Goal: Transaction & Acquisition: Purchase product/service

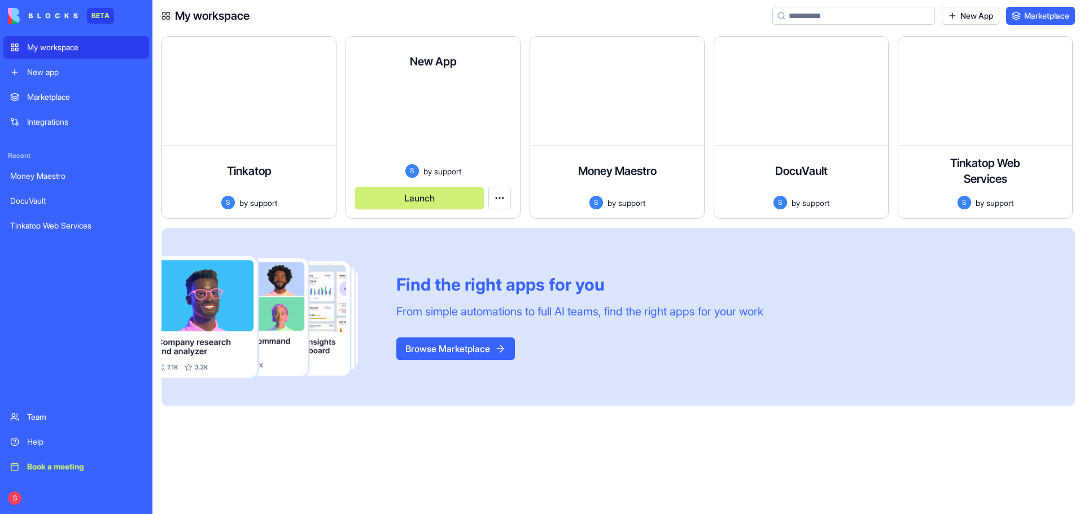
click at [499, 198] on html "BETA My workspace New app Marketplace Integrations Recent Money Maestro DocuVau…" at bounding box center [542, 257] width 1084 height 514
click at [493, 240] on span "Delete app" at bounding box center [478, 243] width 38 height 11
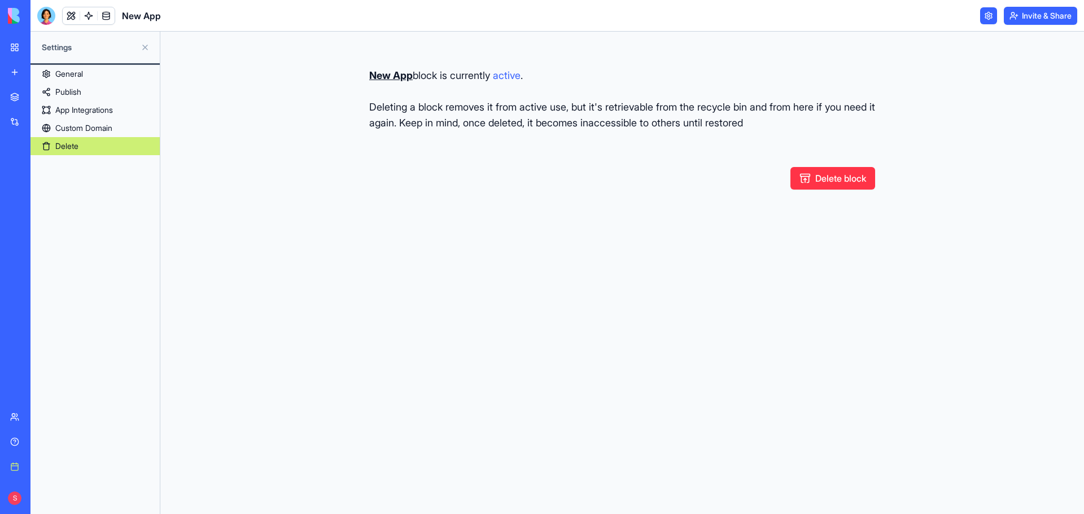
drag, startPoint x: 815, startPoint y: 182, endPoint x: 811, endPoint y: 187, distance: 6.4
click at [811, 187] on button "Delete block" at bounding box center [832, 178] width 85 height 23
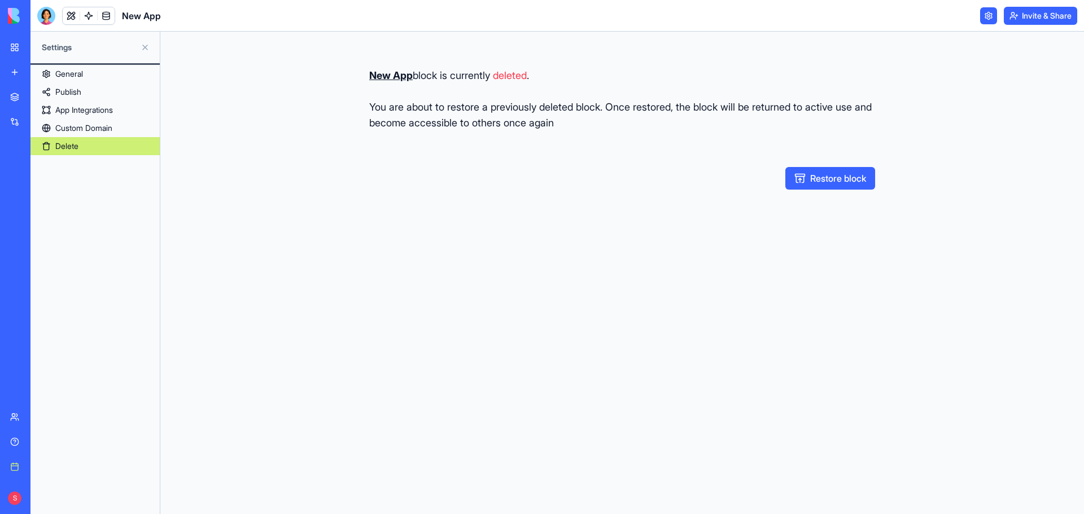
click at [49, 78] on link "New app" at bounding box center [25, 72] width 45 height 23
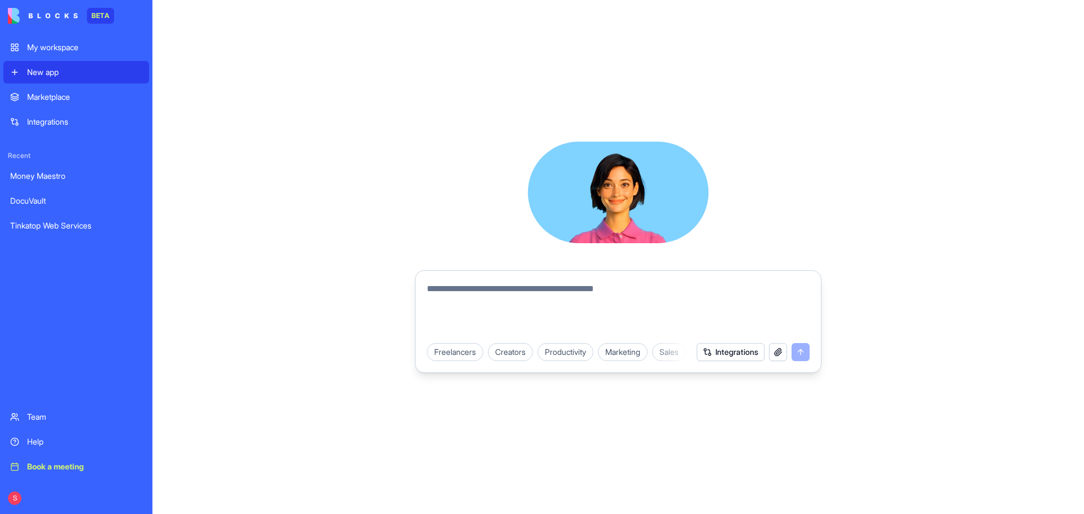
click at [68, 41] on link "My workspace" at bounding box center [76, 47] width 146 height 23
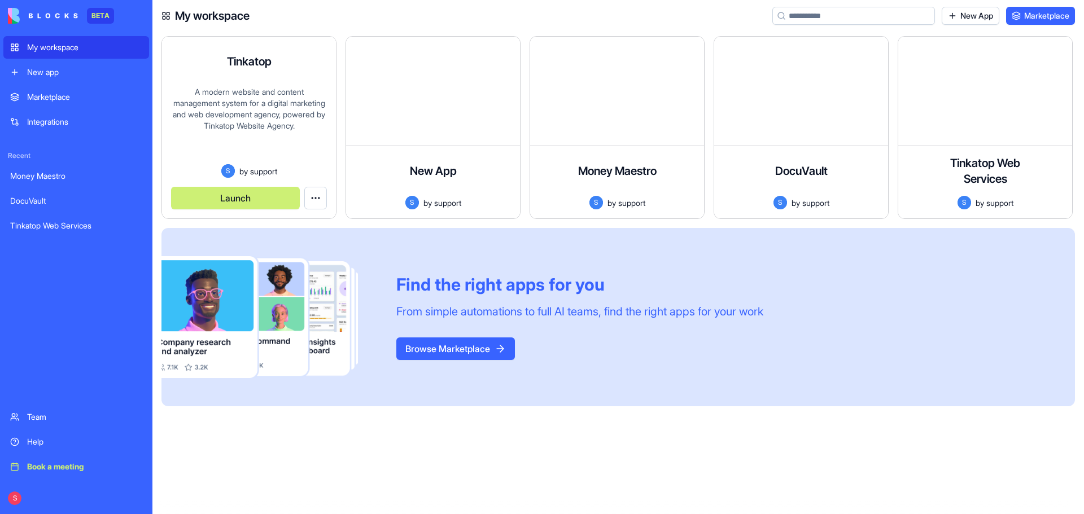
click at [262, 109] on div "A modern website and content management system for a digital marketing and web …" at bounding box center [249, 125] width 156 height 78
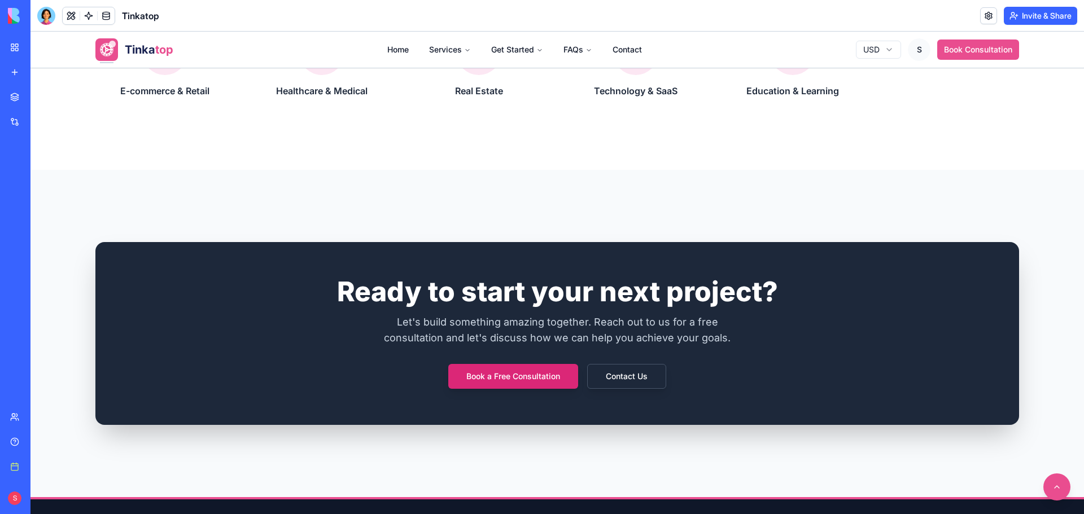
scroll to position [2539, 0]
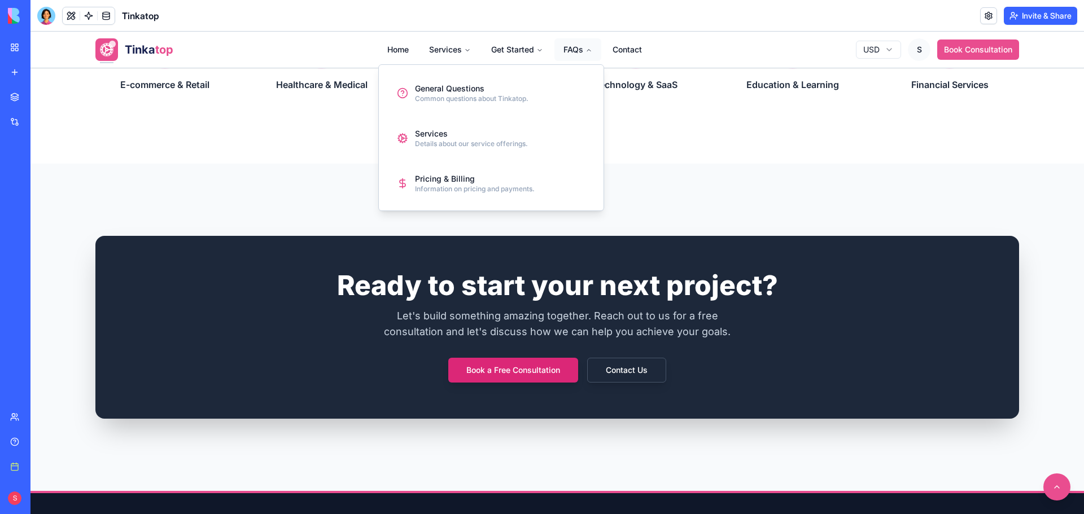
click at [576, 53] on button "FAQs" at bounding box center [577, 49] width 47 height 23
click at [576, 49] on button "FAQs" at bounding box center [577, 49] width 47 height 23
click at [492, 87] on div "General Questions" at bounding box center [471, 88] width 113 height 11
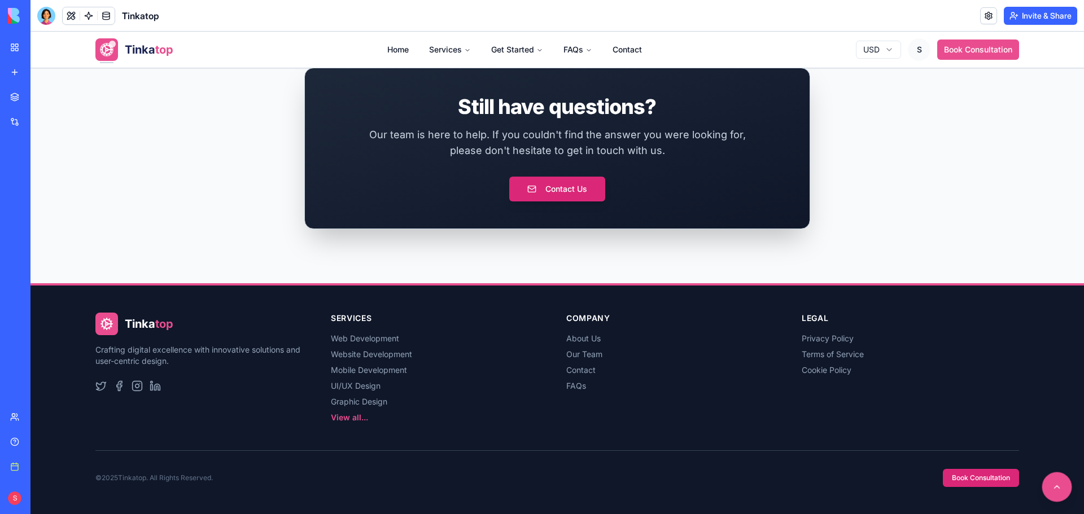
click at [1042, 480] on button at bounding box center [1057, 487] width 30 height 30
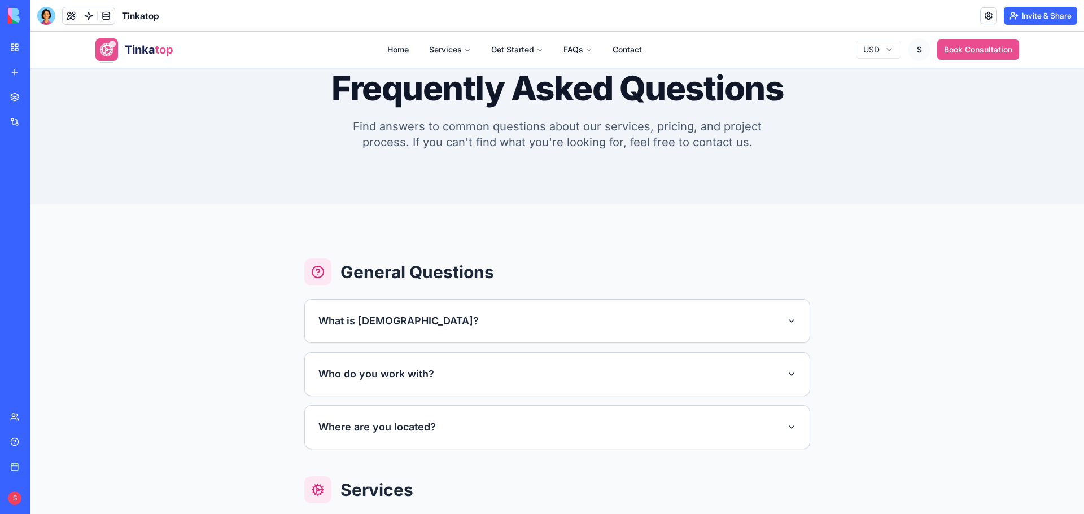
scroll to position [0, 0]
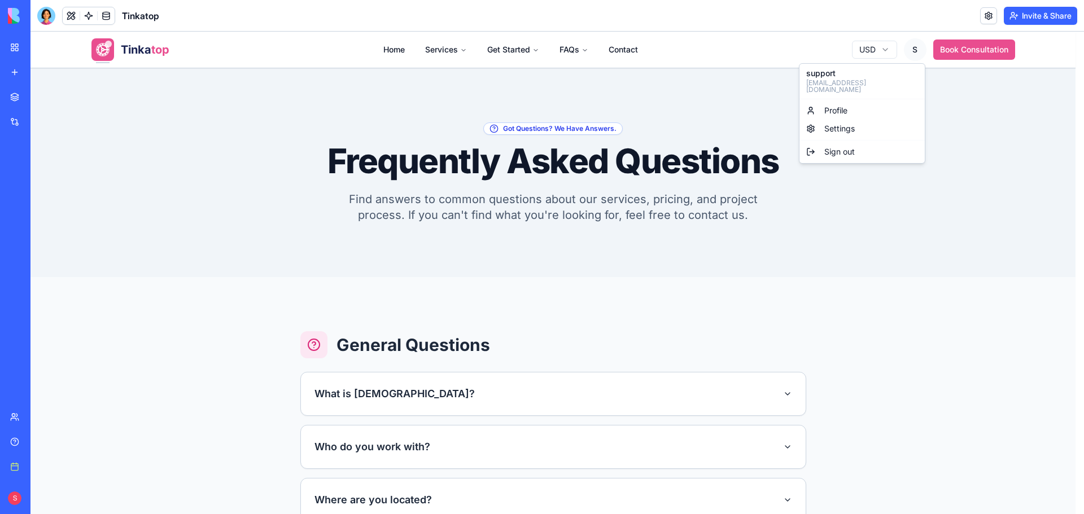
click at [849, 102] on link "Profile" at bounding box center [861, 111] width 121 height 18
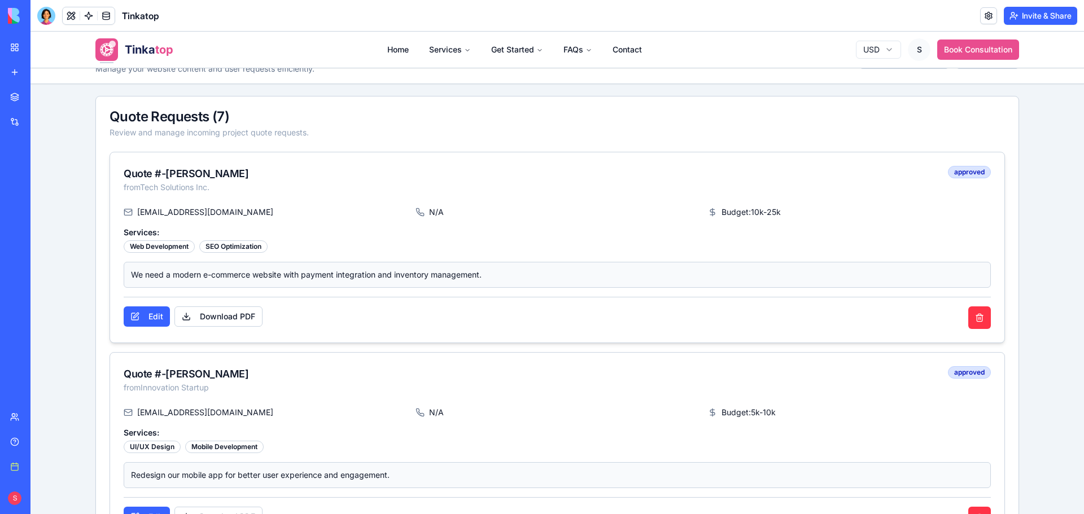
scroll to position [56, 0]
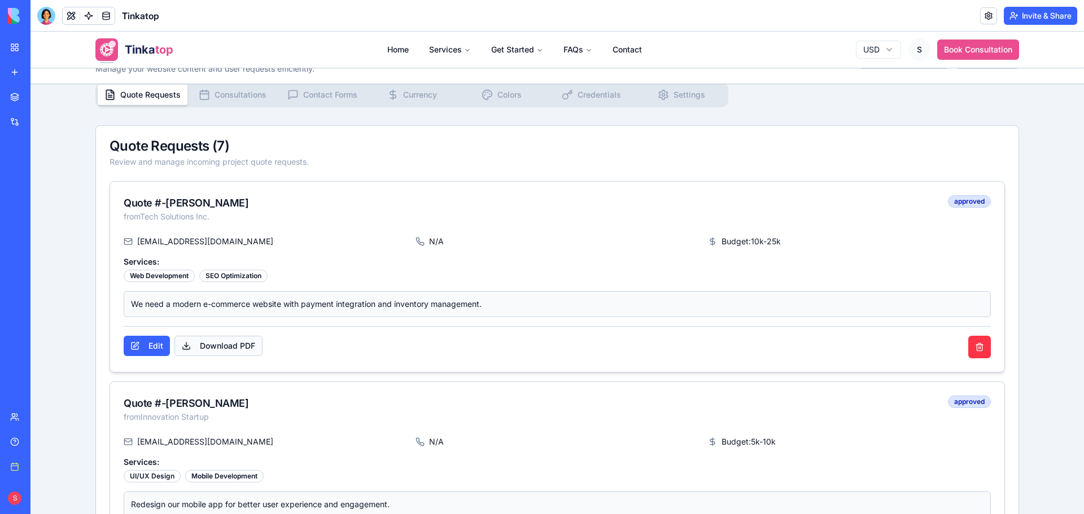
click at [225, 343] on button "Download PDF" at bounding box center [218, 346] width 88 height 20
click at [225, 98] on span "Consultations" at bounding box center [240, 94] width 52 height 11
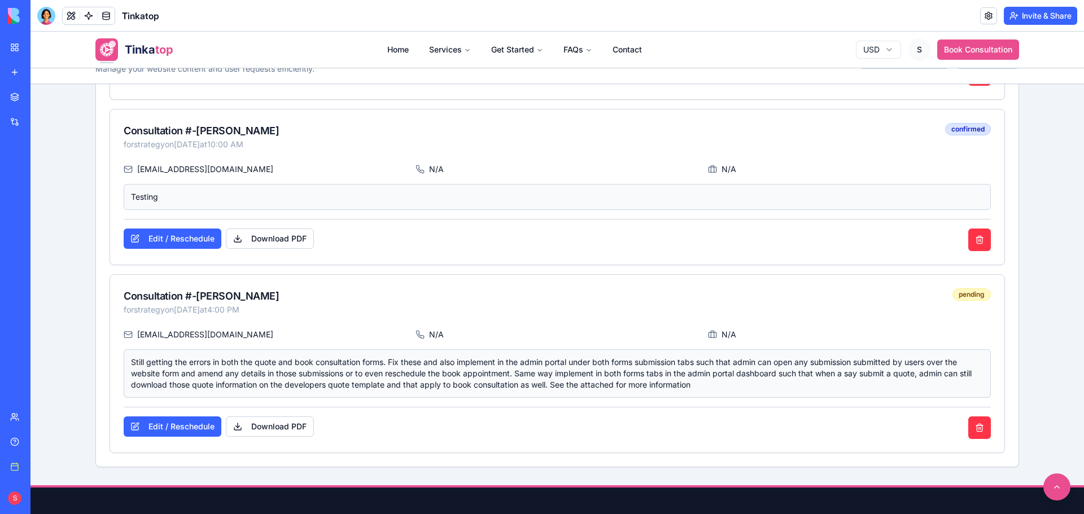
scroll to position [508, 0]
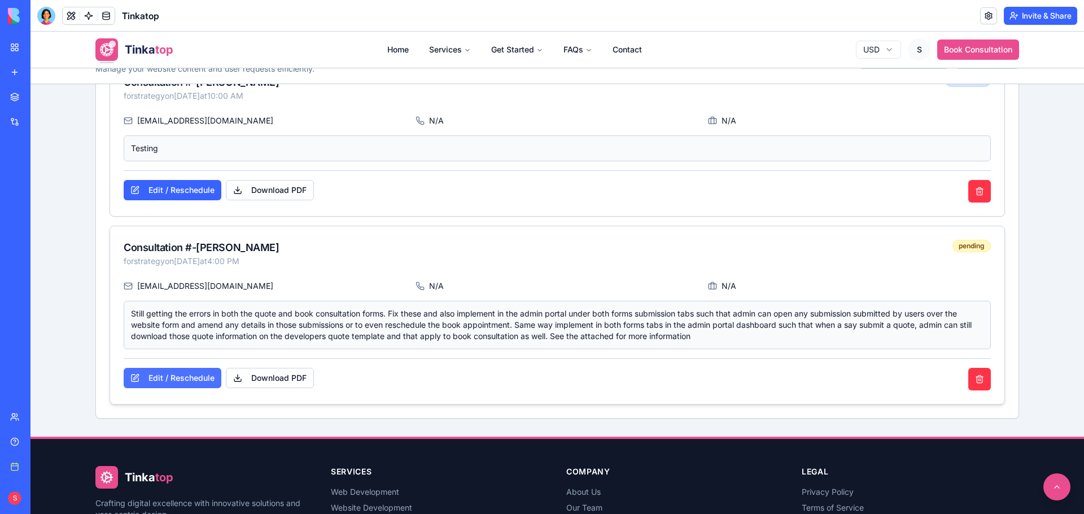
click at [186, 380] on button "Edit / Reschedule" at bounding box center [173, 378] width 98 height 20
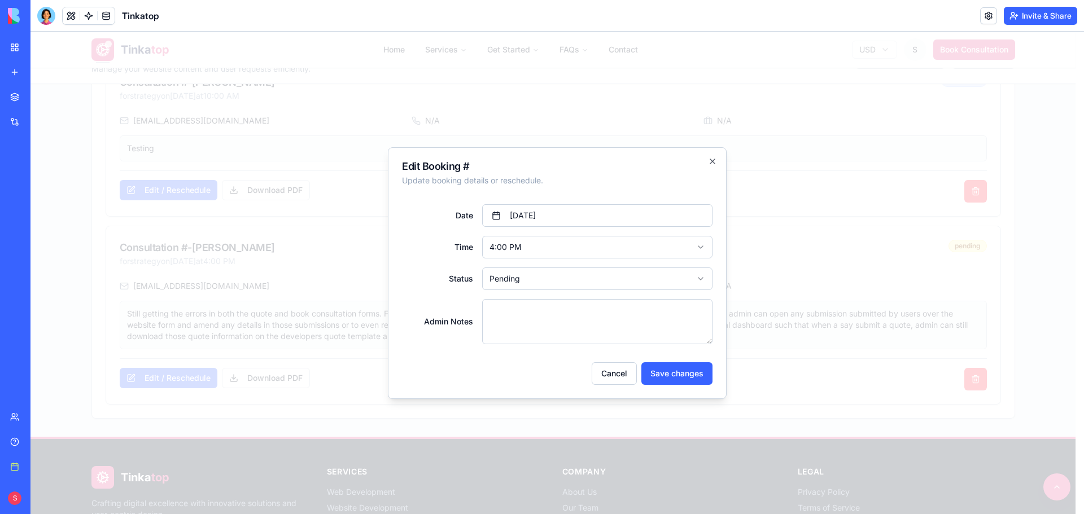
click at [588, 246] on body "Tinka top Home Services Get Started FAQs Contact USD S Book Consultation Admin …" at bounding box center [552, 96] width 1045 height 1144
click at [536, 280] on body "Tinka top Home Services Get Started FAQs Contact USD S Book Consultation Admin …" at bounding box center [552, 96] width 1045 height 1144
click at [675, 376] on button "Save changes" at bounding box center [676, 373] width 71 height 23
click at [709, 163] on icon "button" at bounding box center [712, 161] width 9 height 9
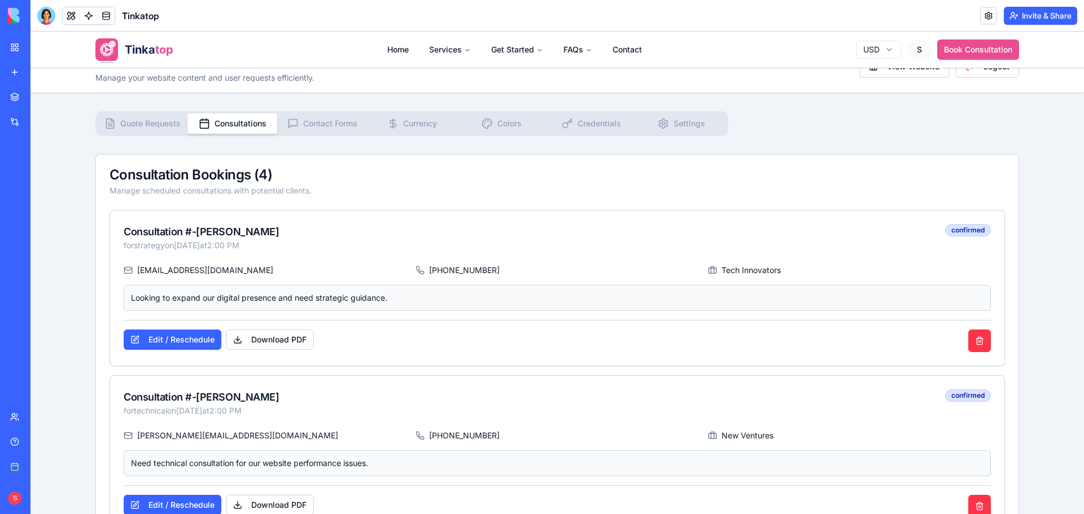
scroll to position [0, 0]
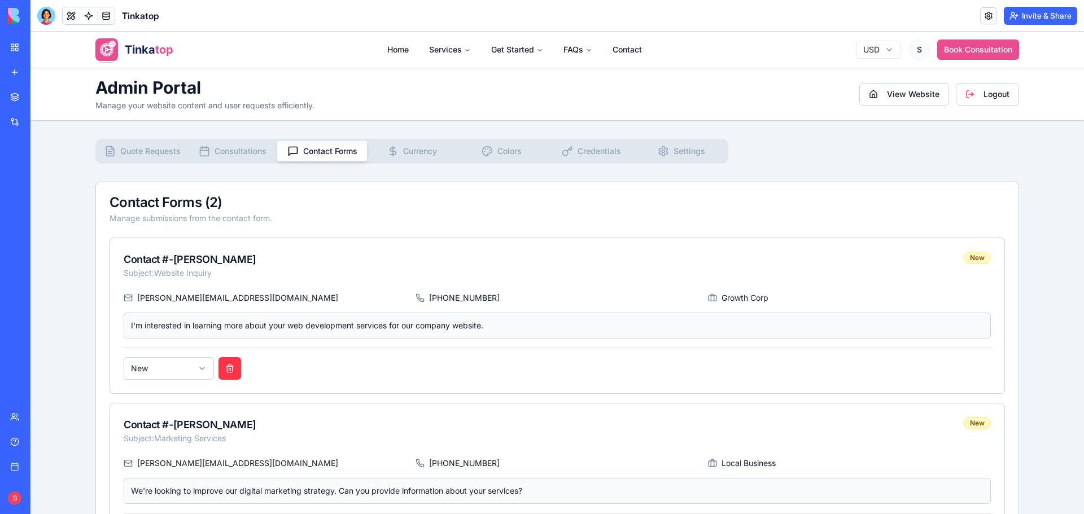
click at [347, 150] on span "Contact Forms" at bounding box center [330, 151] width 54 height 11
click at [436, 148] on button "Currency" at bounding box center [412, 151] width 90 height 20
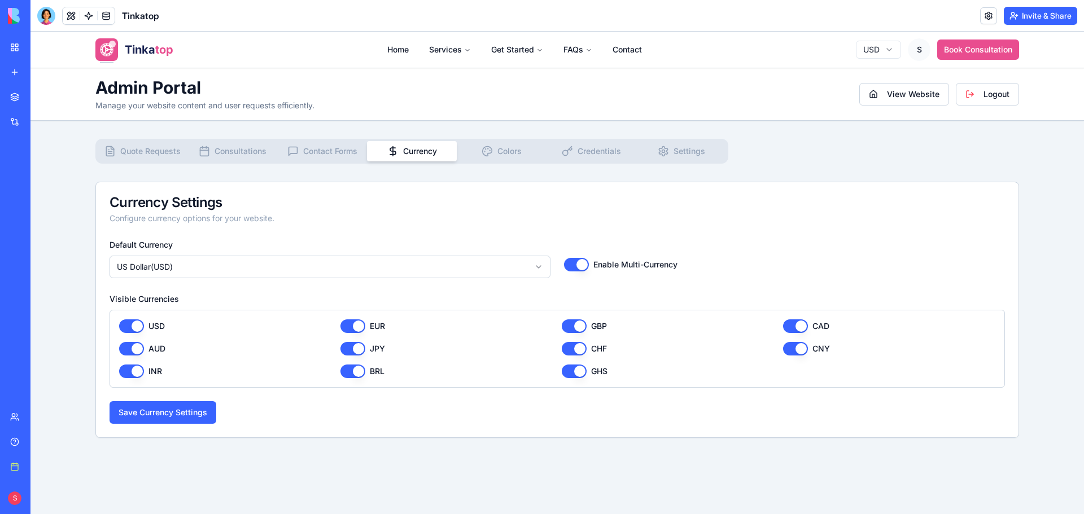
click at [516, 157] on button "Colors" at bounding box center [502, 151] width 90 height 20
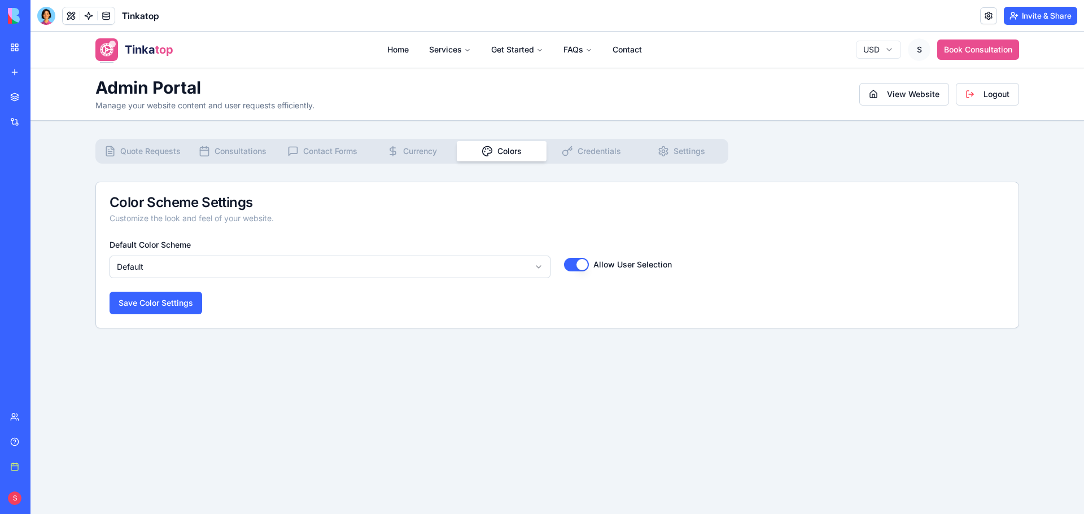
click at [602, 147] on span "Credentials" at bounding box center [598, 151] width 43 height 11
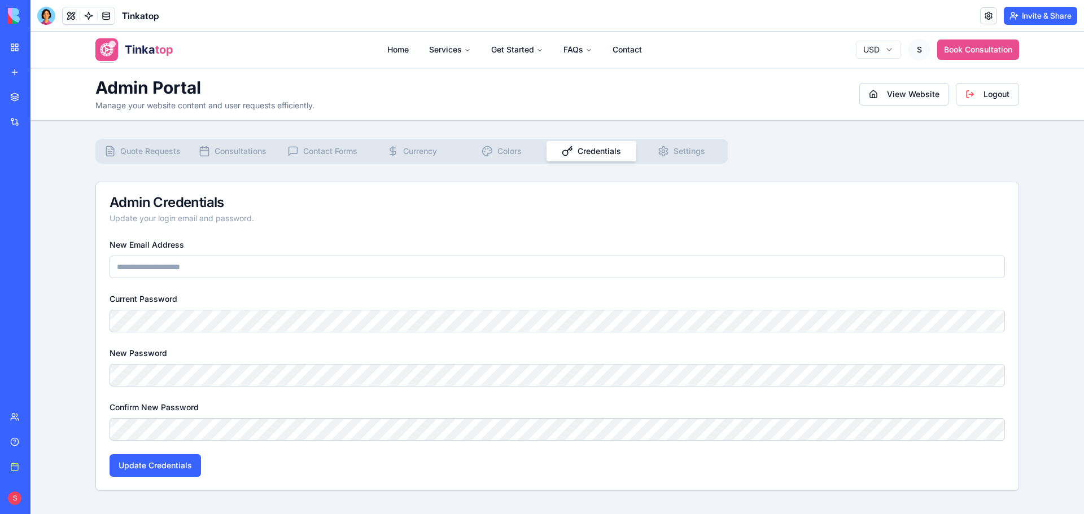
click at [702, 144] on button "Settings" at bounding box center [681, 151] width 90 height 20
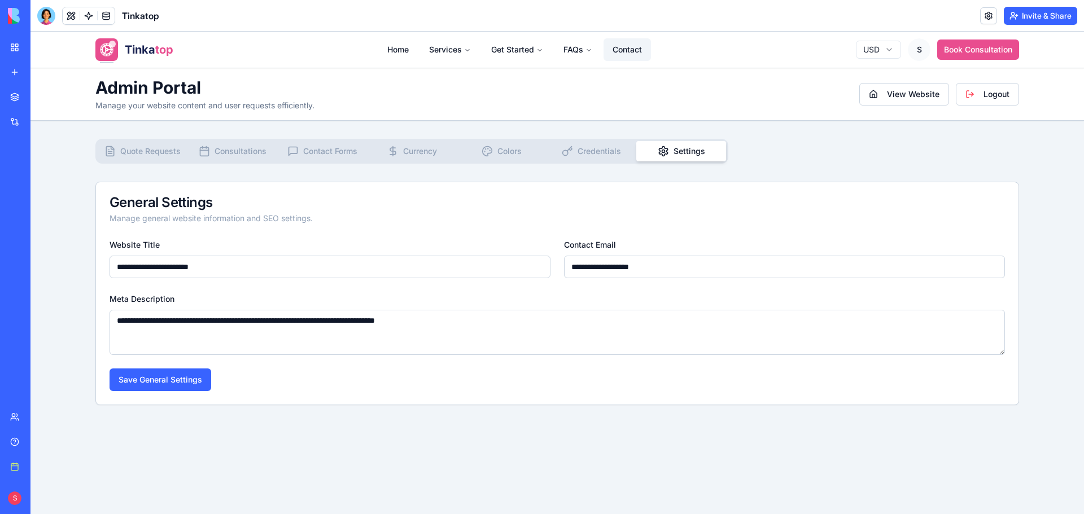
click at [613, 46] on link "Contact" at bounding box center [626, 49] width 47 height 23
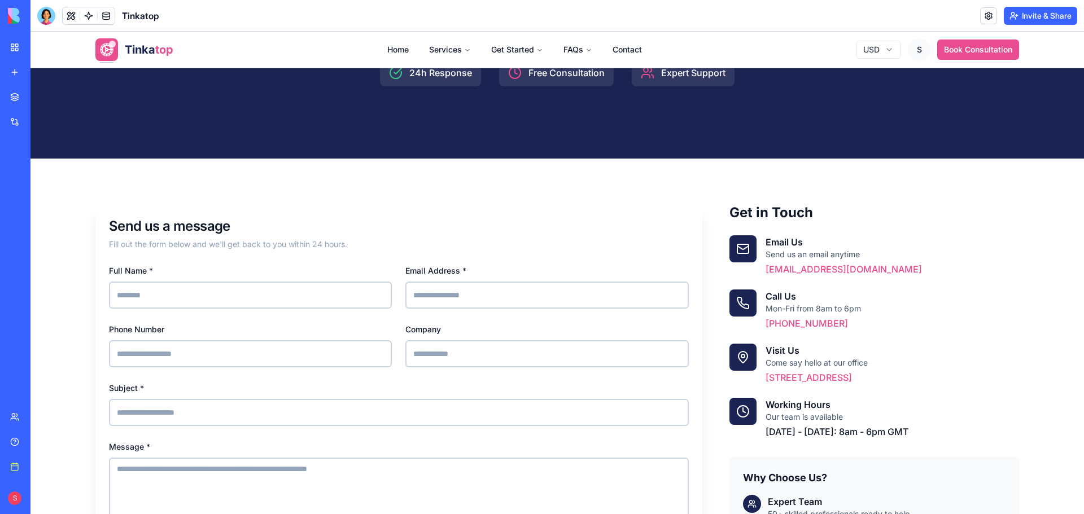
scroll to position [226, 0]
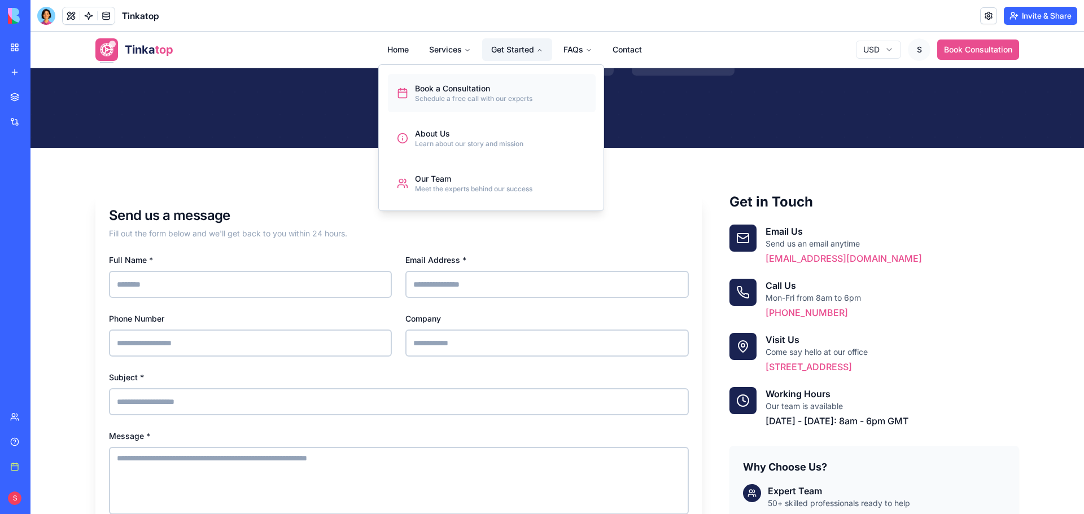
click at [426, 93] on div "Book a Consultation" at bounding box center [473, 88] width 117 height 11
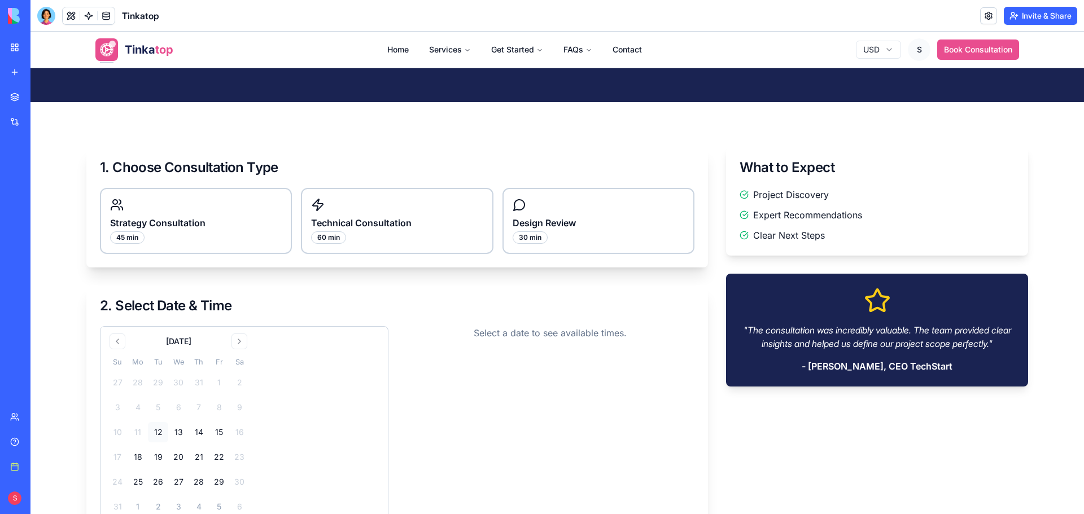
scroll to position [56, 0]
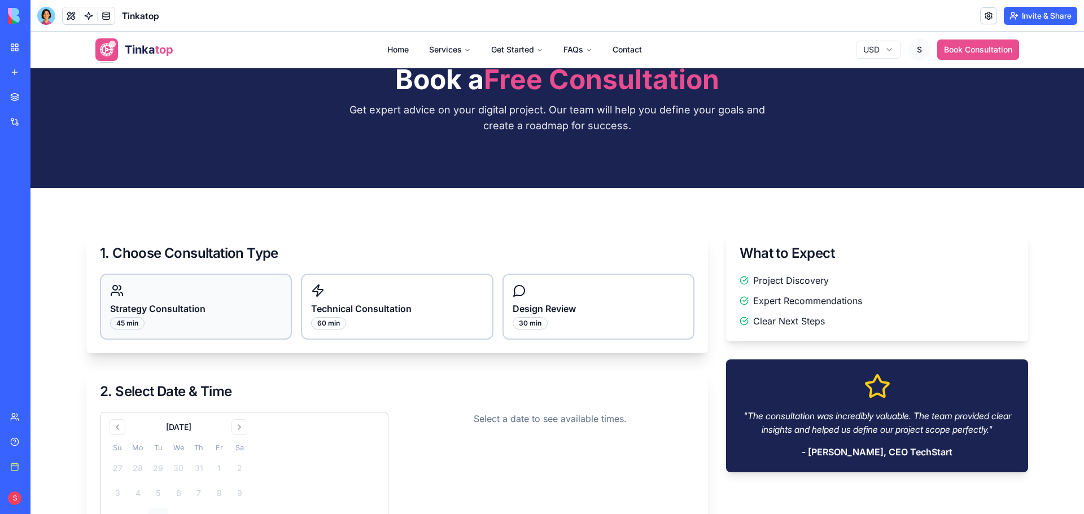
click at [233, 314] on h3 "Strategy Consultation" at bounding box center [196, 309] width 172 height 14
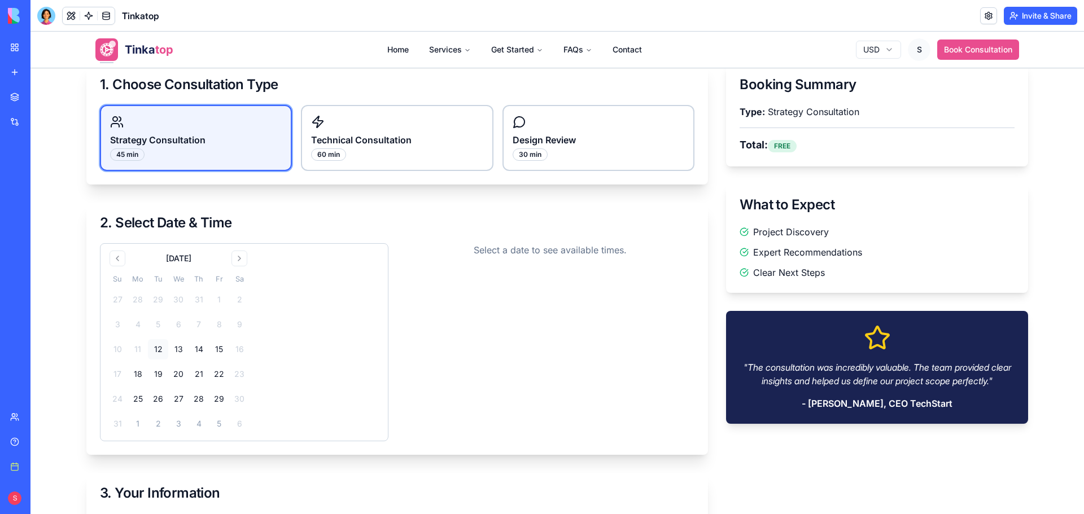
scroll to position [226, 0]
click at [168, 347] on button "13" at bounding box center [178, 349] width 20 height 20
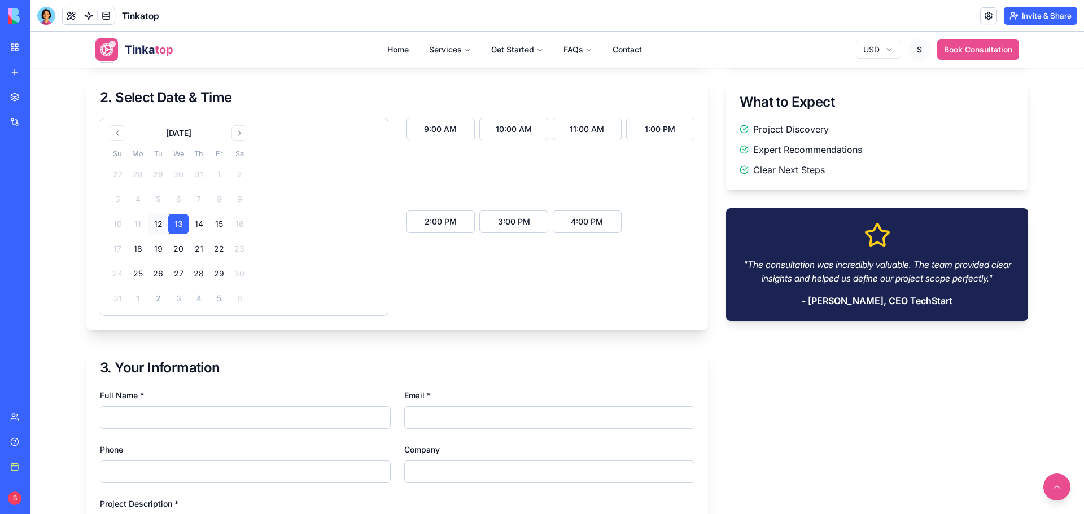
scroll to position [339, 0]
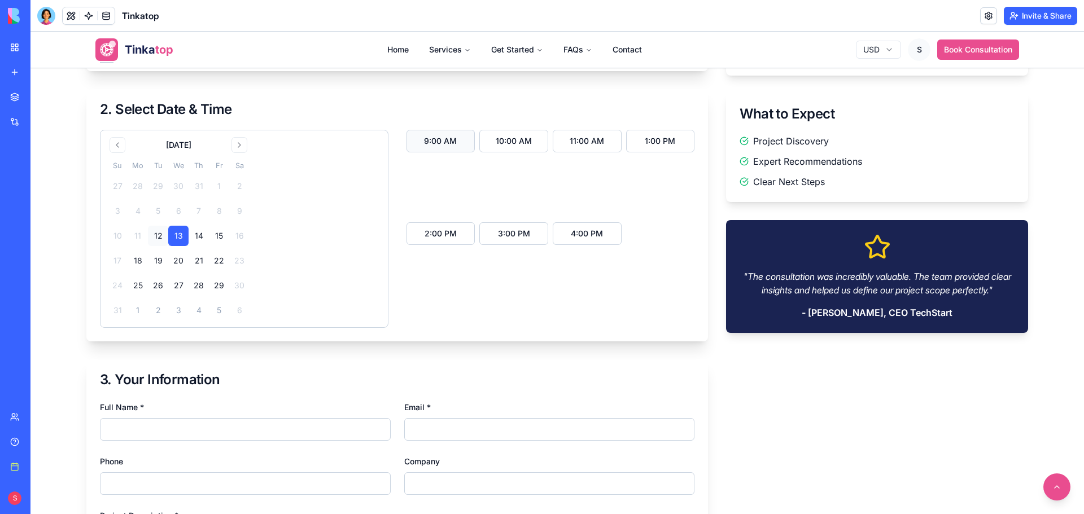
click at [457, 139] on button "9:00 AM" at bounding box center [440, 141] width 69 height 23
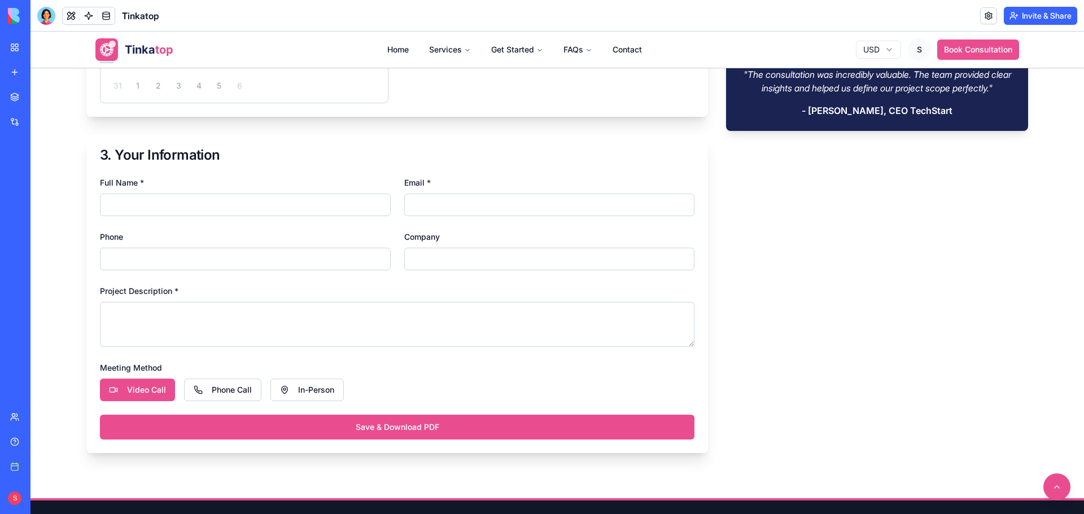
scroll to position [564, 0]
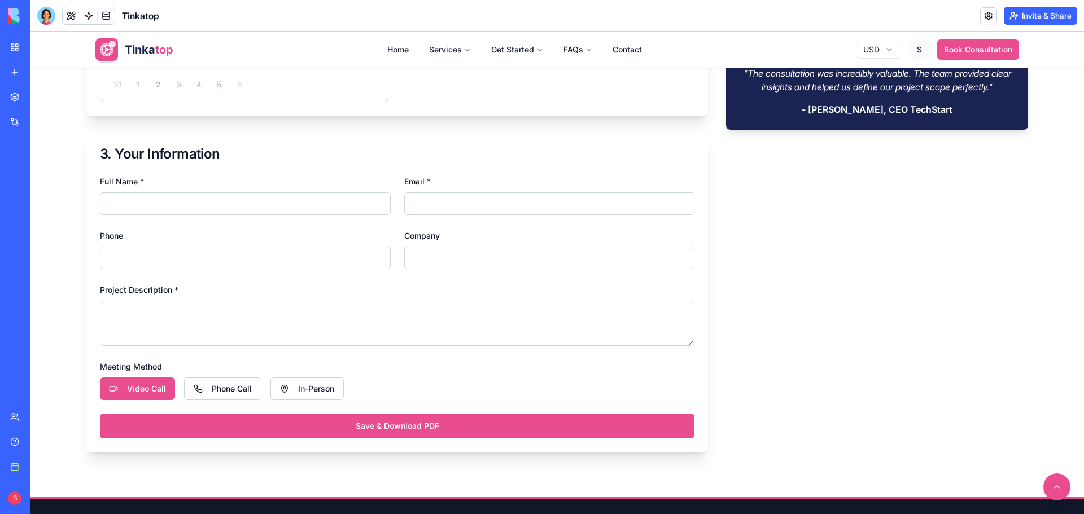
click at [191, 194] on input "Full Name *" at bounding box center [245, 203] width 291 height 23
type input "**********"
click at [425, 195] on input "Email *" at bounding box center [549, 203] width 291 height 23
type input "**********"
click at [209, 260] on input "Phone" at bounding box center [245, 258] width 291 height 23
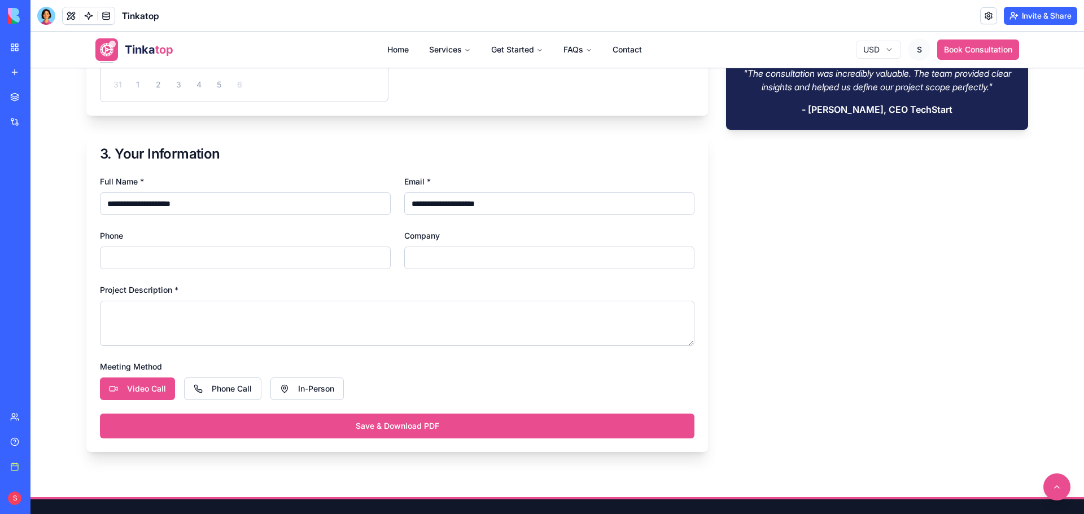
type input "**********"
click at [431, 248] on input "Company" at bounding box center [549, 258] width 291 height 23
type input "**********"
click at [291, 331] on textarea "Project Description *" at bounding box center [397, 323] width 594 height 45
paste textarea "**********"
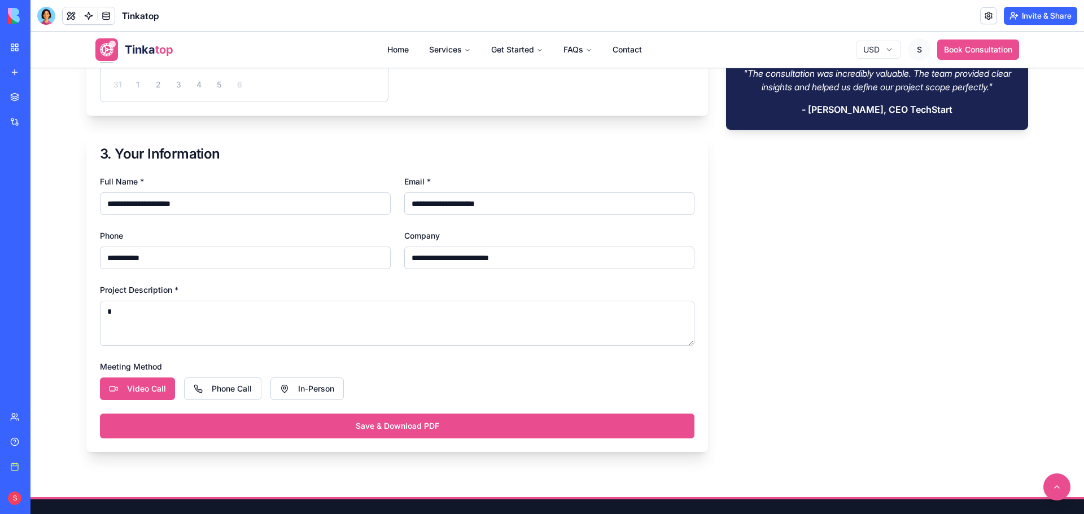
scroll to position [0, 0]
type textarea "**********"
click at [144, 389] on button "Video Call" at bounding box center [137, 389] width 75 height 23
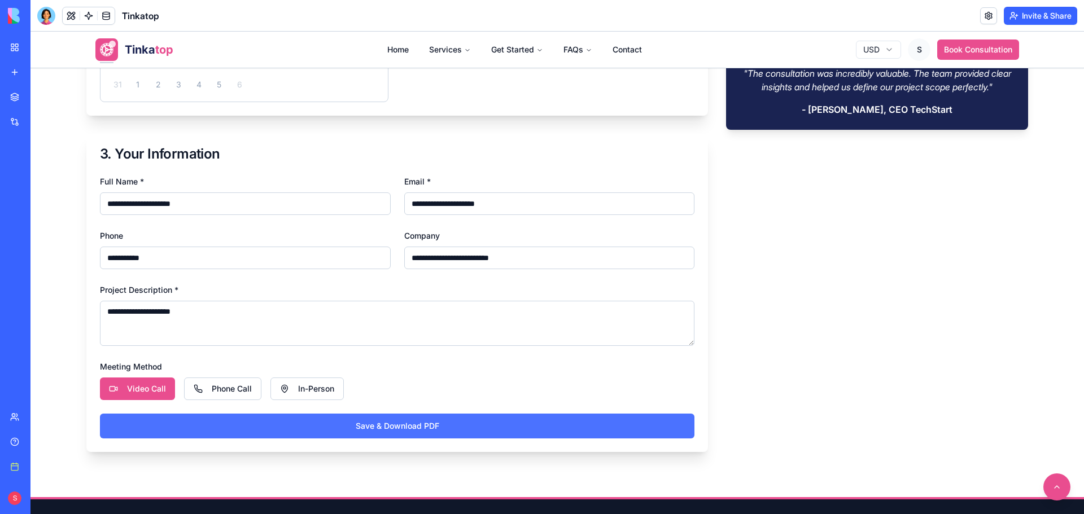
click at [373, 431] on button "Save & Download PDF" at bounding box center [397, 426] width 594 height 25
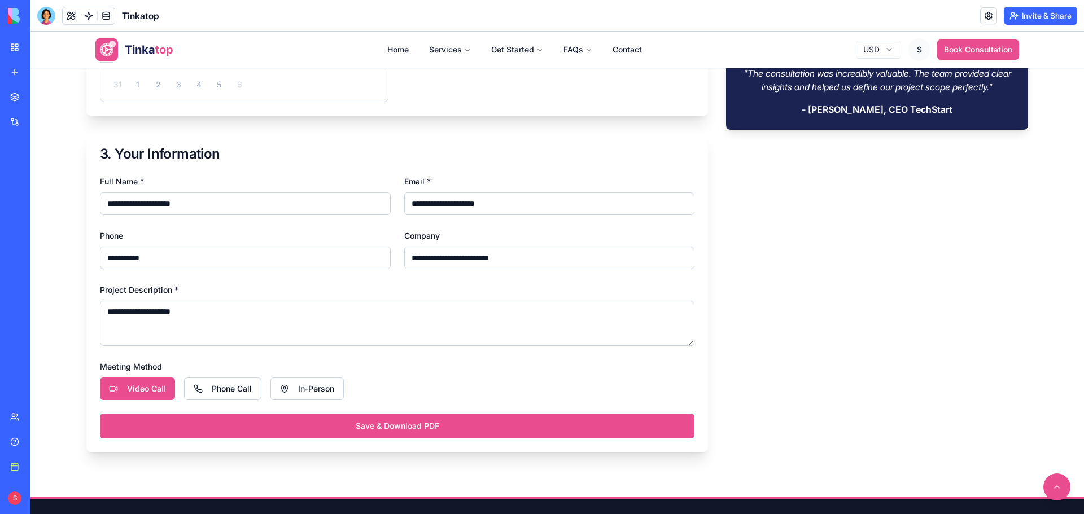
click at [129, 45] on span "Tinka" at bounding box center [140, 50] width 30 height 14
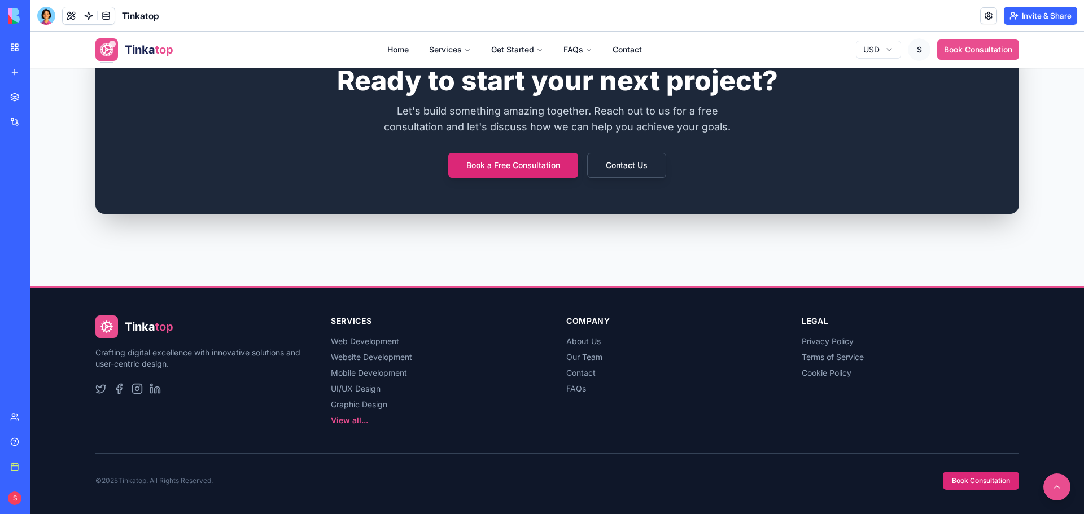
scroll to position [2747, 0]
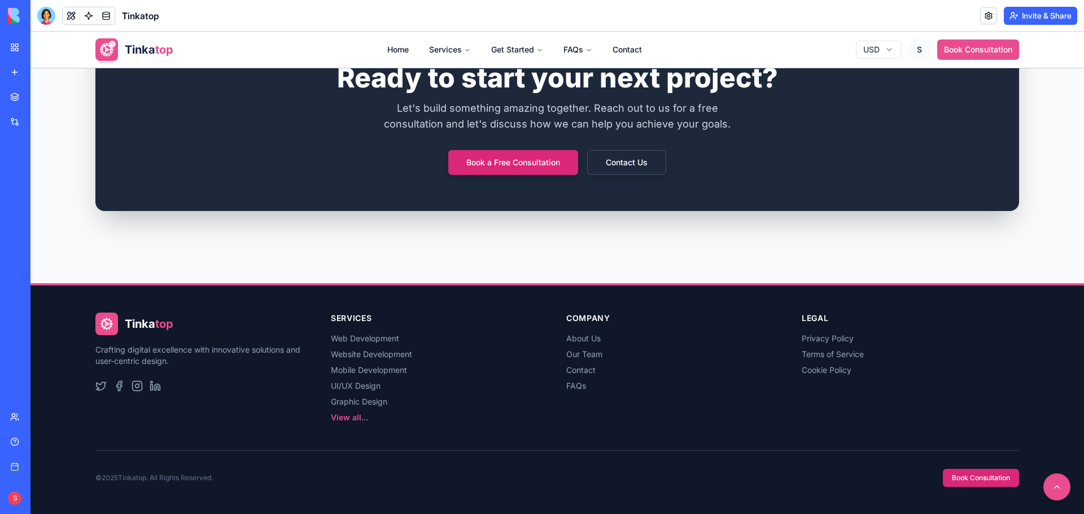
click at [340, 416] on link "View all..." at bounding box center [349, 418] width 37 height 10
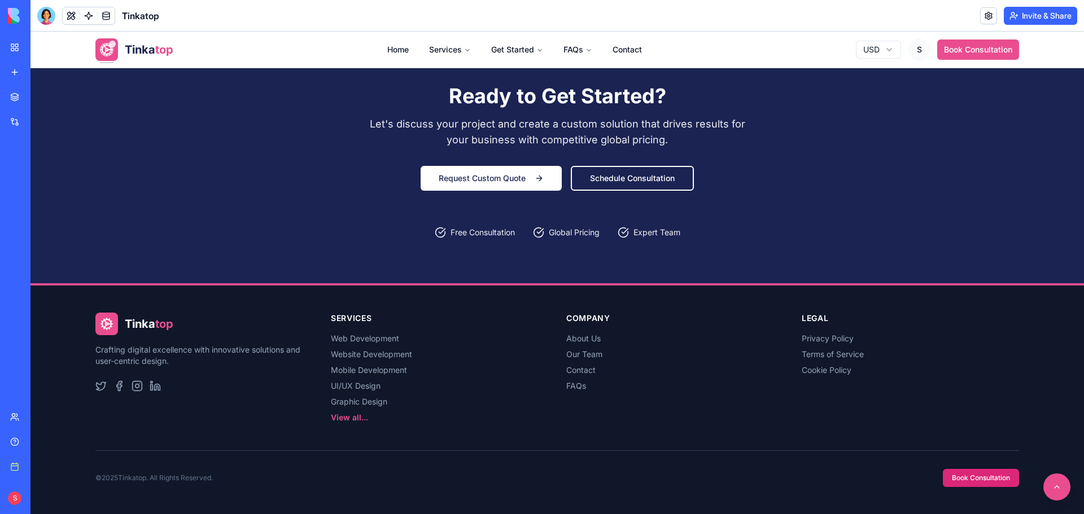
scroll to position [1463, 0]
click at [1044, 484] on button at bounding box center [1057, 487] width 30 height 30
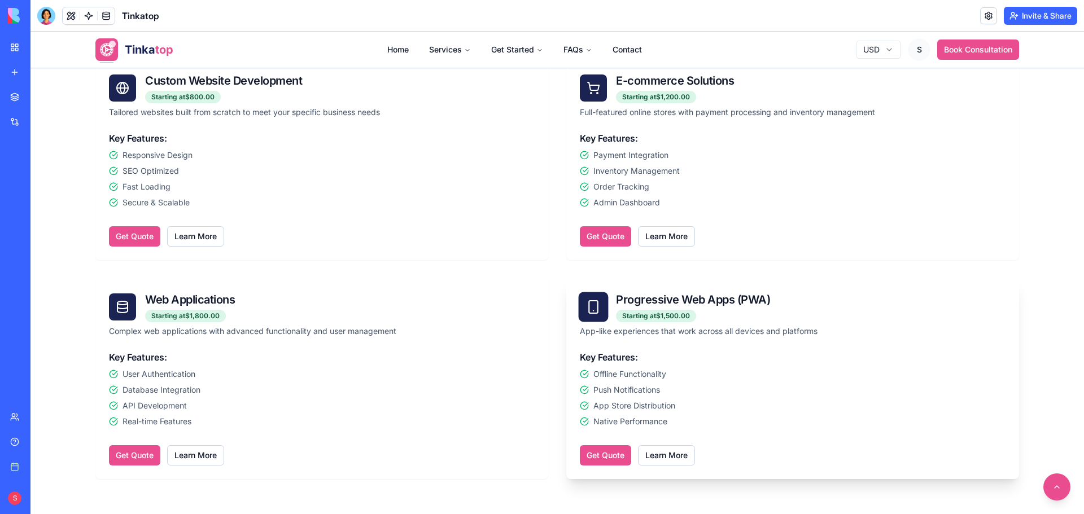
scroll to position [621, 0]
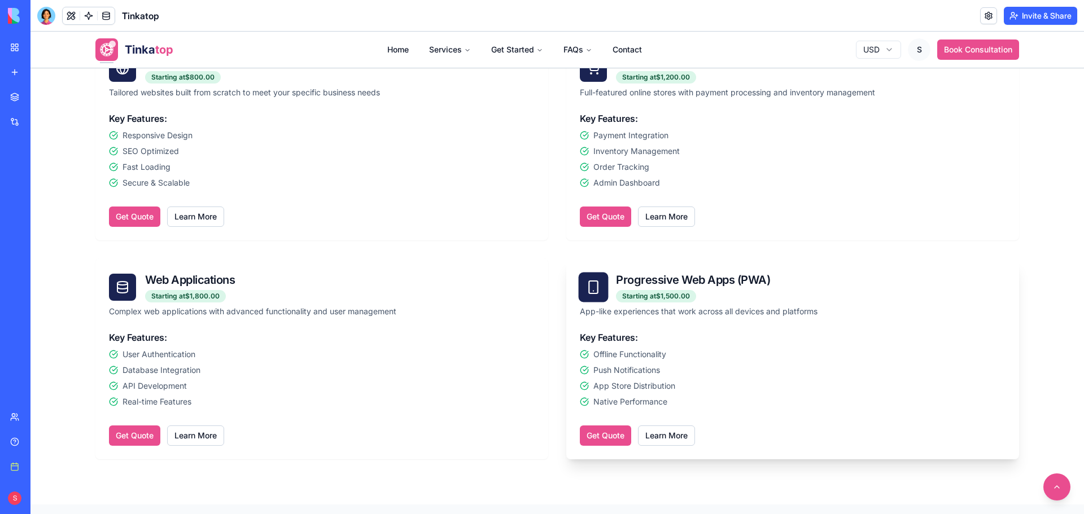
click at [594, 440] on button "Get Quote" at bounding box center [605, 436] width 51 height 20
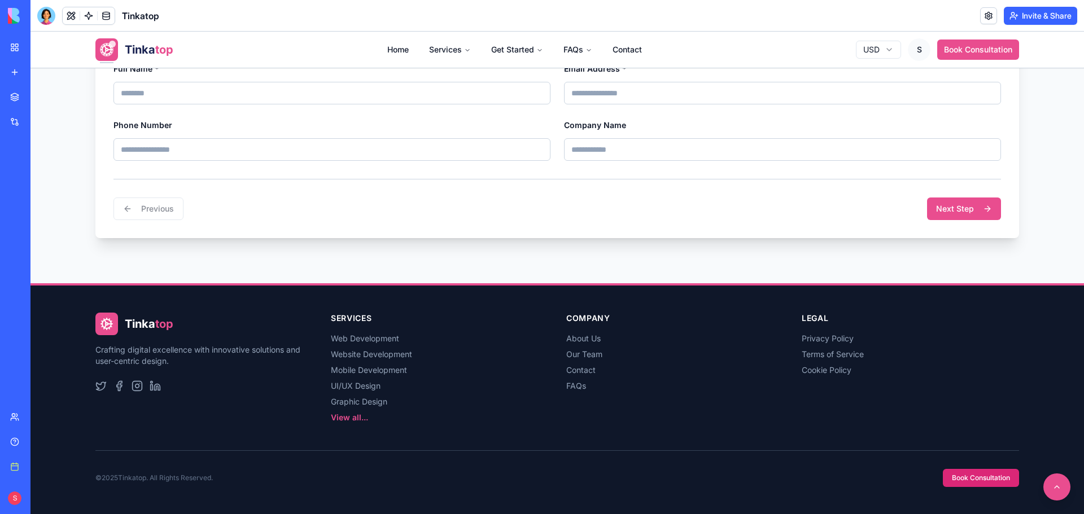
scroll to position [371, 0]
click at [1042, 477] on button at bounding box center [1057, 487] width 30 height 30
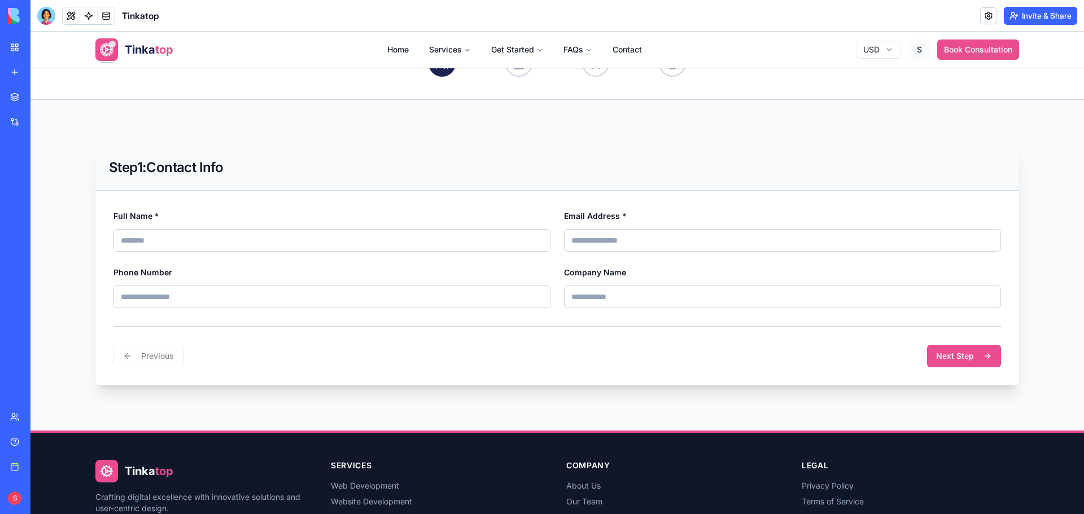
scroll to position [226, 0]
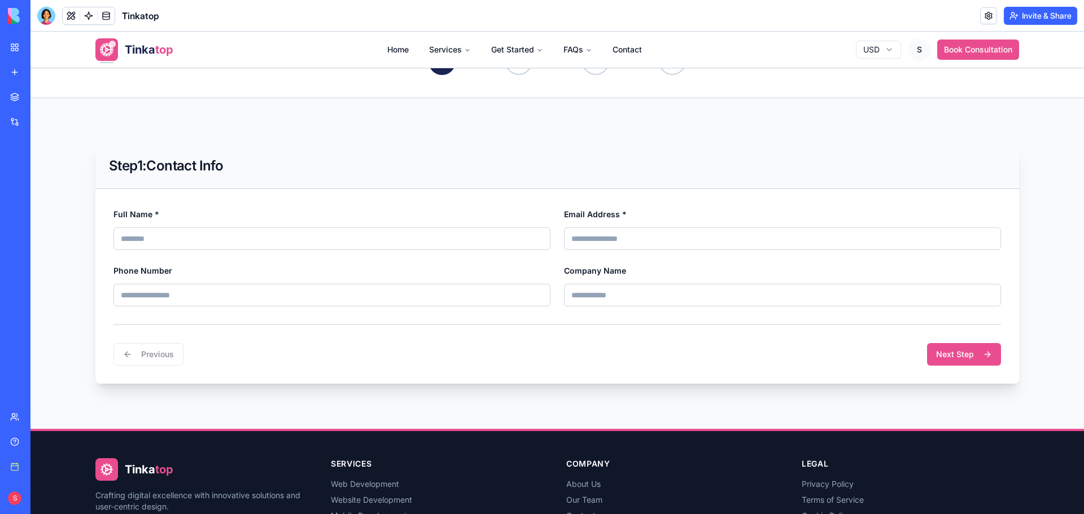
click at [180, 246] on input "Full Name *" at bounding box center [331, 238] width 437 height 23
type input "**********"
click at [637, 244] on input "Email Address *" at bounding box center [782, 238] width 437 height 23
type input "**********"
click at [374, 289] on input "Phone Number" at bounding box center [331, 295] width 437 height 23
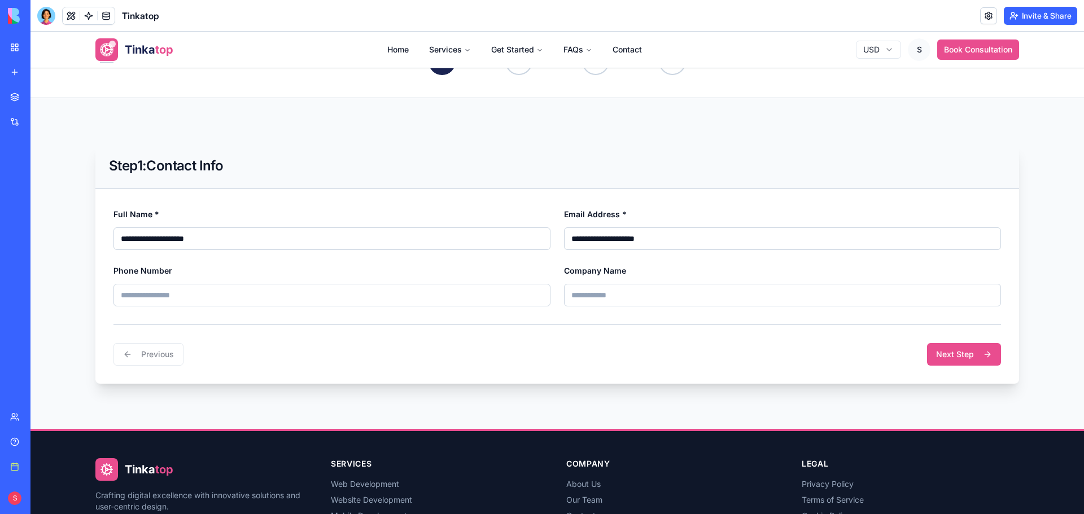
type input "**********"
click at [633, 295] on input "Company Name" at bounding box center [782, 295] width 437 height 23
type input "**********"
click at [993, 357] on button "Next Step" at bounding box center [964, 354] width 74 height 23
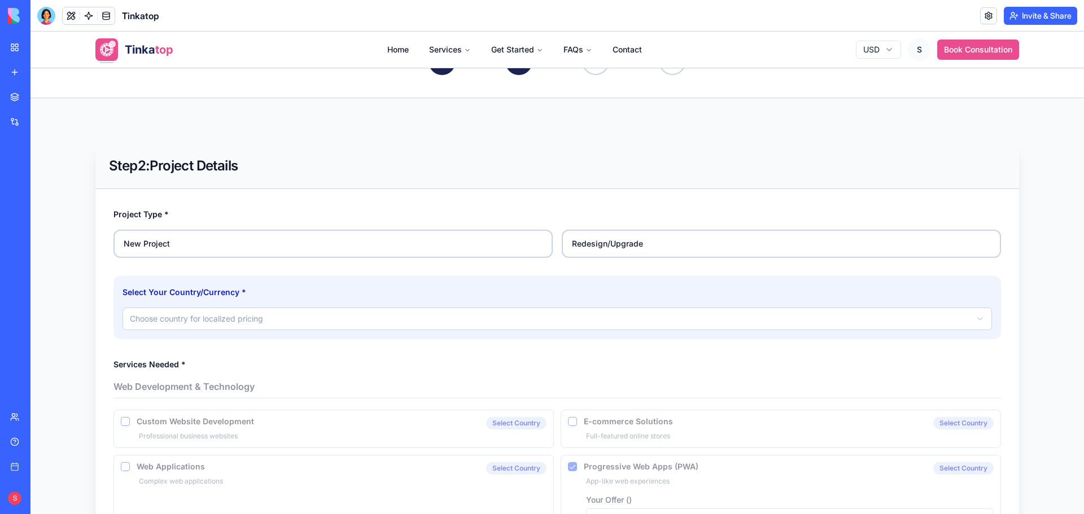
click at [261, 248] on label "New Project" at bounding box center [332, 244] width 439 height 28
click at [122, 238] on button "New Project" at bounding box center [117, 233] width 9 height 9
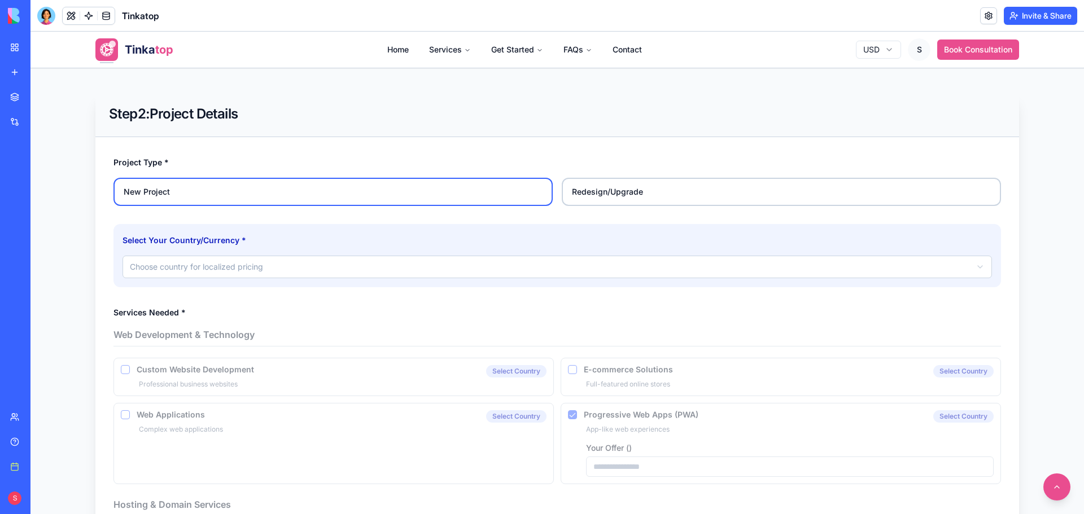
scroll to position [339, 0]
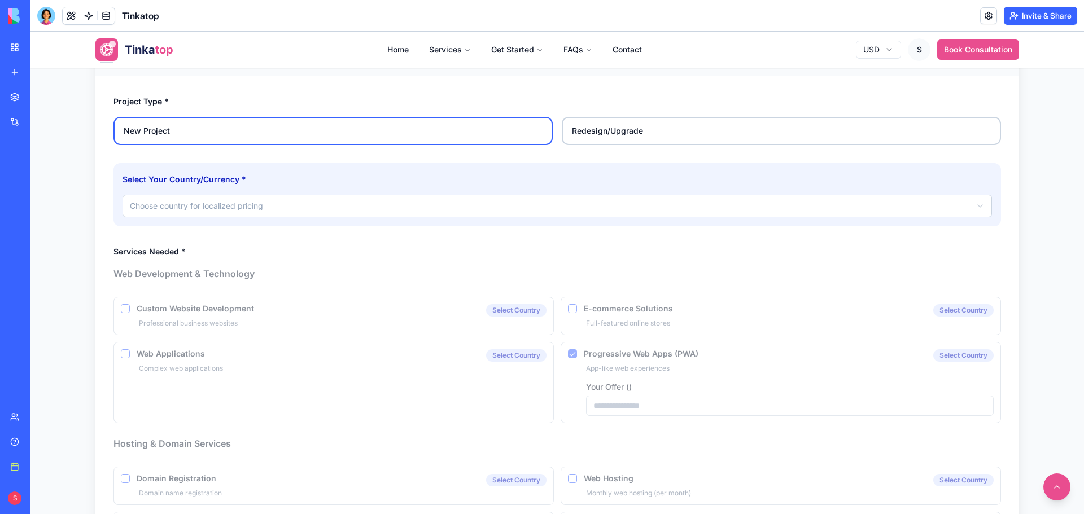
click at [305, 210] on html "**********" at bounding box center [556, 392] width 1053 height 1398
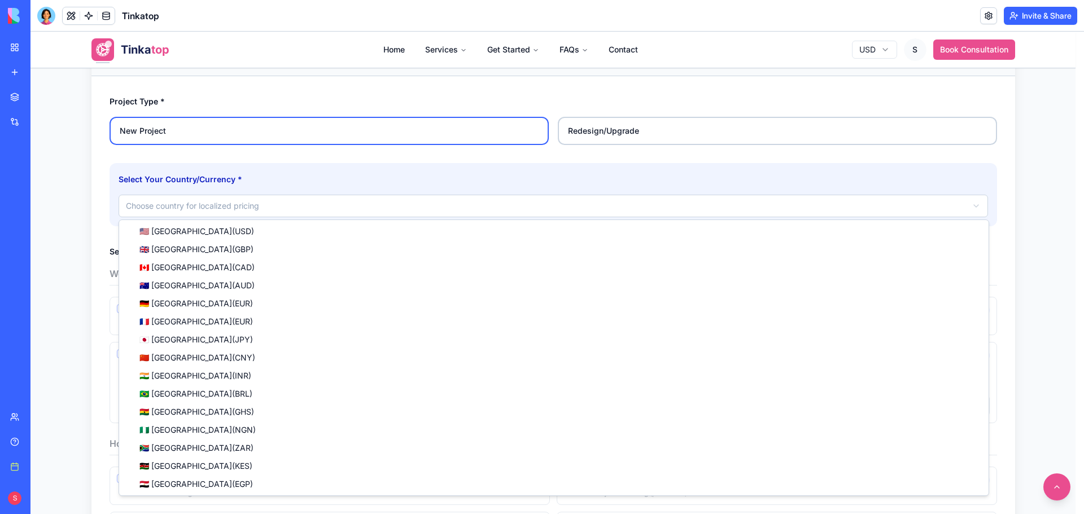
select select "**"
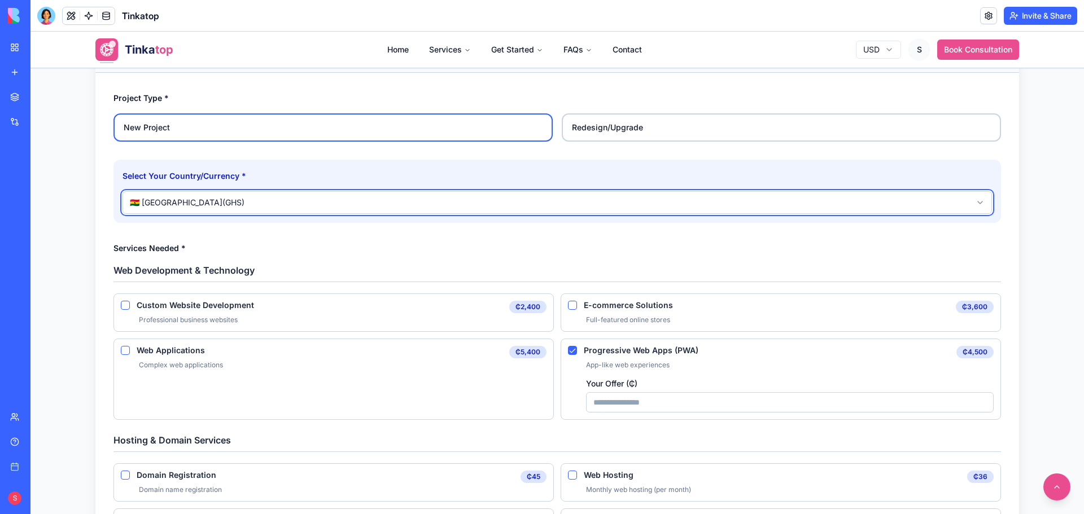
scroll to position [451, 0]
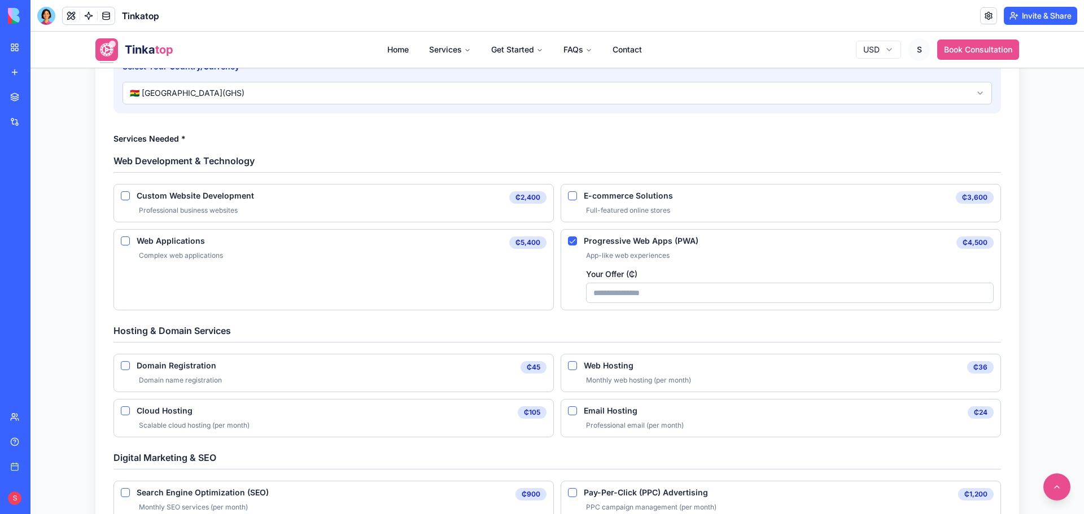
click at [121, 196] on Development "Custom Website Development" at bounding box center [125, 195] width 9 height 9
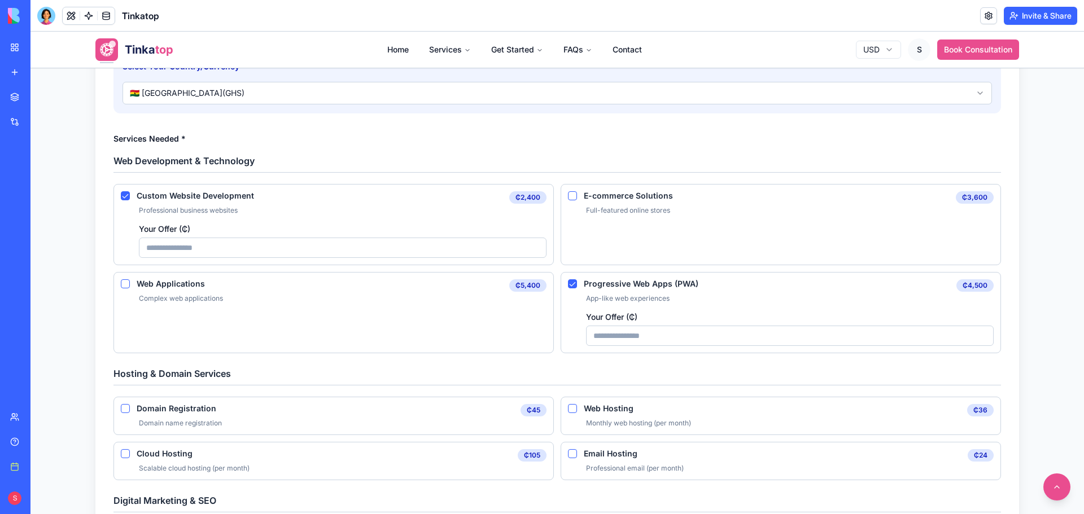
click at [208, 256] on Development "Your Offer ( ₵ )" at bounding box center [342, 248] width 407 height 20
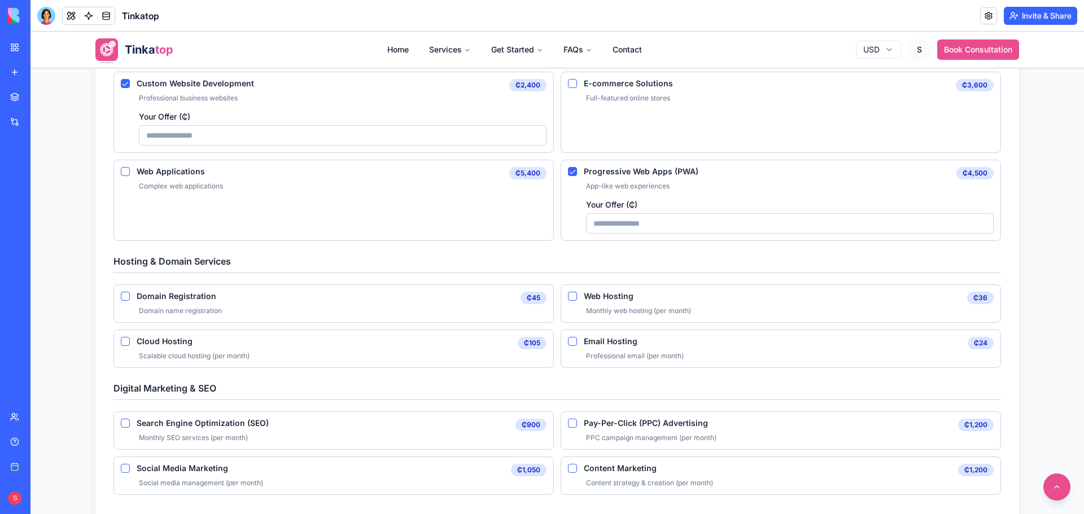
scroll to position [564, 0]
type Development "****"
click at [569, 170] on \(PWA\) "Progressive Web Apps (PWA)" at bounding box center [572, 170] width 9 height 9
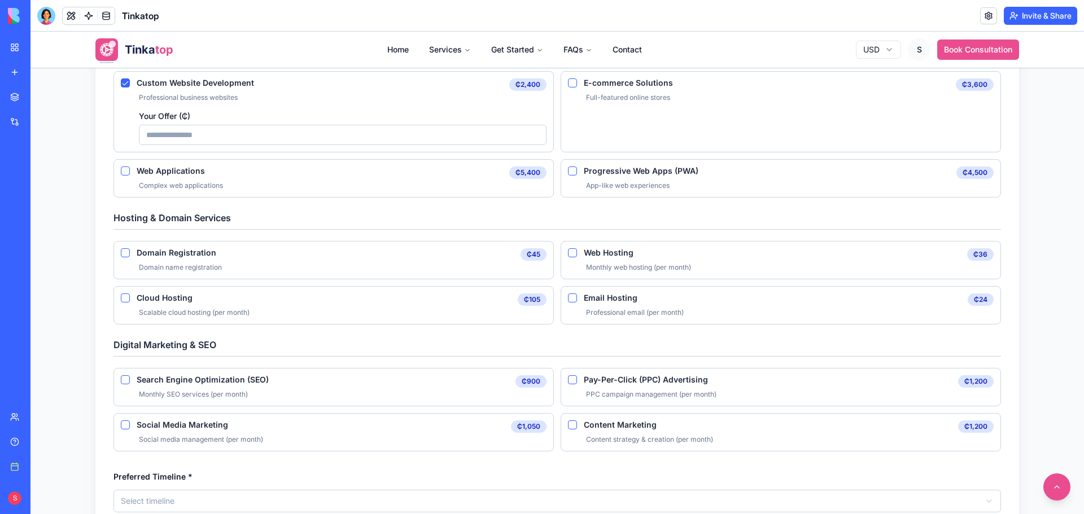
scroll to position [508, 0]
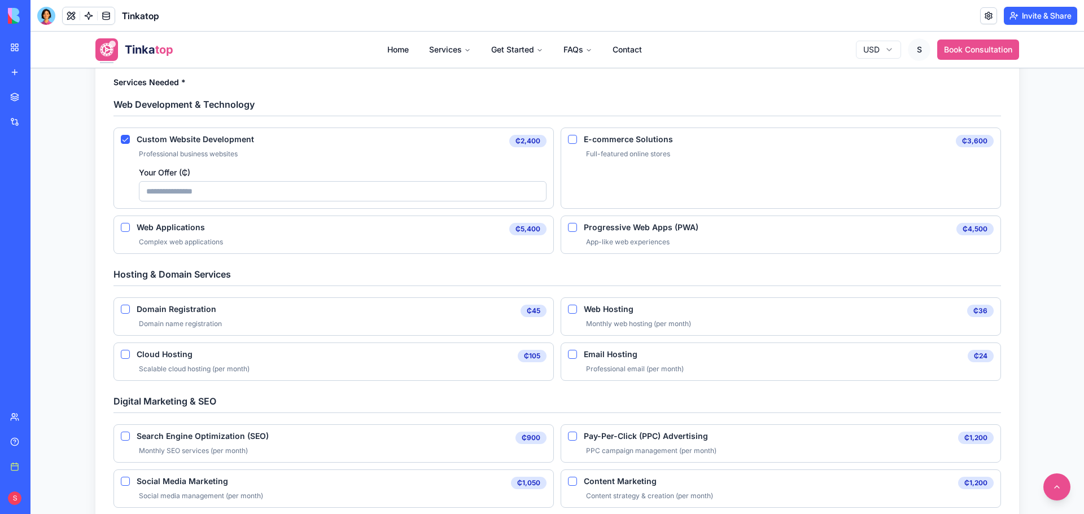
click at [121, 310] on Registration "Domain Registration" at bounding box center [125, 309] width 9 height 9
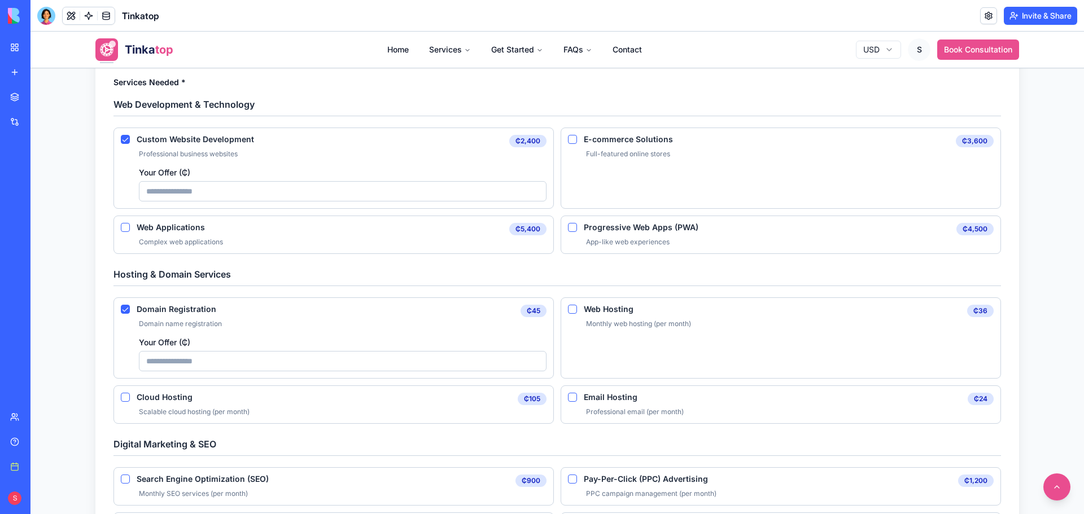
click at [172, 363] on Registration "Your Offer ( ₵ )" at bounding box center [342, 361] width 407 height 20
type Registration "*"
type Registration "**"
click at [572, 311] on Hosting "Web Hosting" at bounding box center [572, 309] width 9 height 9
click at [675, 362] on Hosting "Your Offer ( ₵ )" at bounding box center [789, 361] width 407 height 20
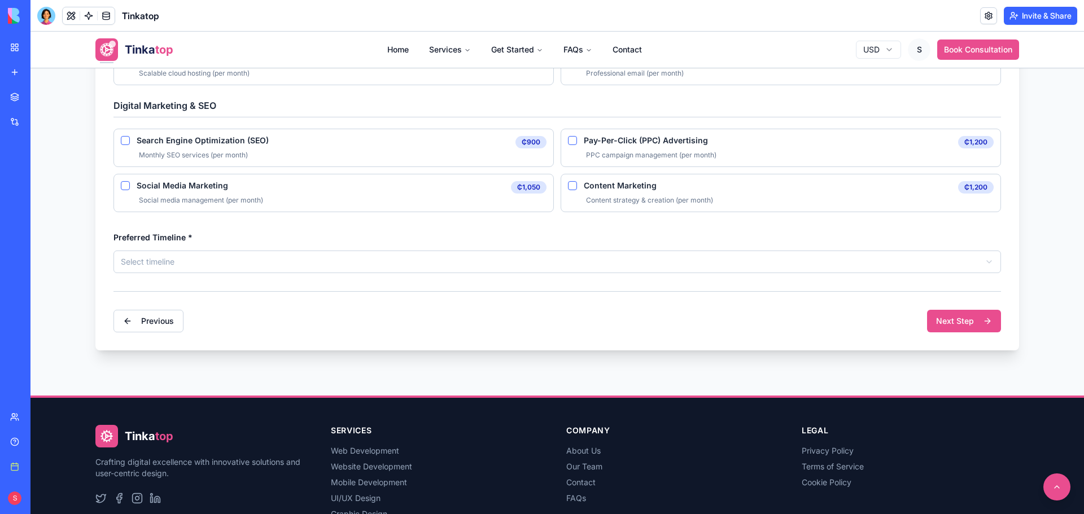
scroll to position [734, 0]
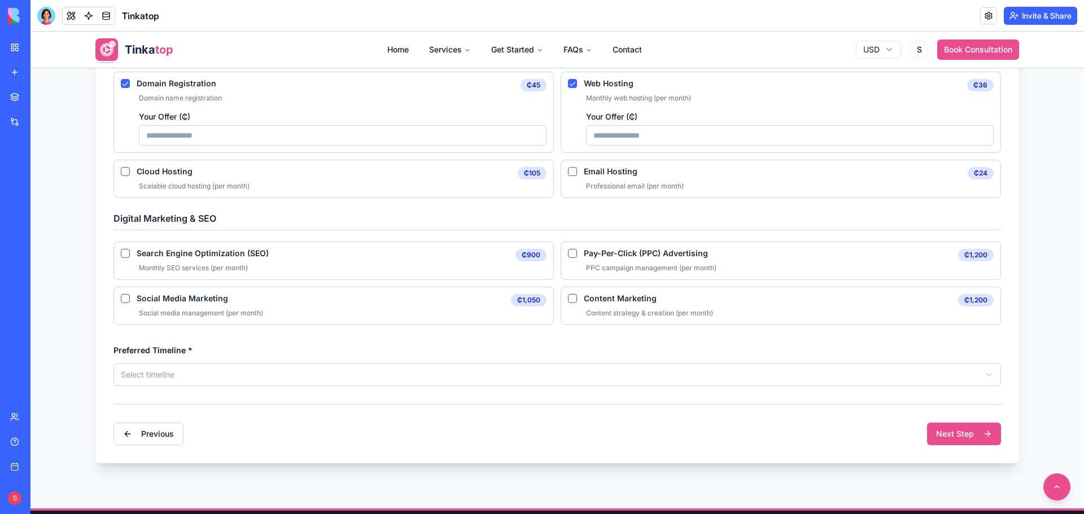
type Hosting "**"
click at [671, 372] on html "**********" at bounding box center [556, 18] width 1053 height 1441
click at [966, 438] on button "Next Step" at bounding box center [964, 434] width 74 height 23
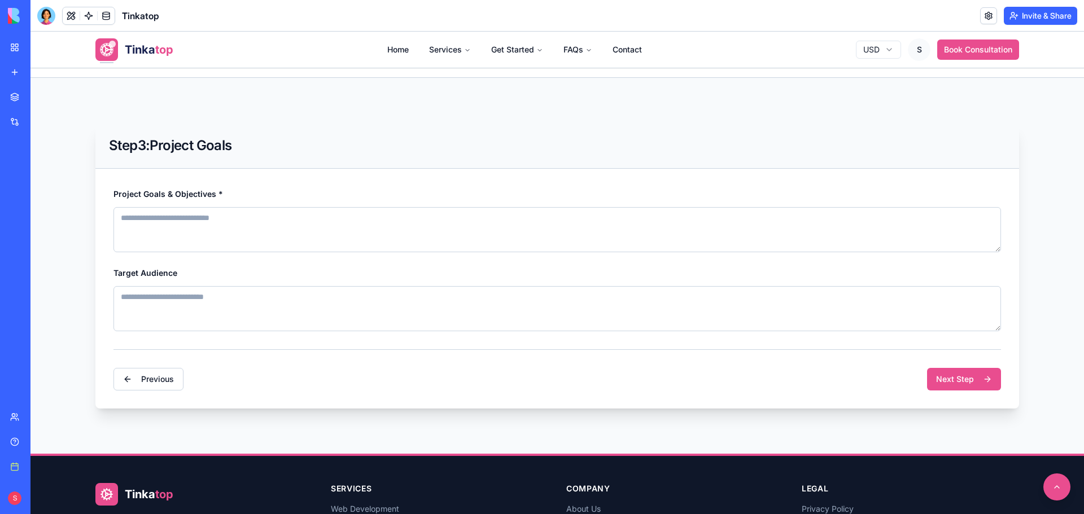
scroll to position [247, 0]
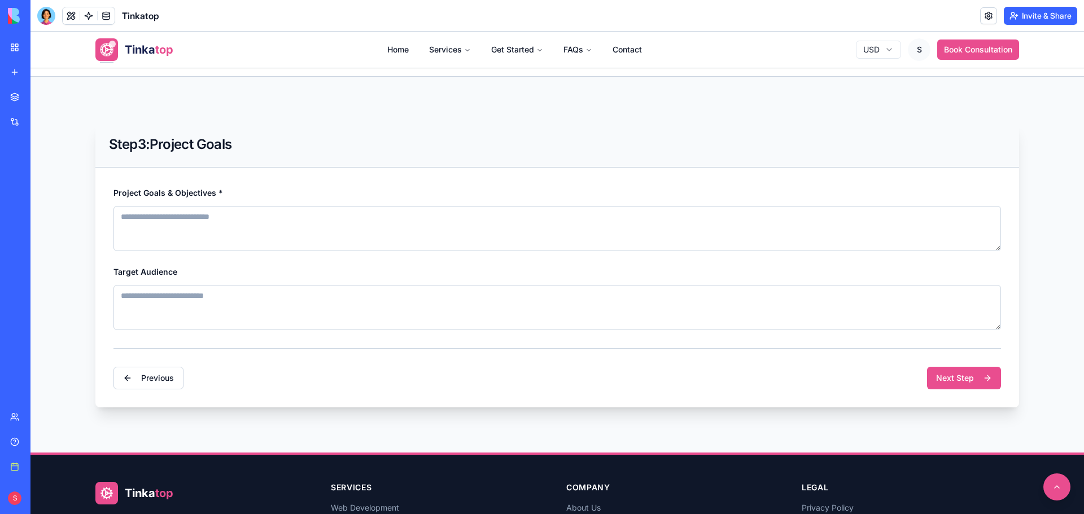
click at [353, 228] on textarea "Project Goals & Objectives *" at bounding box center [556, 228] width 887 height 45
type textarea "**********"
click at [297, 288] on textarea "Target Audience" at bounding box center [556, 307] width 887 height 45
click at [936, 377] on button "Next Step" at bounding box center [964, 378] width 74 height 23
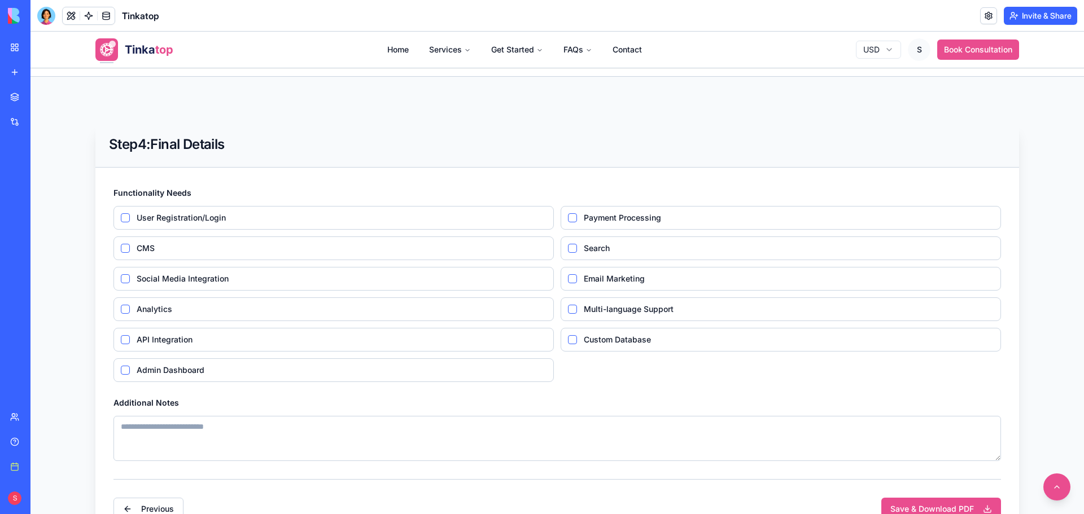
click at [122, 214] on Registration\/Login "User Registration/Login" at bounding box center [125, 217] width 9 height 9
click at [137, 250] on span "CMS" at bounding box center [342, 248] width 410 height 8
click at [130, 250] on button "CMS" at bounding box center [125, 248] width 9 height 9
click at [145, 280] on span "Social Media Integration" at bounding box center [342, 279] width 410 height 8
click at [130, 280] on Integration "Social Media Integration" at bounding box center [125, 278] width 9 height 9
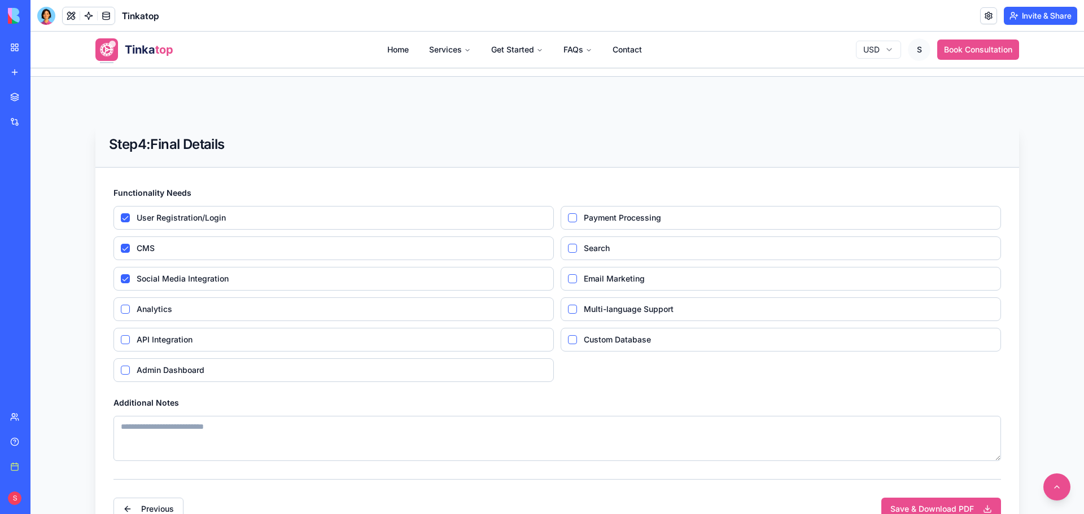
click at [165, 308] on span "Analytics" at bounding box center [342, 309] width 410 height 8
click at [130, 308] on button "Analytics" at bounding box center [125, 309] width 9 height 9
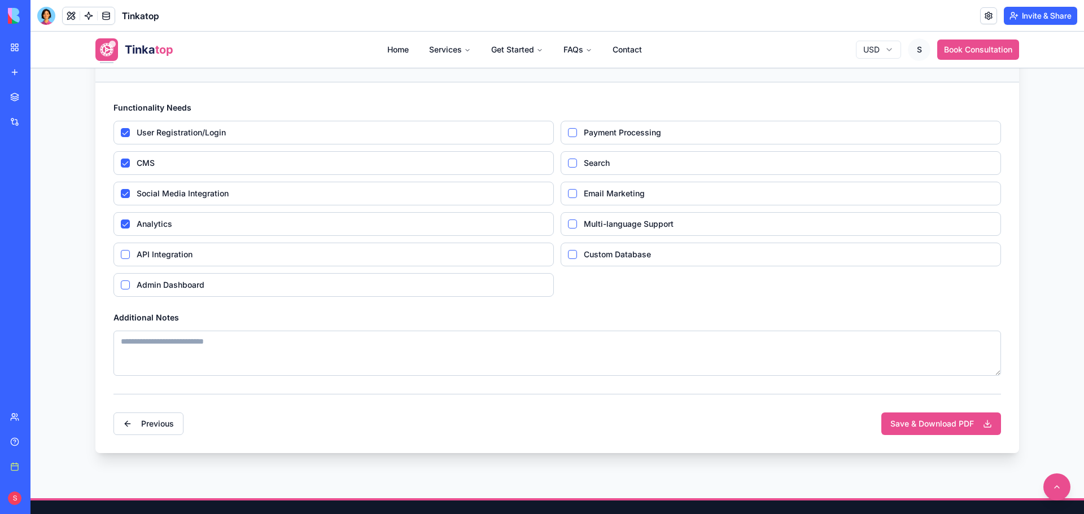
scroll to position [416, 0]
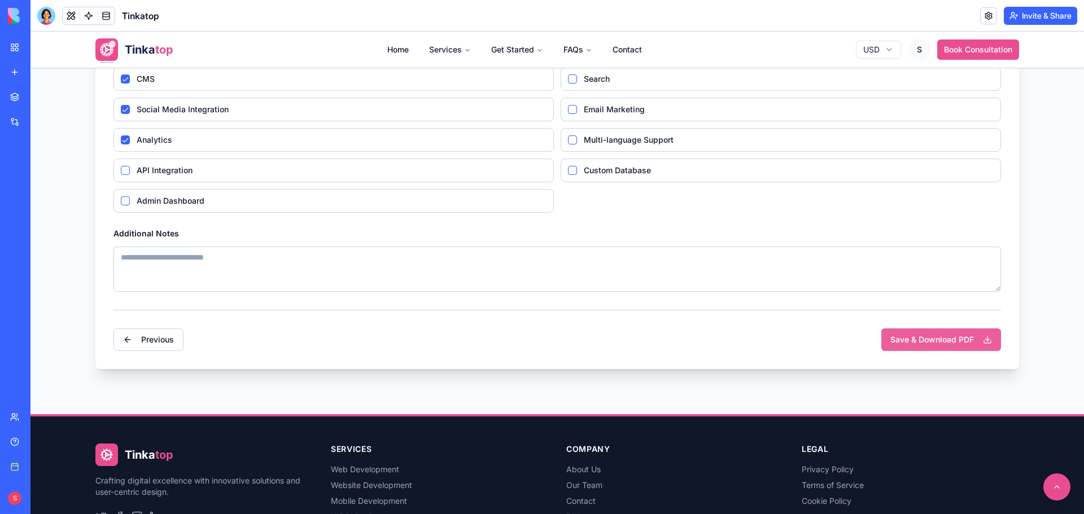
click at [928, 333] on button "Save & Download PDF" at bounding box center [941, 339] width 120 height 23
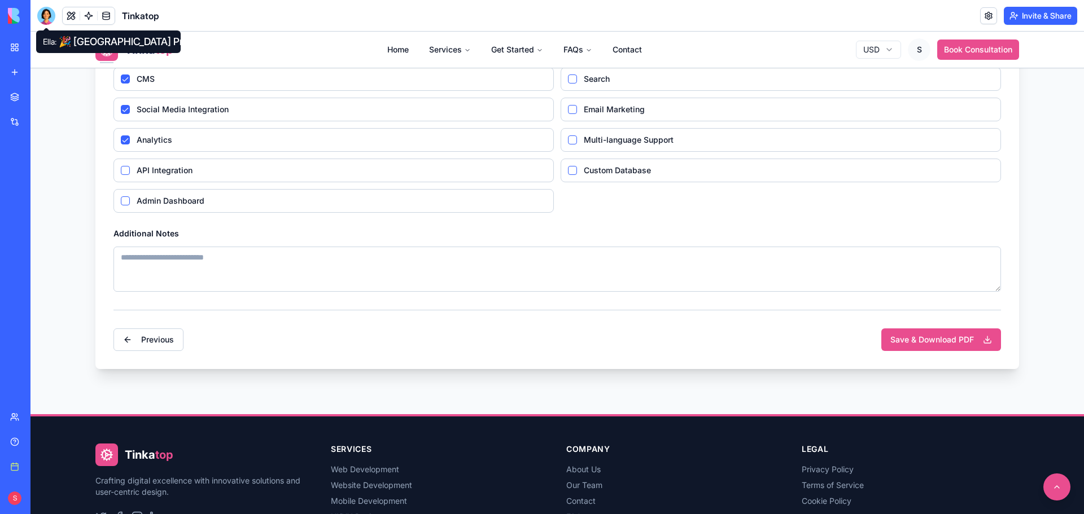
click at [45, 16] on div at bounding box center [46, 16] width 18 height 18
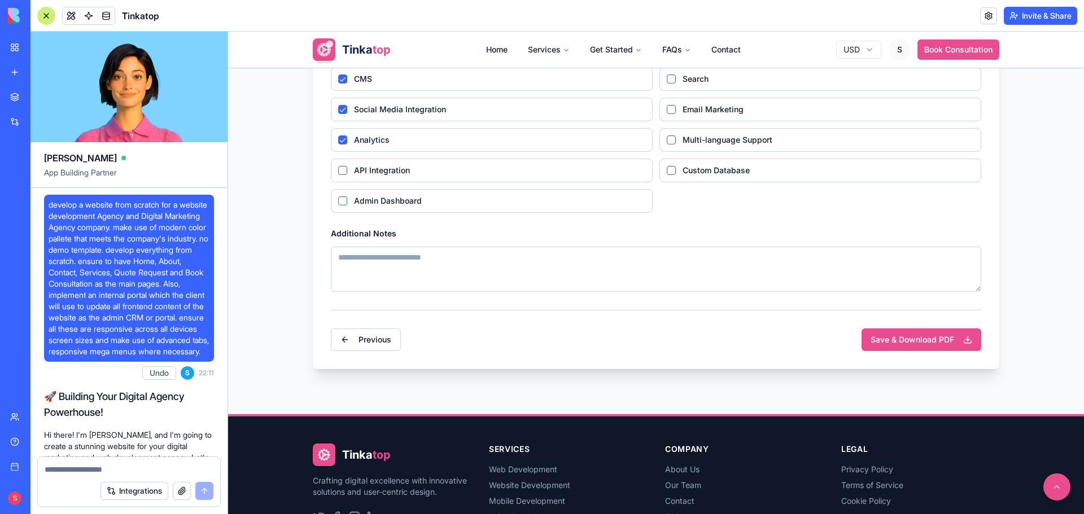
scroll to position [116240, 0]
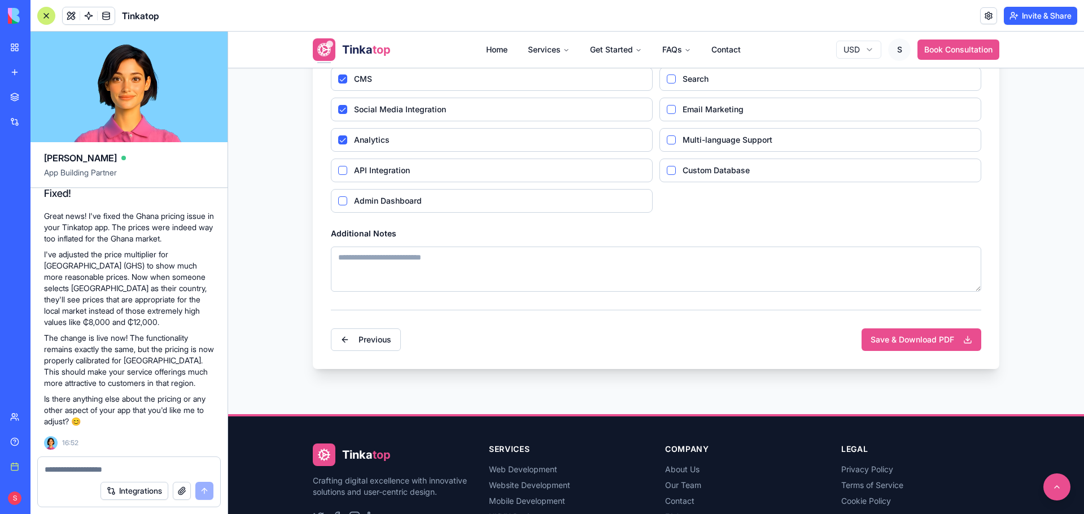
click at [80, 475] on div "Integrations" at bounding box center [129, 491] width 182 height 32
click at [79, 472] on textarea at bounding box center [129, 469] width 169 height 11
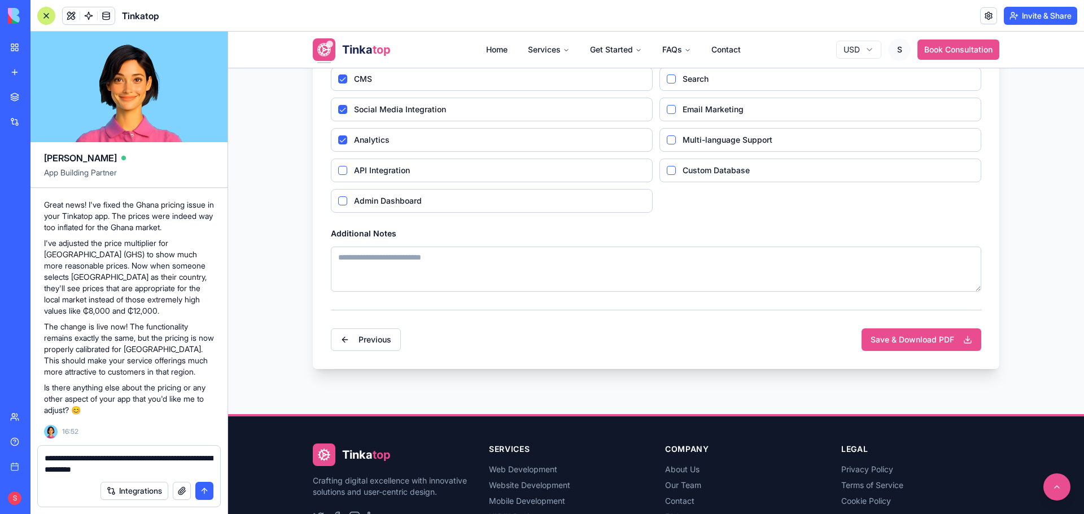
type textarea "**********"
click at [179, 494] on button "button" at bounding box center [182, 491] width 18 height 18
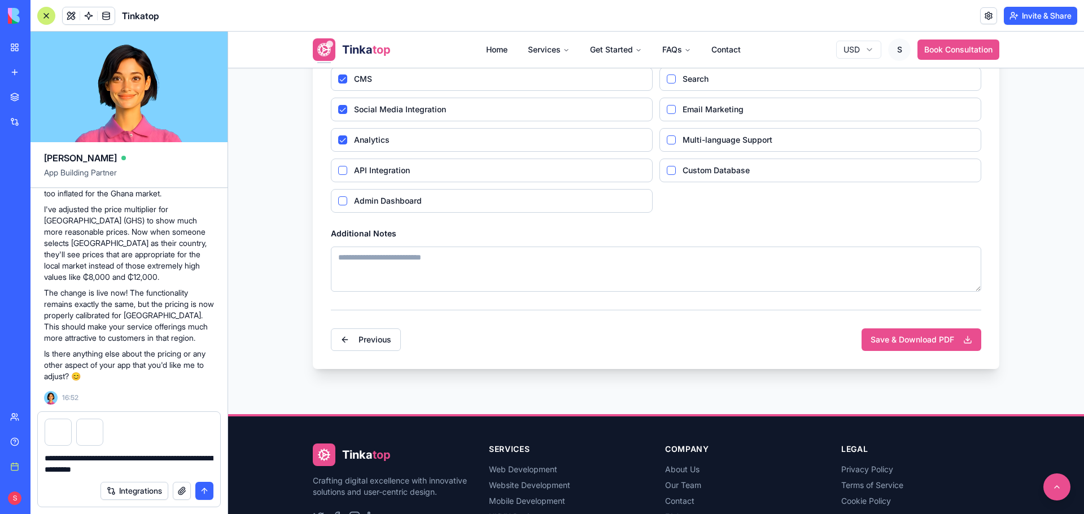
click at [207, 494] on button "submit" at bounding box center [204, 491] width 18 height 18
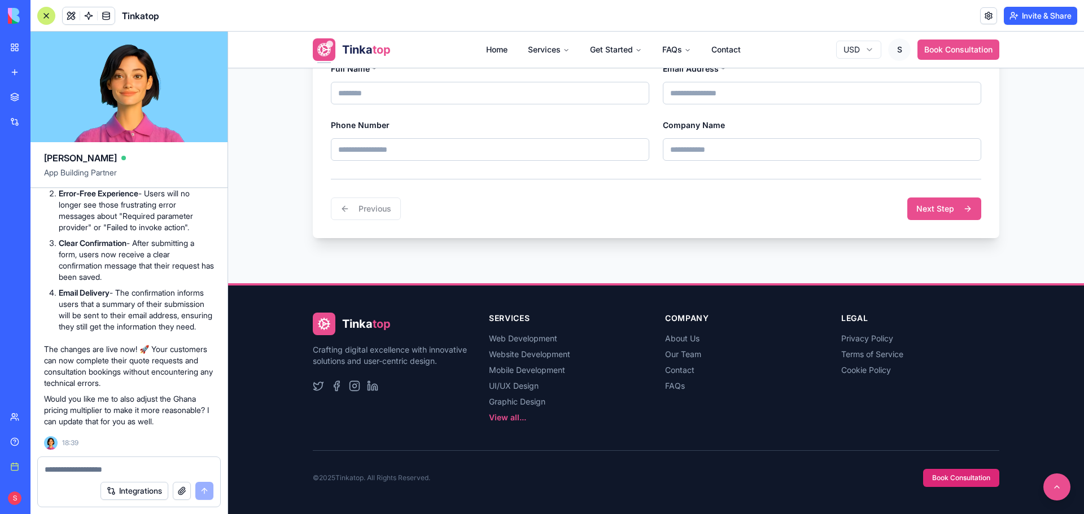
scroll to position [116902, 0]
click at [927, 49] on button "Book Consultation" at bounding box center [958, 50] width 82 height 20
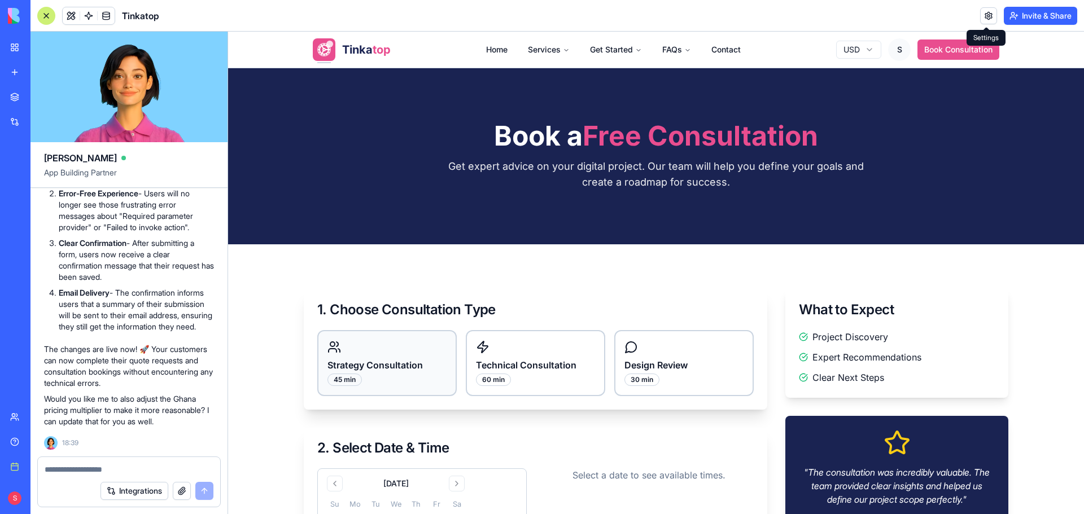
click at [371, 341] on div "Strategy Consultation 45 min" at bounding box center [386, 363] width 139 height 66
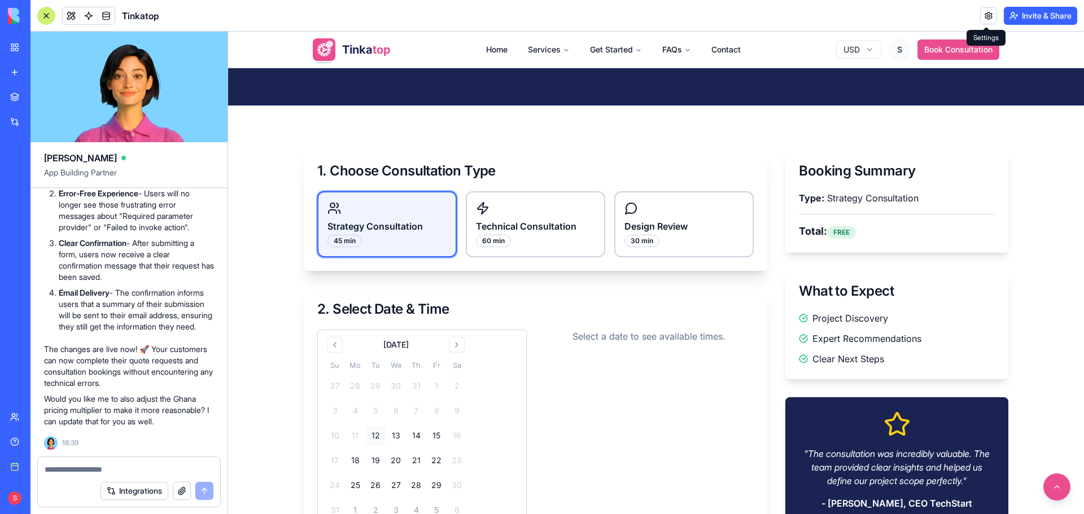
scroll to position [282, 0]
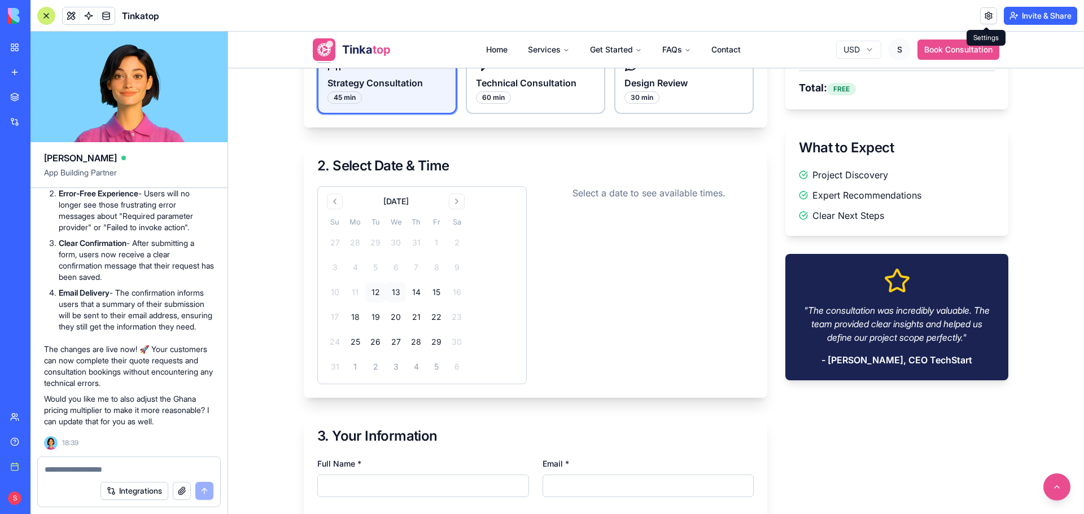
click at [389, 292] on button "13" at bounding box center [395, 292] width 20 height 20
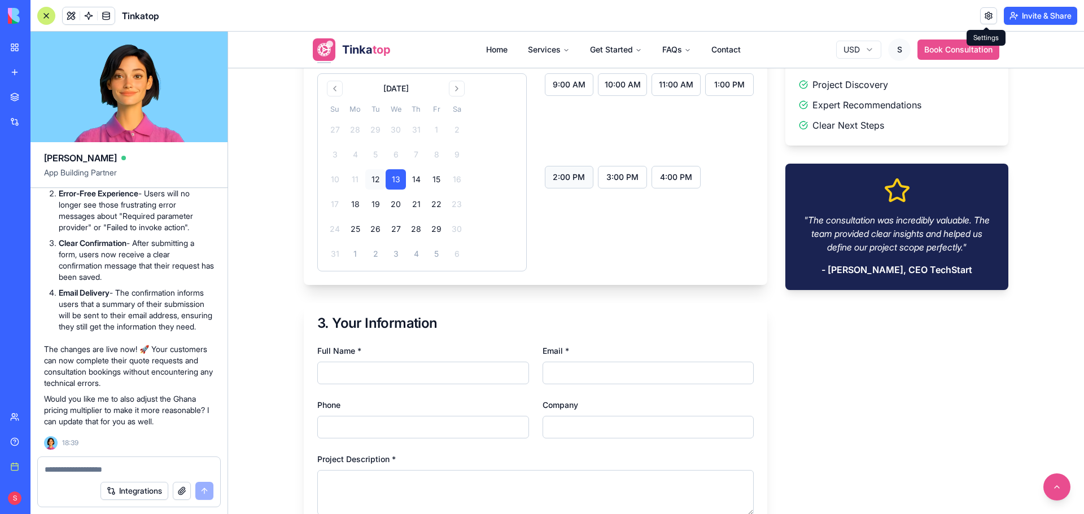
click at [581, 176] on button "2:00 PM" at bounding box center [569, 177] width 49 height 23
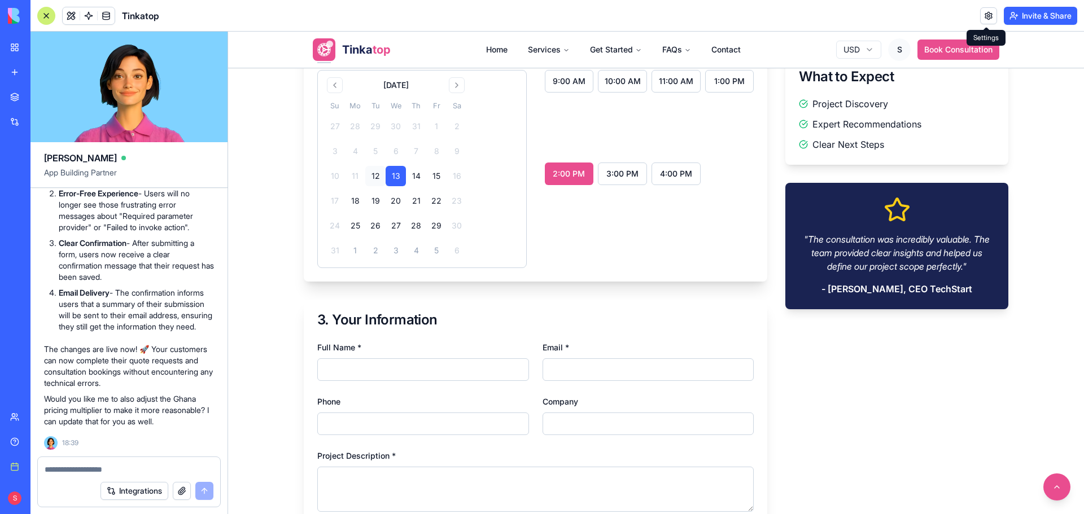
scroll to position [564, 0]
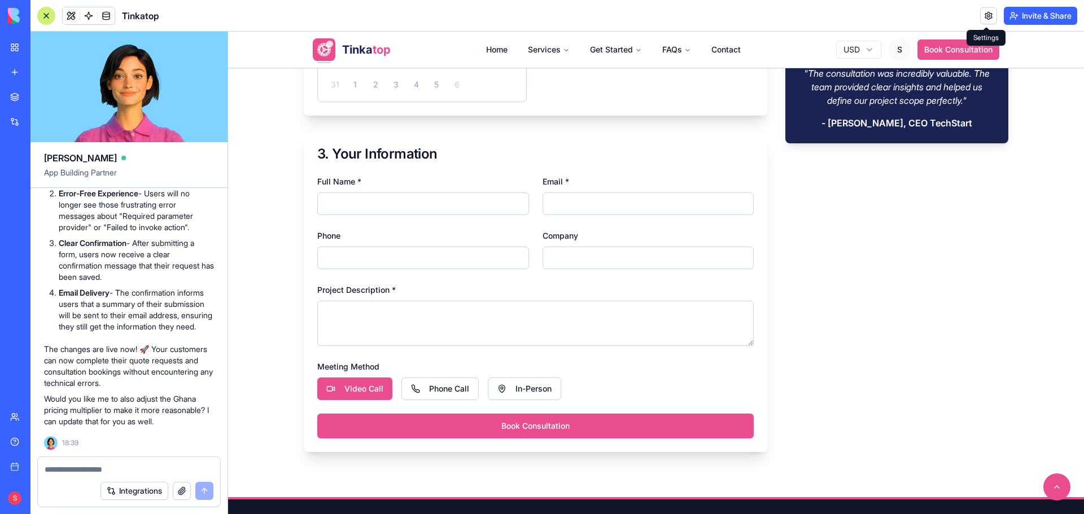
click at [414, 200] on input "Full Name *" at bounding box center [423, 203] width 212 height 23
type input "**********"
click at [558, 209] on input "Email *" at bounding box center [648, 203] width 212 height 23
type input "**********"
click at [492, 260] on input "Phone" at bounding box center [423, 258] width 212 height 23
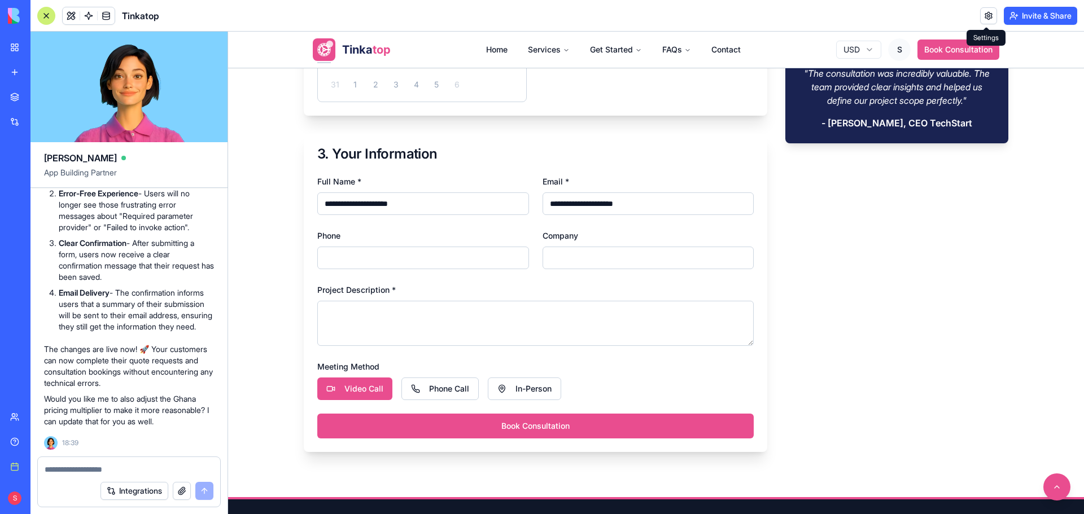
type input "**********"
click at [563, 266] on input "Company" at bounding box center [648, 258] width 212 height 23
type input "**********"
click at [507, 317] on textarea "Project Description *" at bounding box center [535, 323] width 436 height 45
drag, startPoint x: 171, startPoint y: 423, endPoint x: 32, endPoint y: 340, distance: 162.2
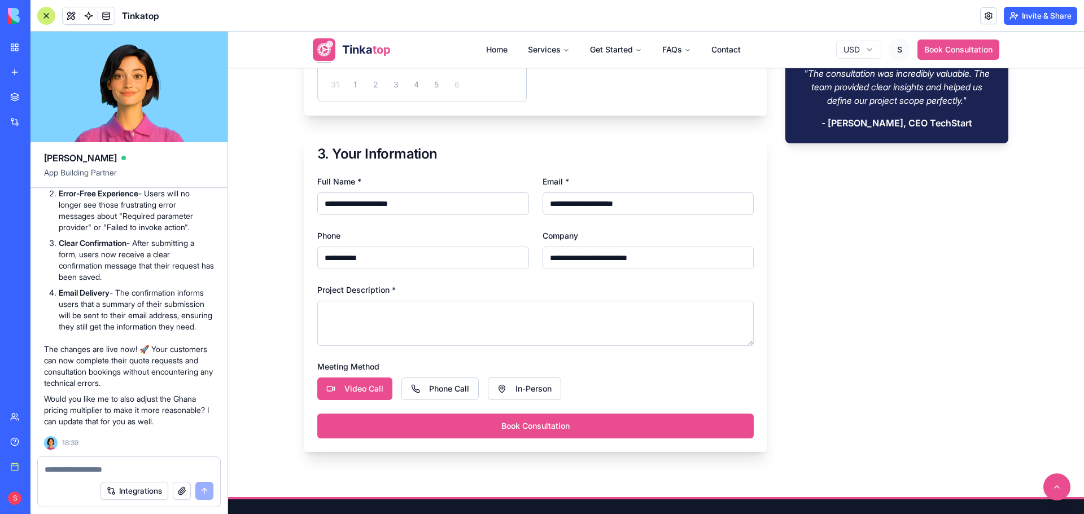
copy div "The changes are live now! 🚀 Your customers can now complete their quote request…"
click at [396, 325] on textarea "Project Description *" at bounding box center [535, 323] width 436 height 45
paste textarea "**********"
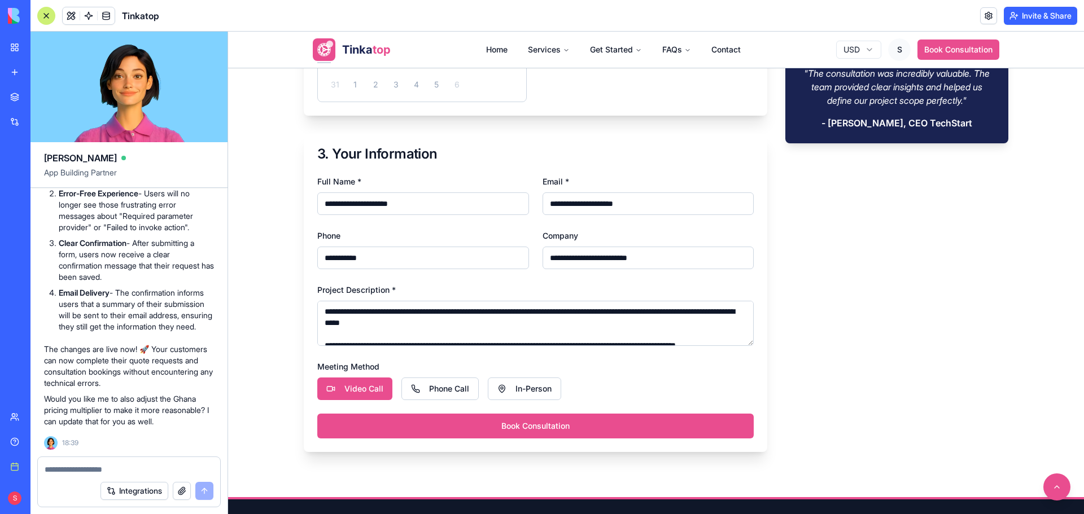
scroll to position [16, 0]
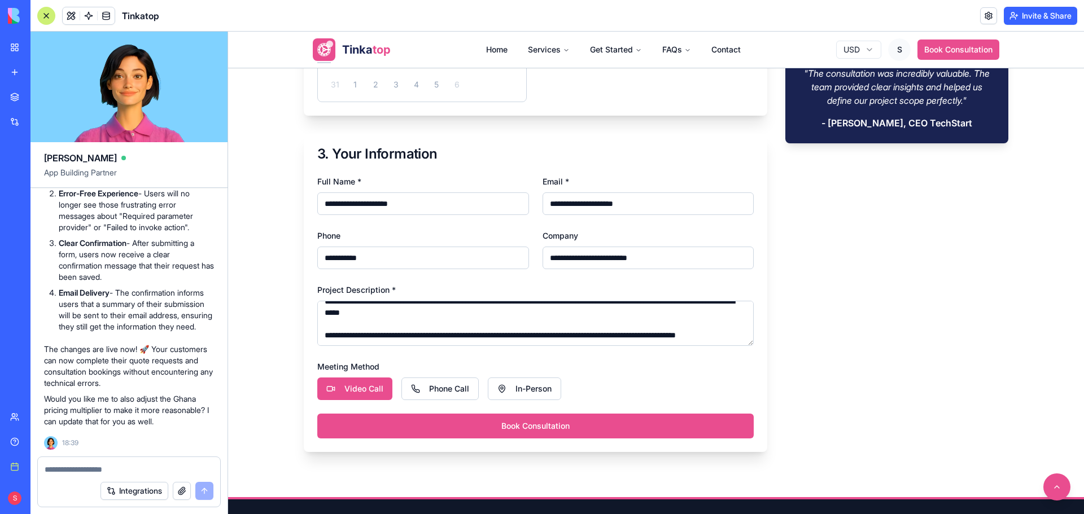
type textarea "**********"
click at [363, 377] on div "Meeting Method Video Call Phone Call In-Person" at bounding box center [535, 379] width 436 height 41
click at [362, 382] on button "Video Call" at bounding box center [354, 389] width 75 height 23
click at [366, 384] on button "Video Call" at bounding box center [354, 389] width 75 height 23
click at [360, 383] on button "Video Call" at bounding box center [354, 389] width 75 height 23
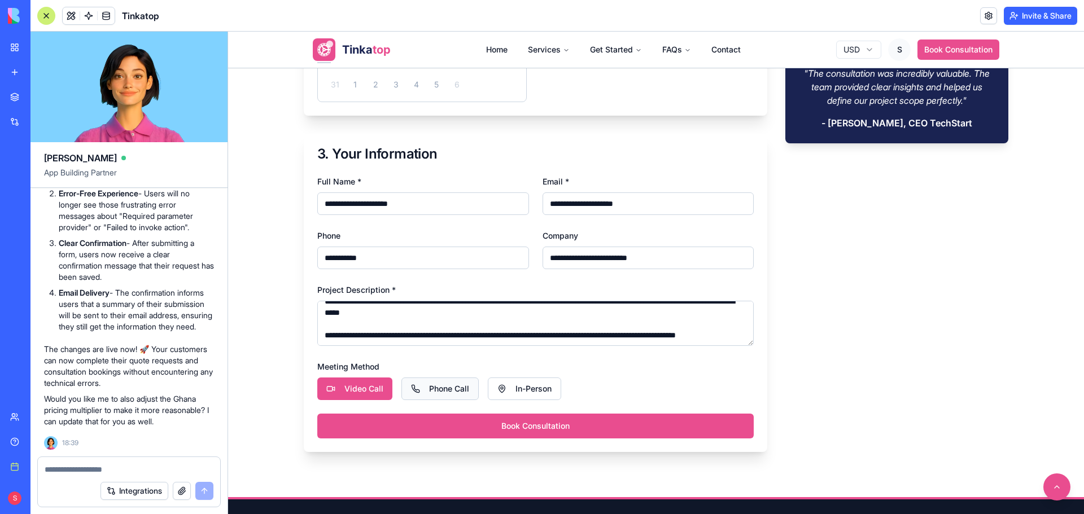
click at [416, 393] on button "Phone Call" at bounding box center [439, 389] width 77 height 23
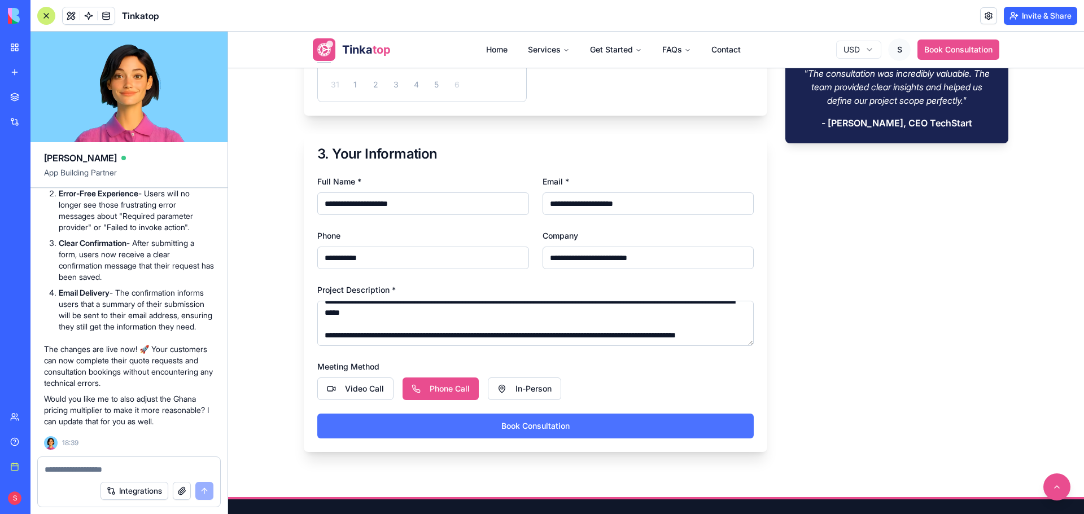
click at [538, 431] on button "Book Consultation" at bounding box center [535, 426] width 436 height 25
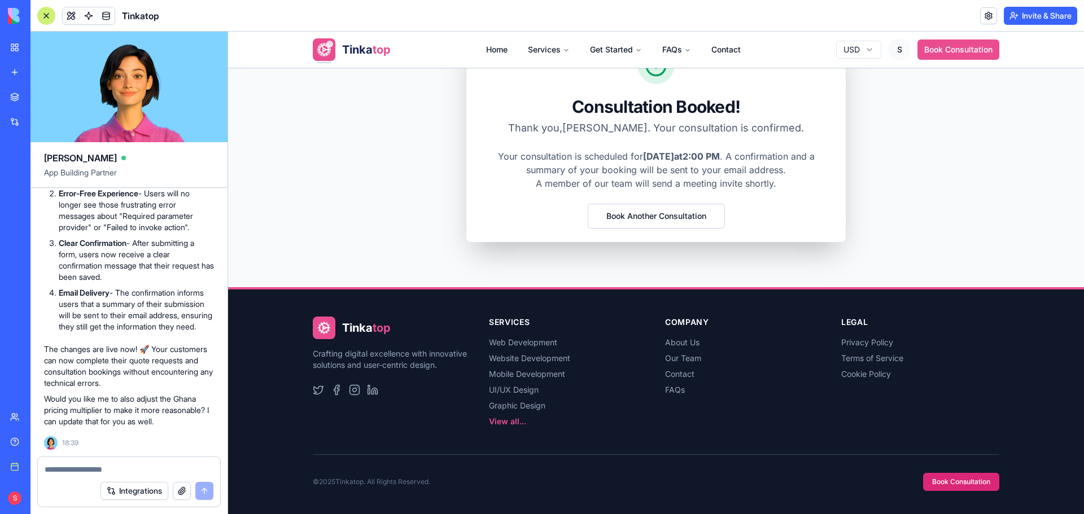
scroll to position [83, 0]
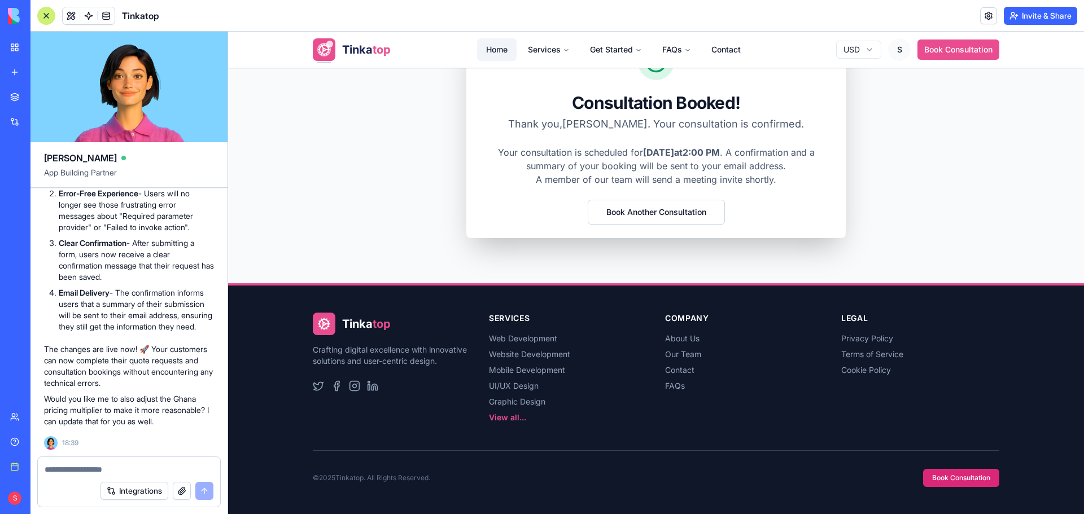
click at [486, 51] on link "Home" at bounding box center [497, 49] width 40 height 23
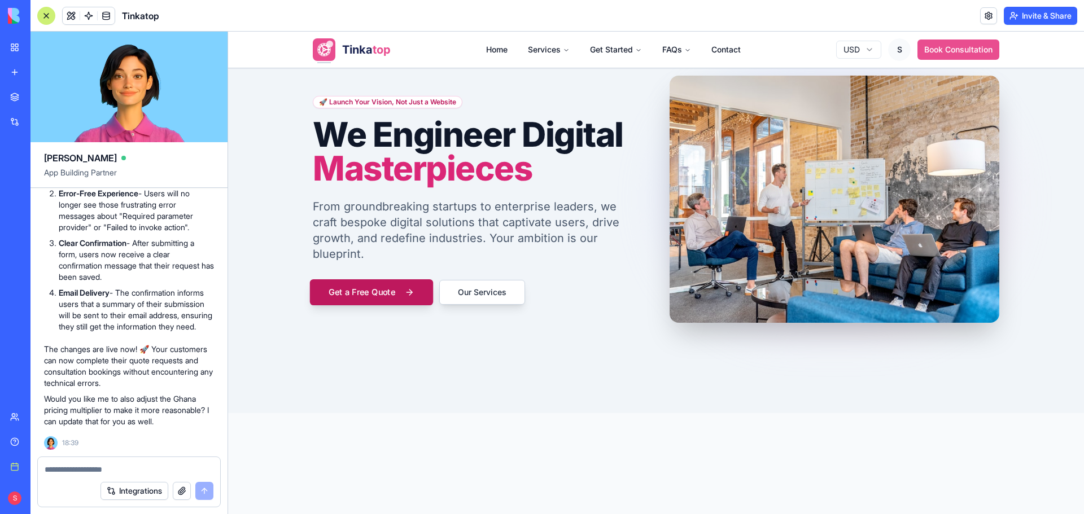
click at [418, 284] on button "Get a Free Quote" at bounding box center [371, 292] width 123 height 26
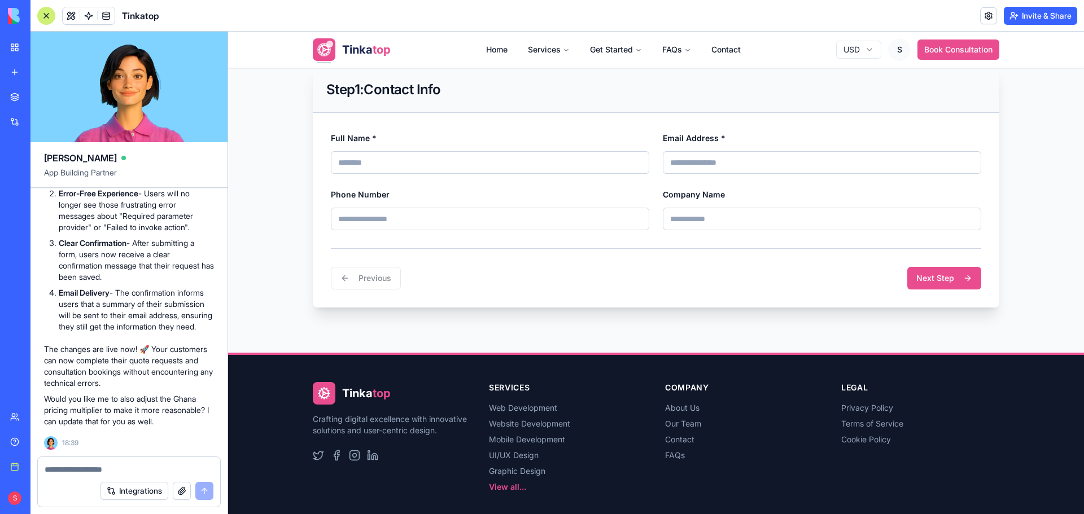
scroll to position [309, 0]
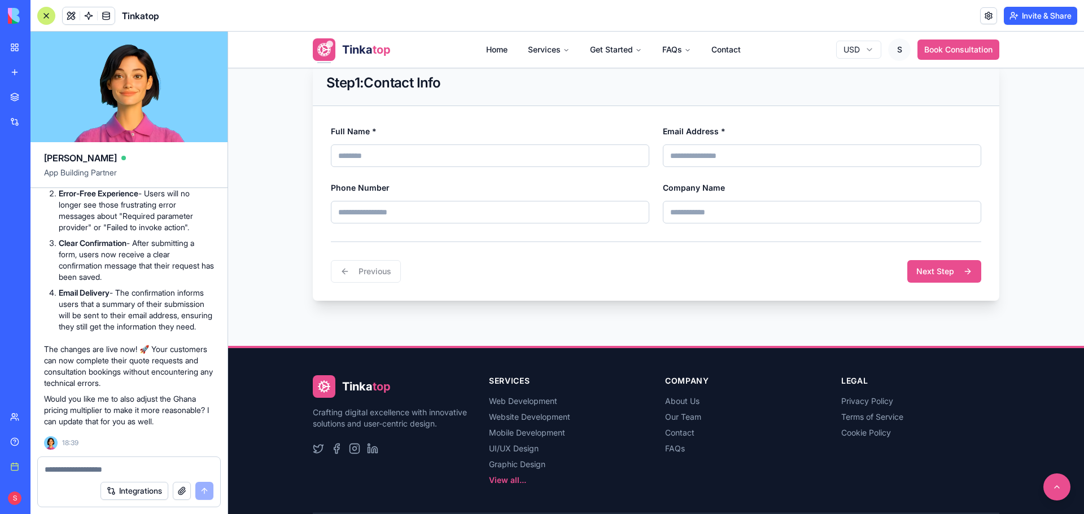
click at [511, 160] on input "Full Name *" at bounding box center [490, 155] width 318 height 23
type input "**********"
click at [735, 158] on input "Email Address *" at bounding box center [822, 155] width 318 height 23
type input "**********"
click at [556, 220] on input "Phone Number" at bounding box center [490, 212] width 318 height 23
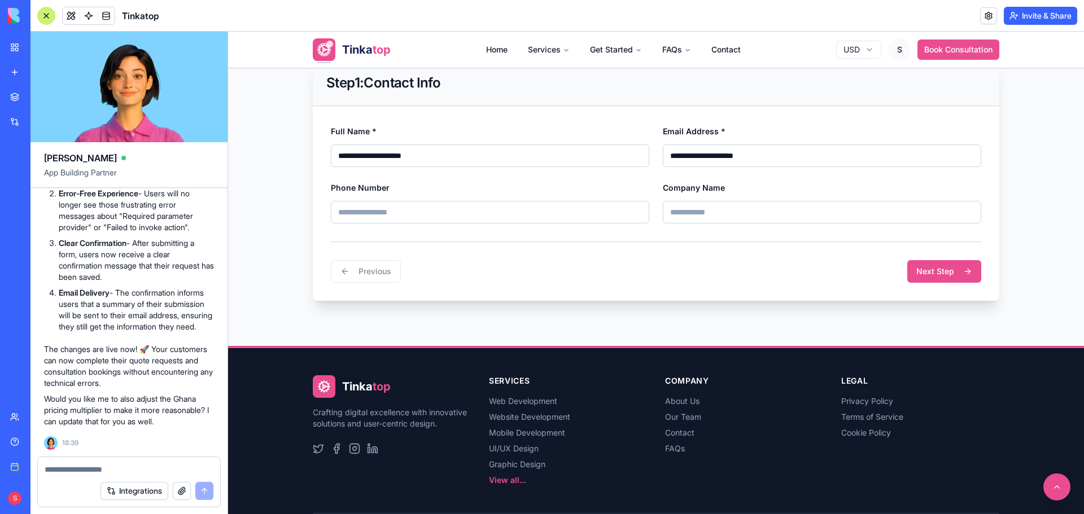
type input "**********"
click at [727, 198] on div "Company Name" at bounding box center [822, 202] width 318 height 43
click at [727, 207] on input "Company Name" at bounding box center [822, 212] width 318 height 23
type input "**********"
click at [945, 265] on button "Next Step" at bounding box center [944, 271] width 74 height 23
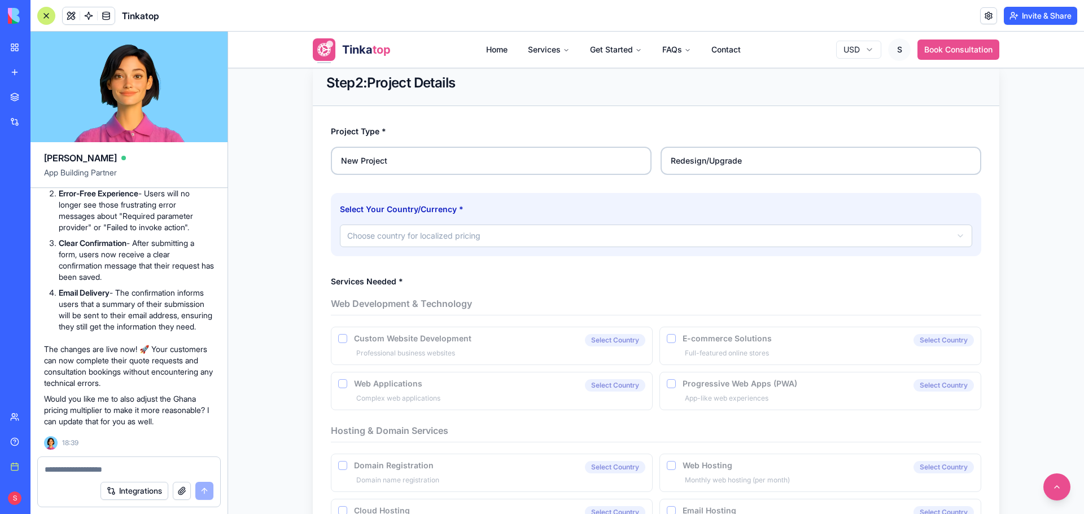
click at [518, 164] on label "New Project" at bounding box center [491, 161] width 321 height 28
click at [339, 155] on button "New Project" at bounding box center [334, 150] width 9 height 9
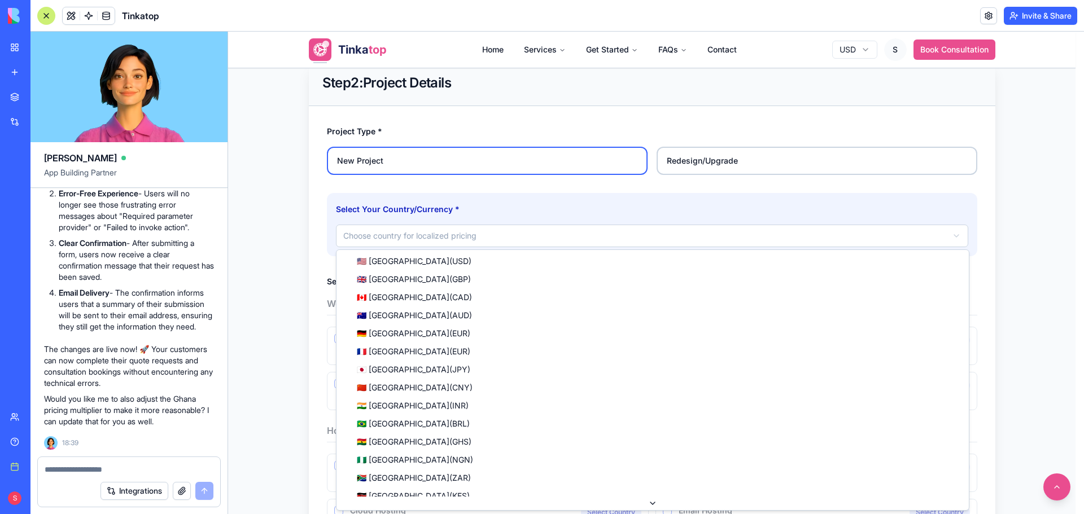
click at [510, 235] on html "**********" at bounding box center [656, 401] width 856 height 1356
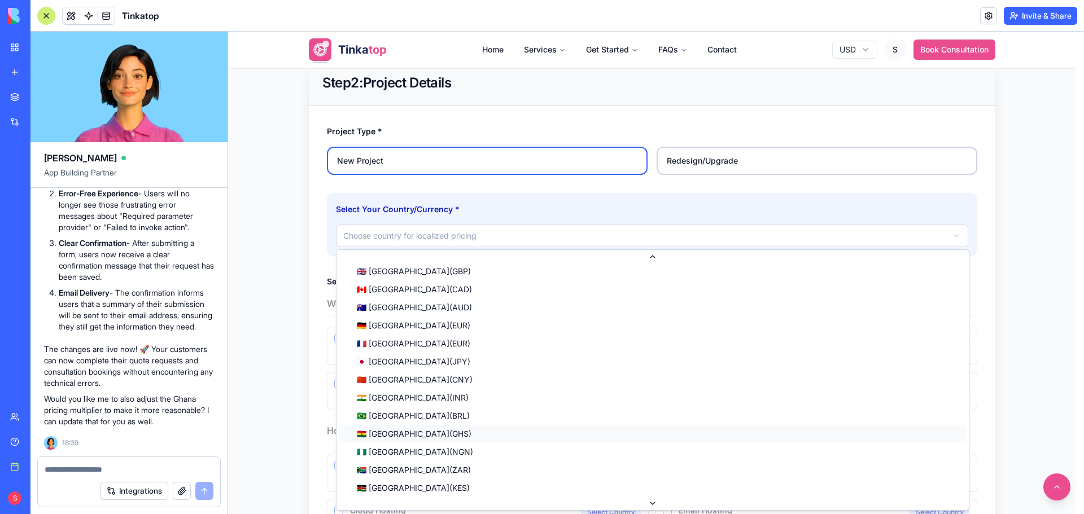
scroll to position [29, 0]
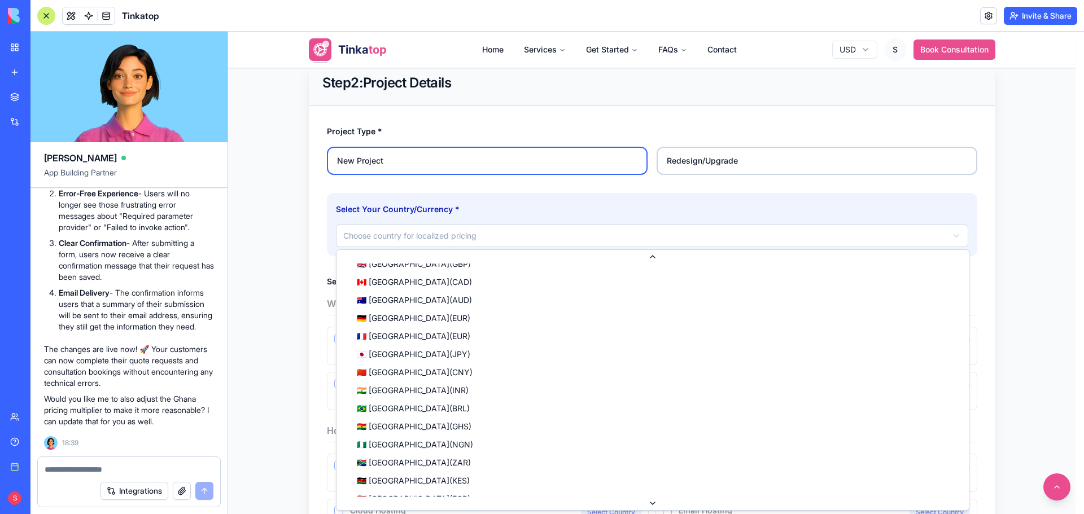
select select "**"
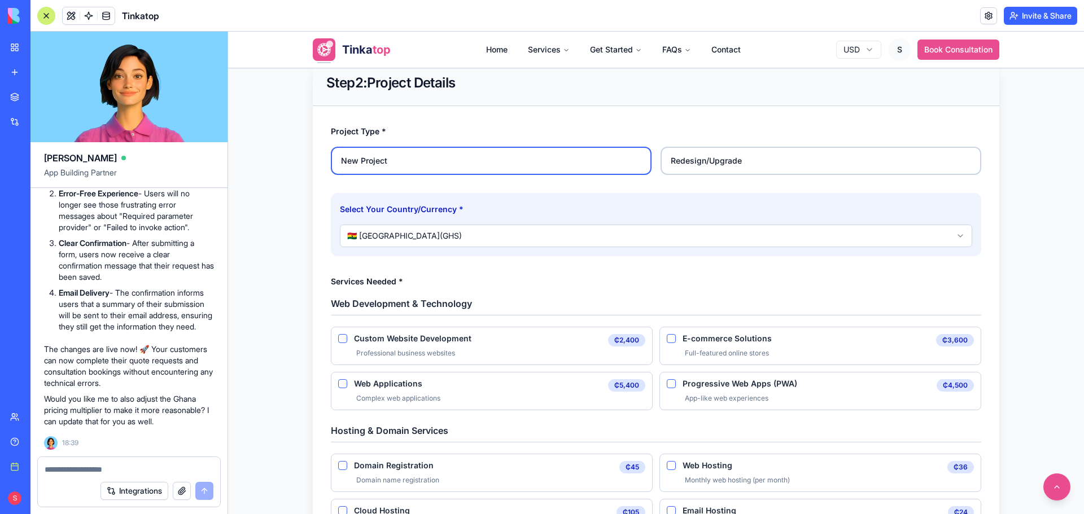
click at [340, 340] on Development "Custom Website Development" at bounding box center [342, 338] width 9 height 9
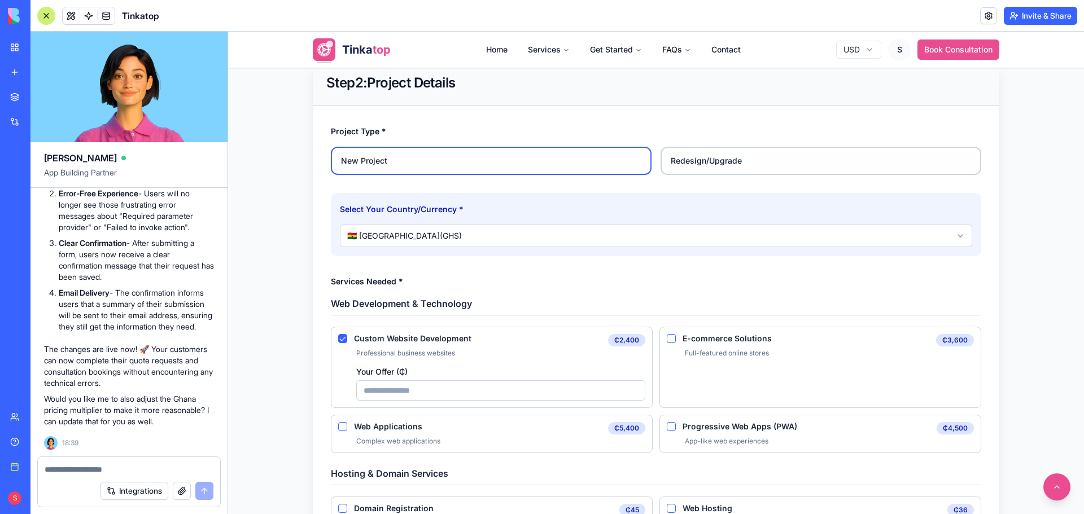
scroll to position [422, 0]
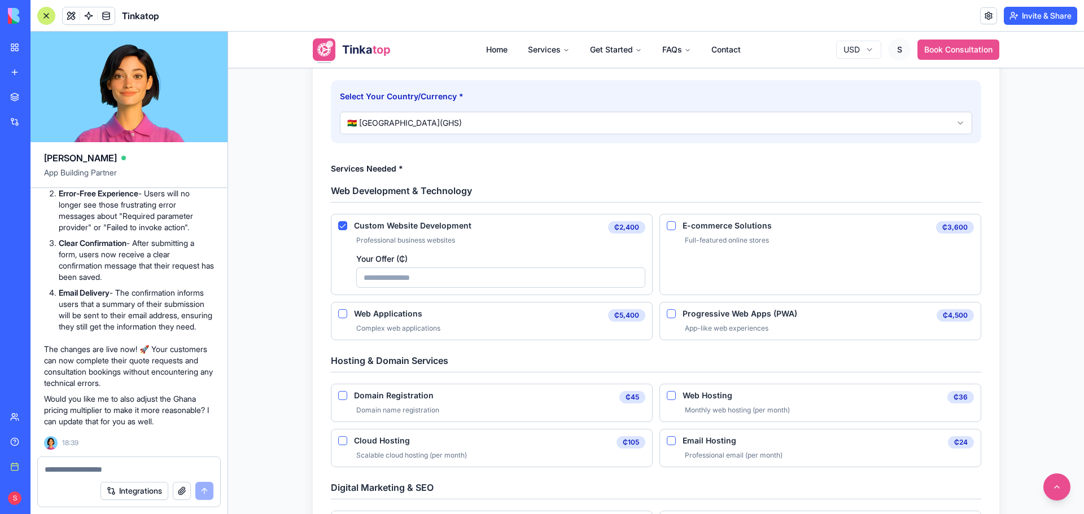
click at [432, 282] on Development "Your Offer ( ₵ )" at bounding box center [500, 277] width 289 height 20
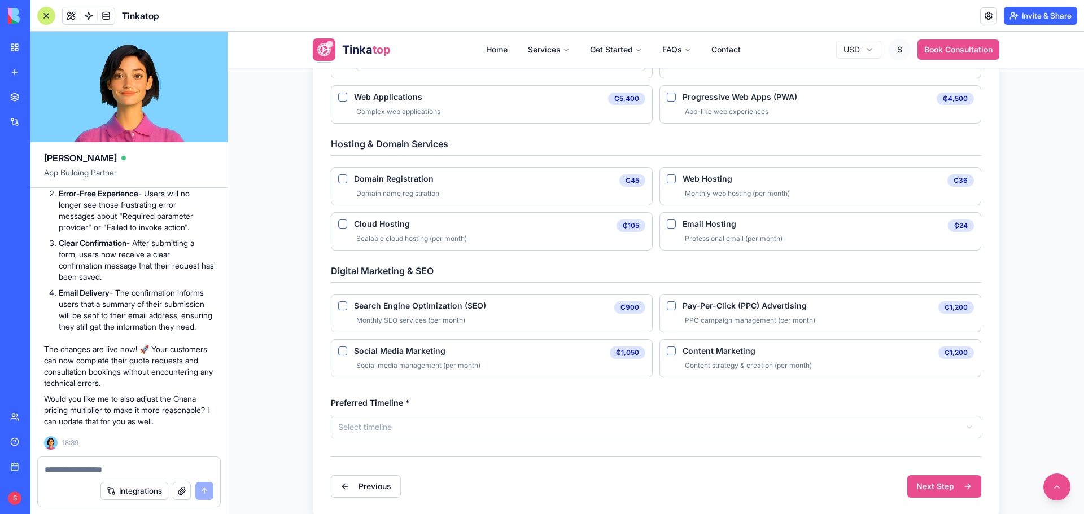
scroll to position [647, 0]
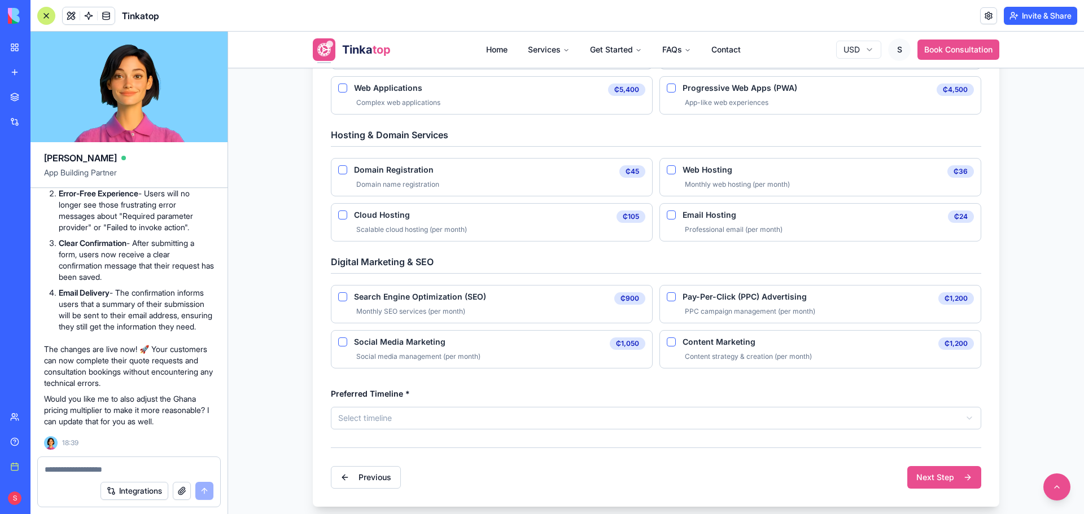
type Development "****"
click at [667, 173] on Hosting "Web Hosting" at bounding box center [670, 169] width 9 height 9
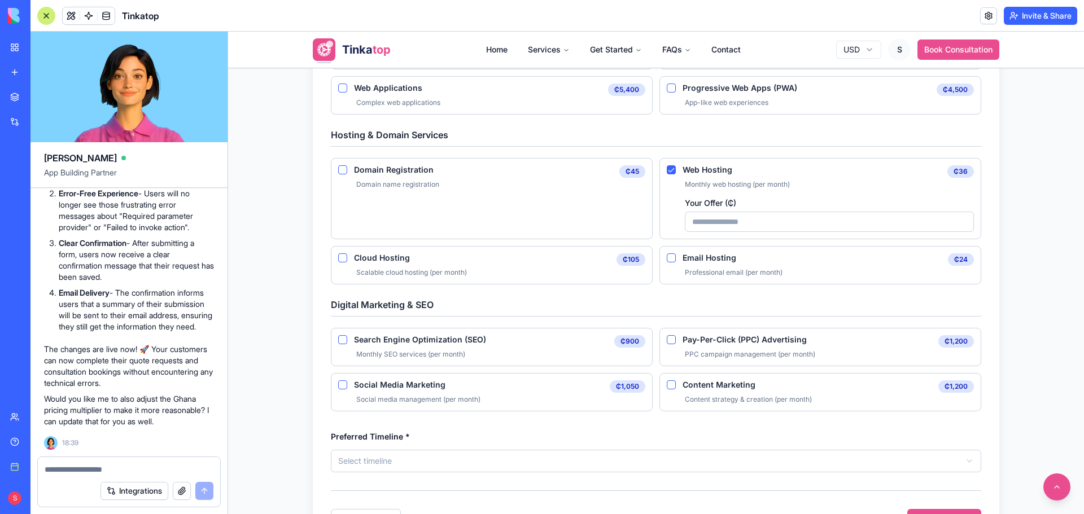
click at [666, 258] on Hosting "Email Hosting" at bounding box center [670, 257] width 9 height 9
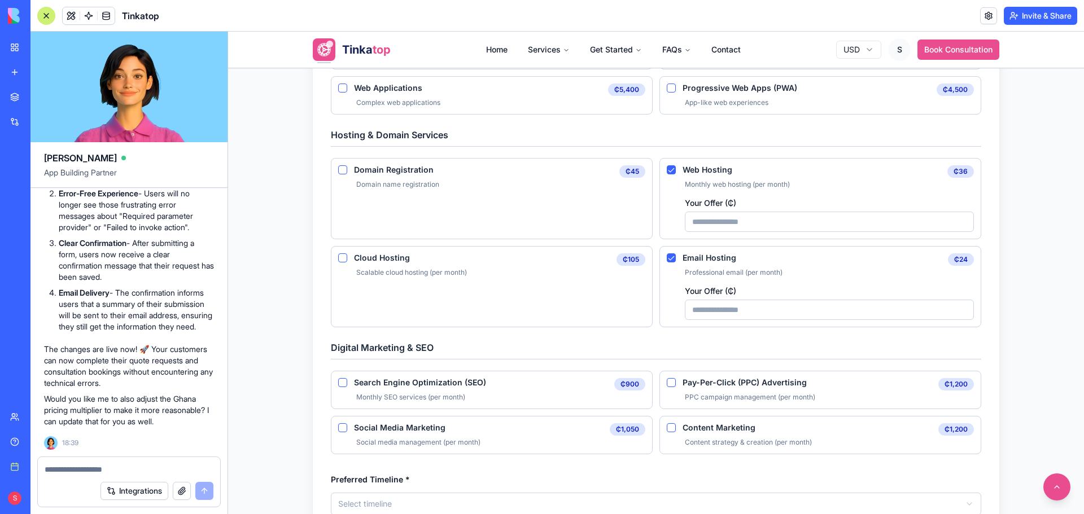
click at [748, 309] on Hosting "Your Offer ( ₵ )" at bounding box center [829, 310] width 289 height 20
type Hosting "**"
click at [774, 217] on Hosting "Your Offer ( ₵ )" at bounding box center [829, 222] width 289 height 20
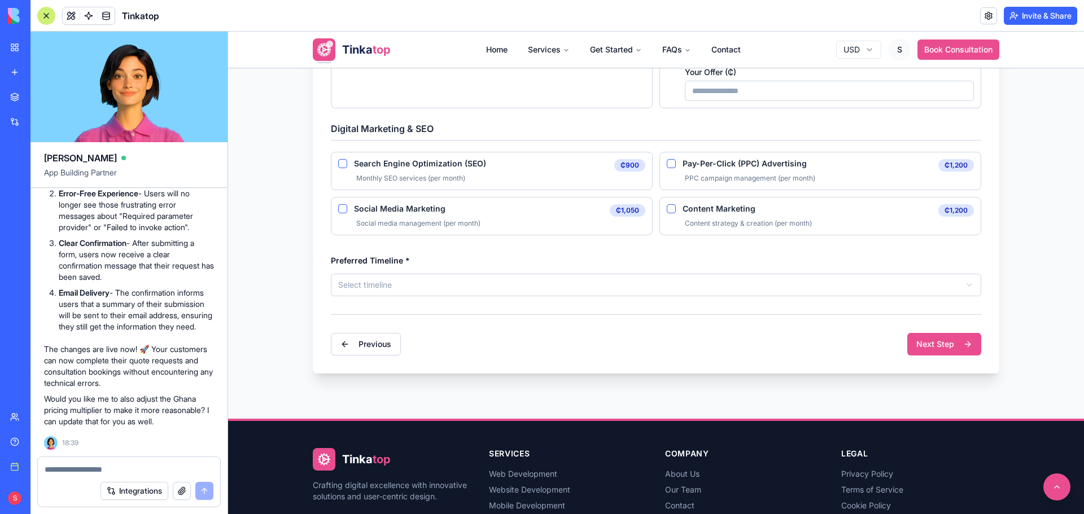
scroll to position [929, 0]
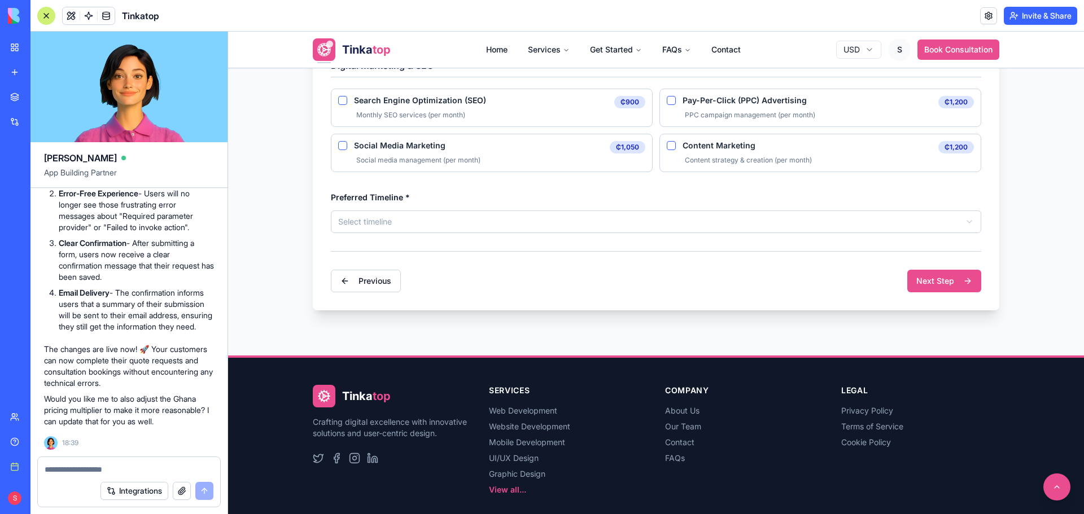
type Hosting "**"
click at [948, 288] on button "Next Step" at bounding box center [944, 281] width 74 height 23
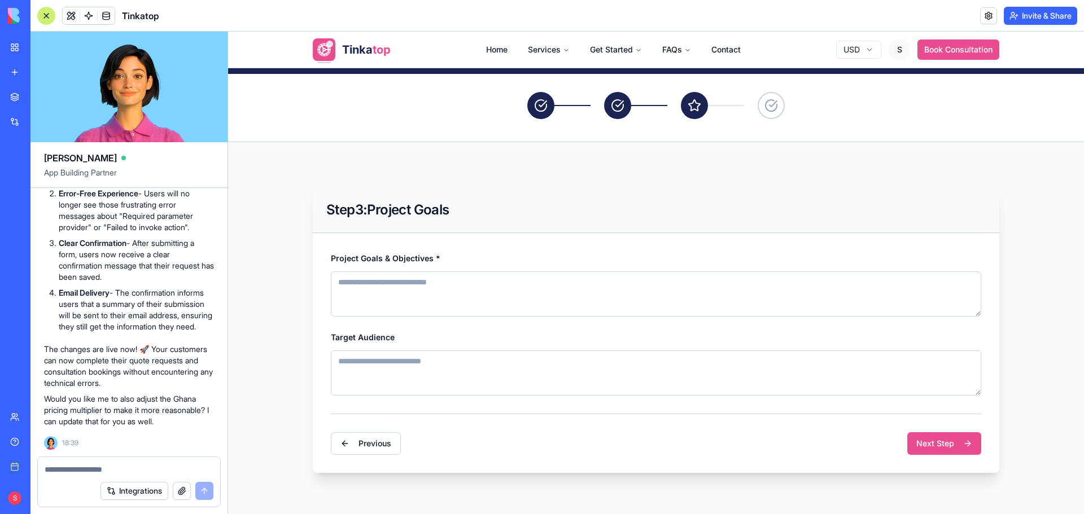
scroll to position [134, 0]
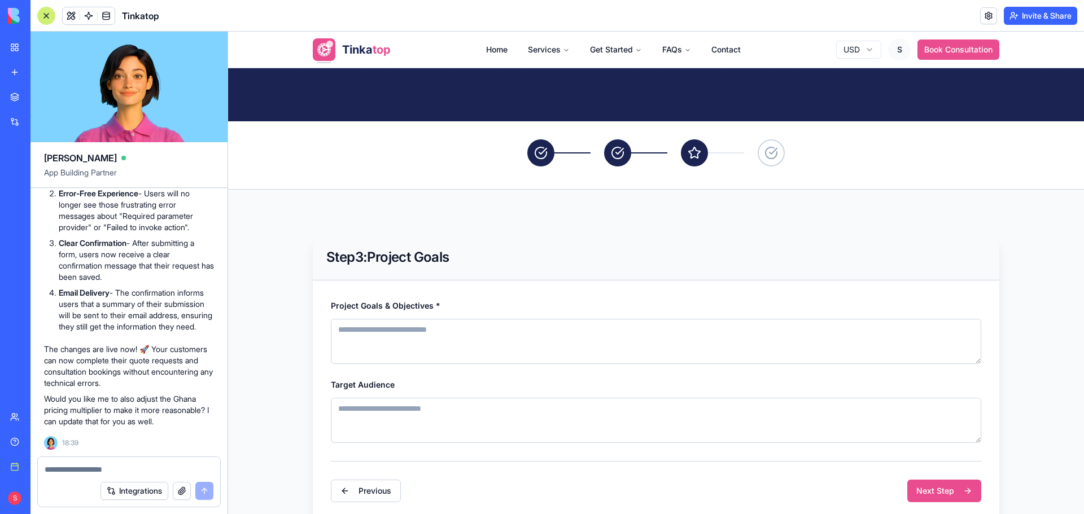
click at [371, 348] on textarea "Project Goals & Objectives *" at bounding box center [656, 341] width 650 height 45
paste textarea "**********"
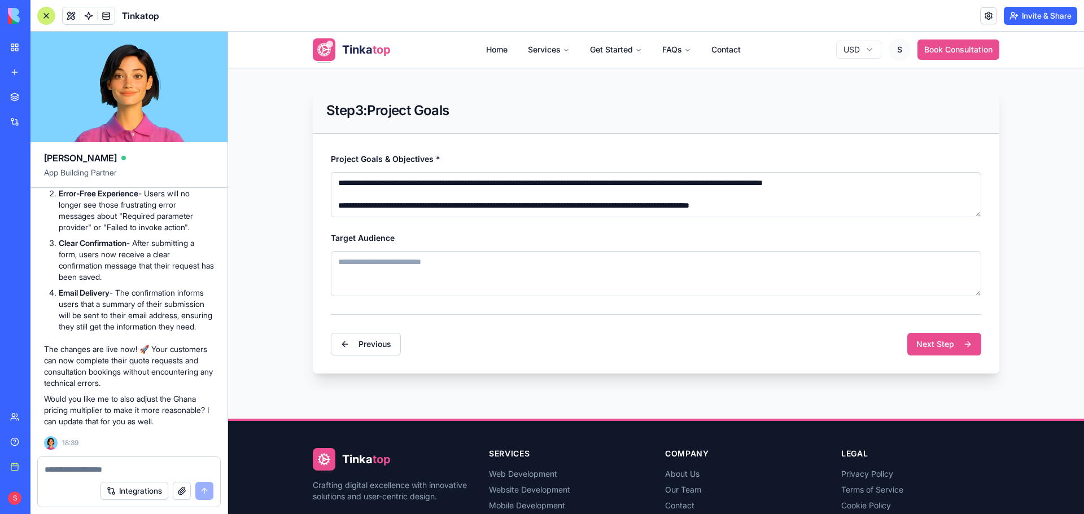
scroll to position [304, 0]
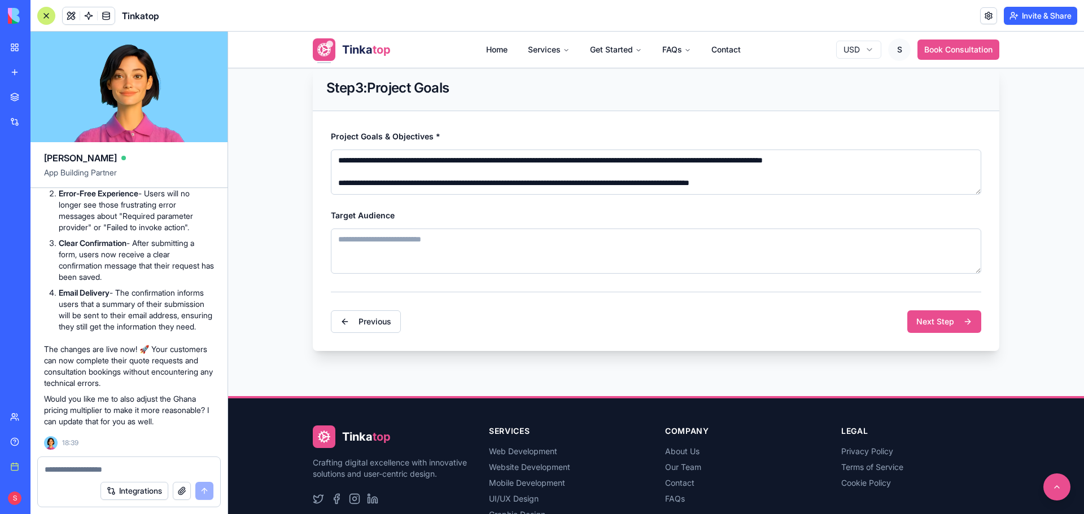
type textarea "**********"
click at [413, 243] on textarea "Target Audience" at bounding box center [656, 251] width 650 height 45
paste textarea "**********"
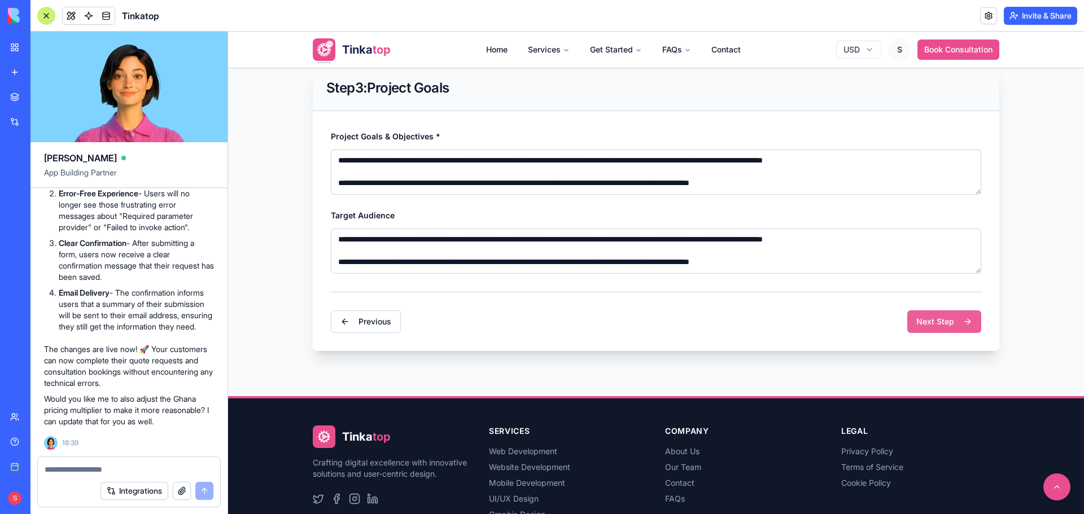
type textarea "**********"
click at [925, 327] on button "Next Step" at bounding box center [944, 321] width 74 height 23
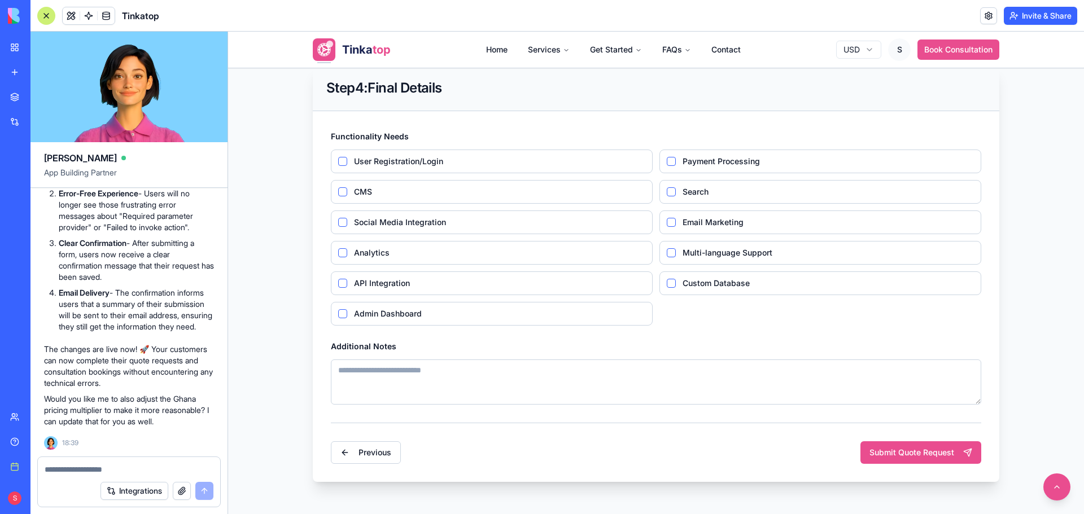
click at [357, 164] on span "User Registration/Login" at bounding box center [499, 161] width 291 height 8
click at [347, 164] on Registration\/Login "User Registration/Login" at bounding box center [342, 161] width 9 height 9
click at [356, 194] on span "CMS" at bounding box center [499, 192] width 291 height 8
click at [347, 194] on button "CMS" at bounding box center [342, 191] width 9 height 9
click at [367, 220] on span "Social Media Integration" at bounding box center [499, 222] width 291 height 8
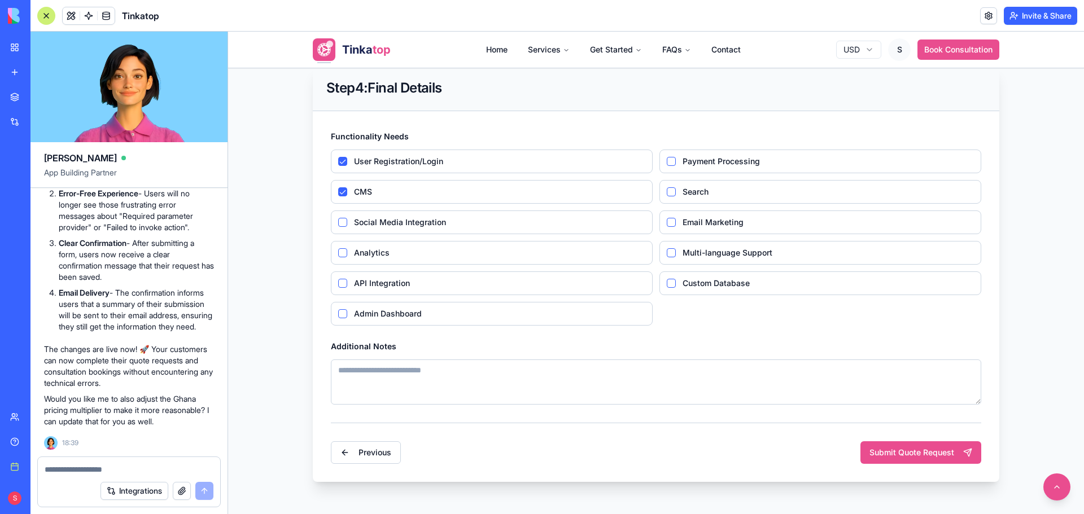
click at [347, 220] on Integration "Social Media Integration" at bounding box center [342, 222] width 9 height 9
click at [853, 375] on textarea "Additional Notes" at bounding box center [656, 381] width 650 height 45
paste textarea "**********"
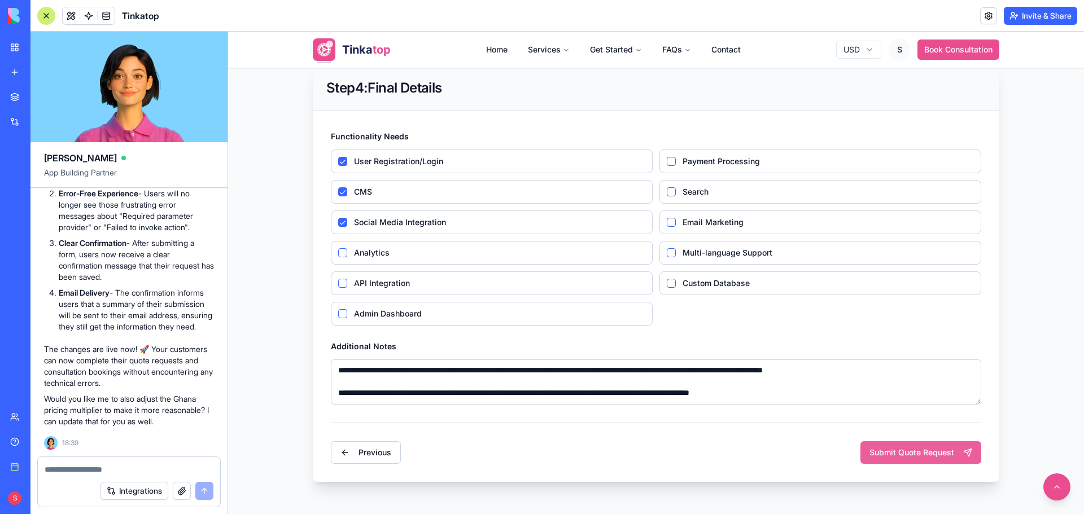
type textarea "**********"
click at [935, 449] on button "Submit Quote Request" at bounding box center [920, 452] width 121 height 23
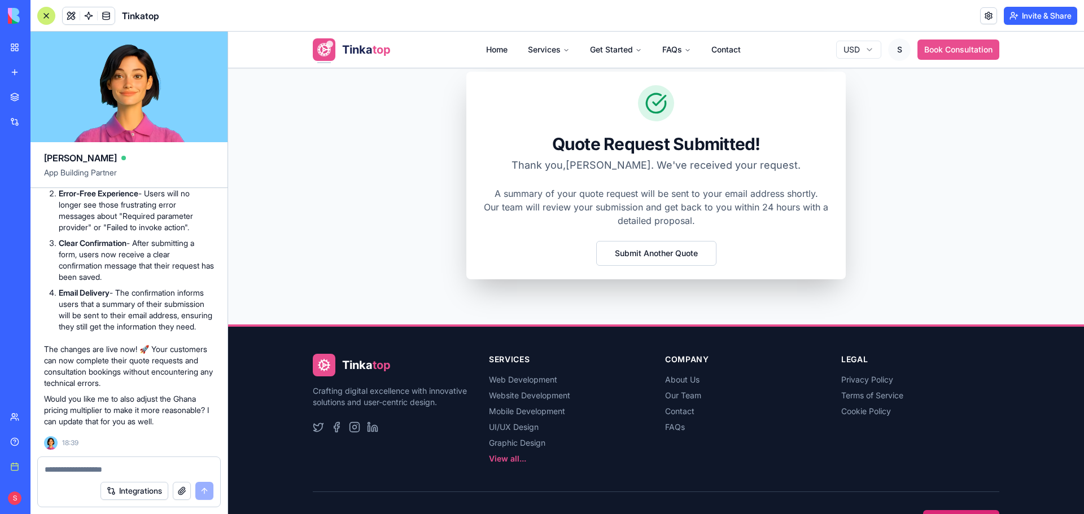
scroll to position [83, 0]
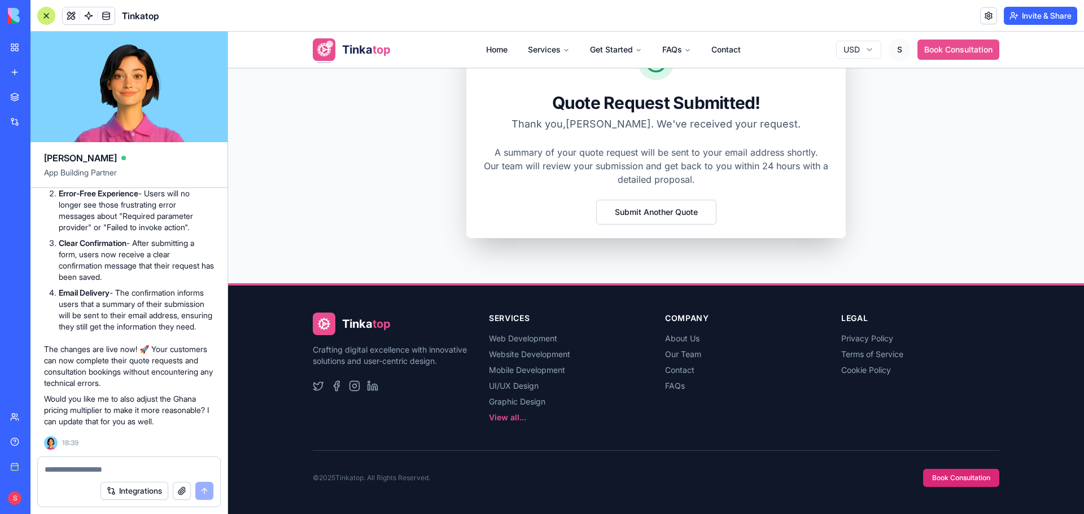
click at [898, 53] on html "Tinka top Home Services Get Started FAQs Contact USD S Book Consultation Quote …" at bounding box center [656, 231] width 856 height 565
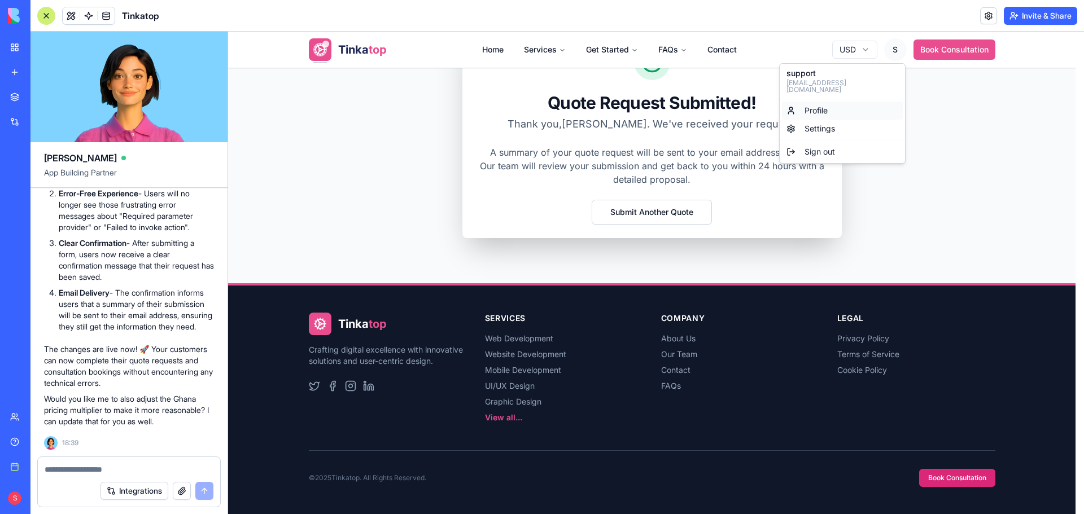
click at [825, 105] on span "Profile" at bounding box center [815, 110] width 23 height 11
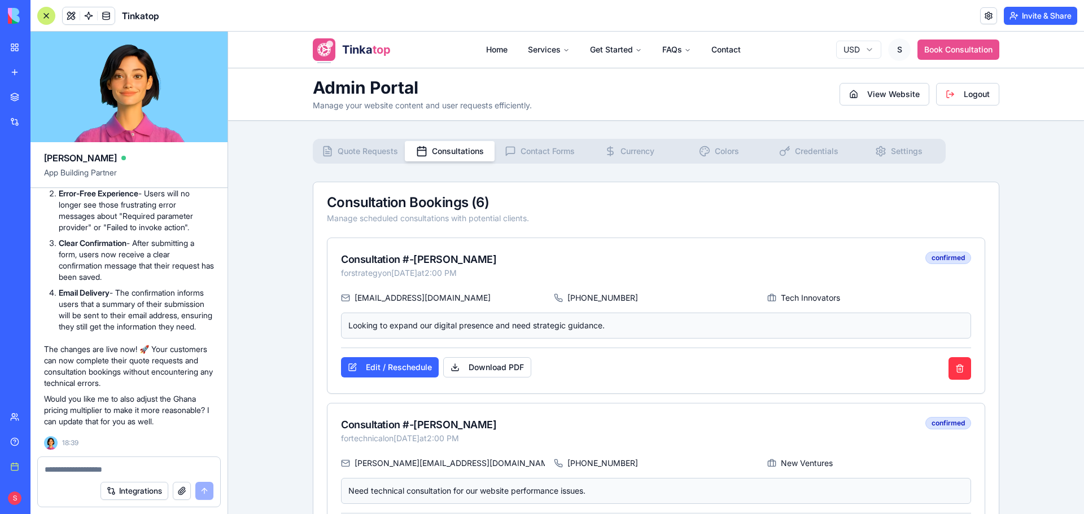
click at [449, 155] on span "Consultations" at bounding box center [458, 151] width 52 height 11
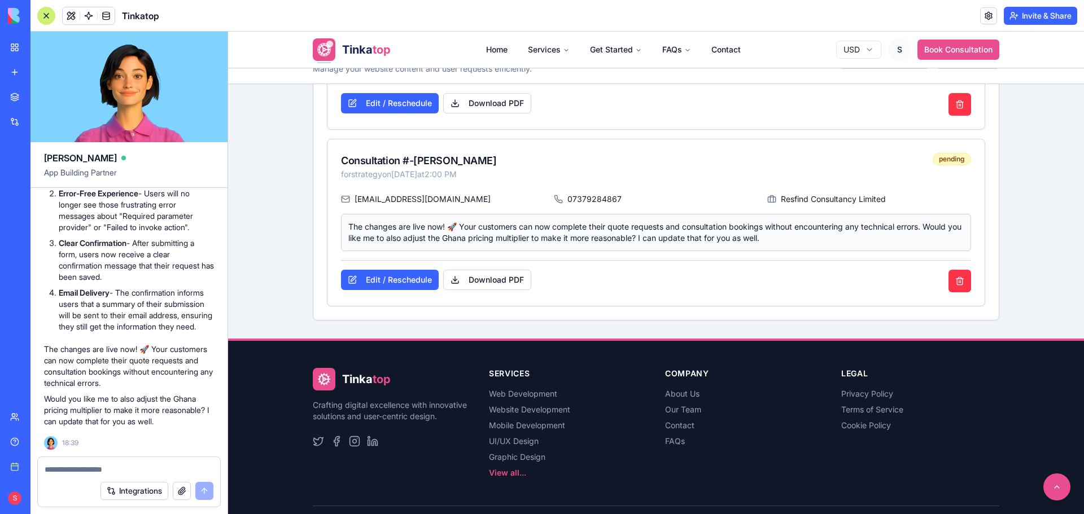
scroll to position [903, 0]
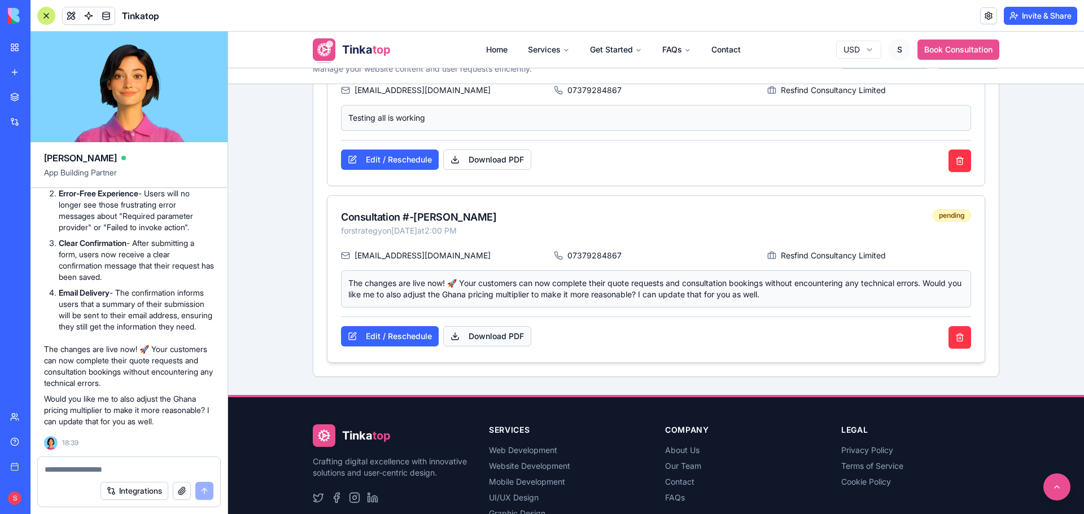
click at [462, 332] on button "Download PDF" at bounding box center [487, 336] width 88 height 20
click at [104, 464] on textarea at bounding box center [129, 469] width 169 height 11
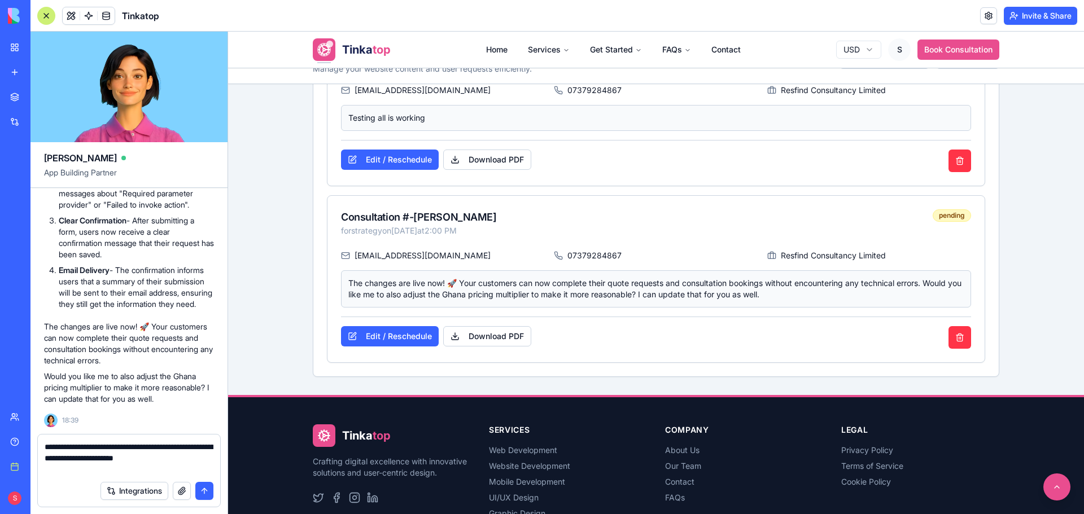
click at [181, 490] on button "button" at bounding box center [182, 491] width 18 height 18
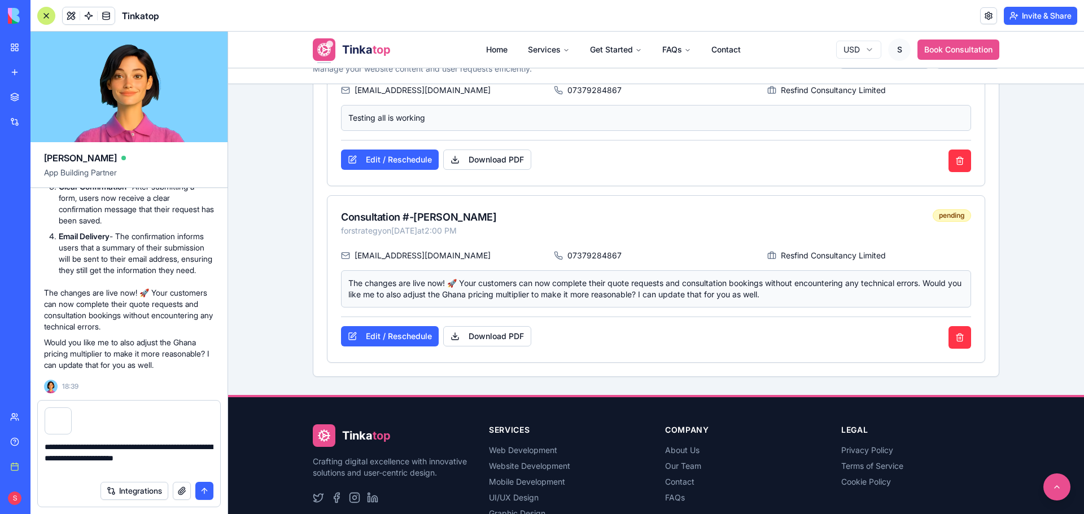
drag, startPoint x: 66, startPoint y: 474, endPoint x: 76, endPoint y: 476, distance: 10.4
click at [67, 474] on textarea "**********" at bounding box center [129, 458] width 169 height 34
type textarea "**********"
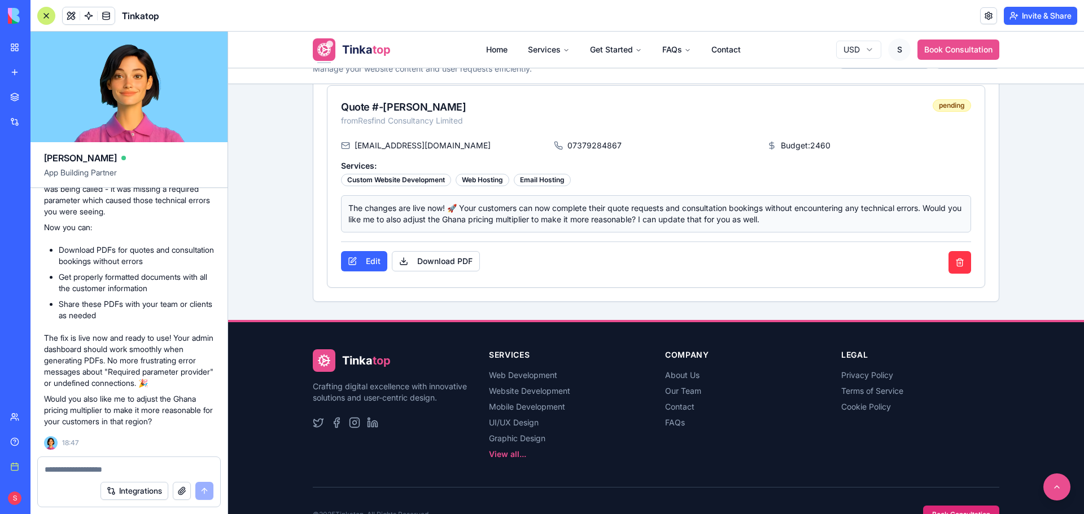
scroll to position [1803, 0]
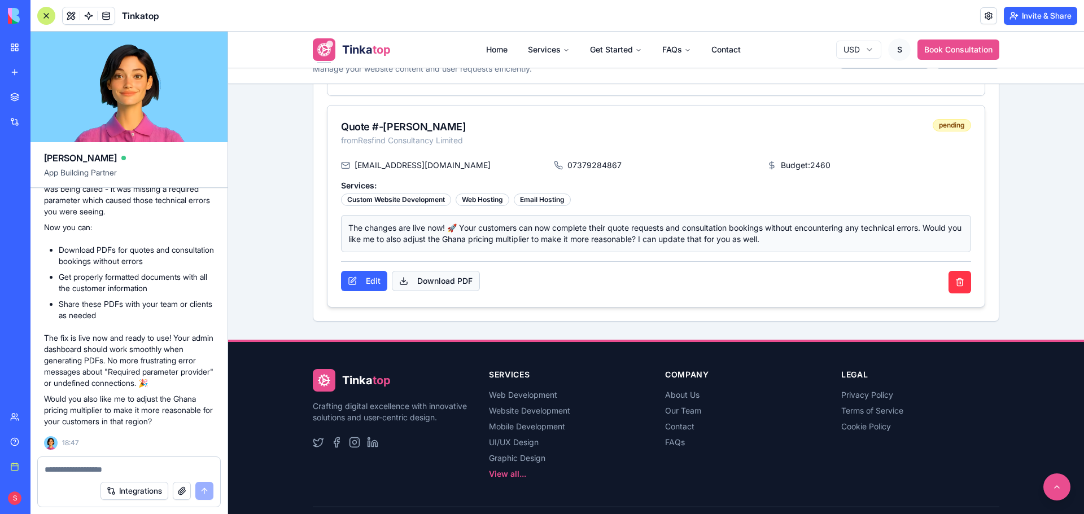
click at [455, 283] on button "Download PDF" at bounding box center [436, 281] width 88 height 20
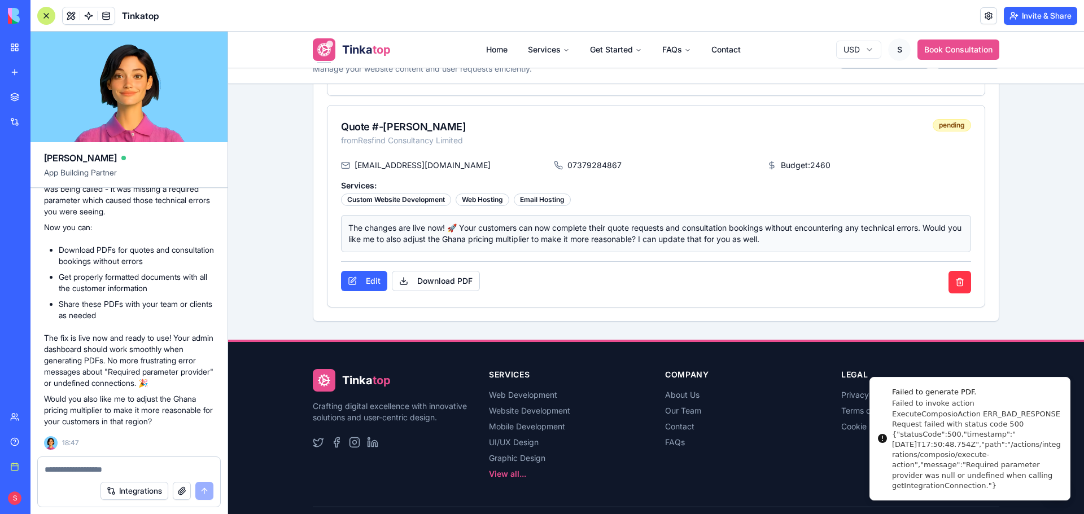
scroll to position [1859, 0]
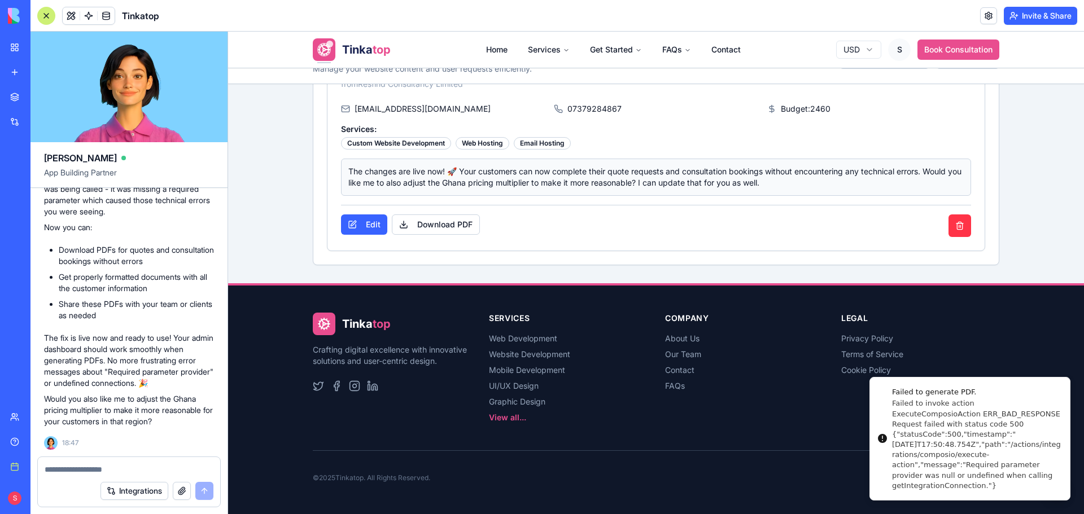
click at [742, 444] on div "Tinka top Crafting digital excellence with innovative solutions and user-centri…" at bounding box center [656, 400] width 722 height 229
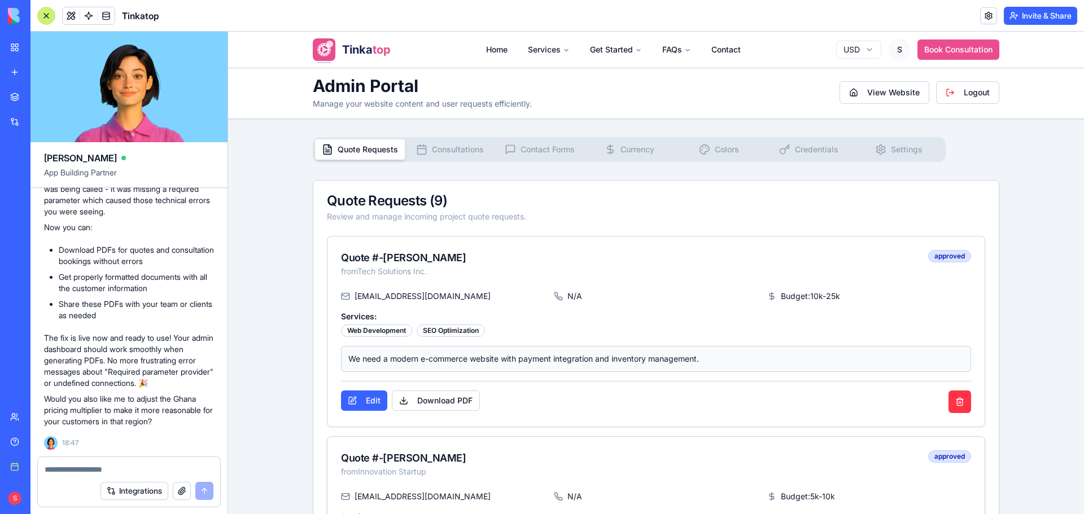
scroll to position [0, 0]
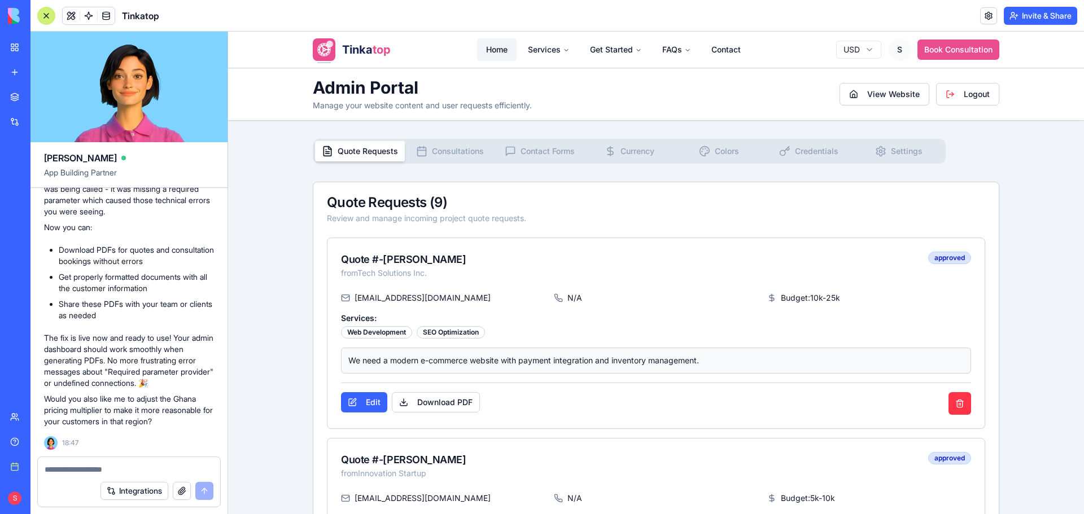
click at [492, 47] on link "Home" at bounding box center [497, 49] width 40 height 23
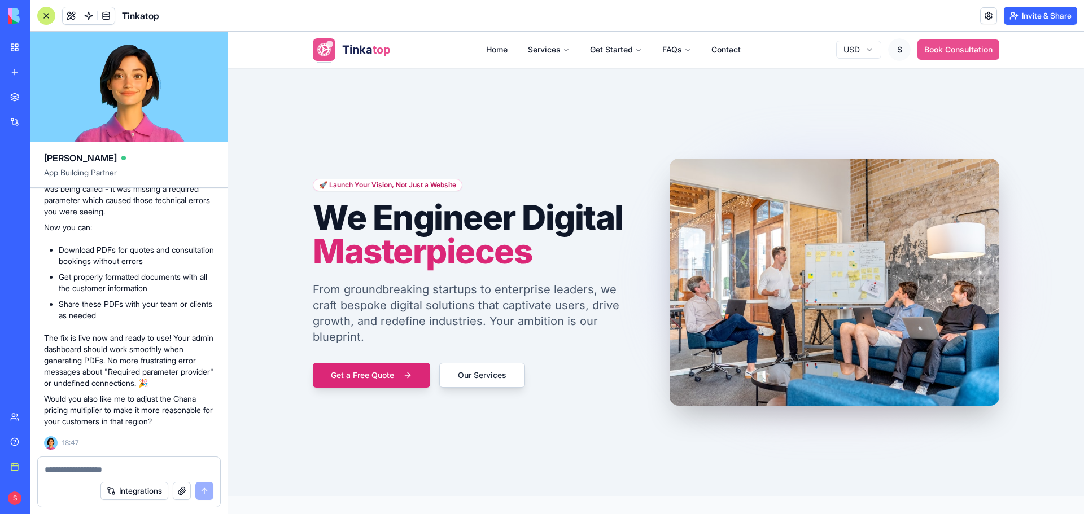
click at [374, 371] on button "Get a Free Quote" at bounding box center [371, 375] width 117 height 25
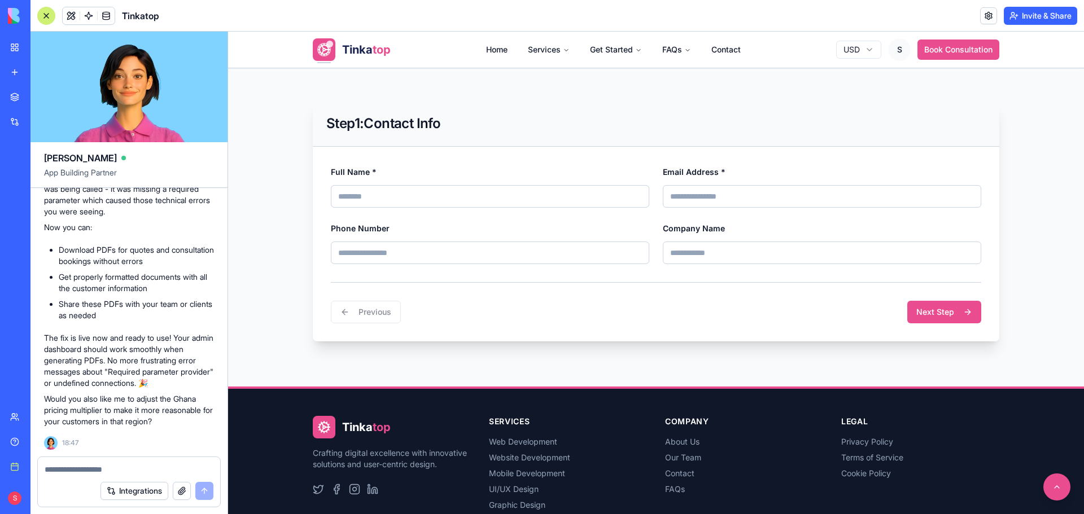
scroll to position [339, 0]
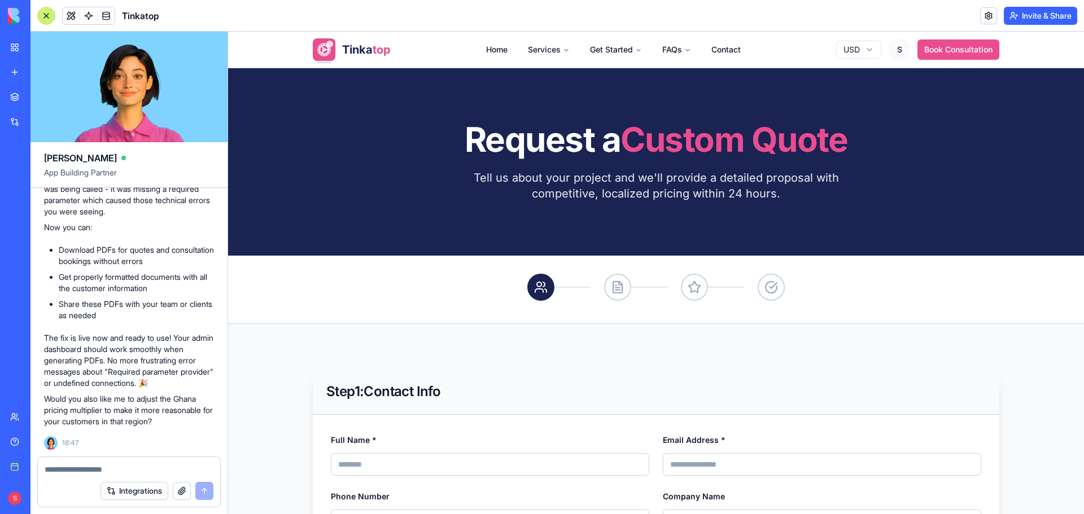
click at [396, 363] on section "Step 1 : Contact Info Full Name * Email Address * Phone Number Company Name Pre…" at bounding box center [656, 489] width 856 height 331
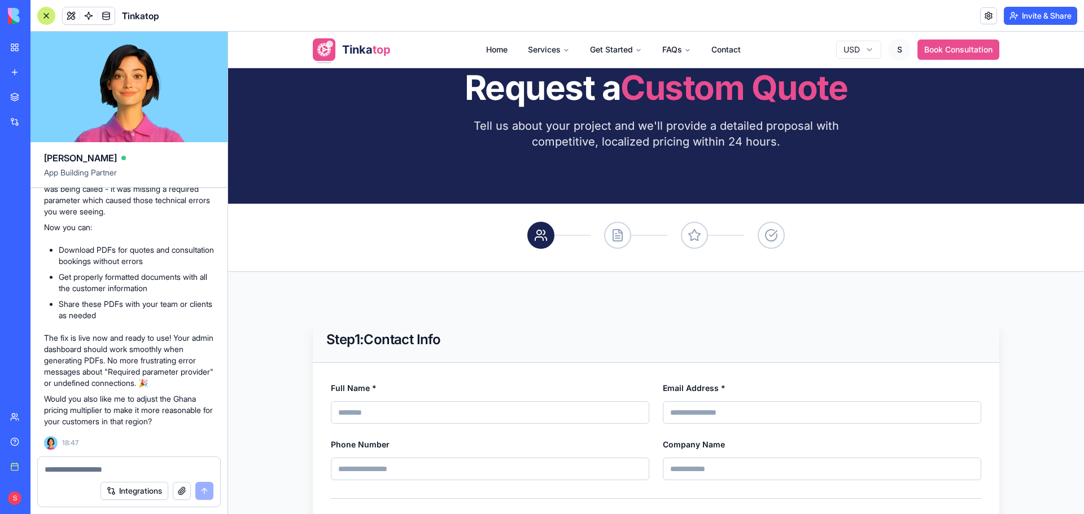
scroll to position [113, 0]
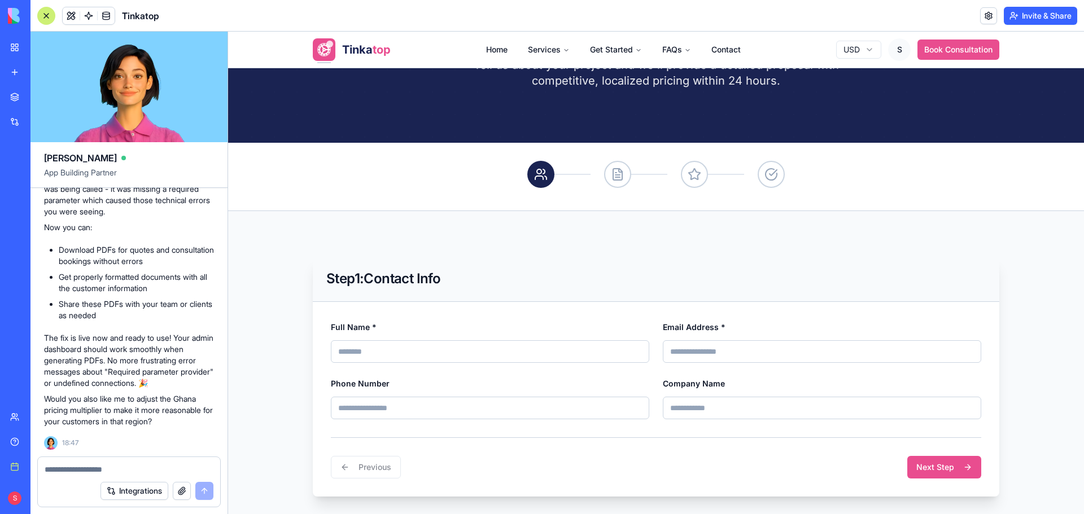
click at [437, 356] on input "Full Name *" at bounding box center [490, 351] width 318 height 23
type input "**********"
click at [771, 340] on div "Email Address *" at bounding box center [822, 341] width 318 height 43
click at [766, 349] on input "Email Address *" at bounding box center [822, 351] width 318 height 23
type input "**********"
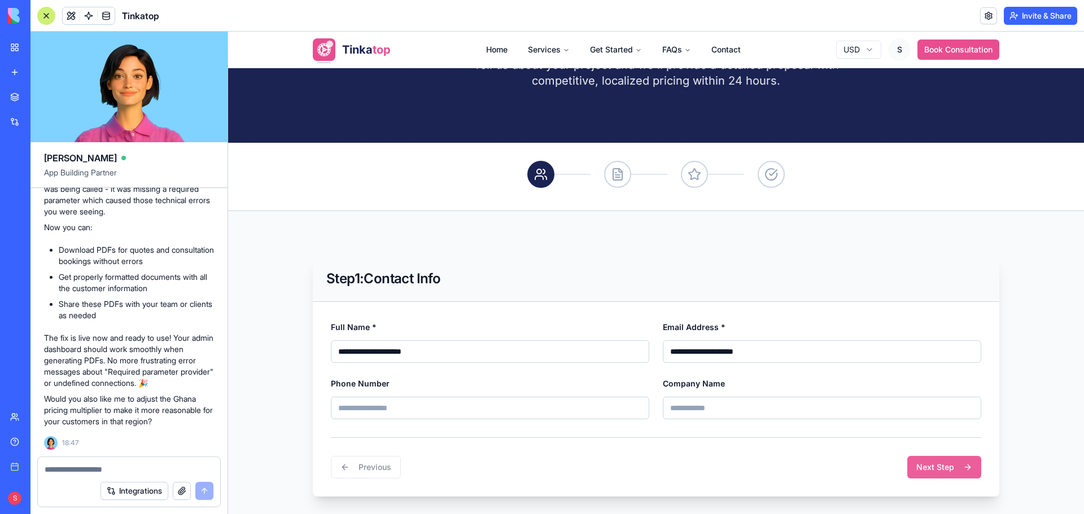
click at [943, 476] on button "Next Step" at bounding box center [944, 467] width 74 height 23
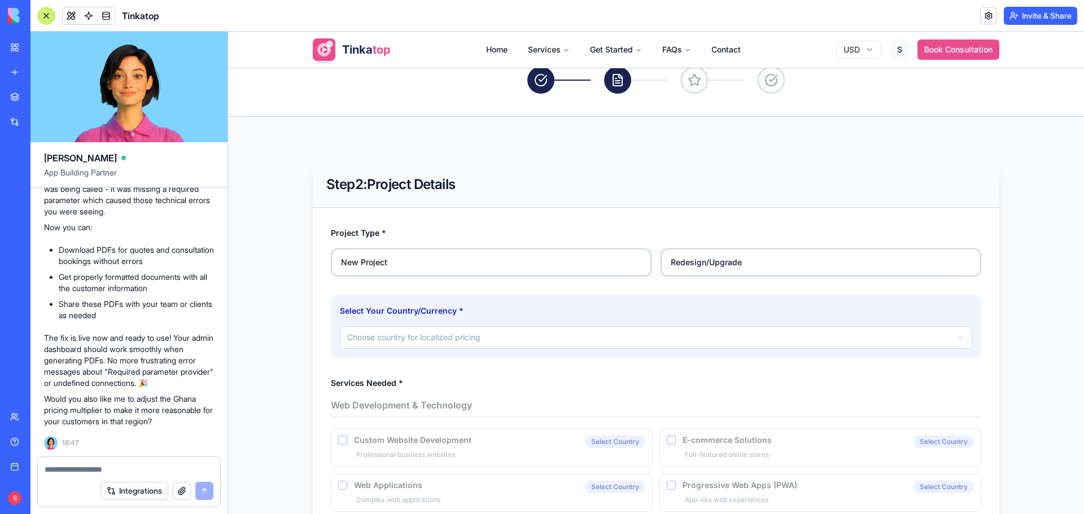
scroll to position [282, 0]
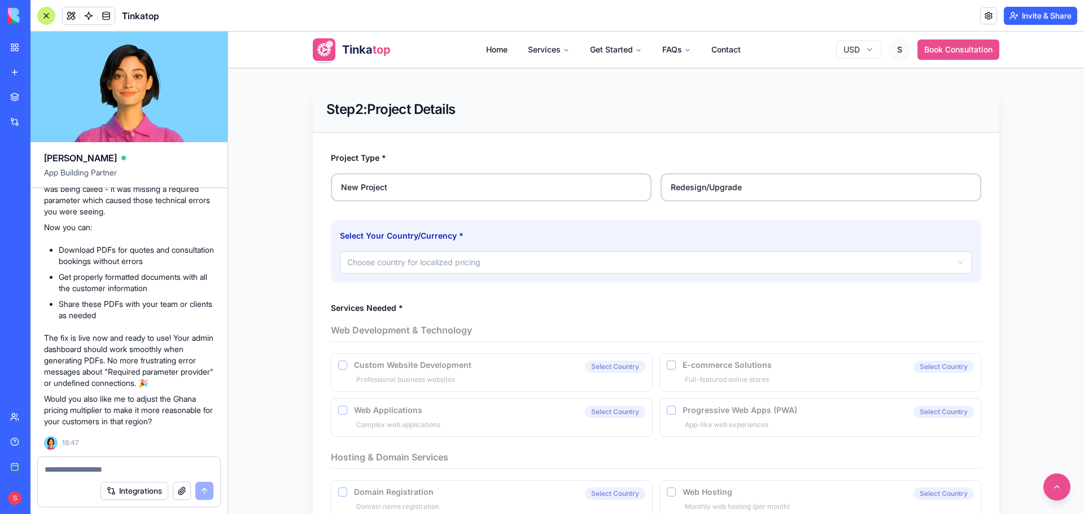
click at [445, 193] on label "New Project" at bounding box center [491, 187] width 321 height 28
click at [339, 182] on button "New Project" at bounding box center [334, 177] width 9 height 9
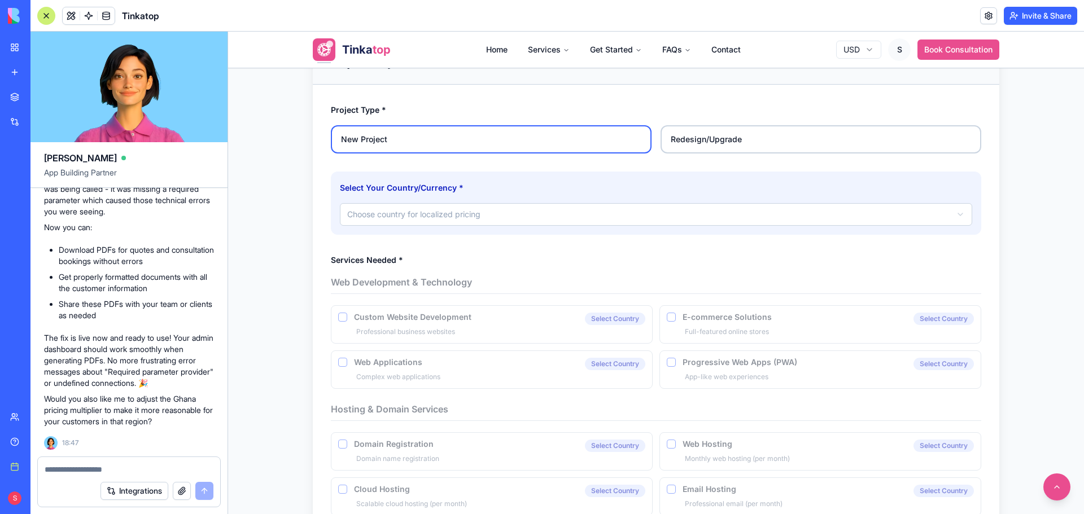
scroll to position [339, 0]
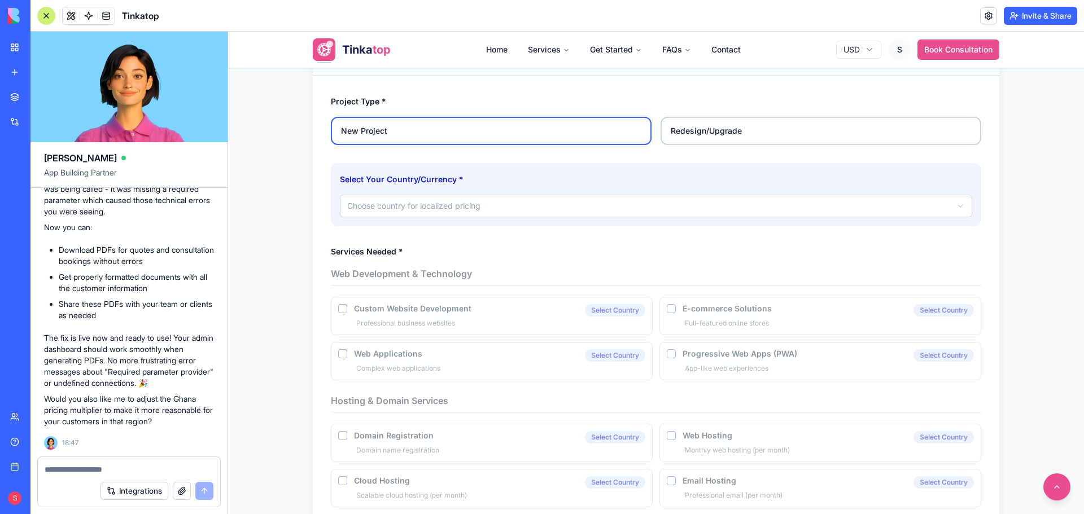
click at [531, 207] on html "**********" at bounding box center [656, 371] width 856 height 1356
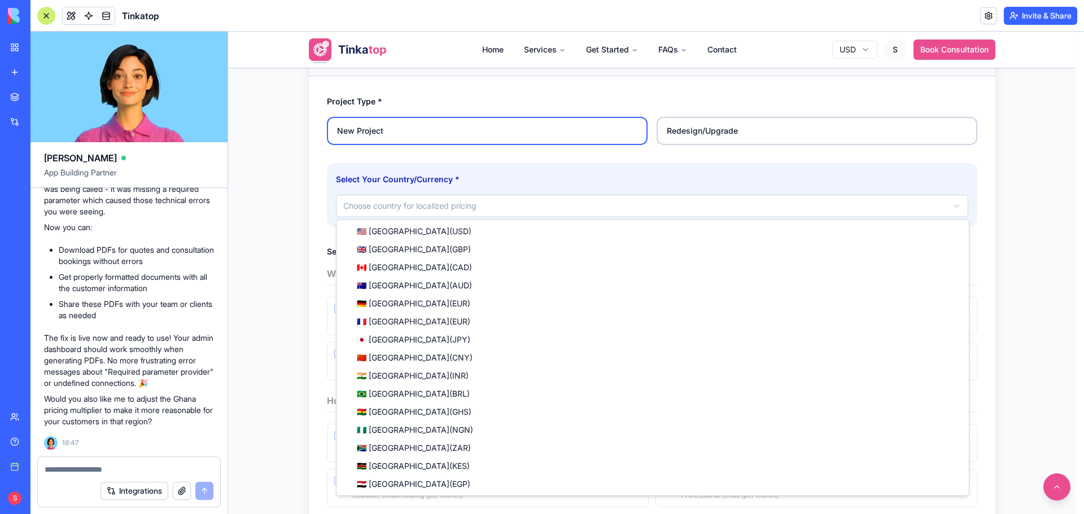
select select "**"
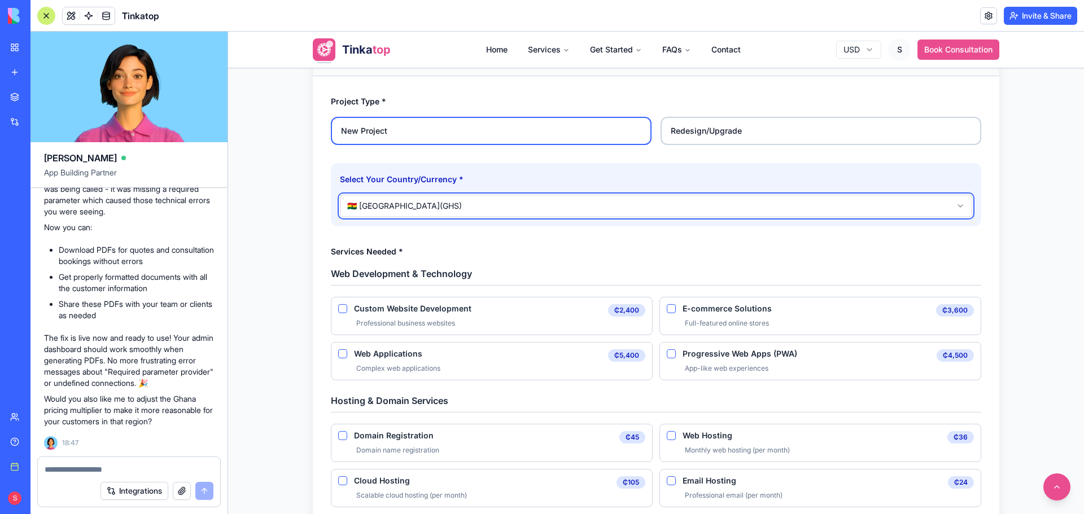
click at [0, 0] on div "Click and drag to choose your selected area. Right click to snap to an element,…" at bounding box center [0, 0] width 0 height 0
drag, startPoint x: 923, startPoint y: 233, endPoint x: 1019, endPoint y: 540, distance: 321.6
click at [1019, 514] on html "BETA My workspace New app Marketplace Integrations Recent Money Maestro DocuVau…" at bounding box center [542, 257] width 1084 height 514
drag, startPoint x: 651, startPoint y: 462, endPoint x: 653, endPoint y: 534, distance: 72.3
click at [653, 514] on html "BETA My workspace New app Marketplace Integrations Recent Money Maestro DocuVau…" at bounding box center [542, 257] width 1084 height 514
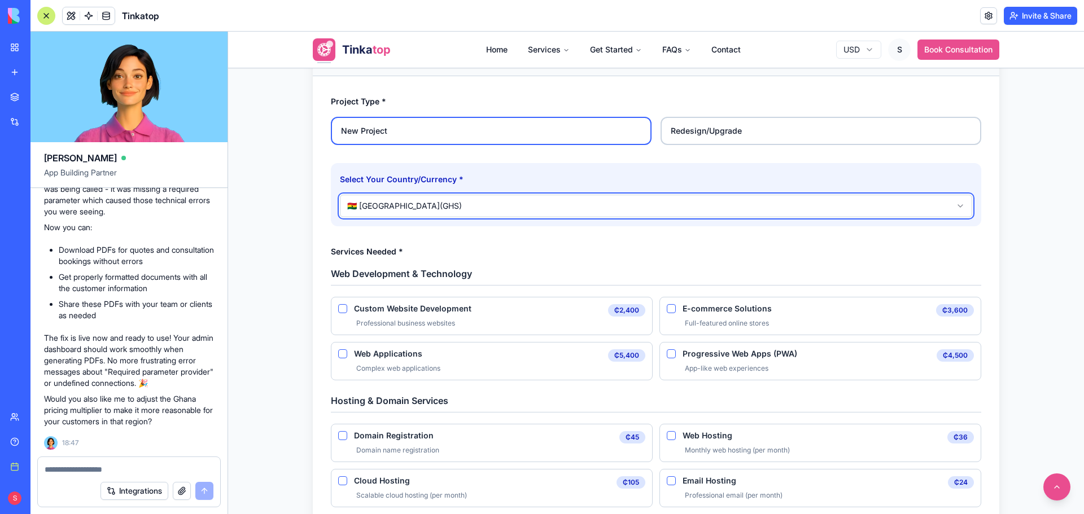
drag, startPoint x: 648, startPoint y: 438, endPoint x: 273, endPoint y: 52, distance: 538.0
click at [0, 0] on div at bounding box center [0, 0] width 0 height 0
drag, startPoint x: 655, startPoint y: 433, endPoint x: 1032, endPoint y: 437, distance: 376.4
click at [0, 0] on div "1328x735 frames : 0 0 / 15 secs" at bounding box center [0, 0] width 0 height 0
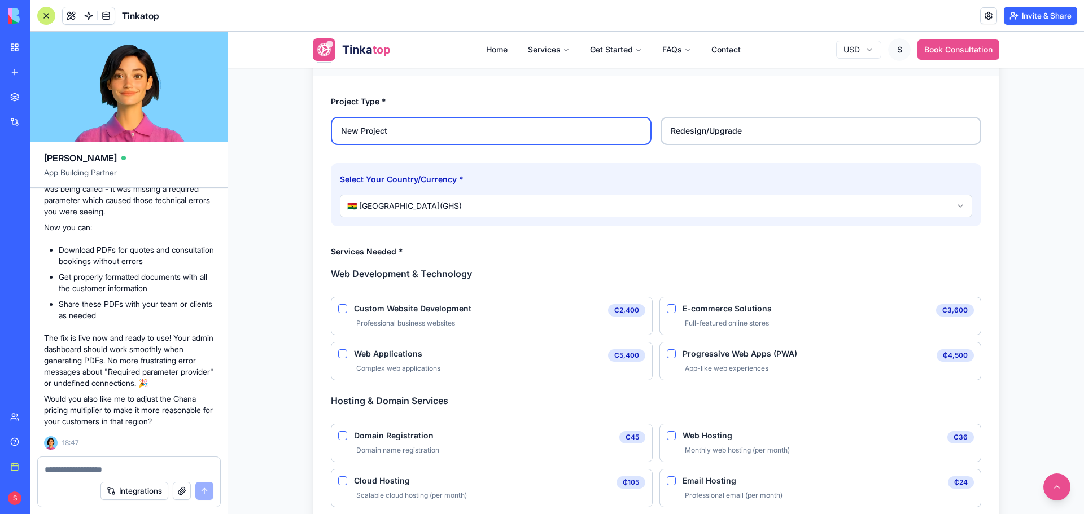
click at [0, 0] on icon at bounding box center [0, 0] width 0 height 0
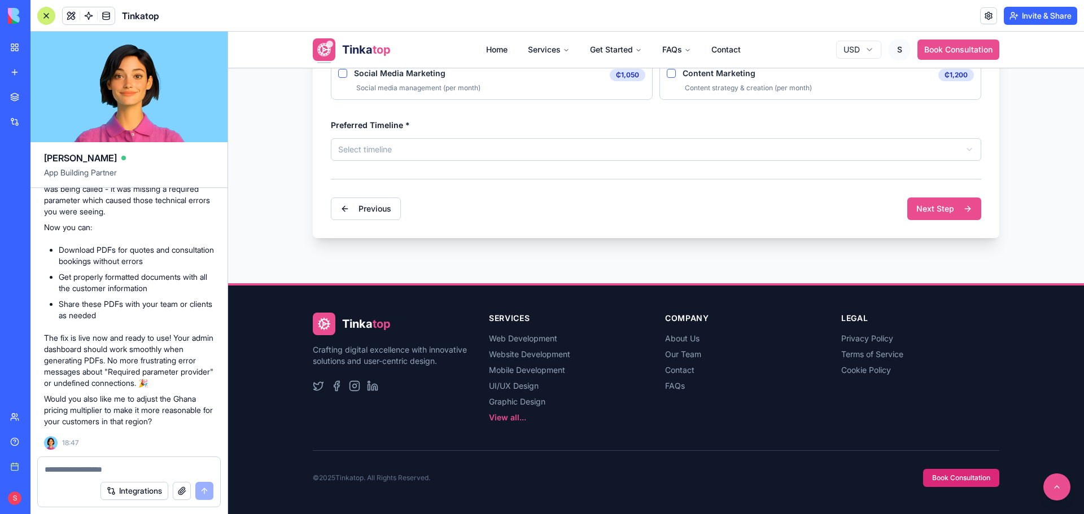
scroll to position [647, 0]
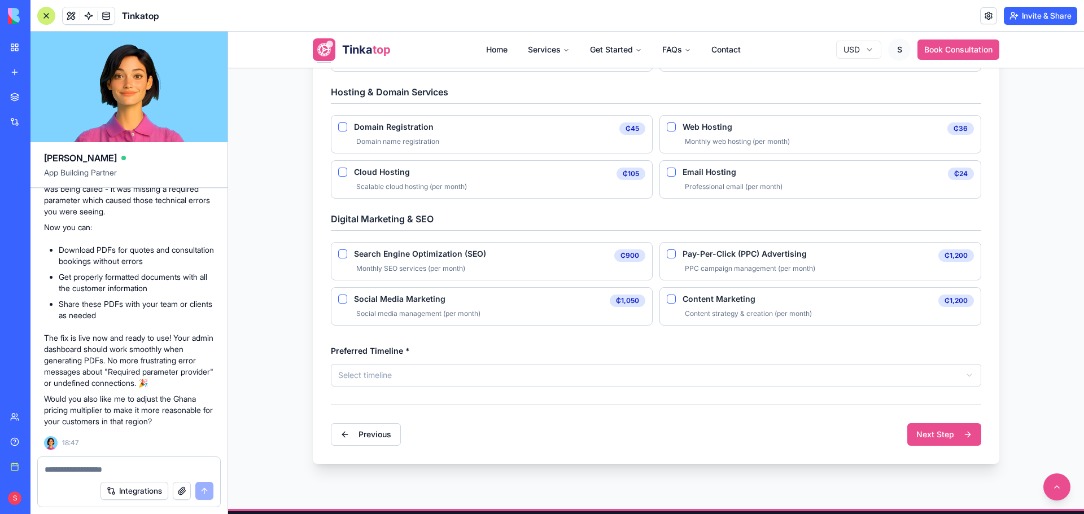
click at [0, 0] on div "1328x735" at bounding box center [0, 0] width 0 height 0
click at [0, 0] on icon at bounding box center [0, 0] width 0 height 0
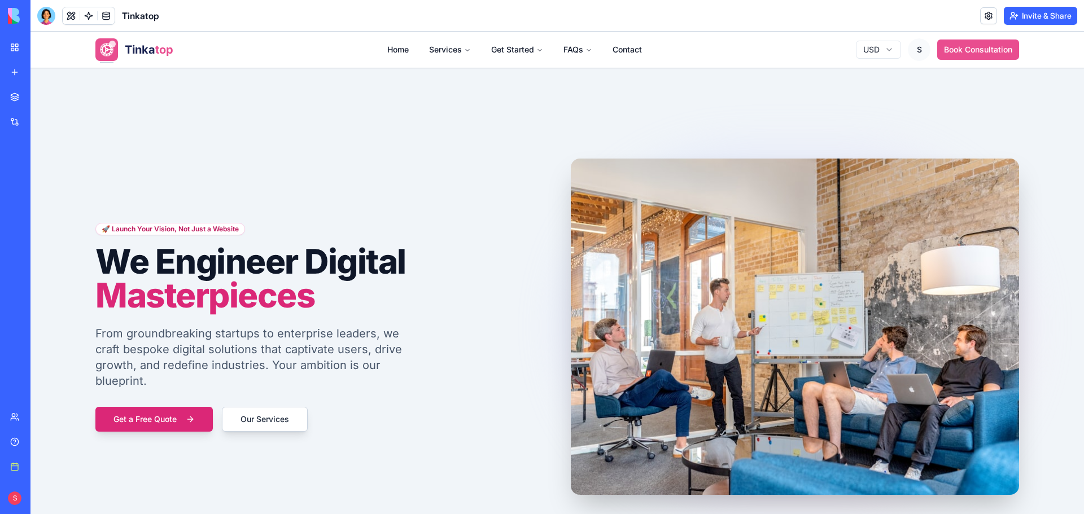
click at [42, 46] on div "My workspace" at bounding box center [34, 47] width 15 height 11
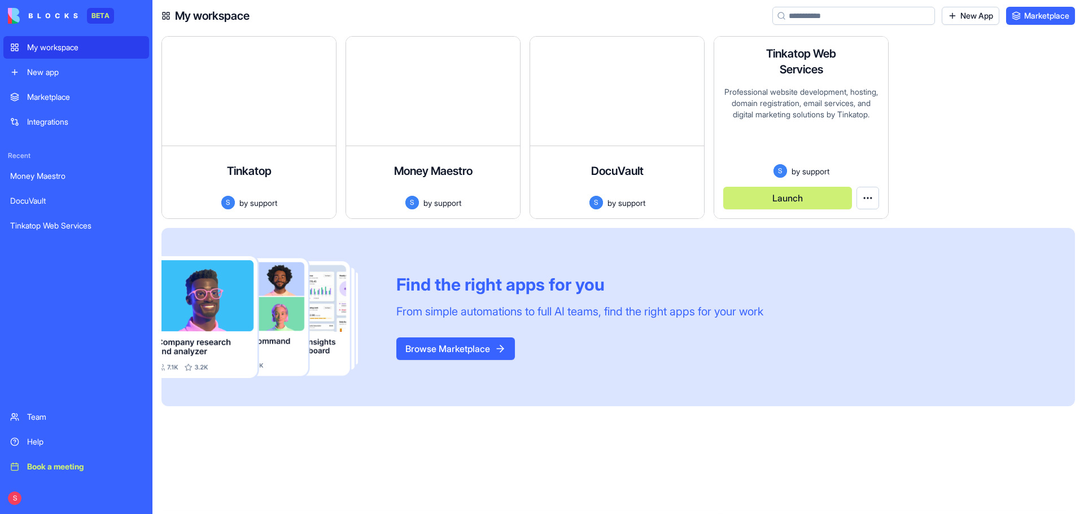
click at [777, 94] on div "Professional website development, hosting, domain registration, email services,…" at bounding box center [801, 125] width 156 height 78
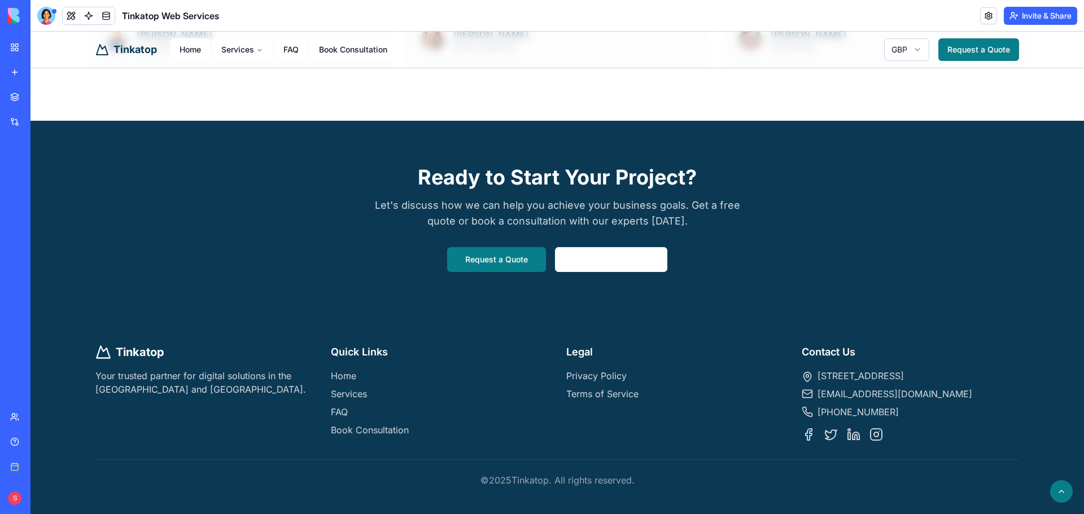
scroll to position [1209, 0]
click at [602, 249] on link "Book a Consultation" at bounding box center [611, 259] width 112 height 25
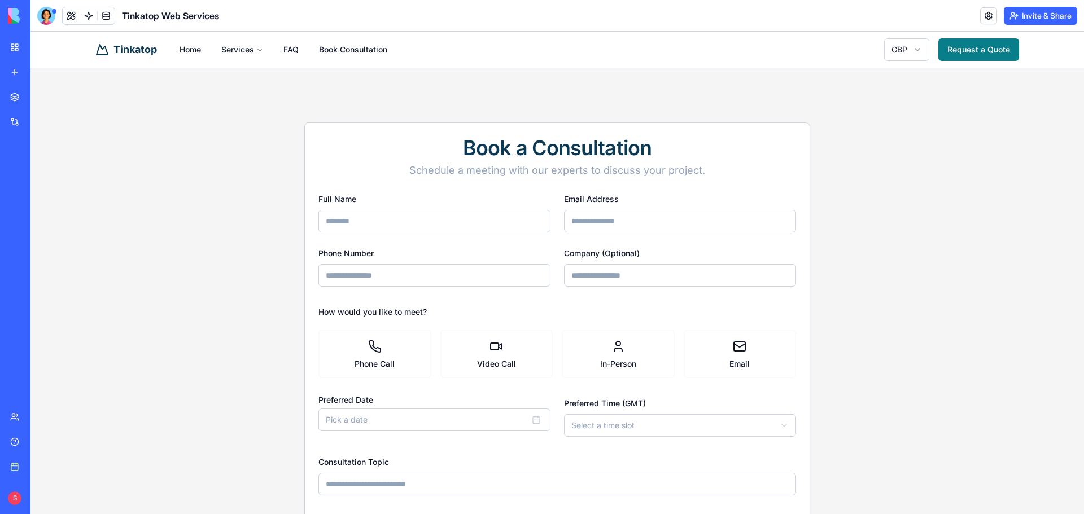
click at [444, 219] on input "Full Name" at bounding box center [434, 221] width 232 height 23
click at [289, 52] on link "FAQ" at bounding box center [290, 49] width 33 height 23
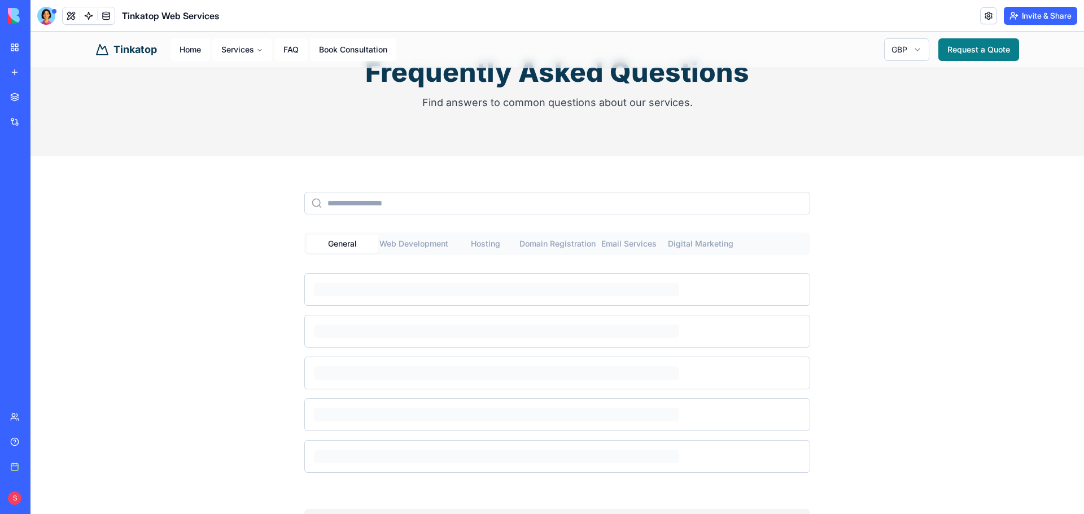
scroll to position [169, 0]
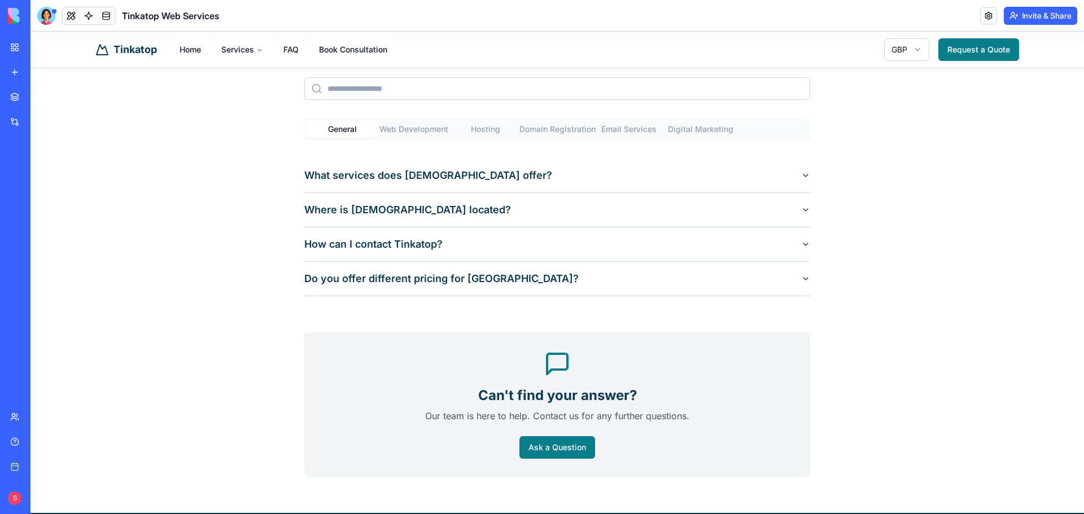
click at [416, 124] on Development "Web Development" at bounding box center [414, 129] width 72 height 18
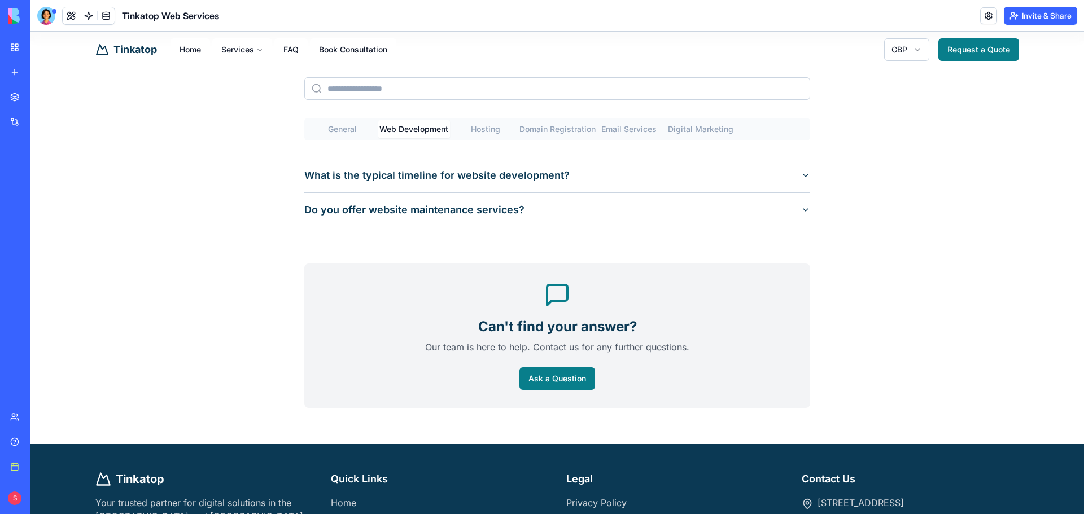
click at [504, 129] on button "Hosting" at bounding box center [486, 129] width 72 height 18
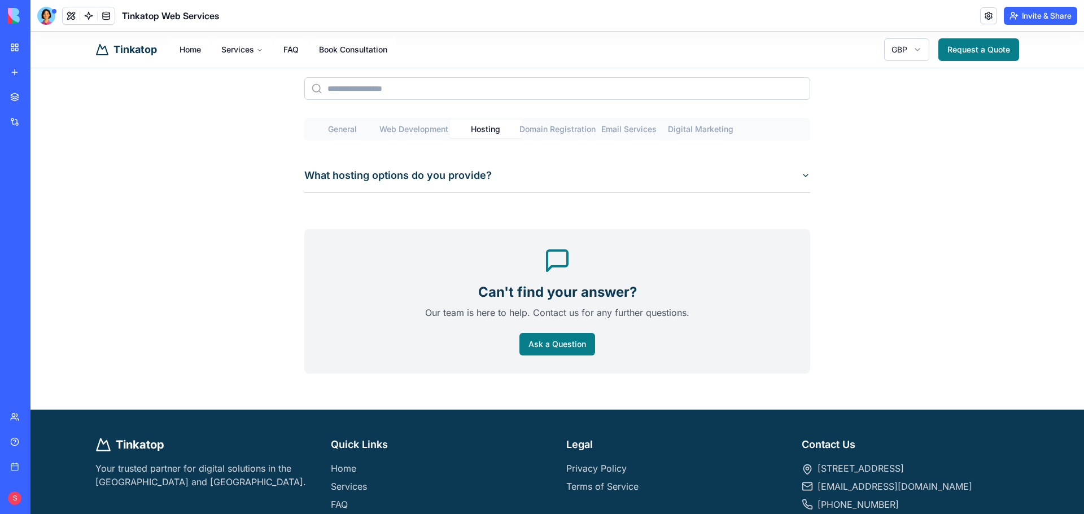
click at [522, 129] on Registration "Domain Registration" at bounding box center [557, 129] width 72 height 18
click at [608, 180] on button "Can I transfer my existing domain to Tinkatop?" at bounding box center [557, 176] width 506 height 34
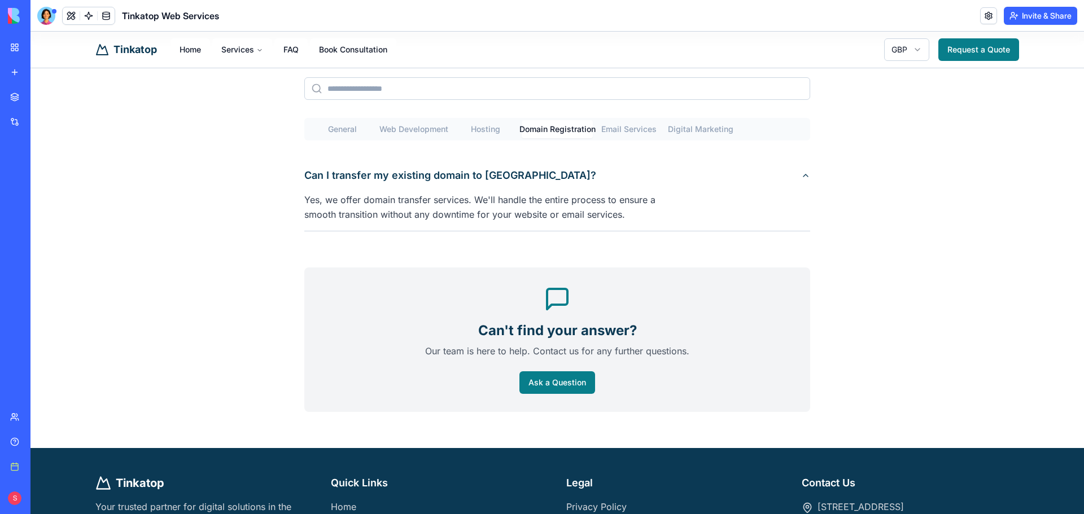
click at [350, 133] on button "General" at bounding box center [342, 129] width 72 height 18
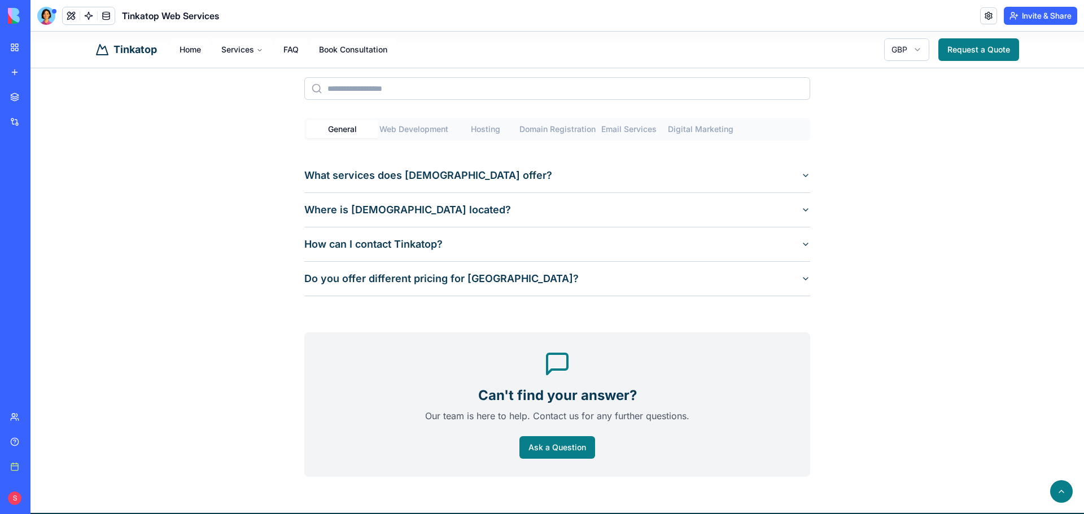
scroll to position [379, 0]
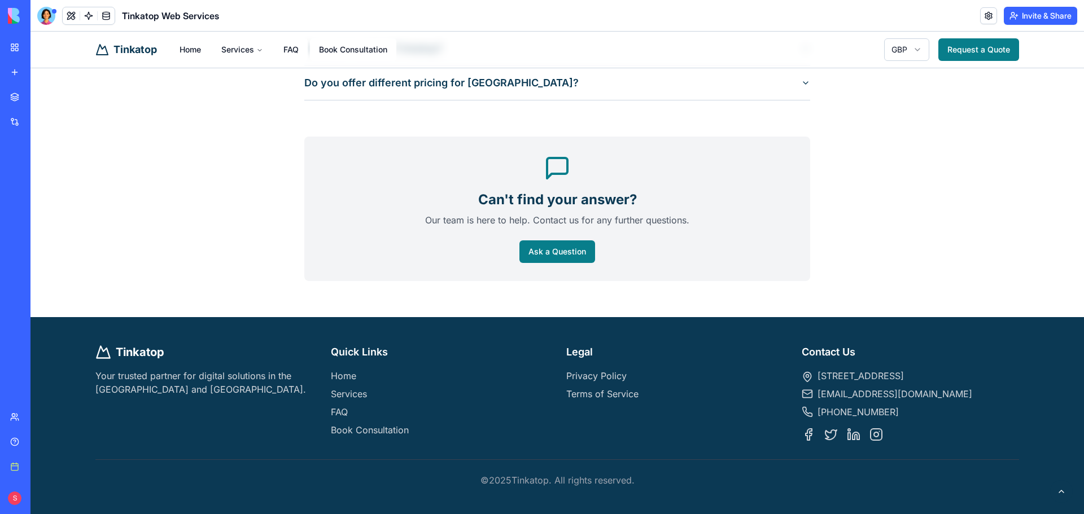
click at [1051, 498] on button at bounding box center [1061, 491] width 23 height 23
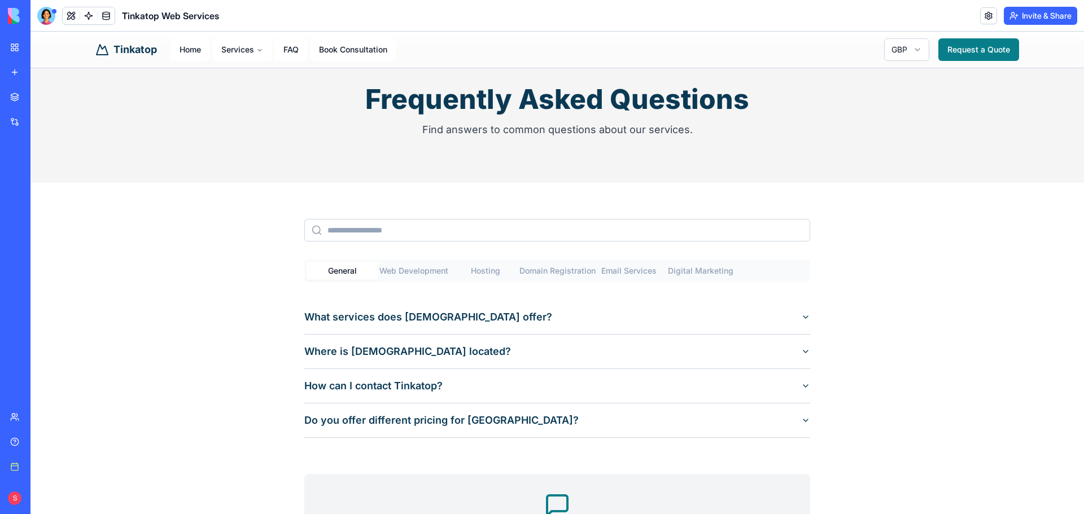
scroll to position [0, 0]
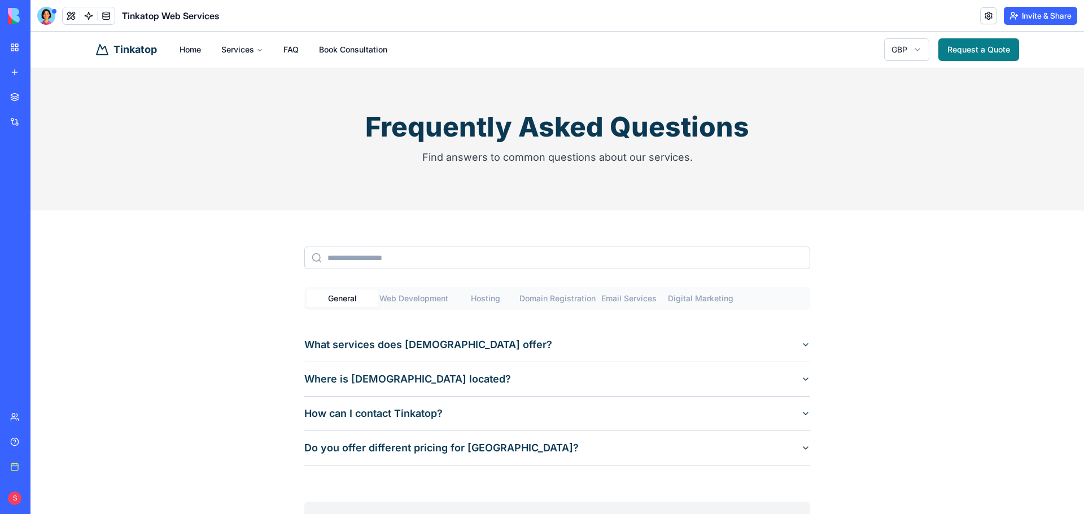
click at [911, 51] on html "Tinkatop Home Services FAQ Book Consultation GBP Request a Quote Frequently Ask…" at bounding box center [556, 456] width 1053 height 848
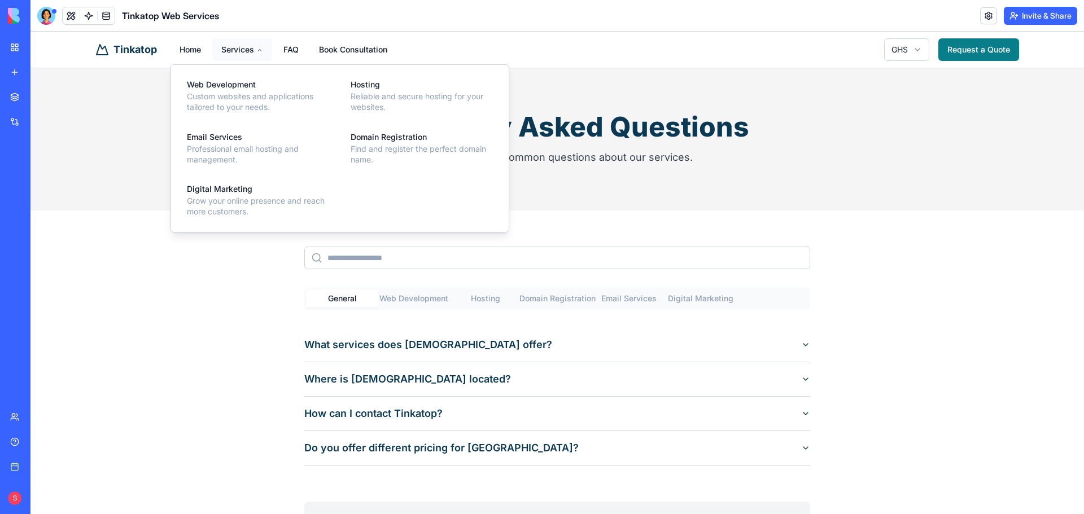
click at [238, 45] on button "Services" at bounding box center [242, 49] width 60 height 23
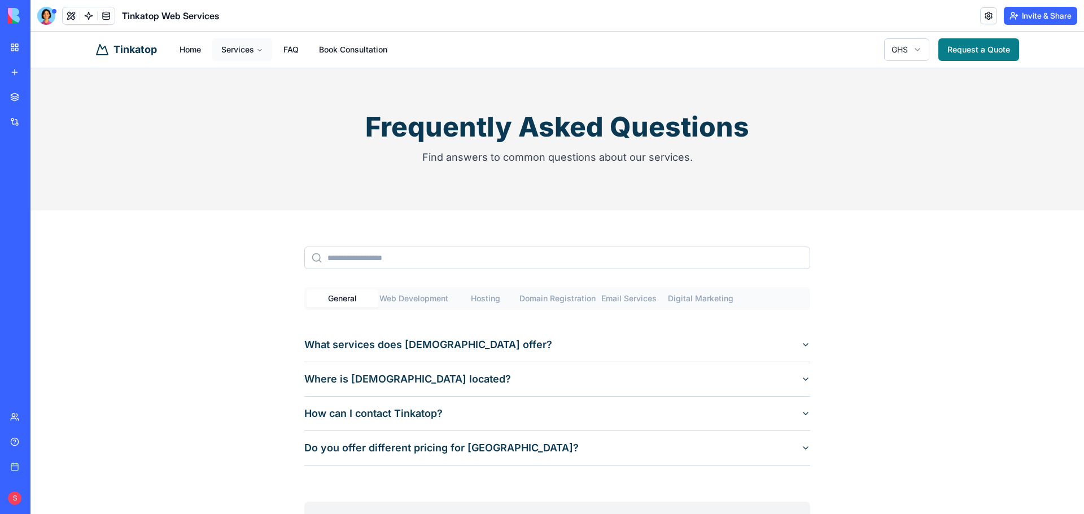
click at [238, 50] on button "Services" at bounding box center [242, 49] width 60 height 23
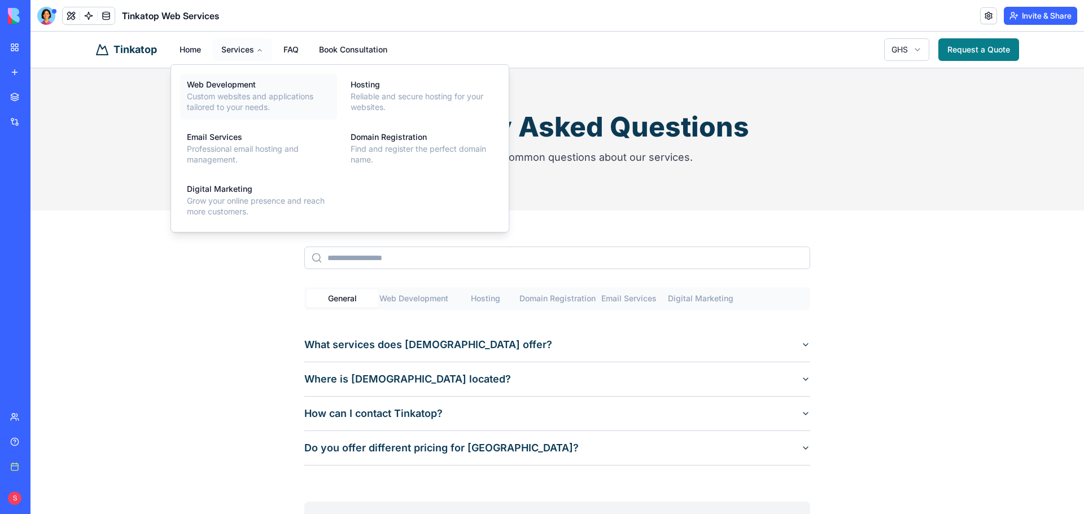
click at [229, 90] on link "Web Development Custom websites and applications tailored to your needs." at bounding box center [258, 97] width 157 height 46
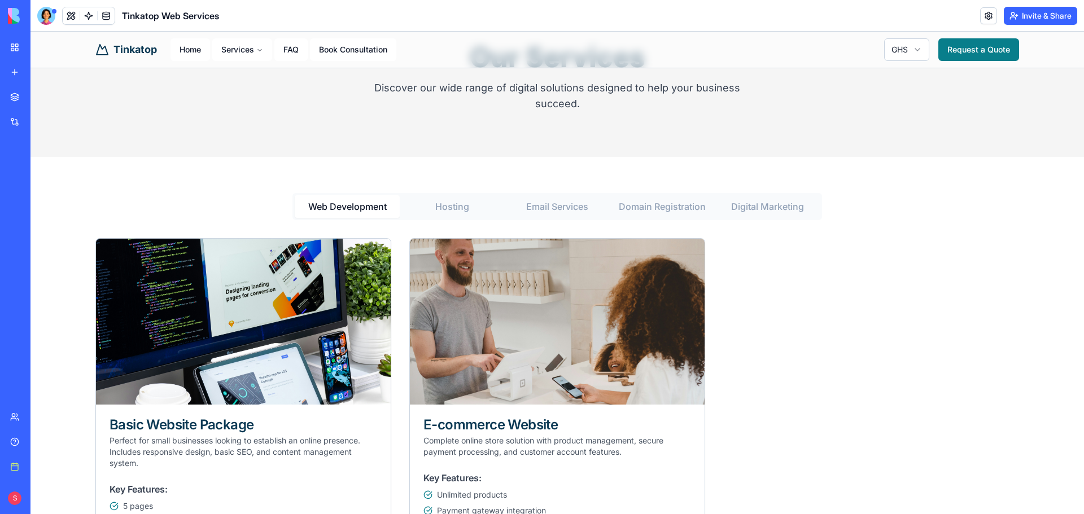
scroll to position [56, 0]
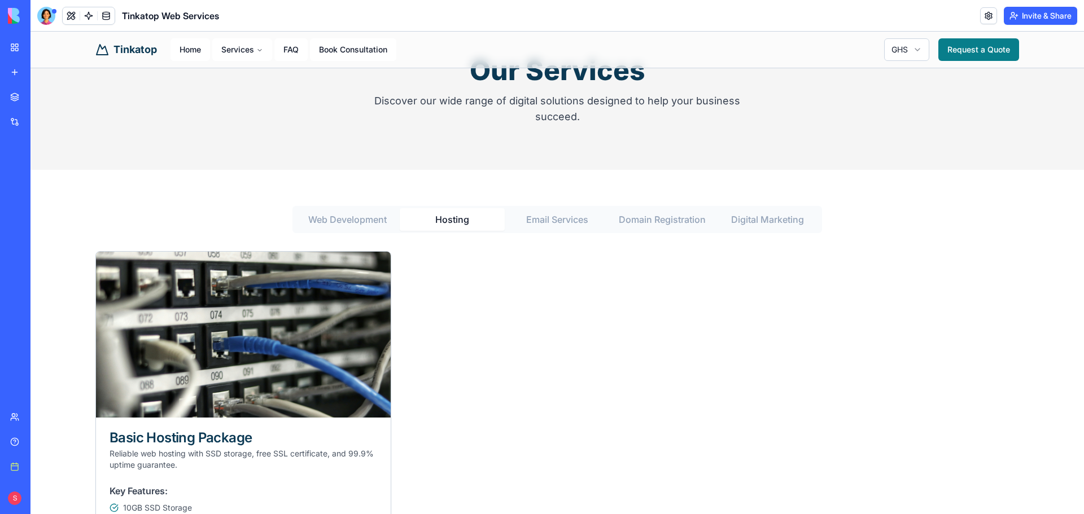
click at [437, 220] on button "Hosting" at bounding box center [452, 219] width 105 height 23
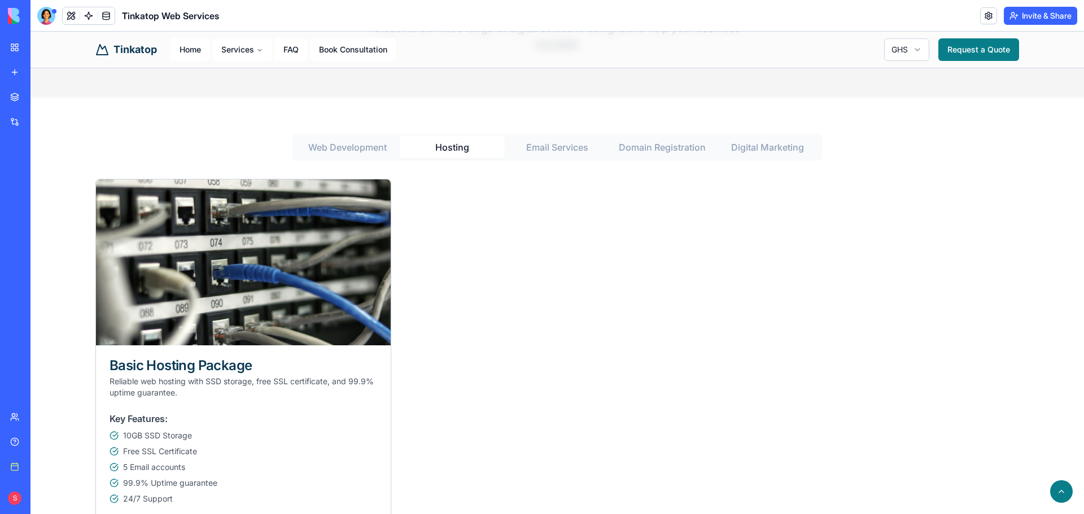
scroll to position [113, 0]
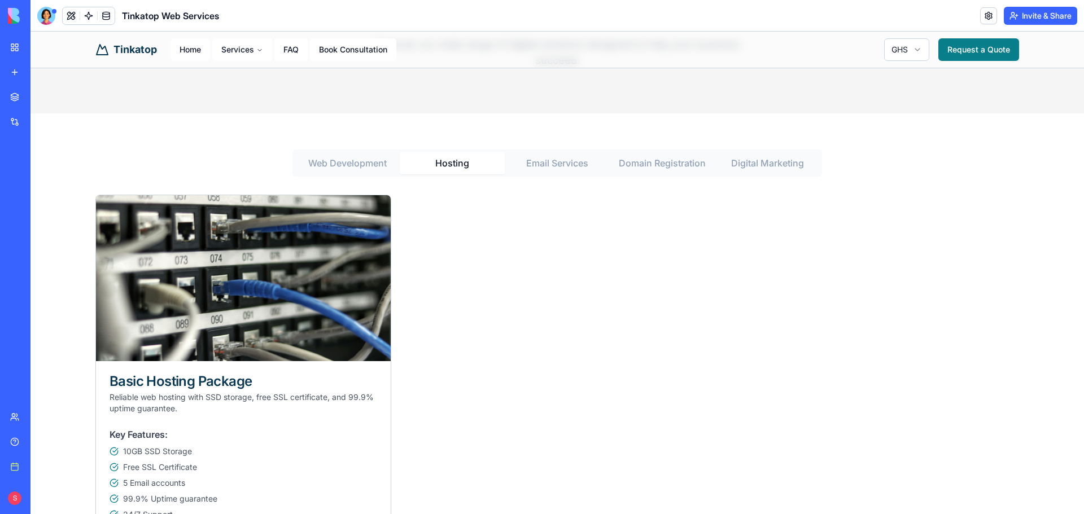
click at [538, 160] on Services "Email Services" at bounding box center [557, 163] width 105 height 23
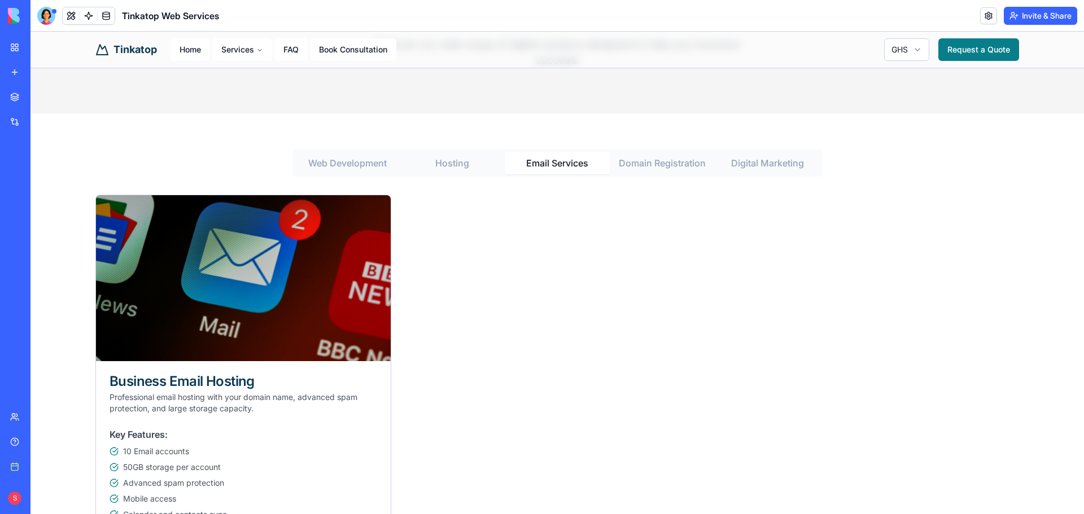
click at [647, 160] on Registration "Domain Registration" at bounding box center [661, 163] width 105 height 23
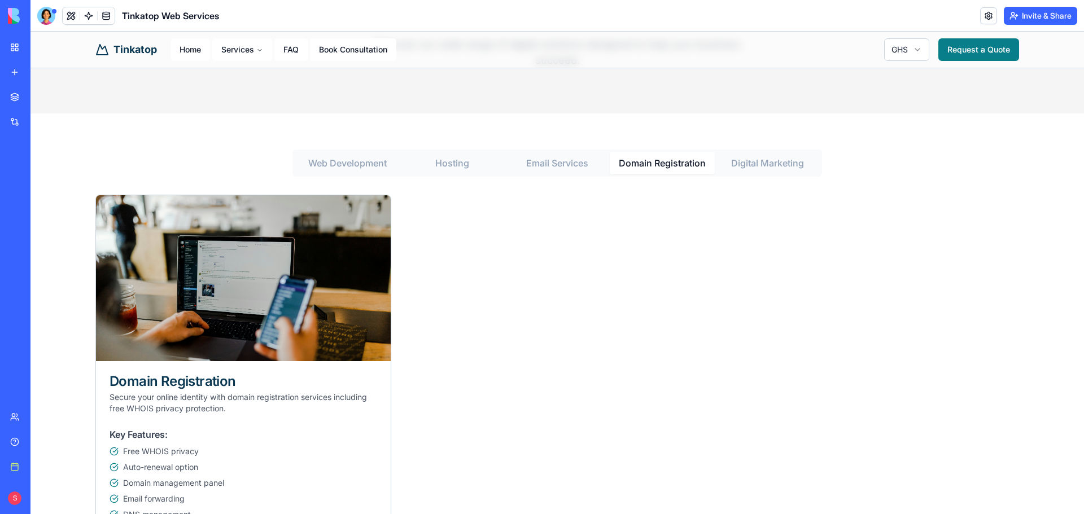
click at [731, 161] on Marketing "Digital Marketing" at bounding box center [766, 163] width 105 height 23
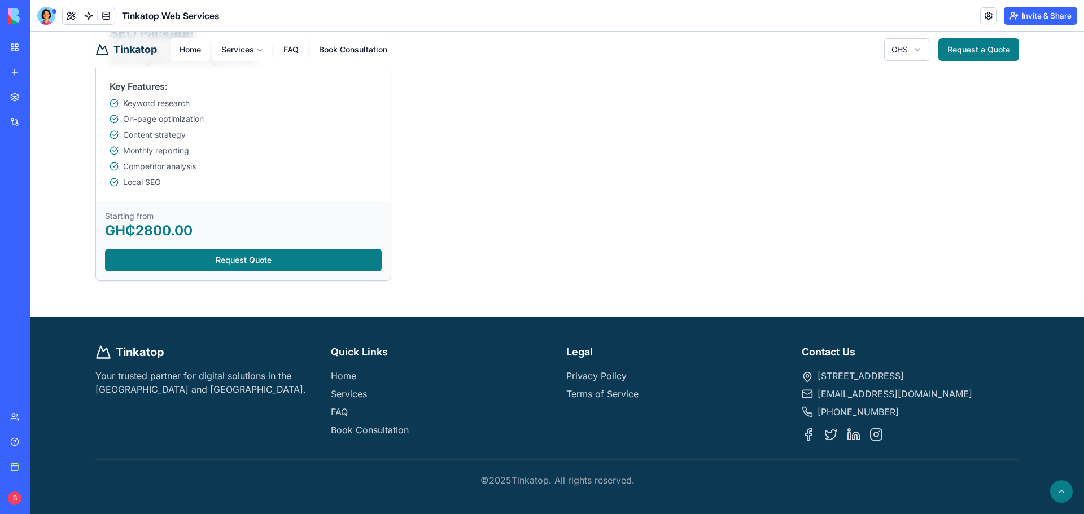
scroll to position [475, 0]
click at [1058, 490] on button at bounding box center [1061, 491] width 23 height 23
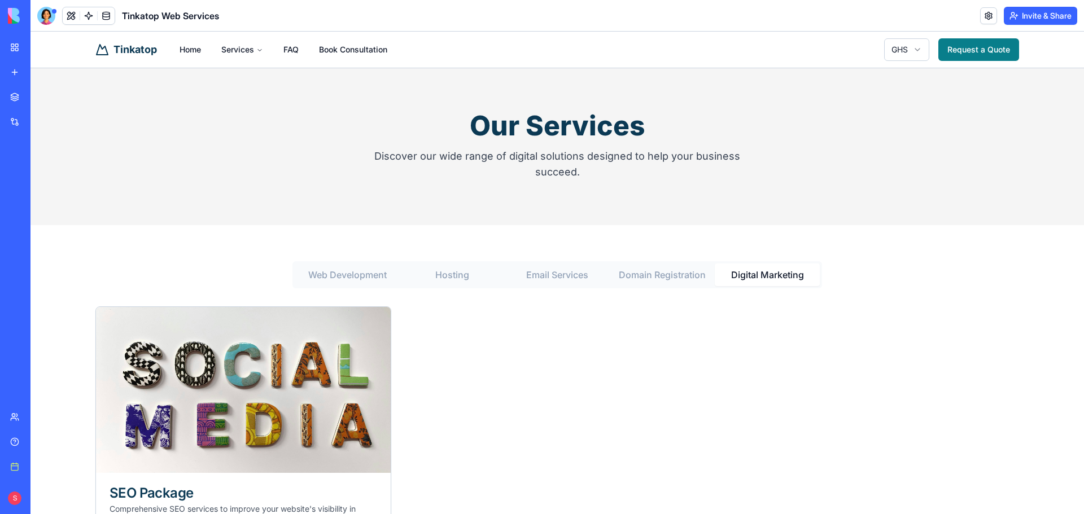
scroll to position [0, 0]
click at [310, 44] on link "Book Consultation" at bounding box center [353, 49] width 86 height 23
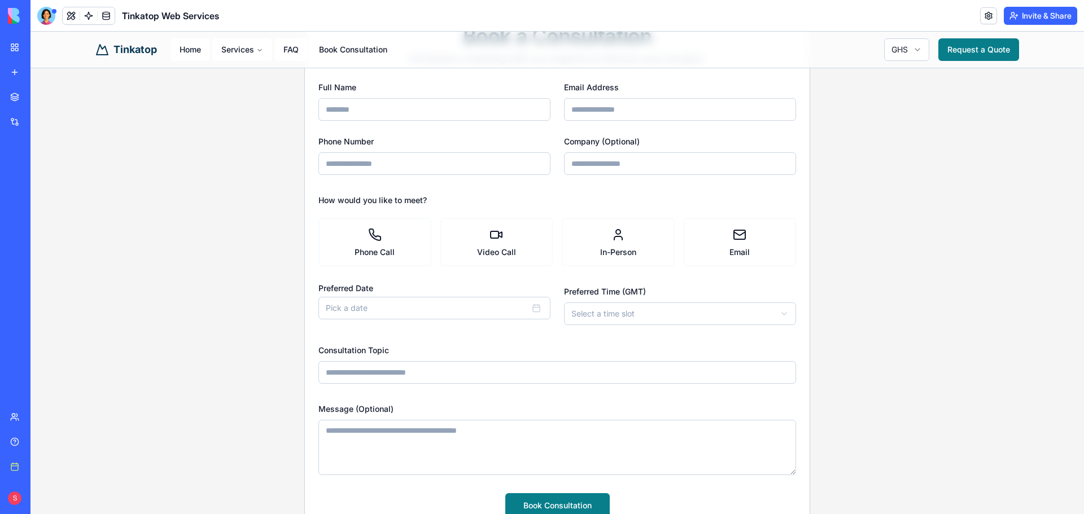
scroll to position [113, 0]
click at [969, 51] on link "Request a Quote" at bounding box center [978, 49] width 81 height 23
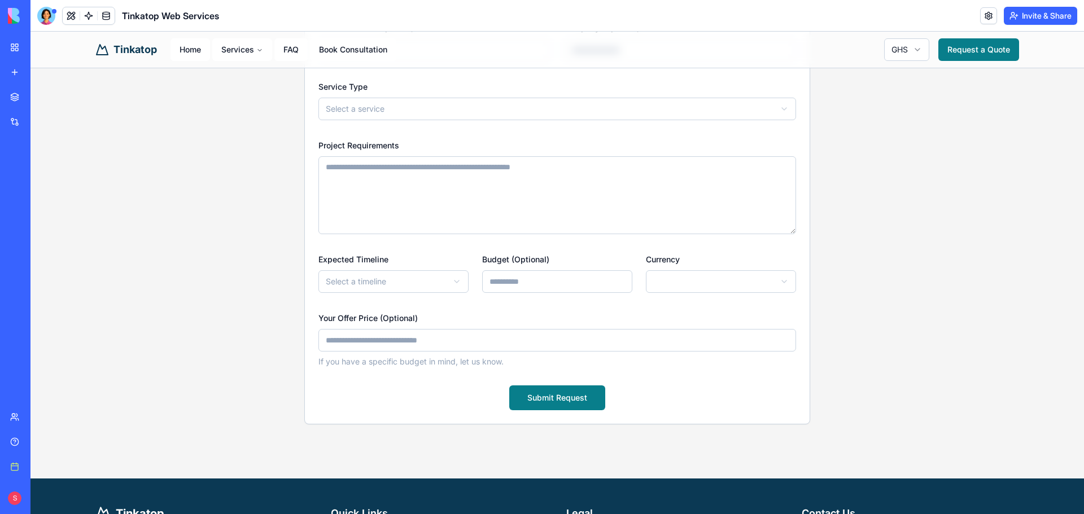
scroll to position [226, 0]
click at [451, 280] on html "**********" at bounding box center [556, 240] width 1053 height 869
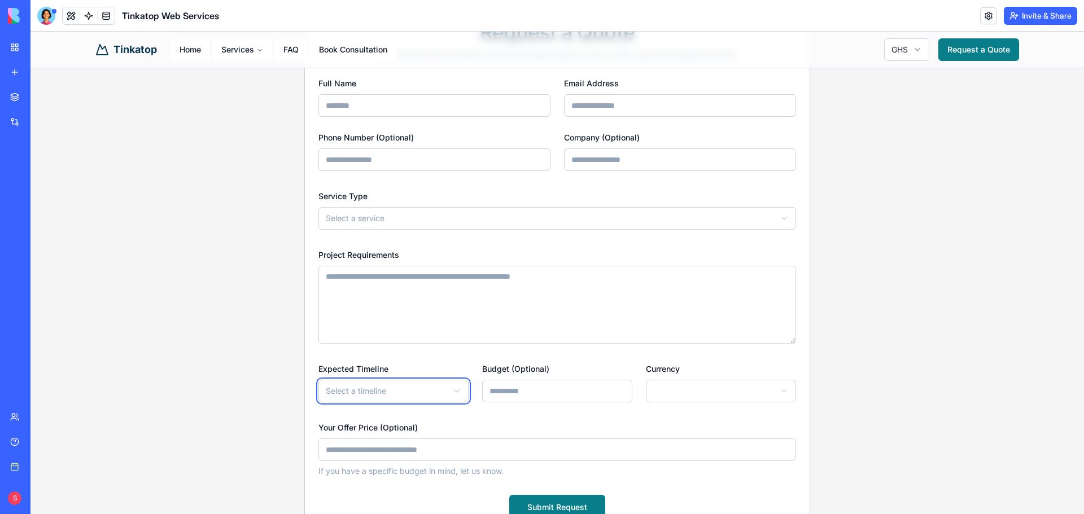
scroll to position [113, 0]
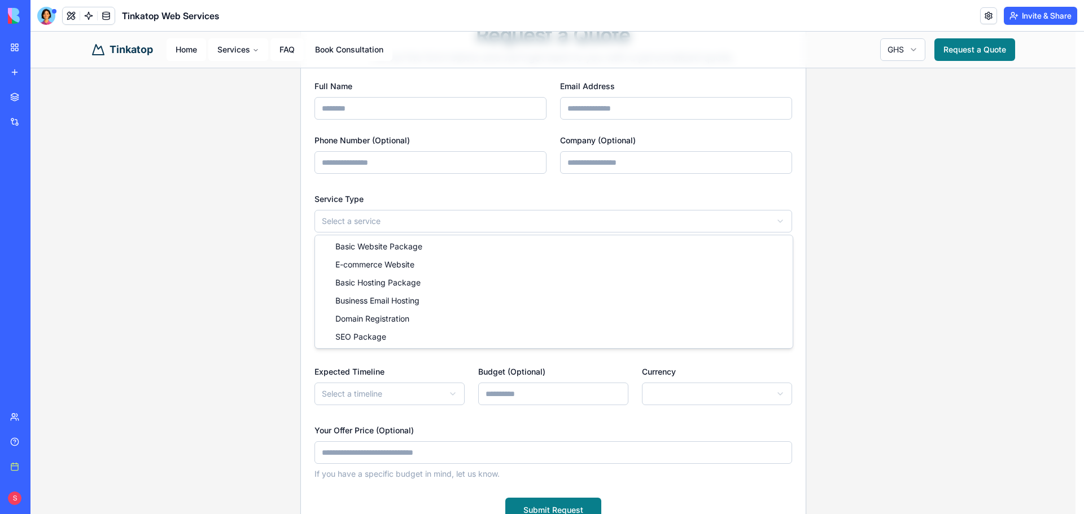
click at [444, 222] on html "**********" at bounding box center [556, 353] width 1053 height 869
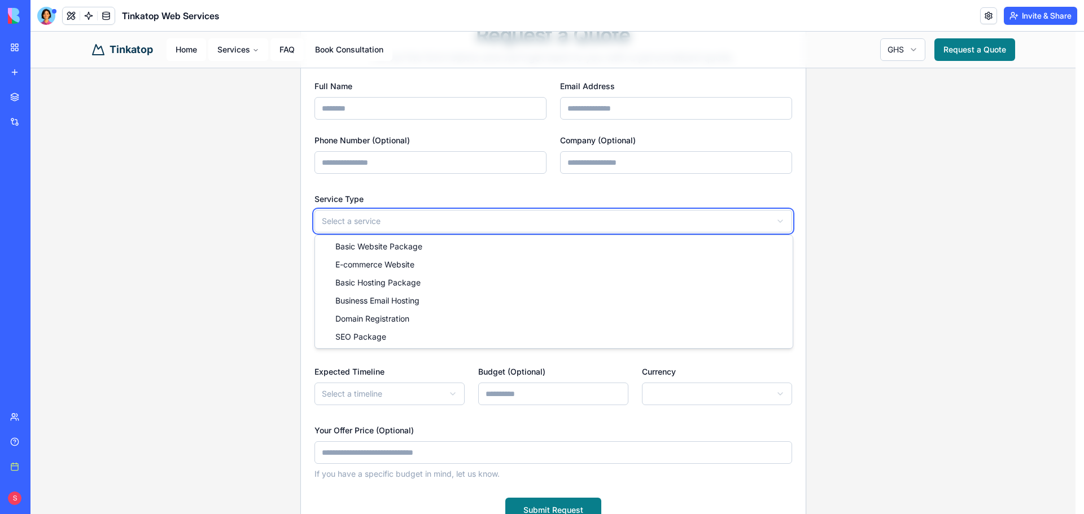
click at [502, 189] on html "**********" at bounding box center [556, 353] width 1053 height 869
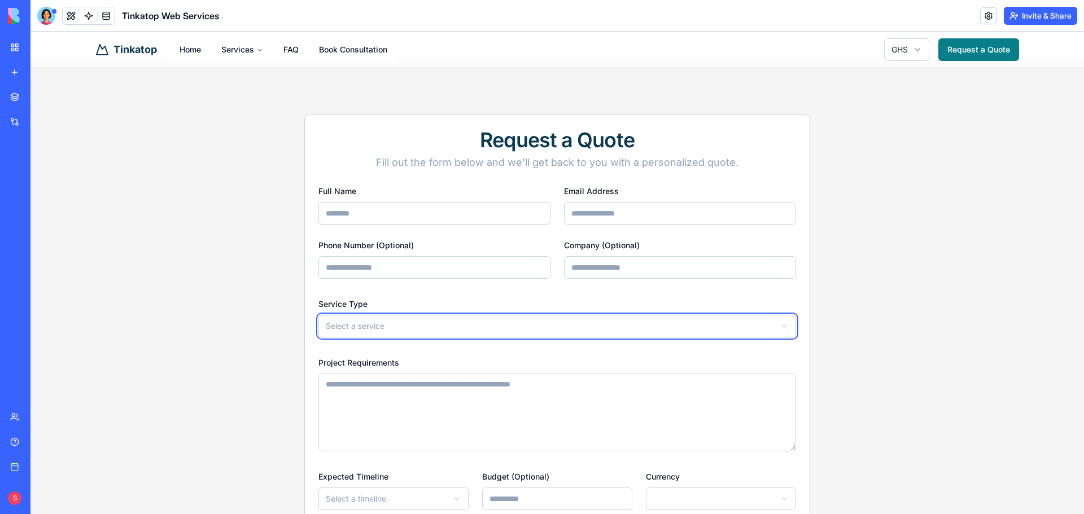
scroll to position [0, 0]
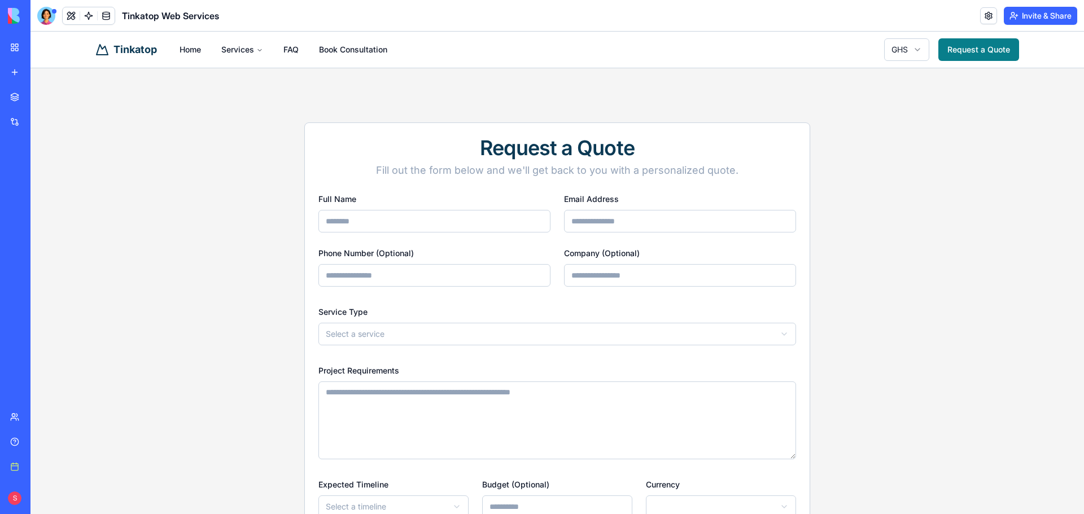
click at [458, 223] on input "Full Name" at bounding box center [434, 221] width 232 height 23
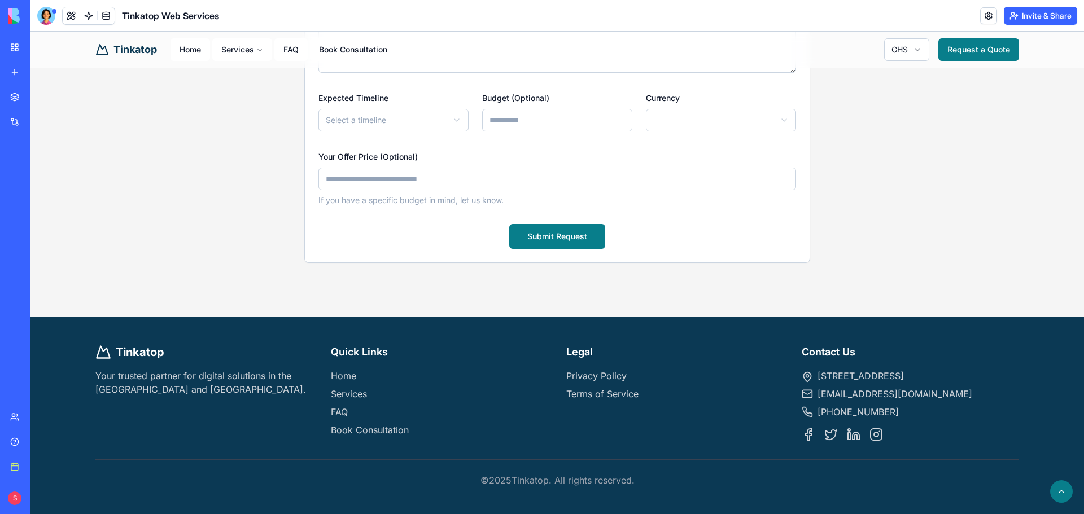
scroll to position [400, 0]
click at [577, 388] on link "Terms of Service" at bounding box center [602, 393] width 72 height 11
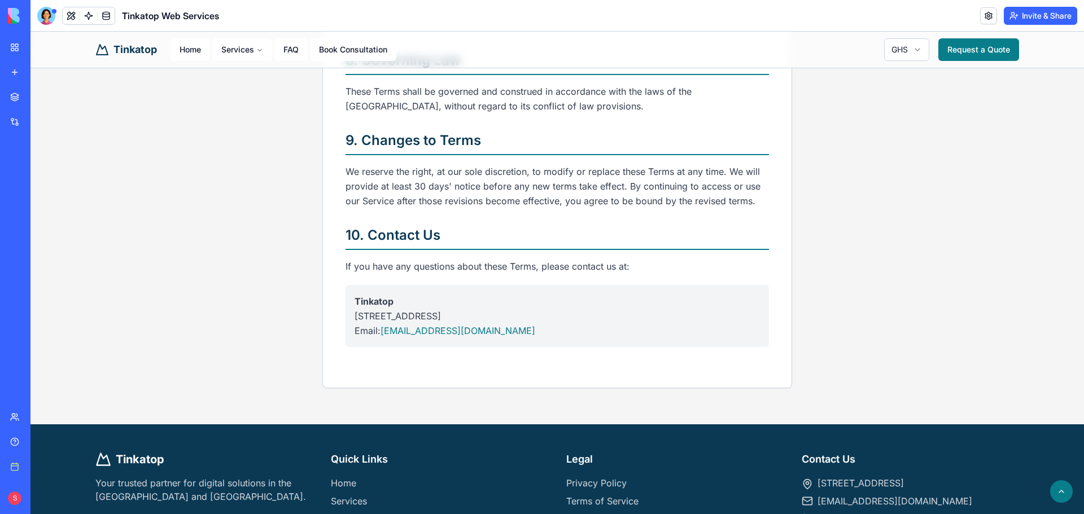
scroll to position [1072, 0]
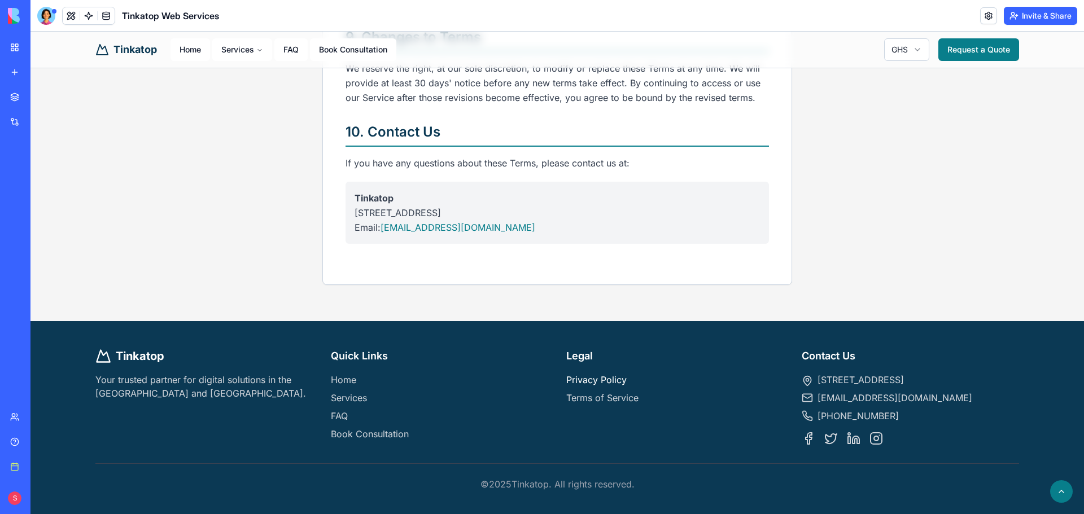
click at [579, 376] on link "Privacy Policy" at bounding box center [596, 379] width 60 height 11
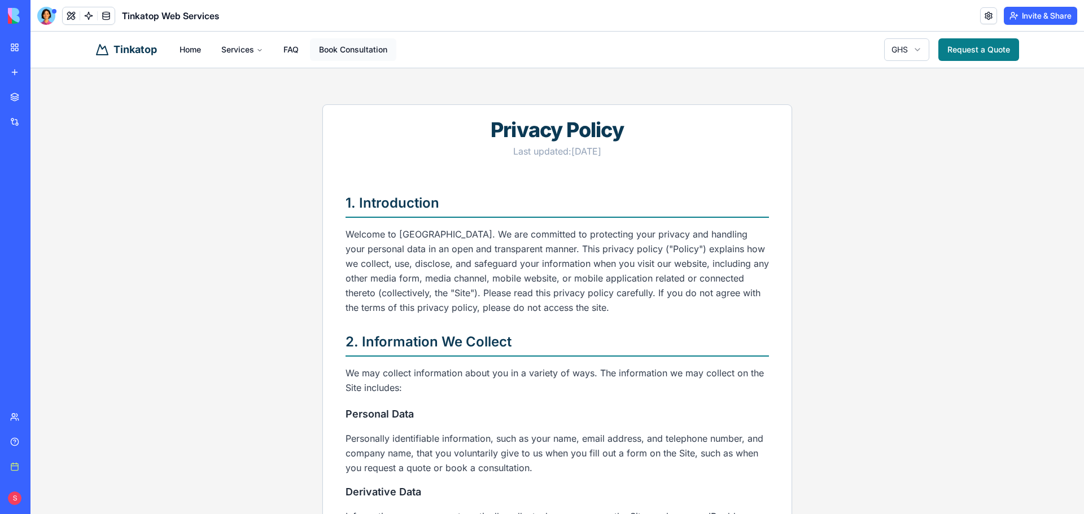
click at [328, 46] on link "Book Consultation" at bounding box center [353, 49] width 86 height 23
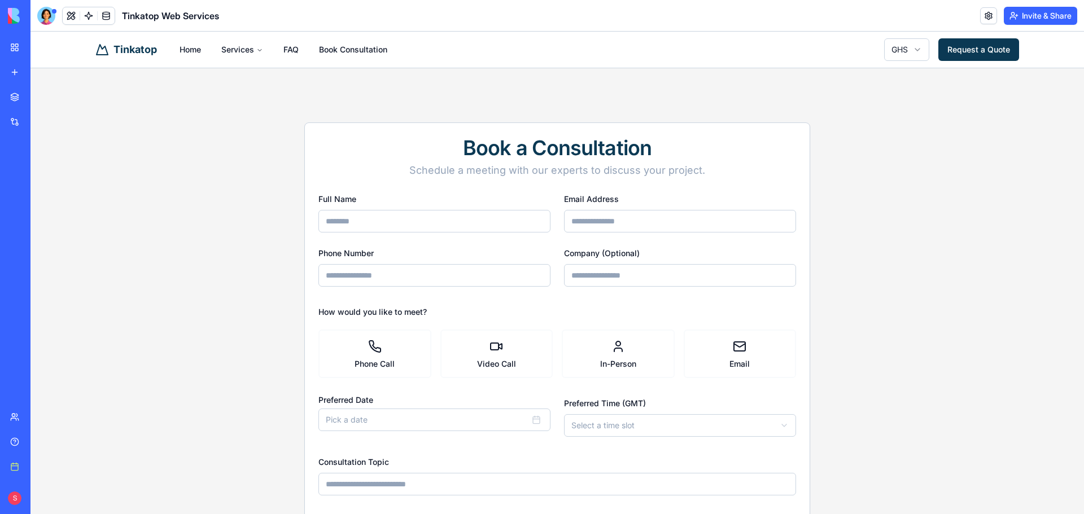
click at [971, 48] on link "Request a Quote" at bounding box center [978, 49] width 81 height 23
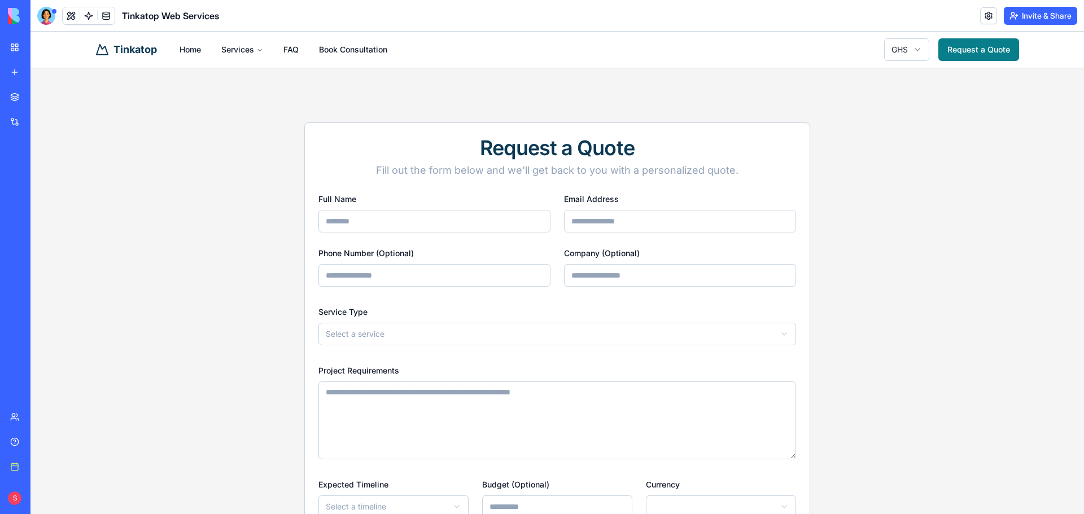
click at [419, 226] on input "Full Name" at bounding box center [434, 221] width 232 height 23
type input "**********"
click at [673, 212] on input "Email Address" at bounding box center [680, 221] width 232 height 23
type input "**********"
click at [428, 285] on input "Phone Number (Optional)" at bounding box center [434, 275] width 232 height 23
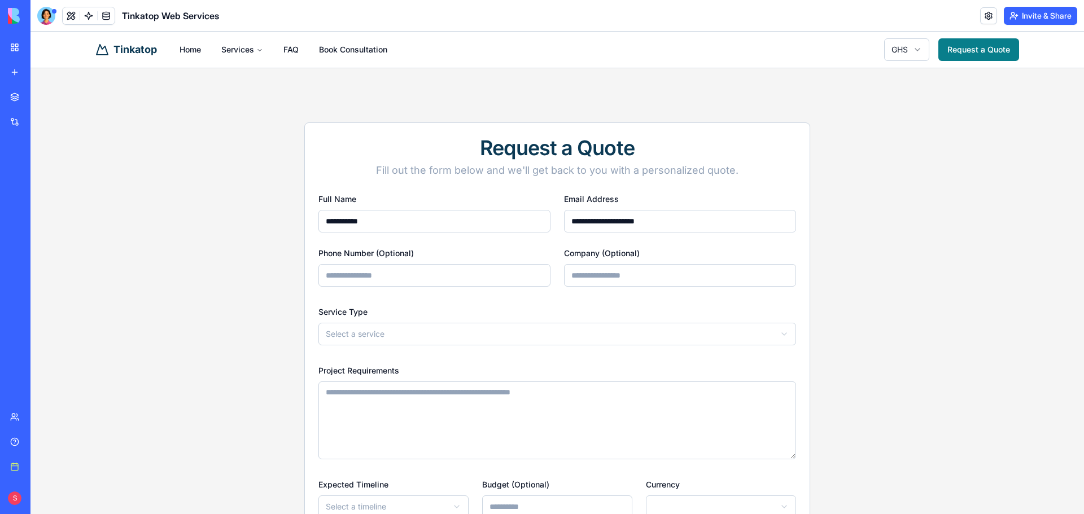
type input "**********"
click at [651, 272] on input "Company (Optional)" at bounding box center [680, 275] width 232 height 23
type input "**********"
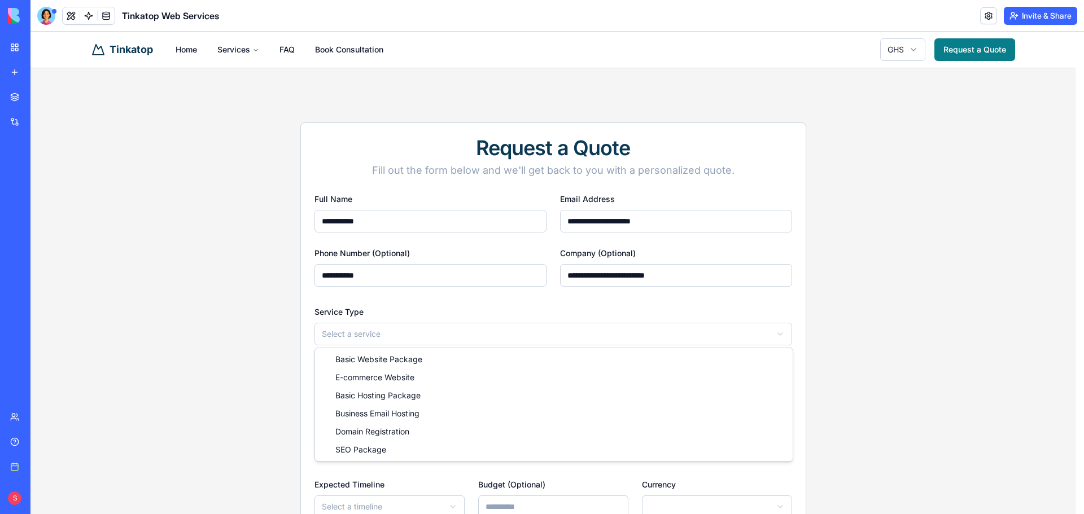
click at [542, 341] on html "**********" at bounding box center [556, 466] width 1053 height 869
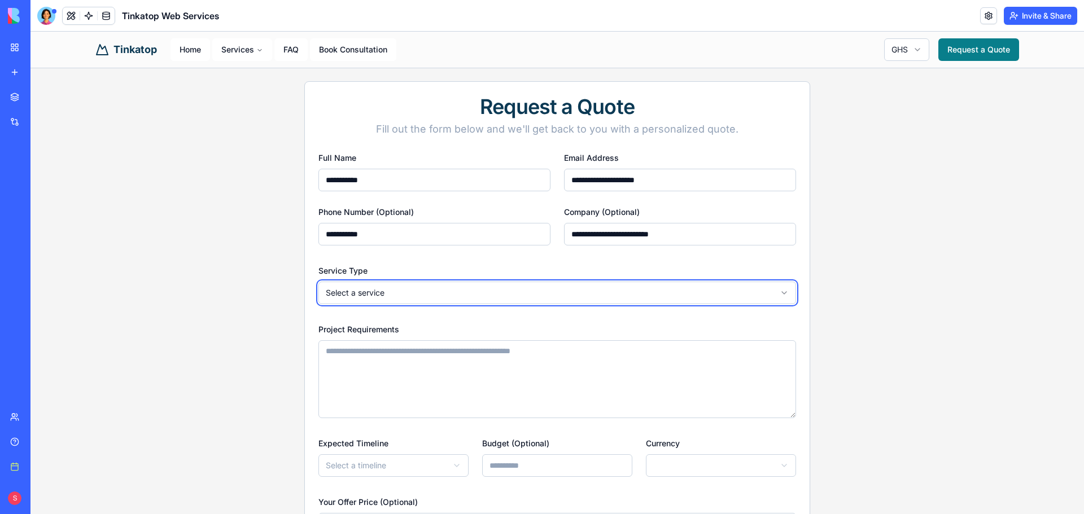
scroll to position [113, 0]
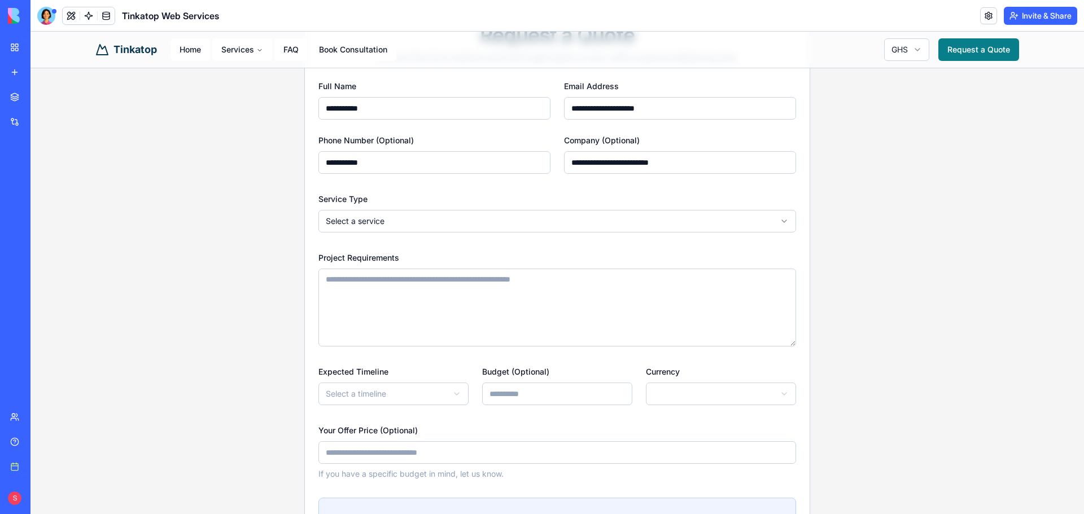
click at [455, 280] on textarea "Project Requirements" at bounding box center [556, 308] width 477 height 78
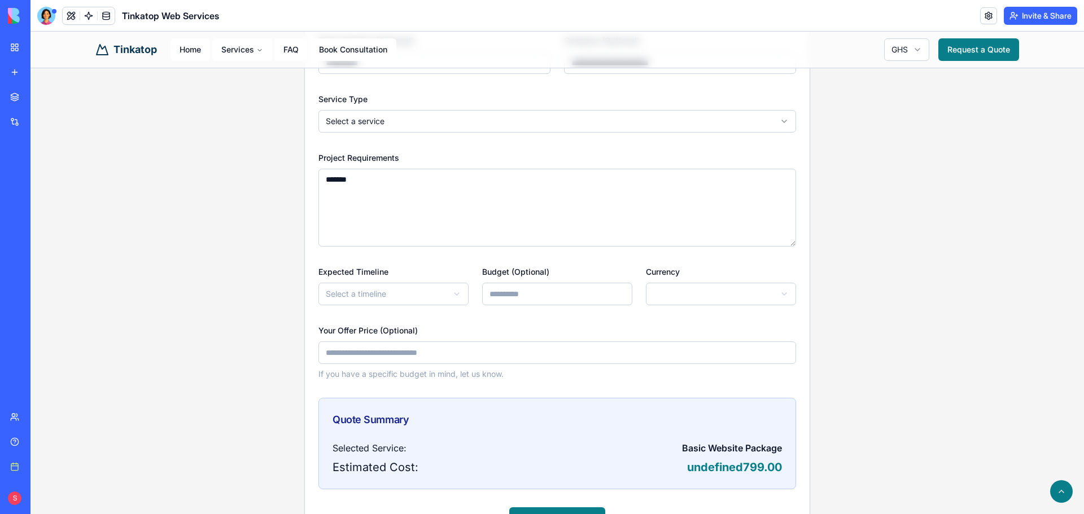
scroll to position [339, 0]
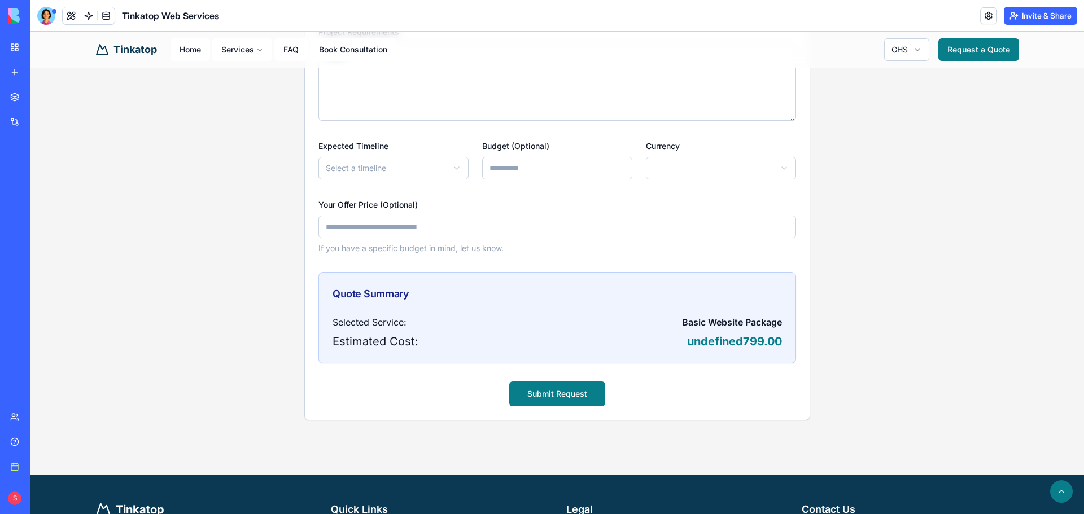
type textarea "*******"
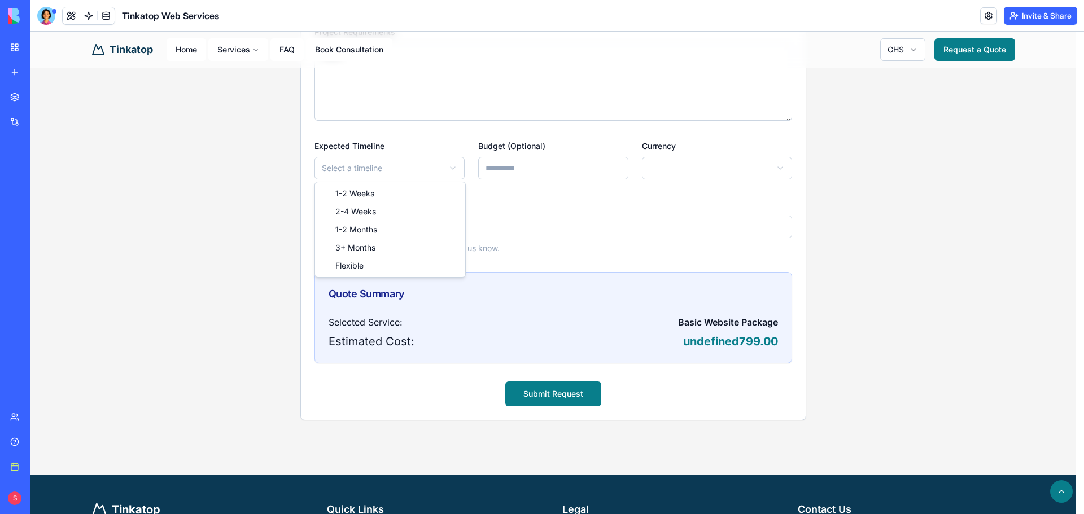
click at [411, 178] on body "**********" at bounding box center [552, 182] width 1045 height 979
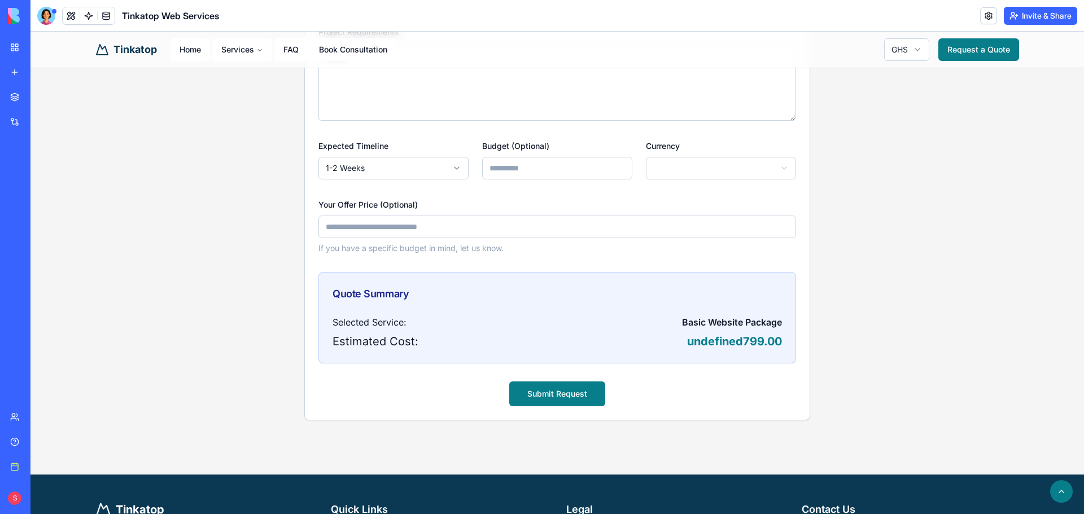
click at [545, 170] on input "Budget (Optional)" at bounding box center [557, 168] width 150 height 23
type input "****"
click at [669, 168] on html "**********" at bounding box center [556, 182] width 1053 height 979
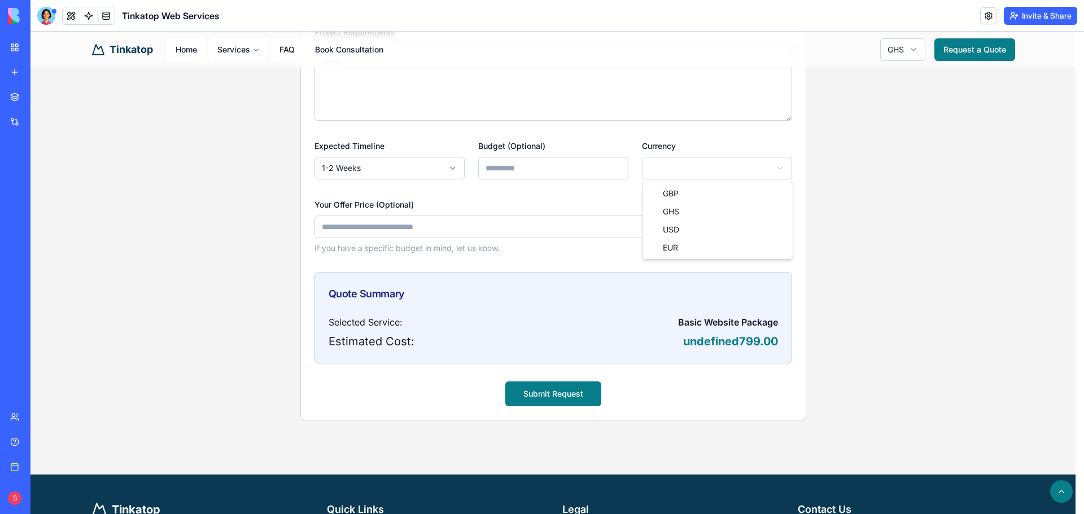
select select "***"
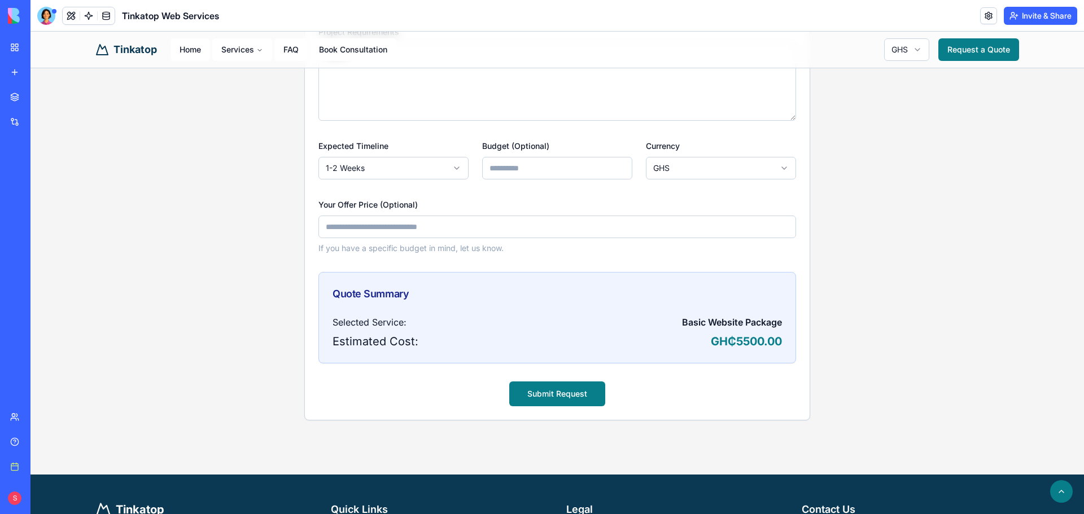
click at [508, 228] on input "Your Offer Price (Optional)" at bounding box center [556, 227] width 477 height 23
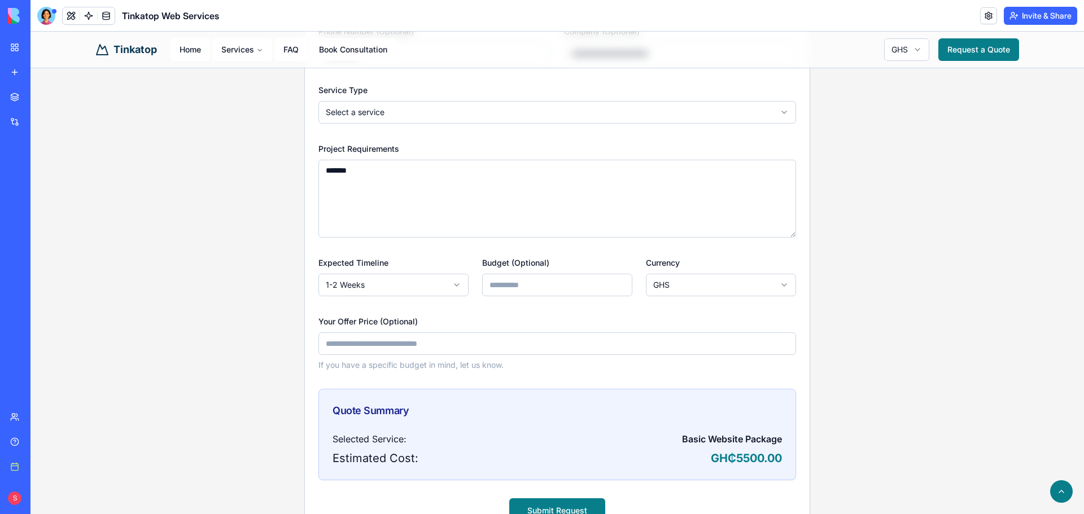
scroll to position [169, 0]
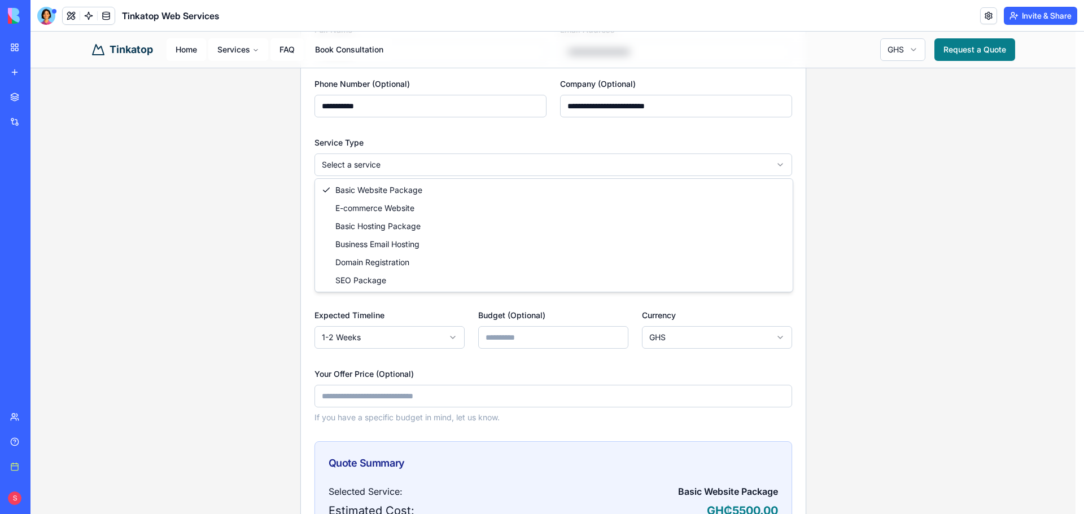
click at [541, 156] on html "**********" at bounding box center [556, 351] width 1053 height 979
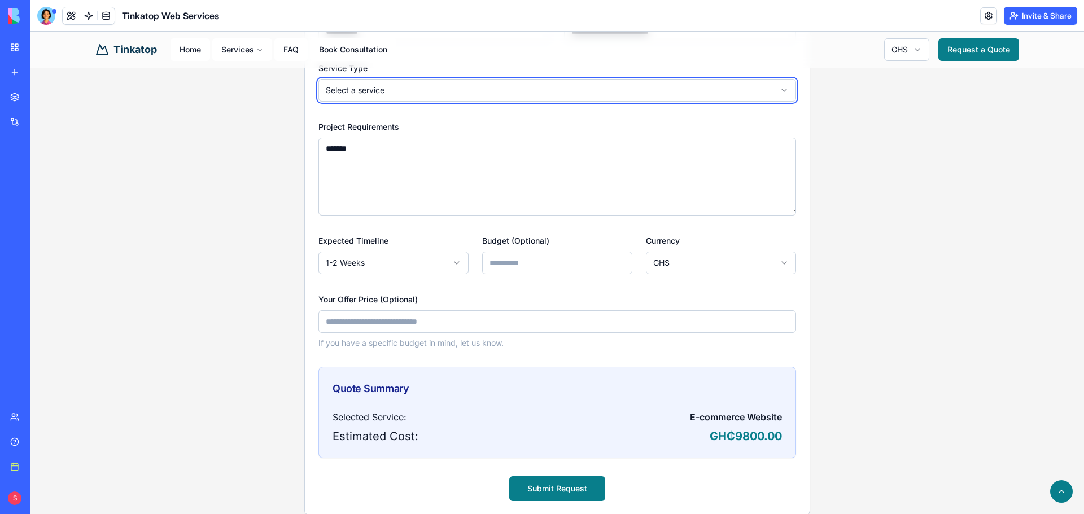
scroll to position [226, 0]
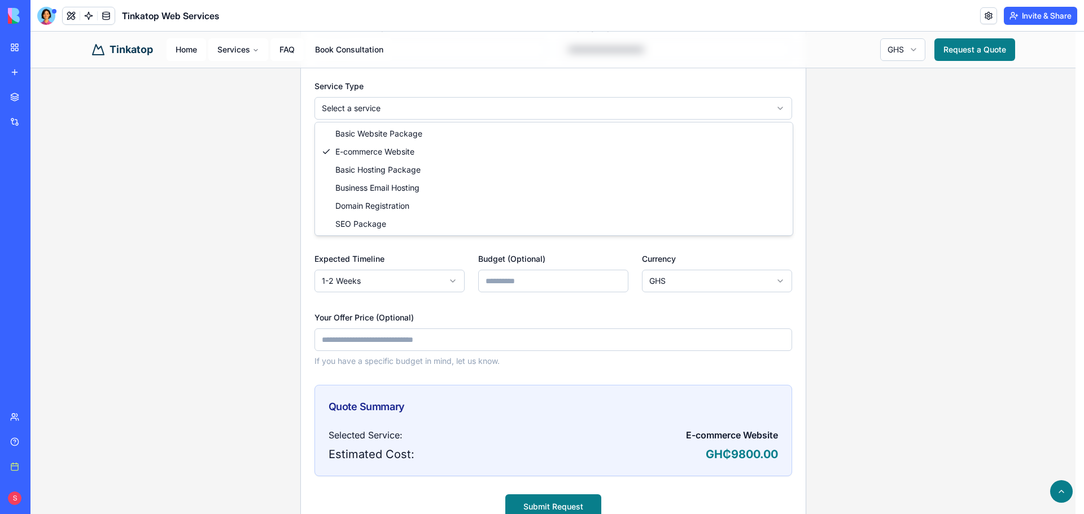
click at [449, 113] on html "**********" at bounding box center [556, 295] width 1053 height 979
select select "**********"
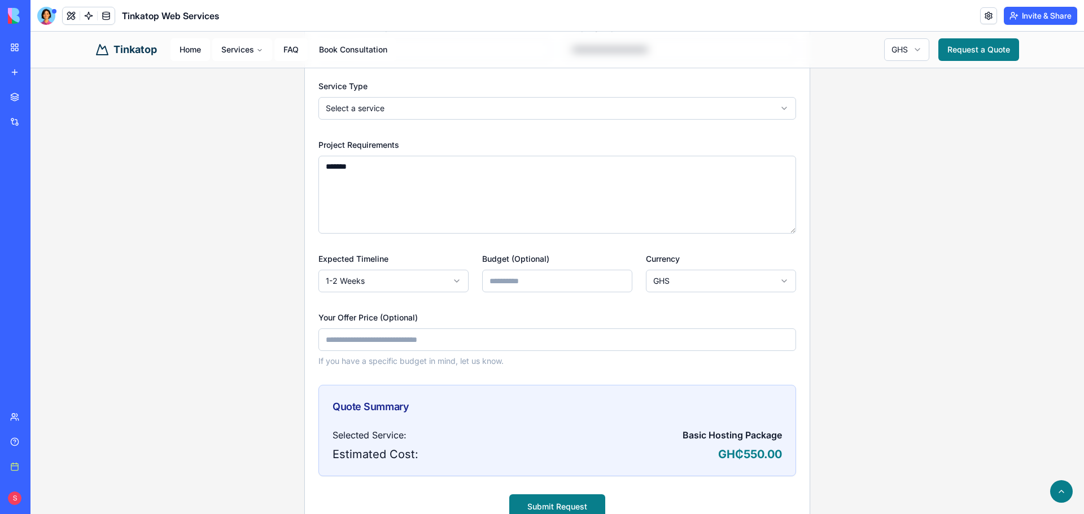
click at [668, 280] on html "**********" at bounding box center [556, 295] width 1053 height 979
select select "***"
click at [396, 108] on html "**********" at bounding box center [556, 295] width 1053 height 979
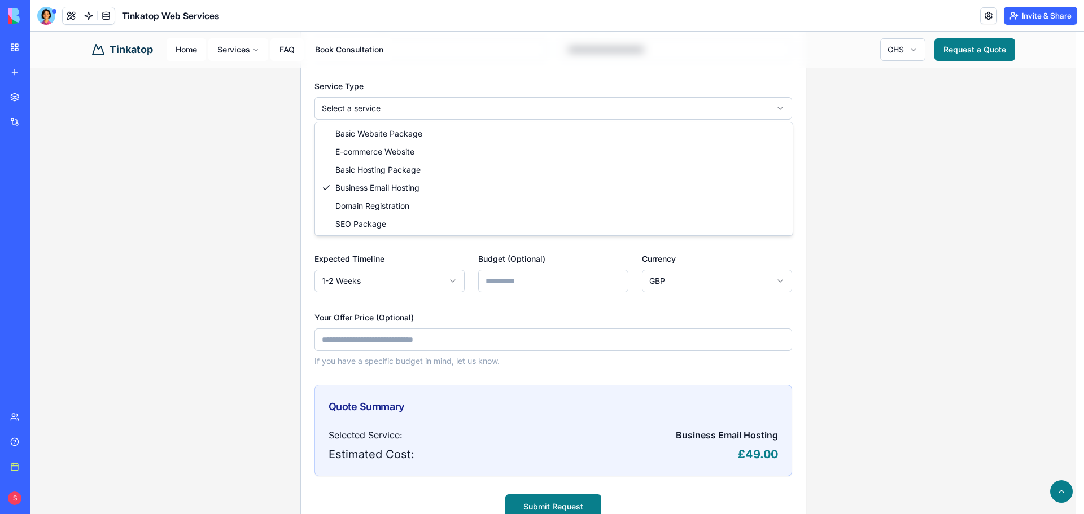
click at [400, 106] on html "**********" at bounding box center [556, 295] width 1053 height 979
select select "**********"
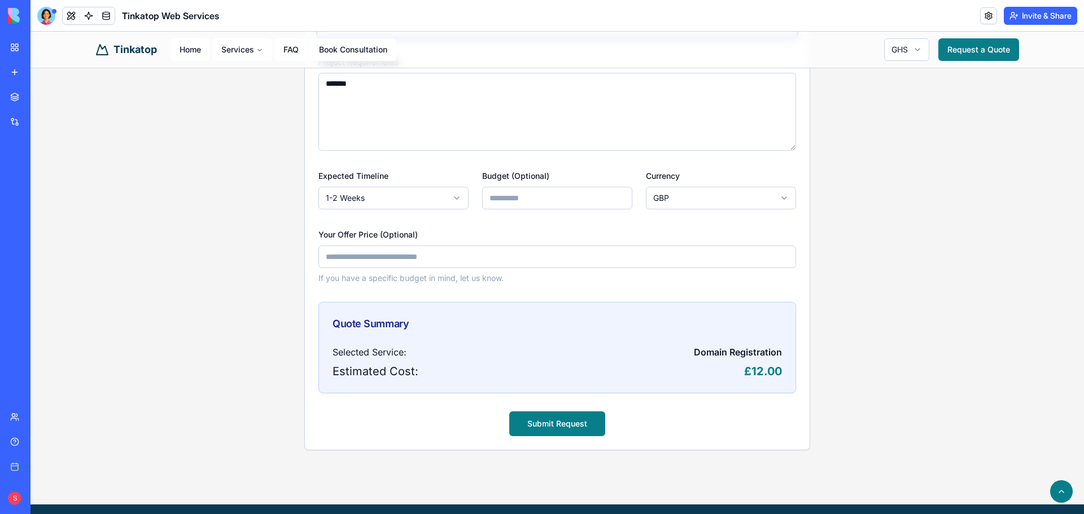
scroll to position [282, 0]
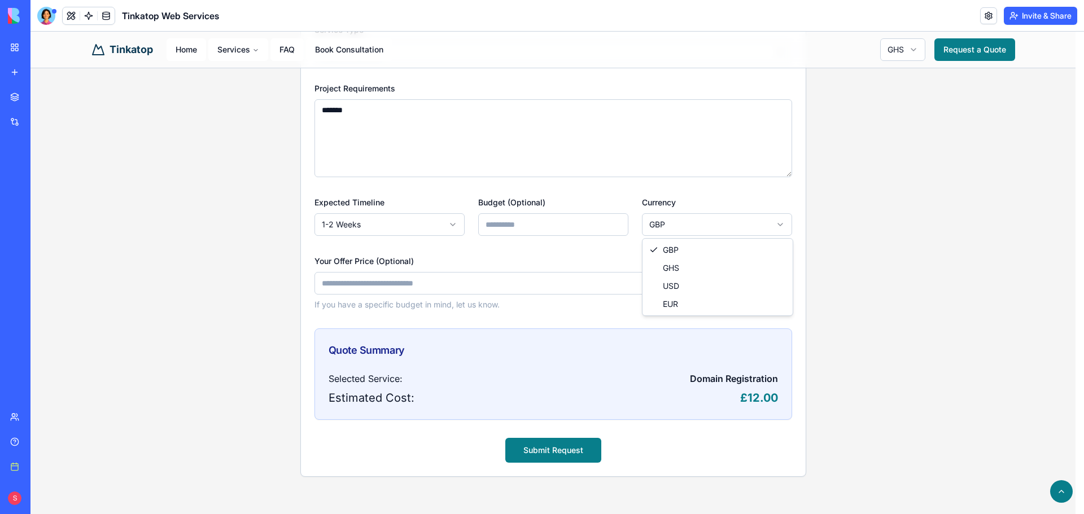
click at [702, 218] on html "**********" at bounding box center [556, 238] width 1053 height 979
select select "***"
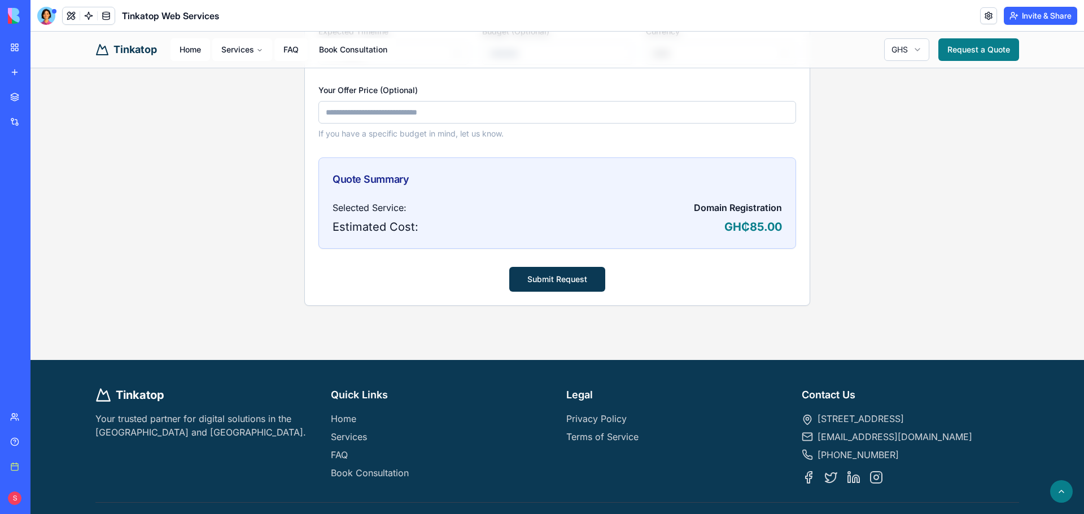
click at [566, 271] on button "Submit Request" at bounding box center [557, 279] width 96 height 25
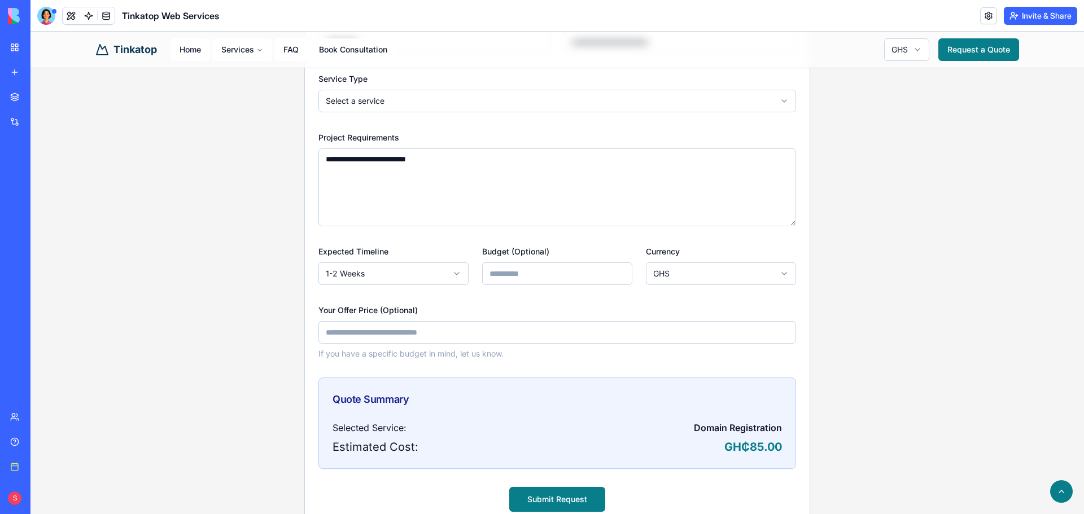
scroll to position [401, 0]
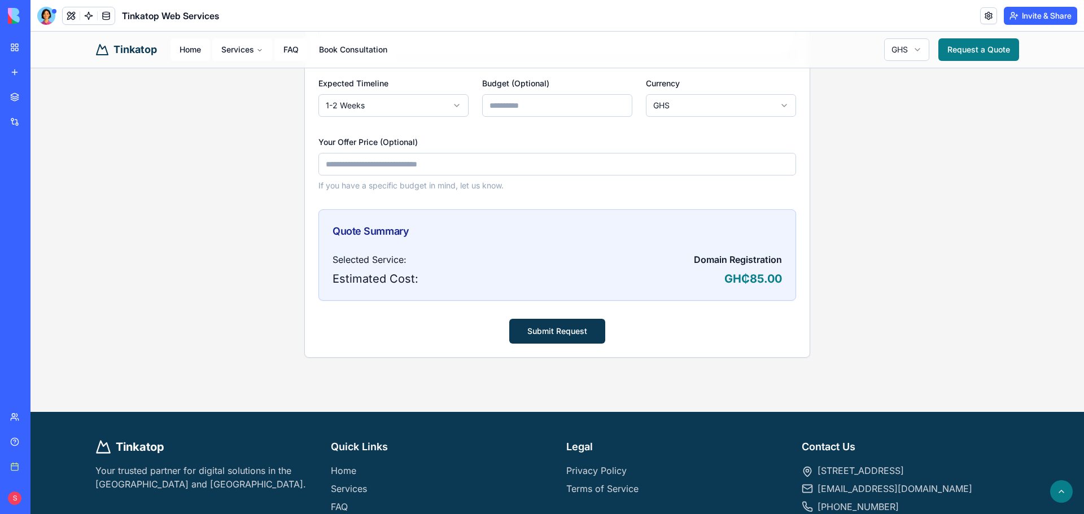
type textarea "**********"
click at [583, 331] on button "Submit Request" at bounding box center [557, 331] width 96 height 25
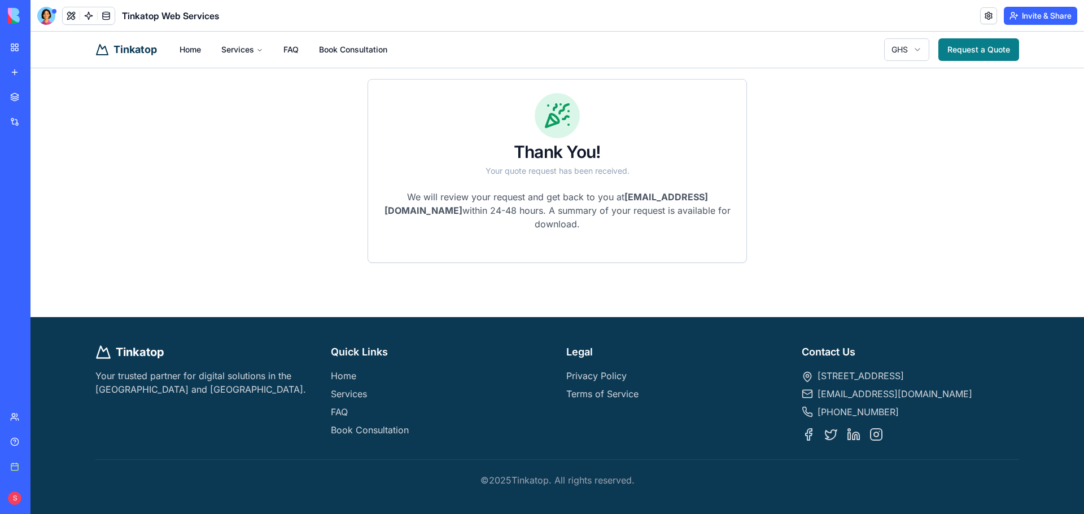
scroll to position [0, 0]
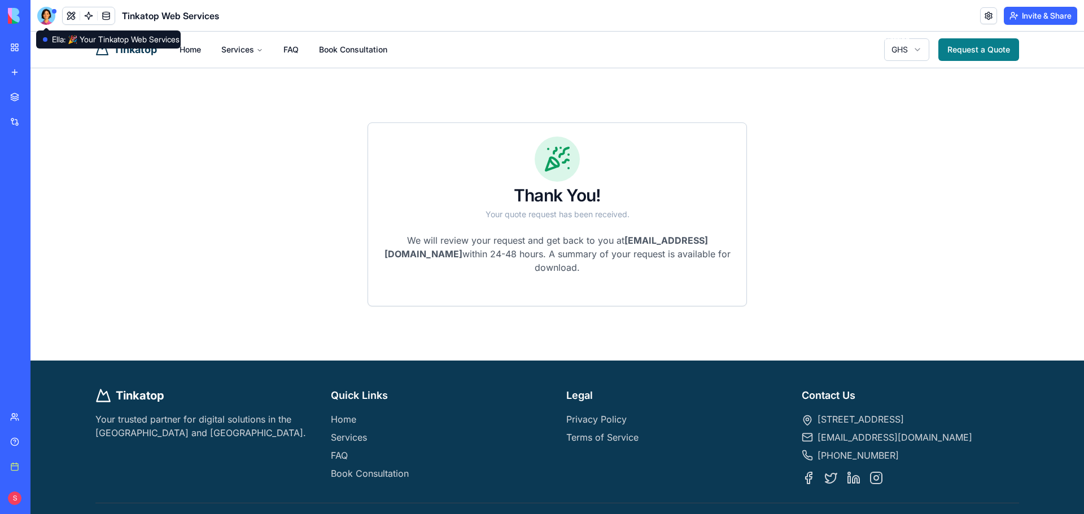
click at [50, 16] on div at bounding box center [46, 16] width 18 height 18
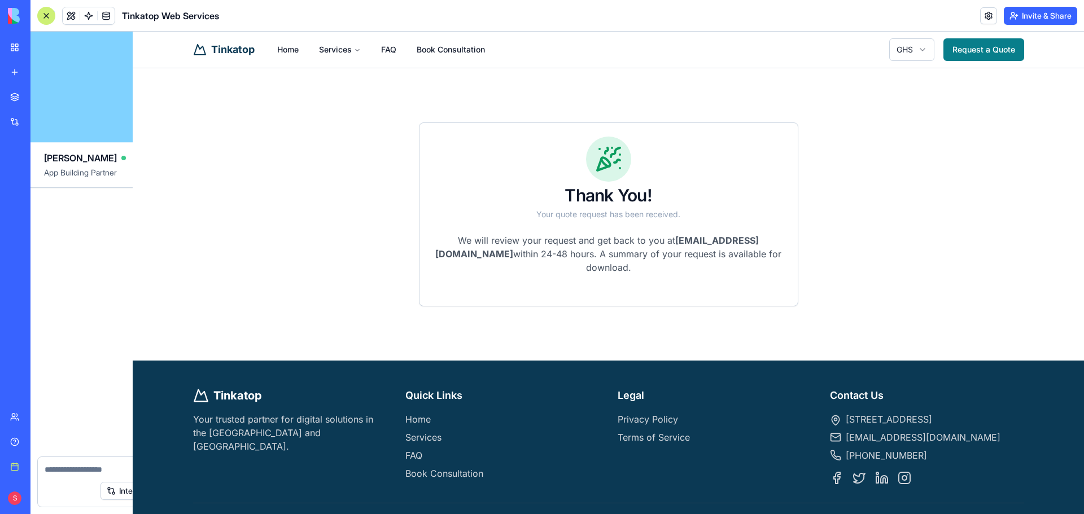
scroll to position [1167, 0]
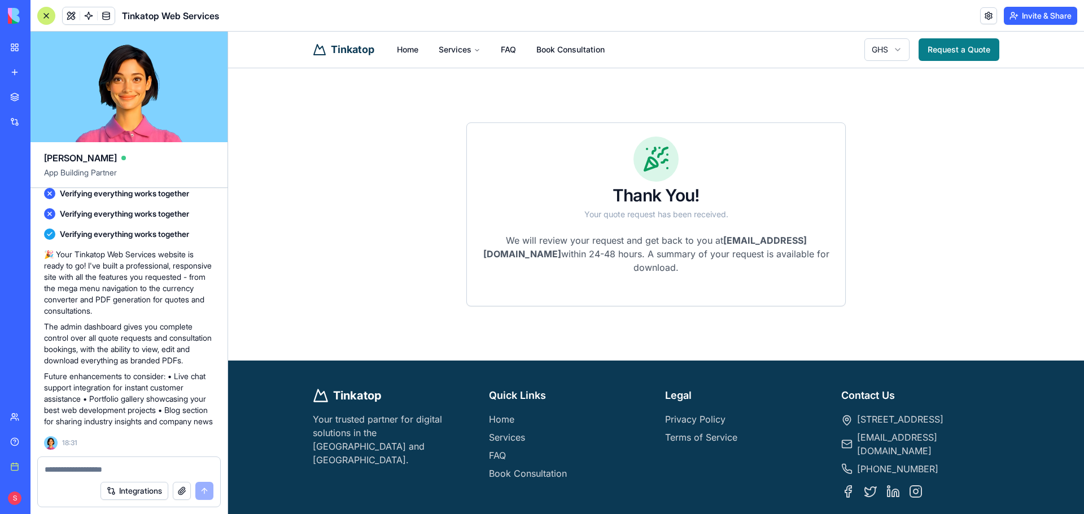
click at [101, 466] on textarea at bounding box center [129, 469] width 169 height 11
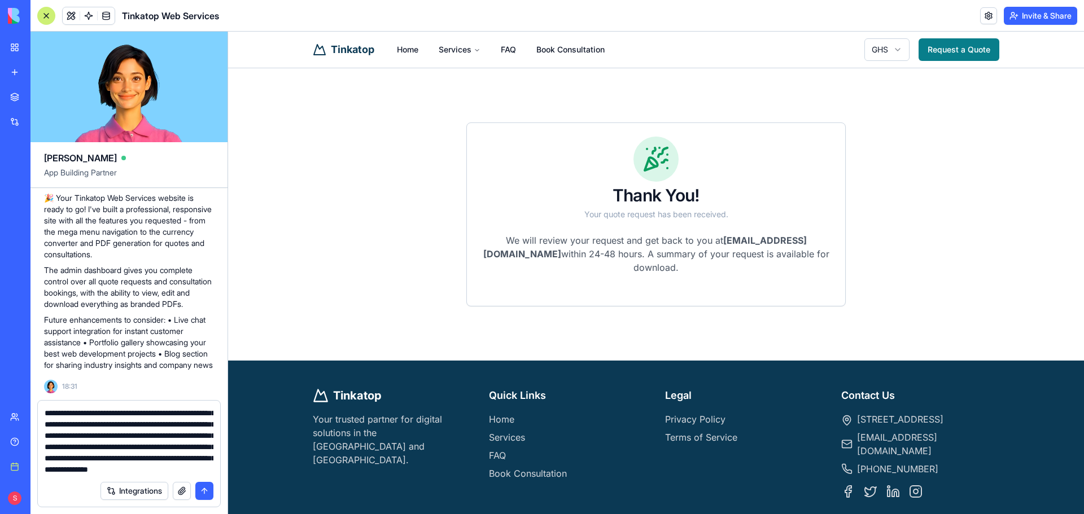
scroll to position [89, 0]
type textarea "**********"
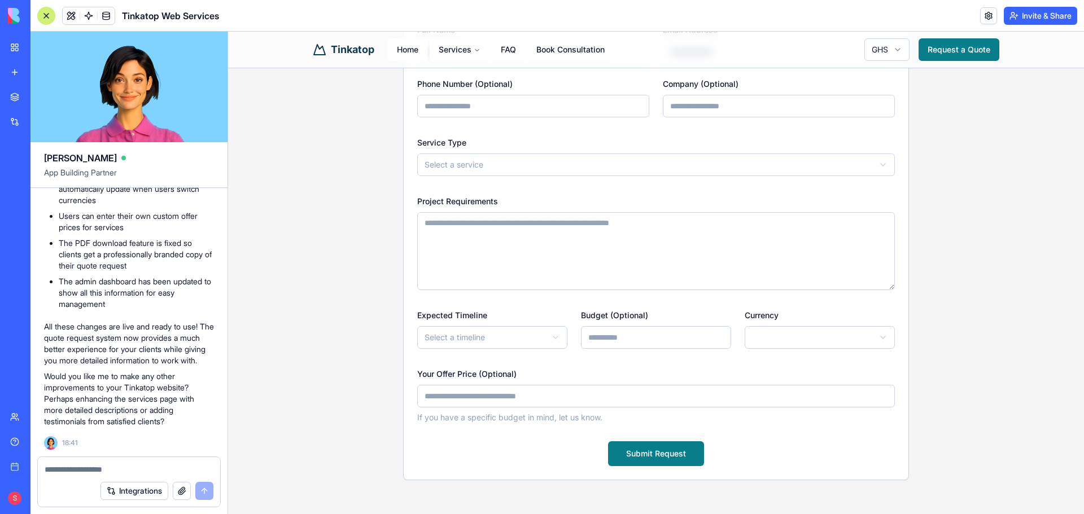
scroll to position [1650, 0]
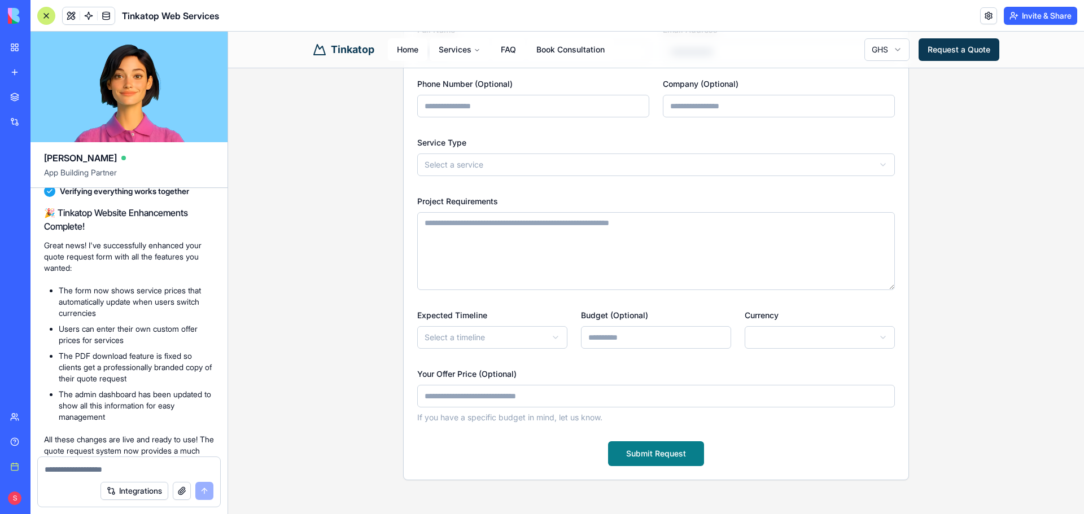
click at [964, 49] on link "Request a Quote" at bounding box center [958, 49] width 81 height 23
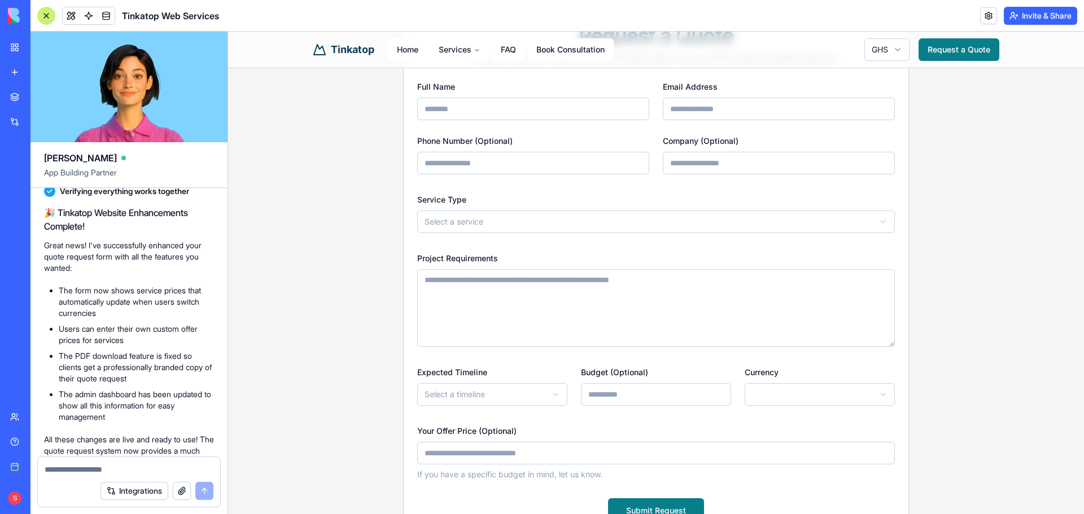
scroll to position [113, 0]
click at [506, 214] on html "**********" at bounding box center [656, 360] width 856 height 883
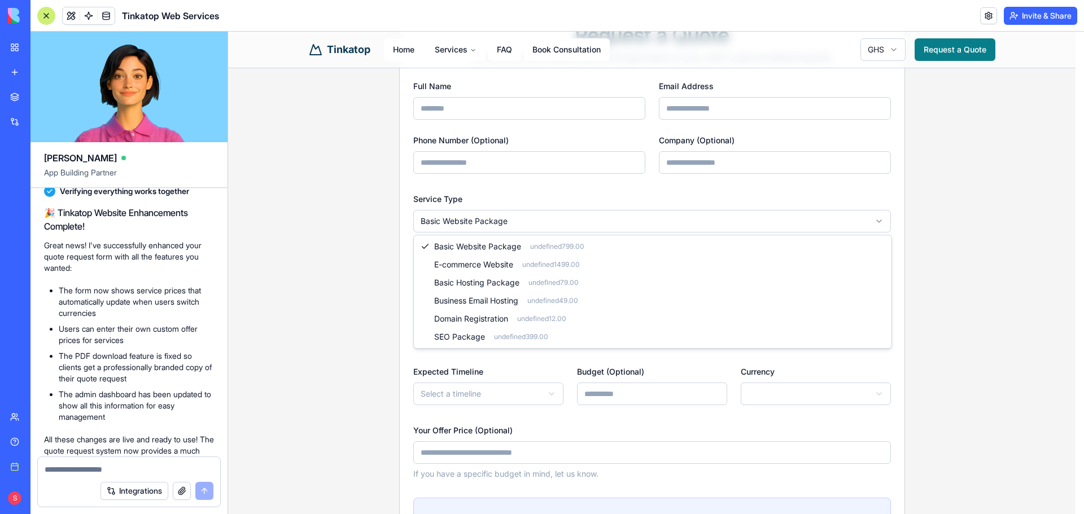
click at [502, 223] on html "**********" at bounding box center [656, 415] width 856 height 992
select select "**********"
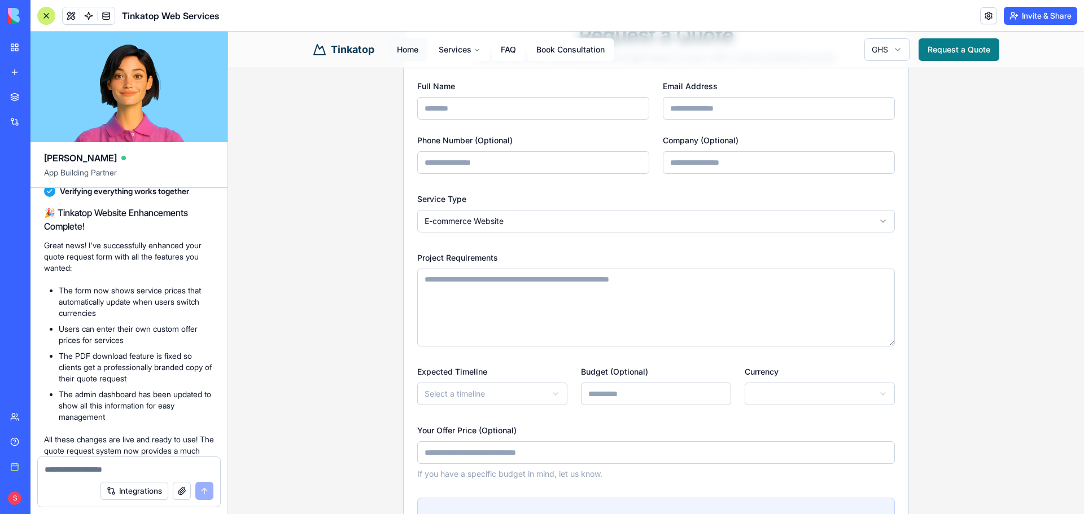
click at [407, 51] on link "Home" at bounding box center [408, 49] width 40 height 23
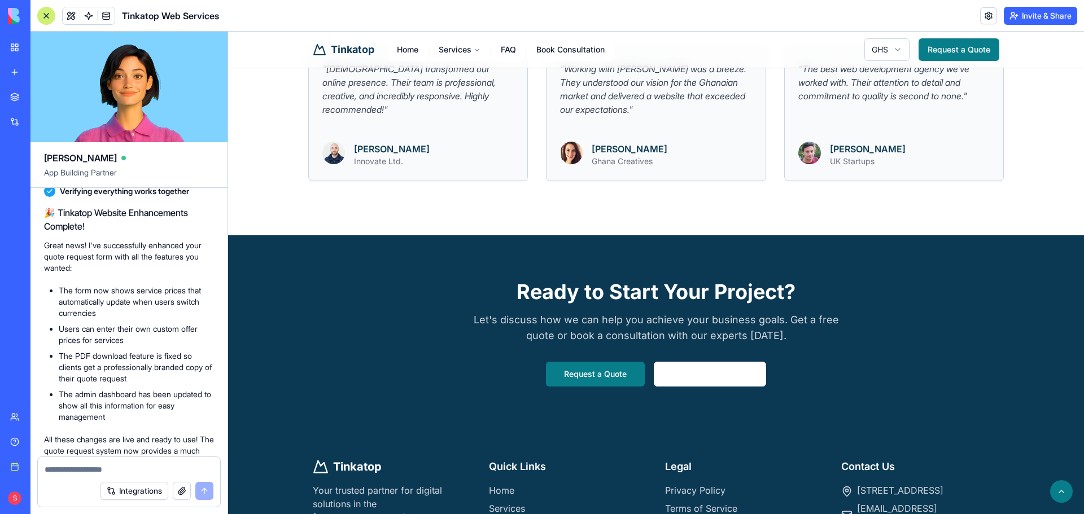
scroll to position [1242, 0]
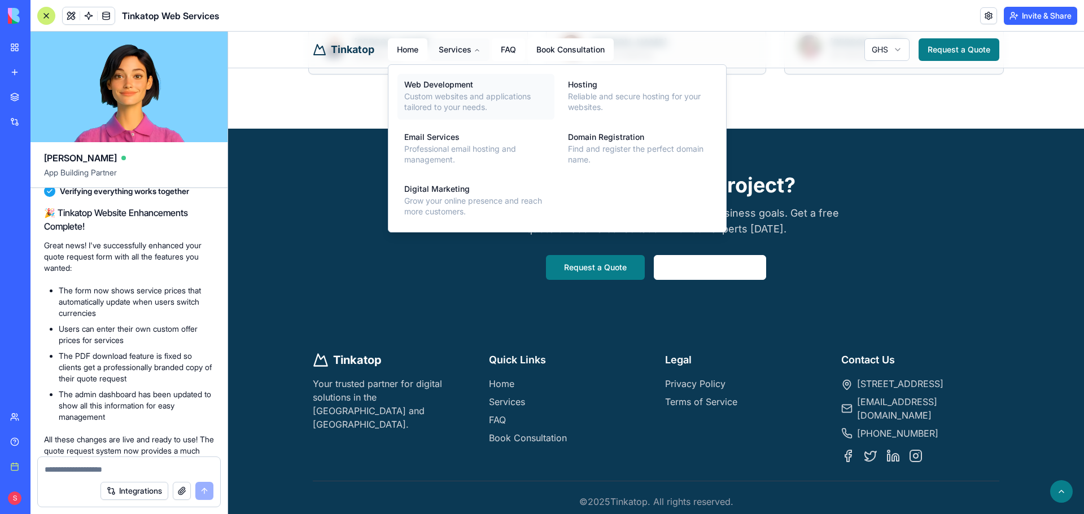
click at [433, 85] on div "Web Development" at bounding box center [475, 85] width 143 height 8
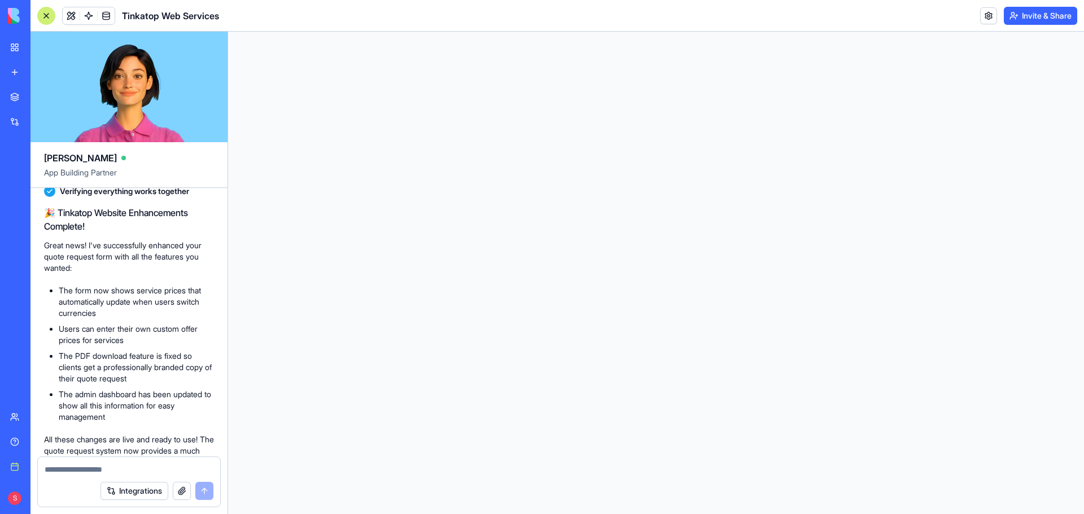
scroll to position [0, 0]
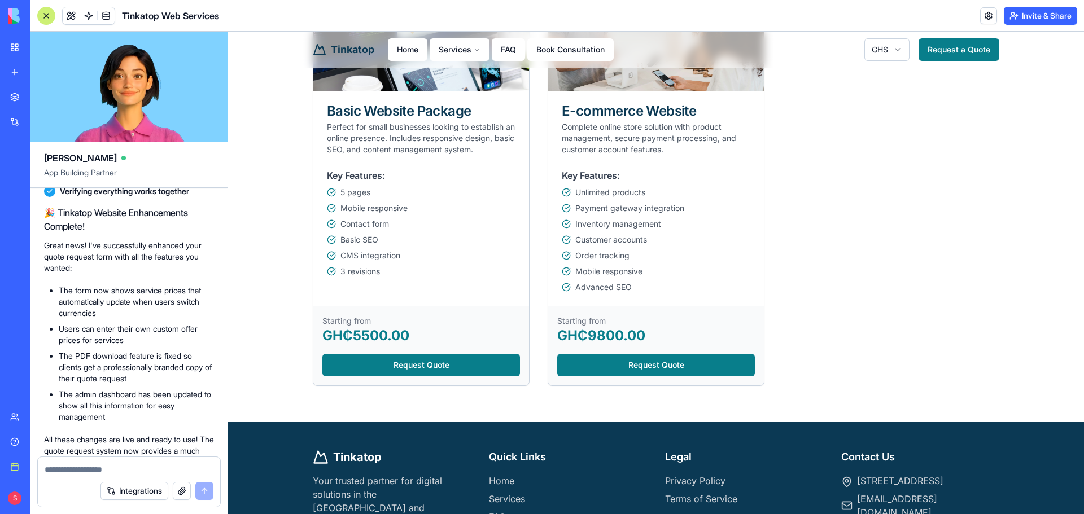
scroll to position [113, 0]
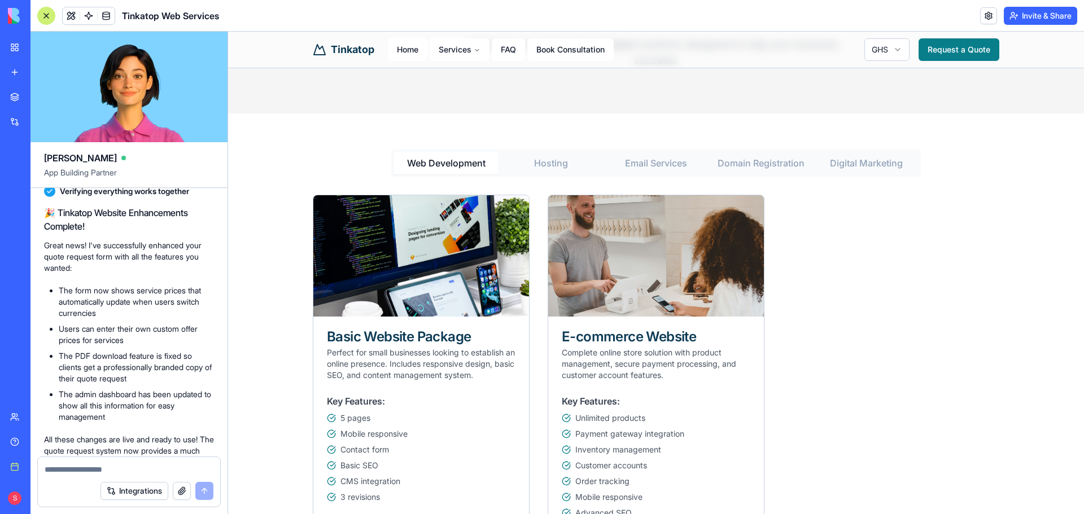
click at [569, 167] on button "Hosting" at bounding box center [550, 163] width 105 height 23
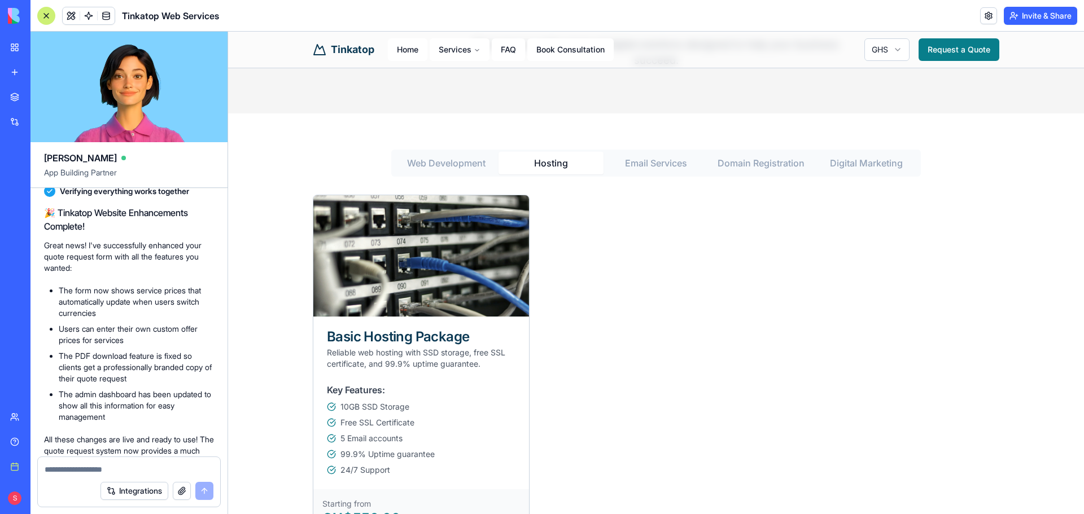
click at [634, 163] on Services "Email Services" at bounding box center [655, 163] width 105 height 23
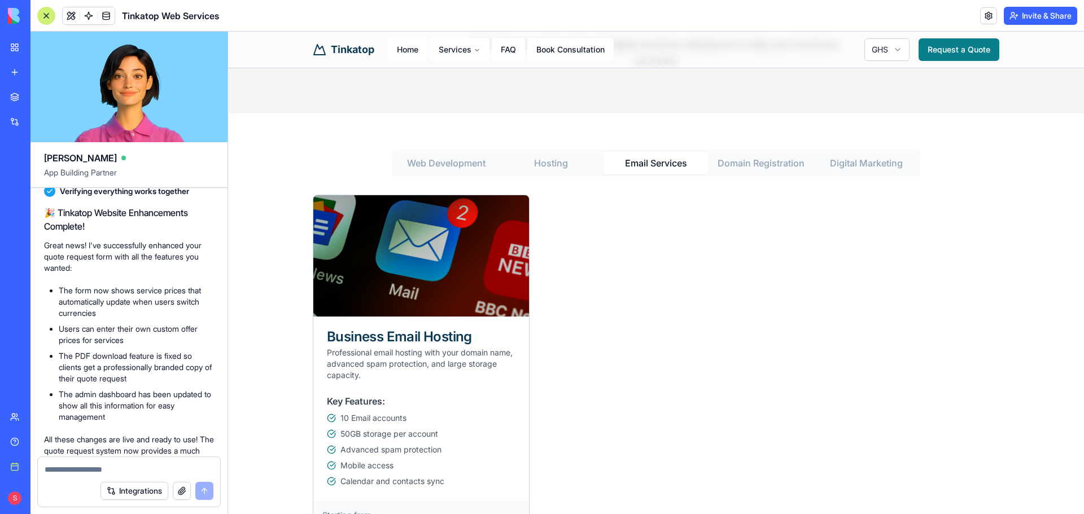
click at [742, 161] on Registration "Domain Registration" at bounding box center [760, 163] width 105 height 23
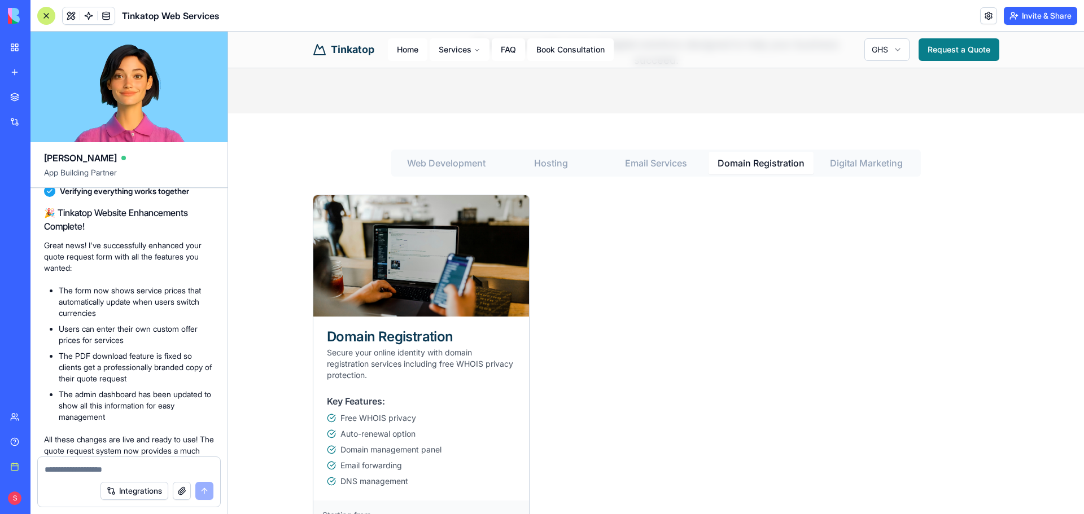
click at [828, 163] on Marketing "Digital Marketing" at bounding box center [865, 163] width 105 height 23
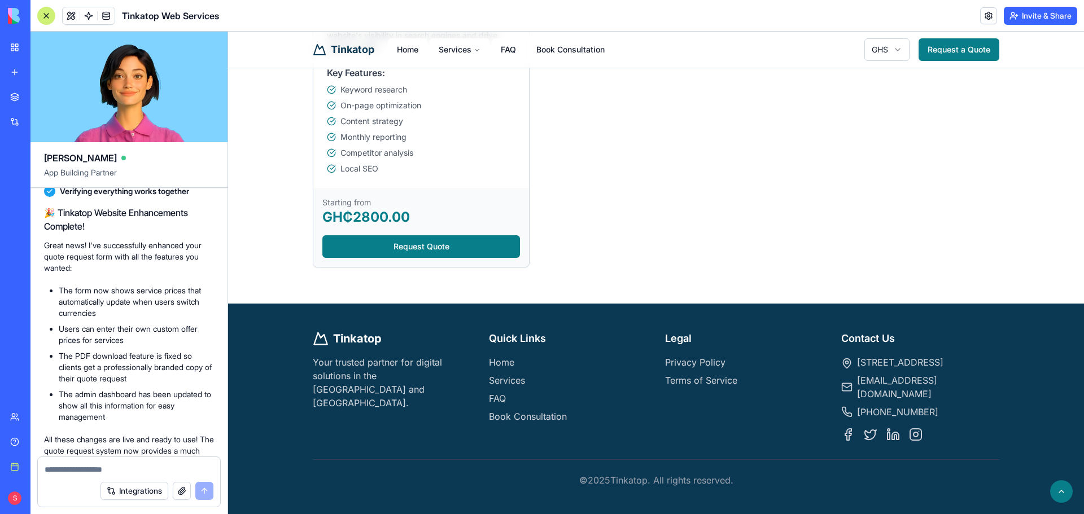
scroll to position [455, 0]
click at [935, 49] on link "Request a Quote" at bounding box center [958, 49] width 81 height 23
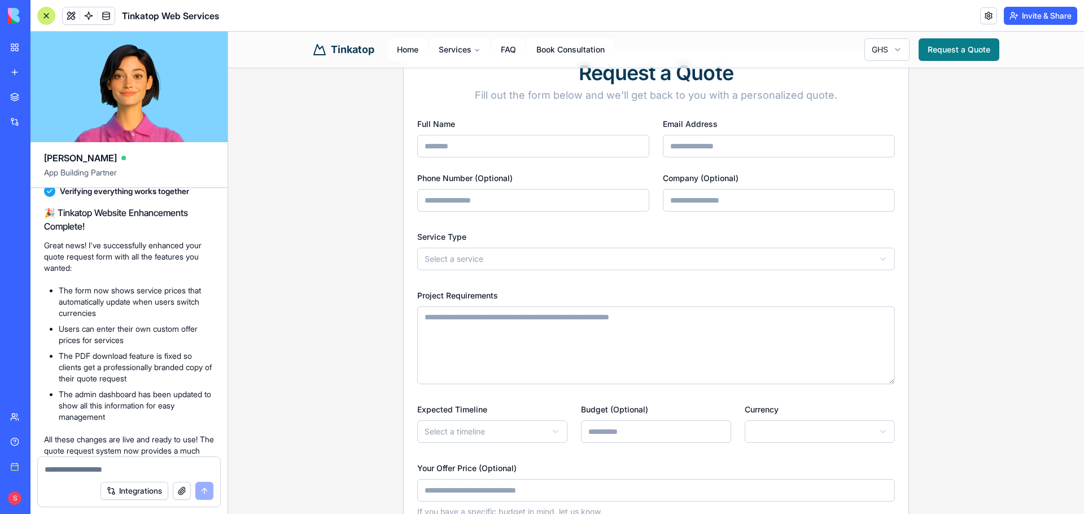
scroll to position [19, 0]
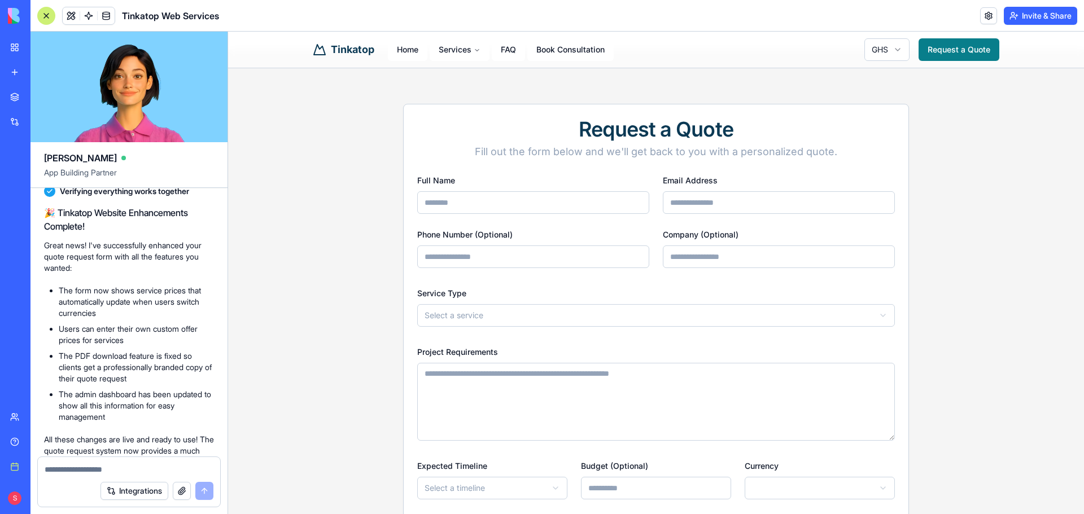
click at [664, 311] on html "**********" at bounding box center [656, 454] width 856 height 883
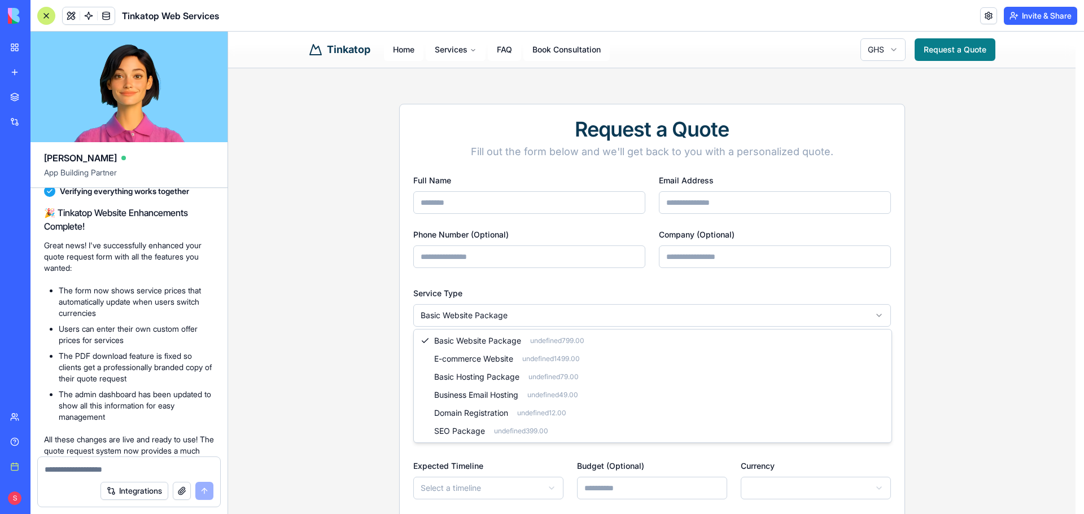
click at [633, 318] on html "**********" at bounding box center [656, 509] width 856 height 992
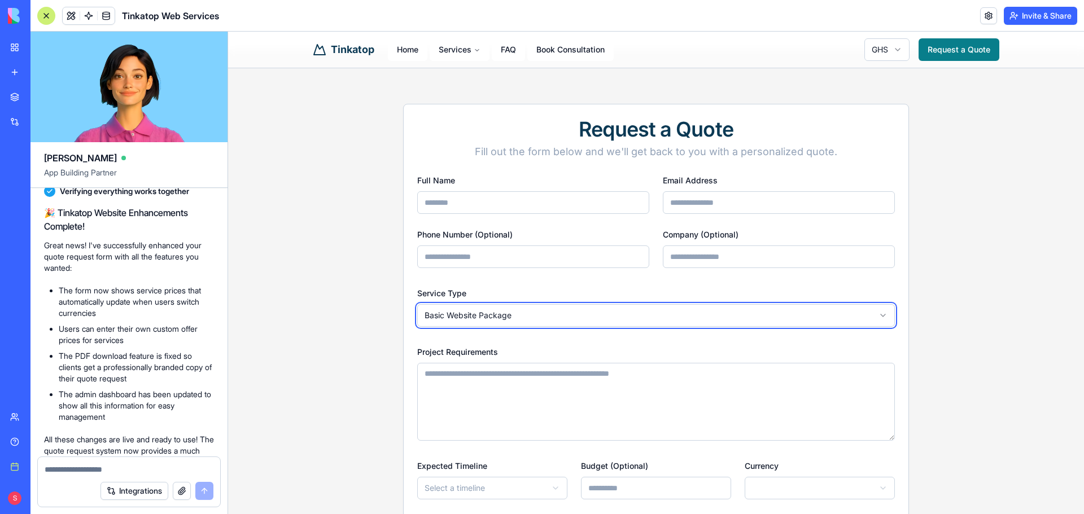
click at [865, 56] on html "**********" at bounding box center [656, 509] width 856 height 992
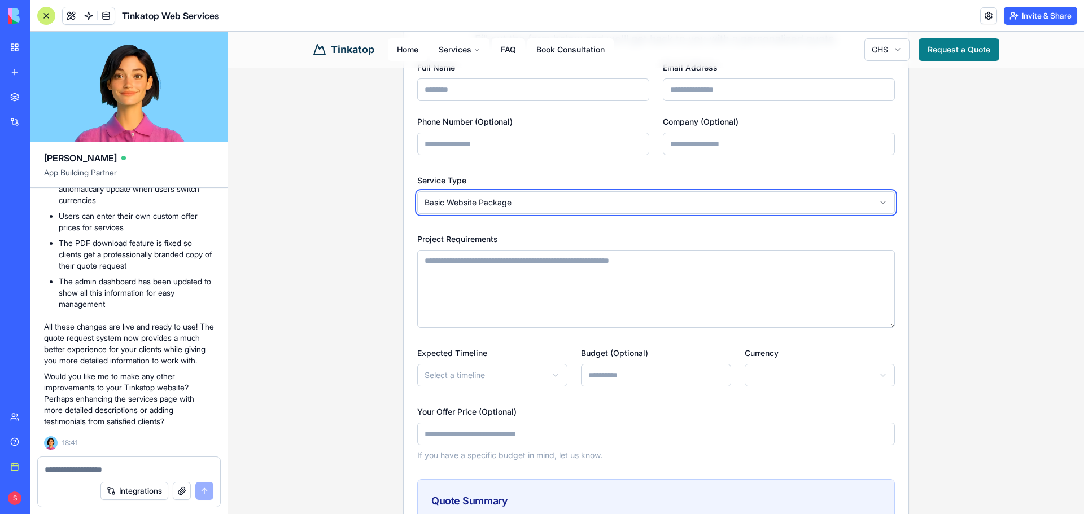
scroll to position [1876, 0]
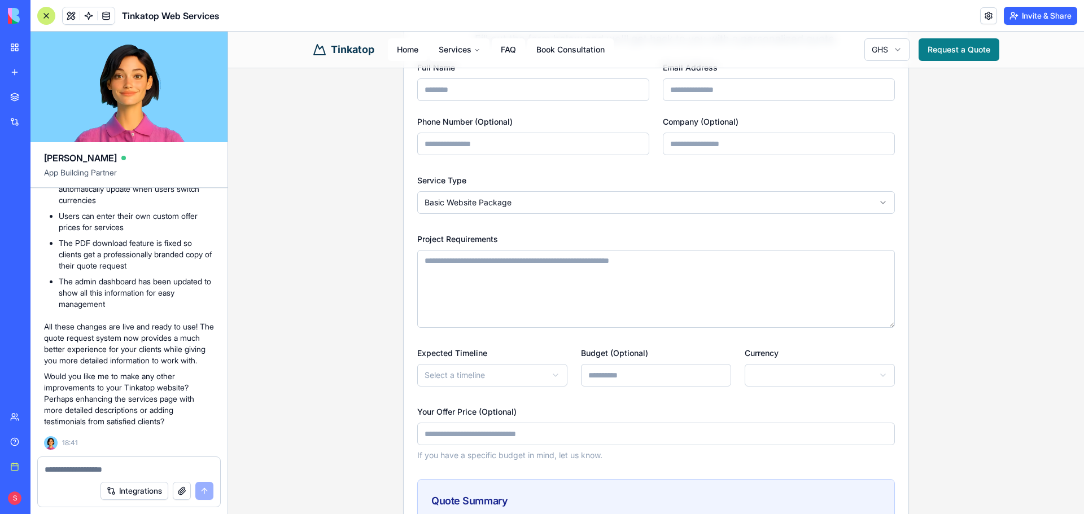
click at [77, 468] on textarea at bounding box center [129, 469] width 169 height 11
type textarea "*"
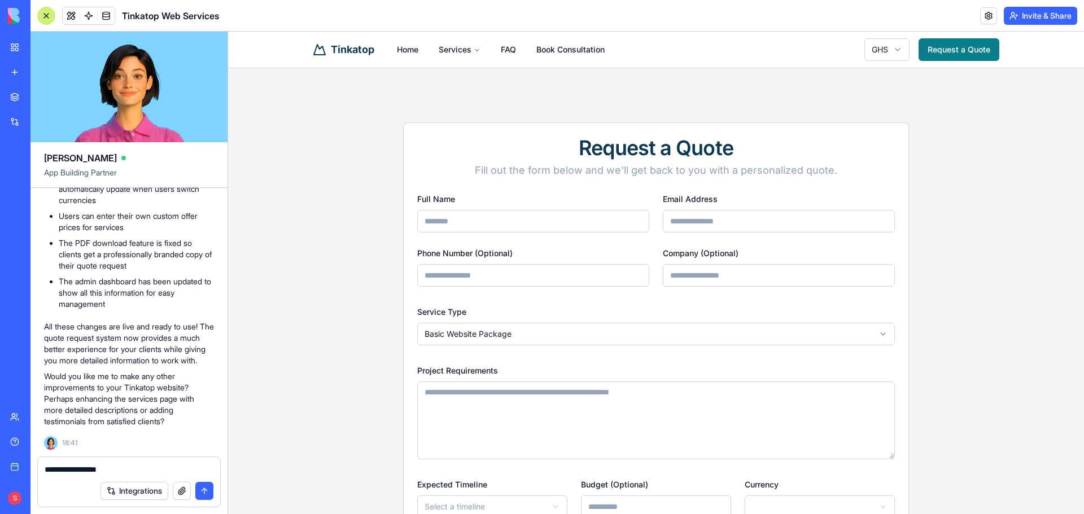
scroll to position [169, 0]
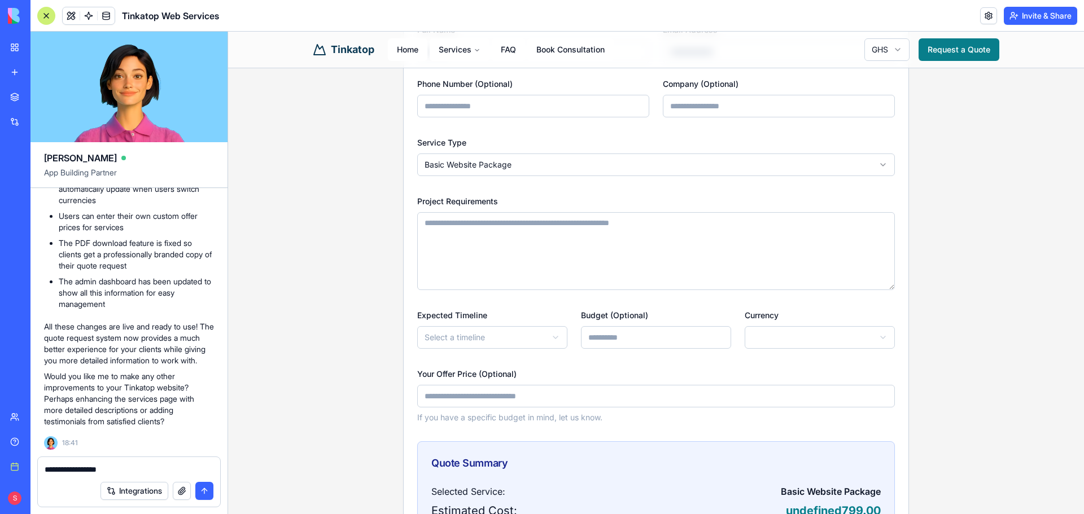
drag, startPoint x: 296, startPoint y: 93, endPoint x: 950, endPoint y: 483, distance: 762.2
click at [0, 0] on div "1169x691 frames : 0 0 / 15 secs" at bounding box center [0, 0] width 0 height 0
click at [0, 0] on icon at bounding box center [0, 0] width 0 height 0
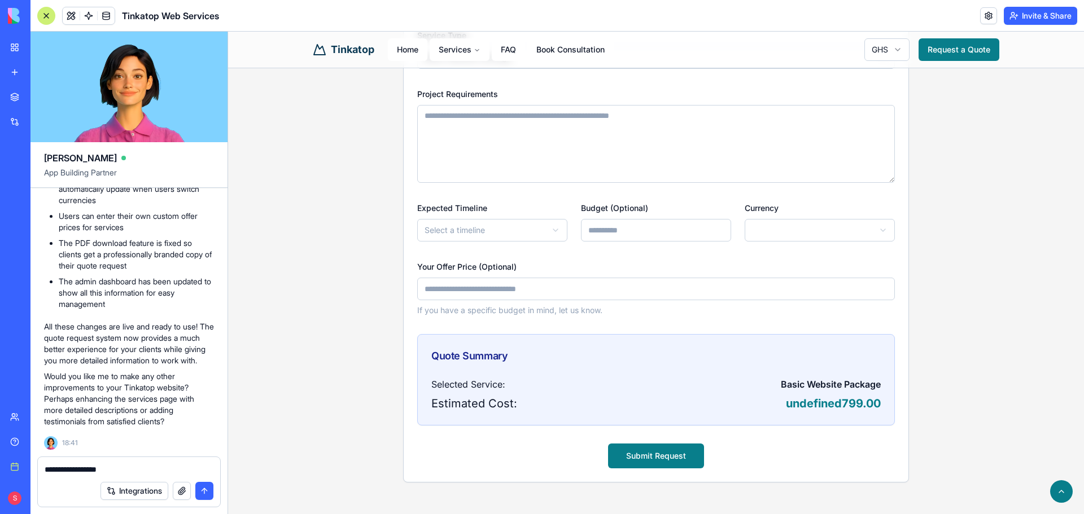
scroll to position [395, 0]
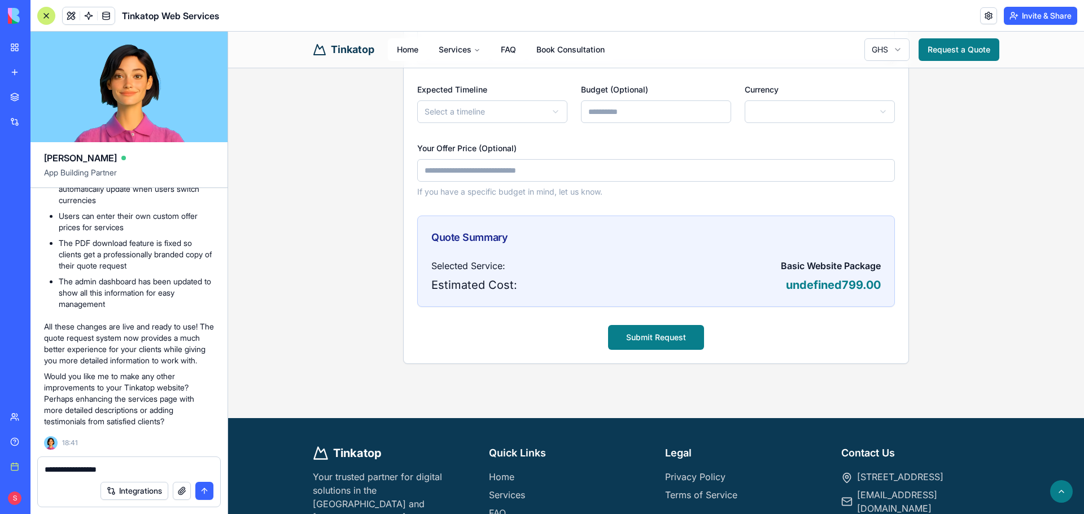
click at [0, 0] on icon at bounding box center [0, 0] width 0 height 0
click at [0, 0] on img at bounding box center [0, 0] width 0 height 0
click at [143, 475] on textarea "**********" at bounding box center [129, 469] width 169 height 11
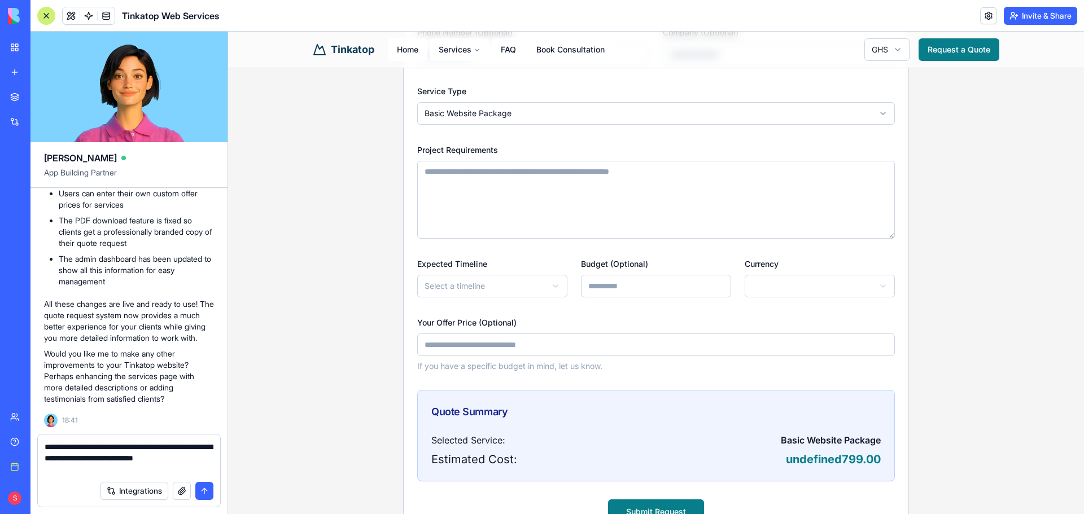
scroll to position [113, 0]
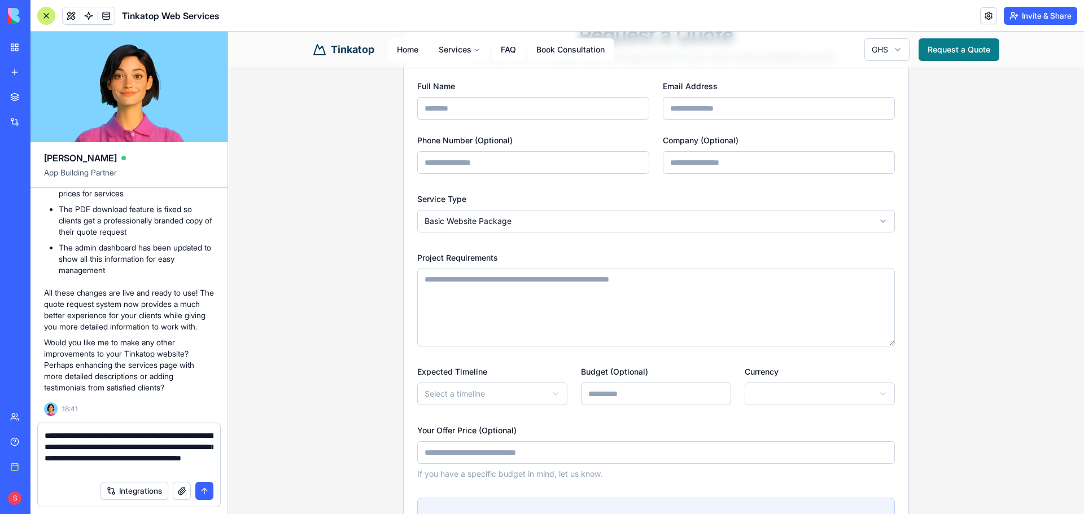
type textarea "**********"
click at [180, 493] on button "button" at bounding box center [182, 491] width 18 height 18
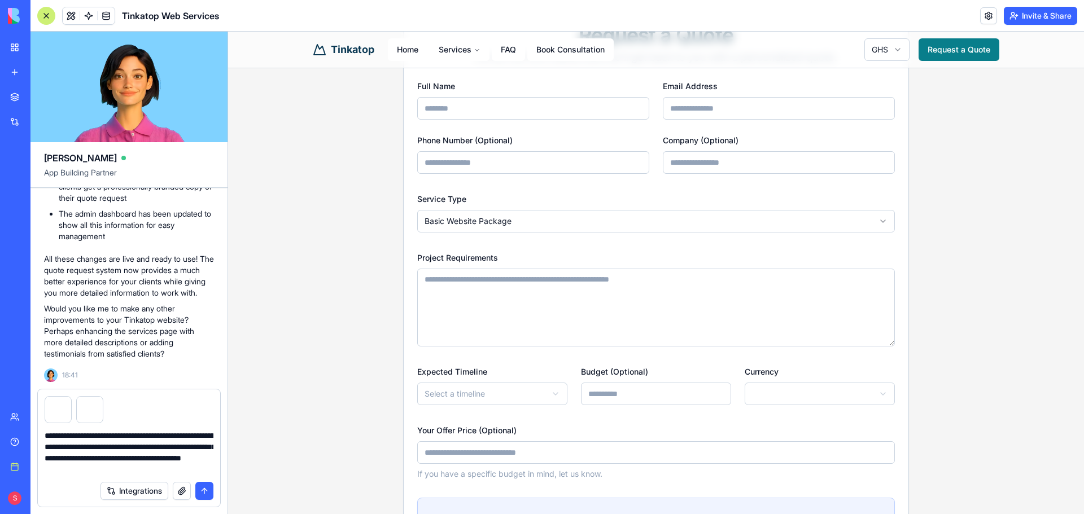
click at [203, 493] on button "submit" at bounding box center [204, 491] width 18 height 18
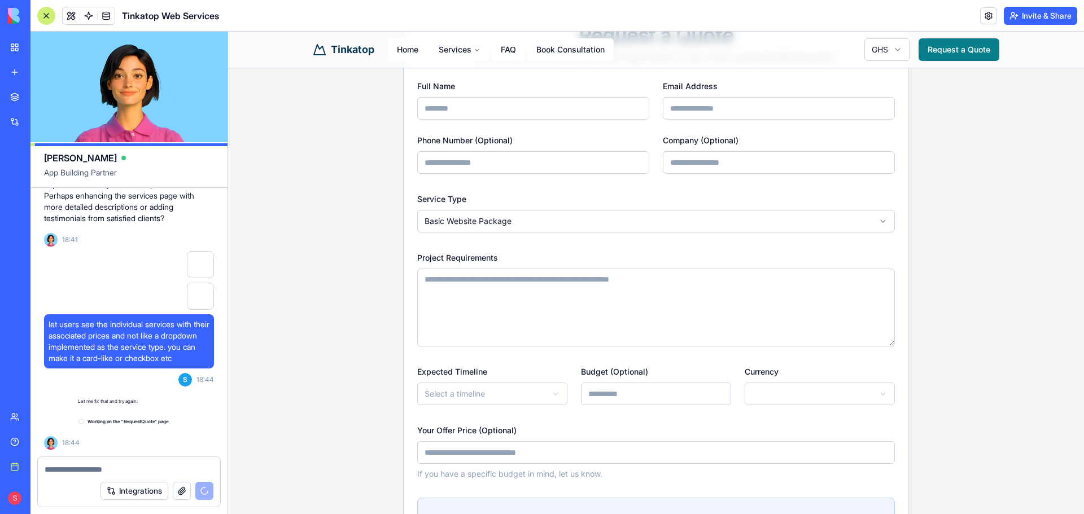
scroll to position [2090, 0]
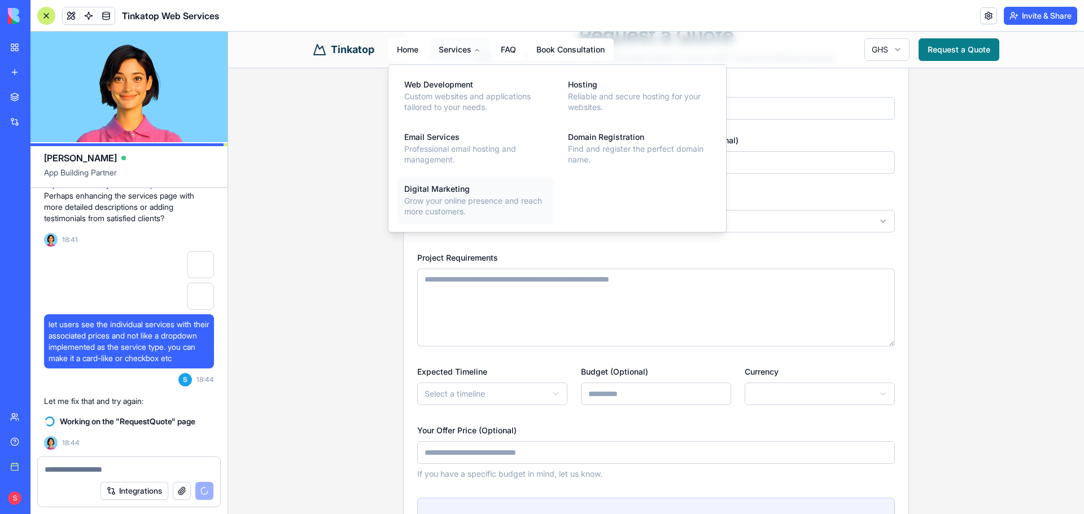
click at [431, 203] on p "Grow your online presence and reach more customers." at bounding box center [475, 206] width 143 height 22
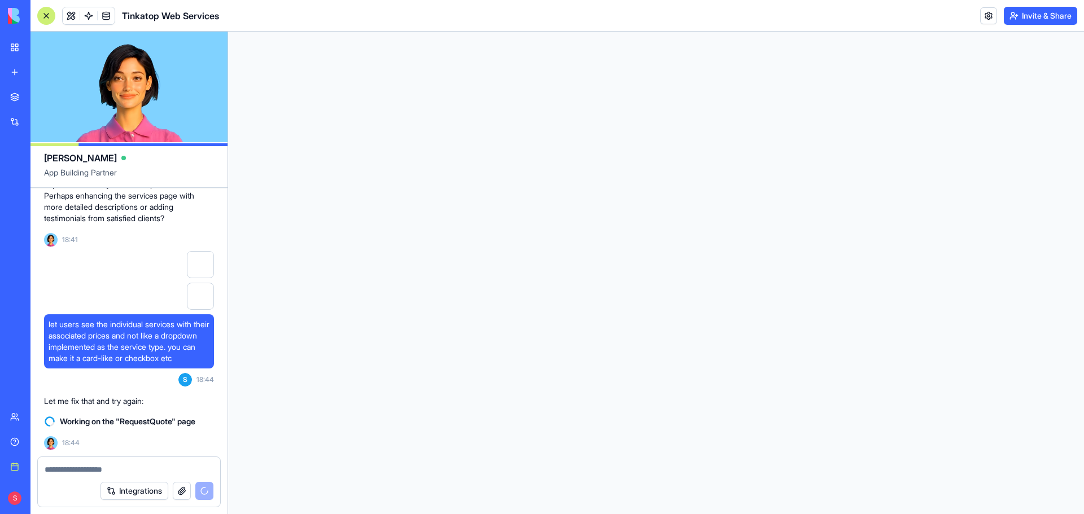
scroll to position [0, 0]
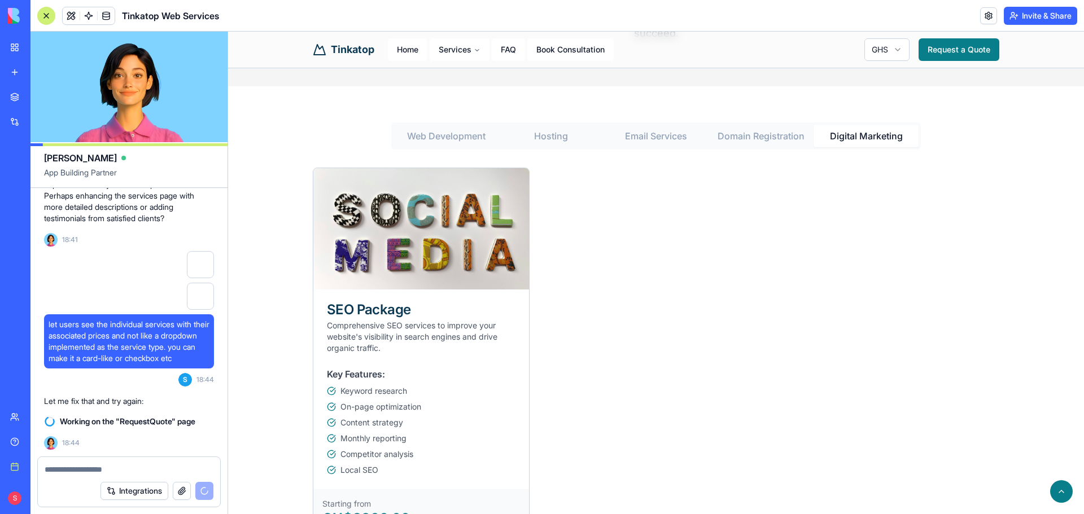
scroll to position [113, 0]
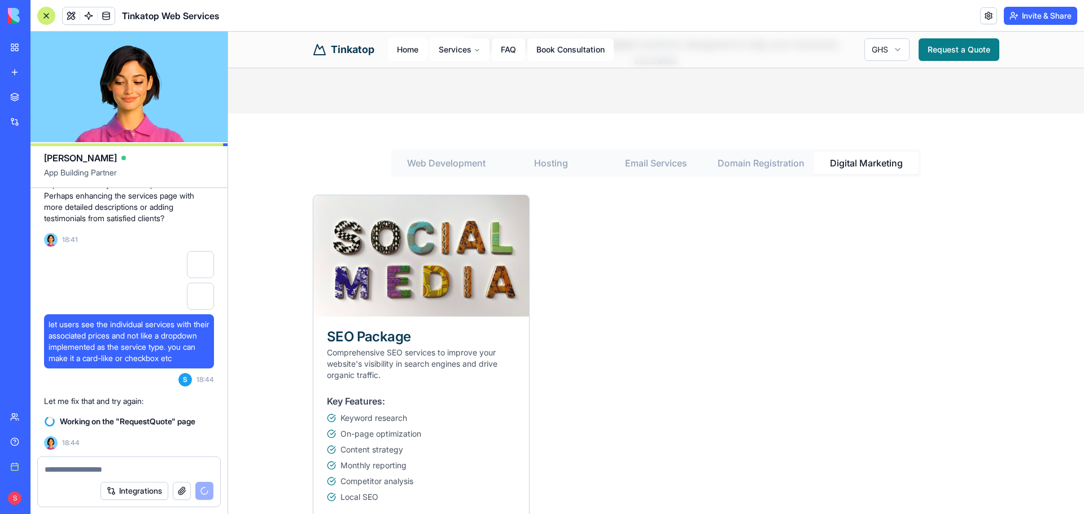
click at [547, 164] on button "Hosting" at bounding box center [550, 163] width 105 height 23
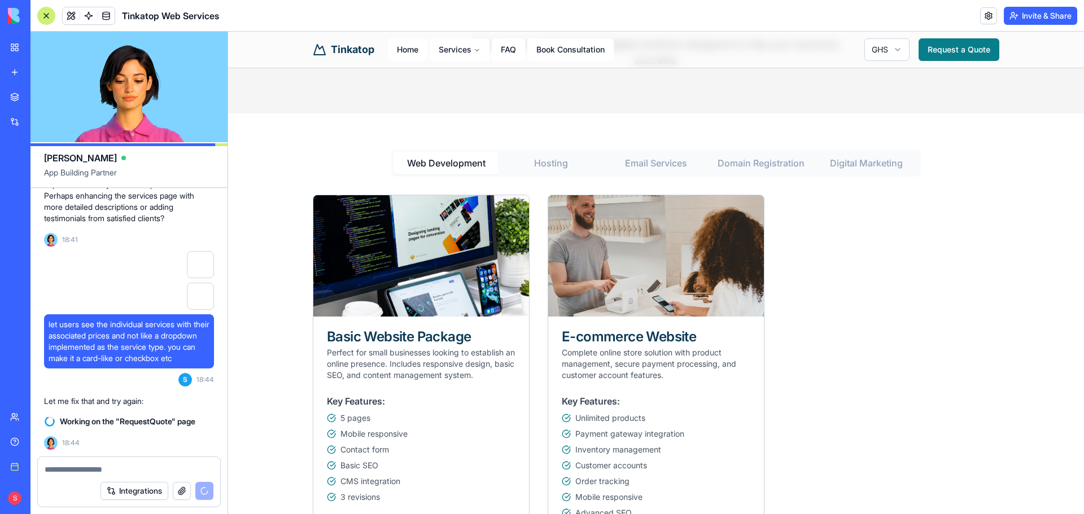
click at [447, 161] on Development "Web Development" at bounding box center [445, 163] width 105 height 23
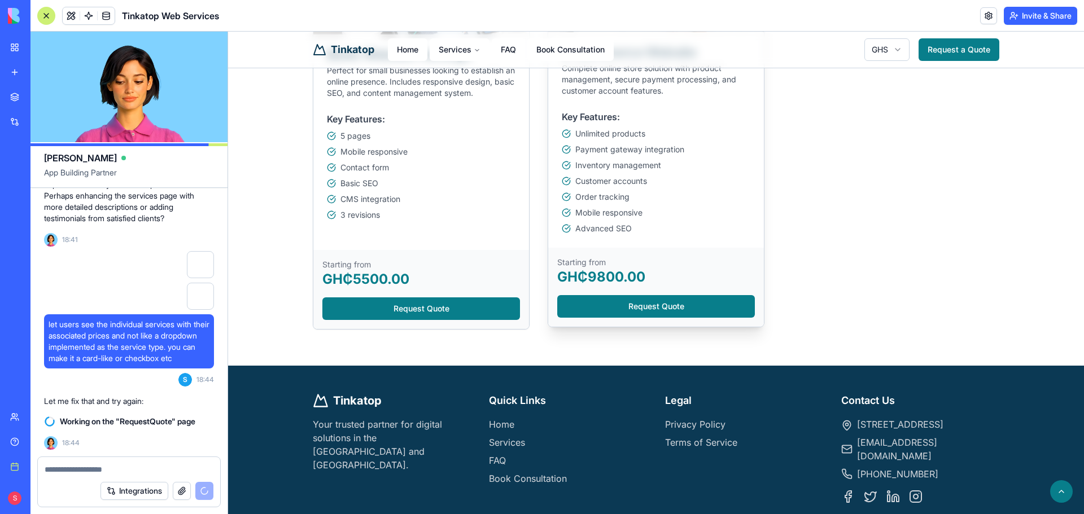
scroll to position [471, 0]
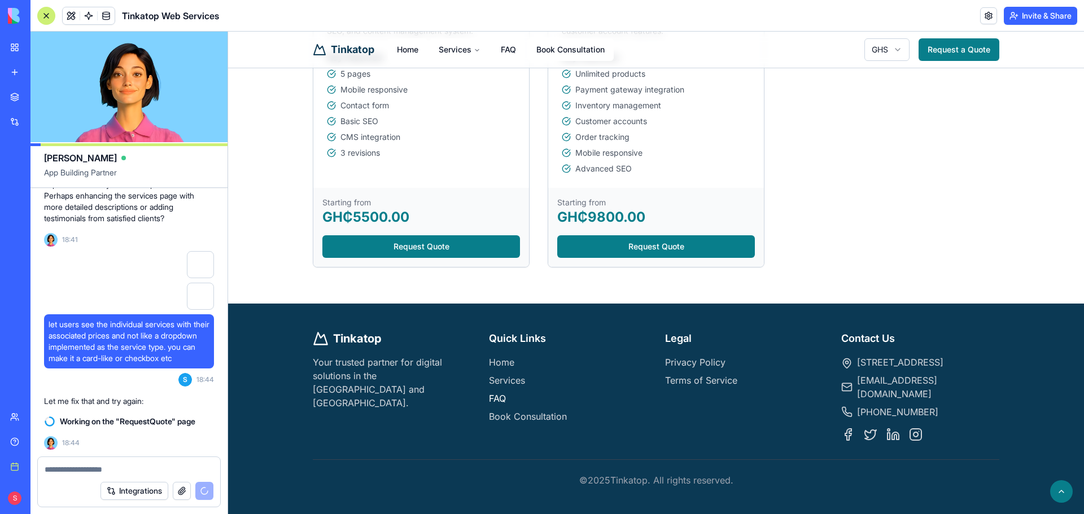
click at [498, 393] on link "FAQ" at bounding box center [497, 398] width 17 height 11
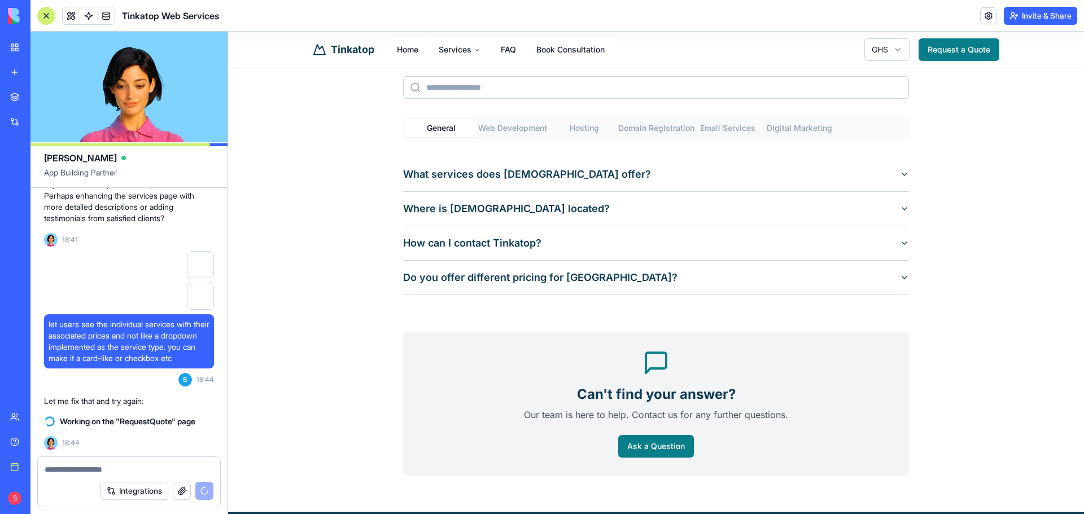
scroll to position [166, 0]
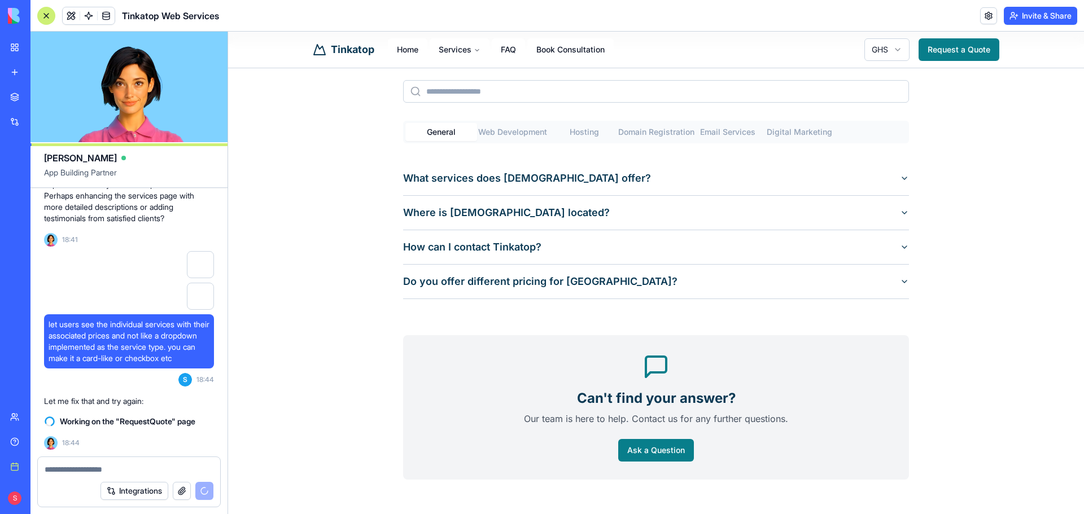
click at [592, 123] on button "Hosting" at bounding box center [585, 132] width 72 height 18
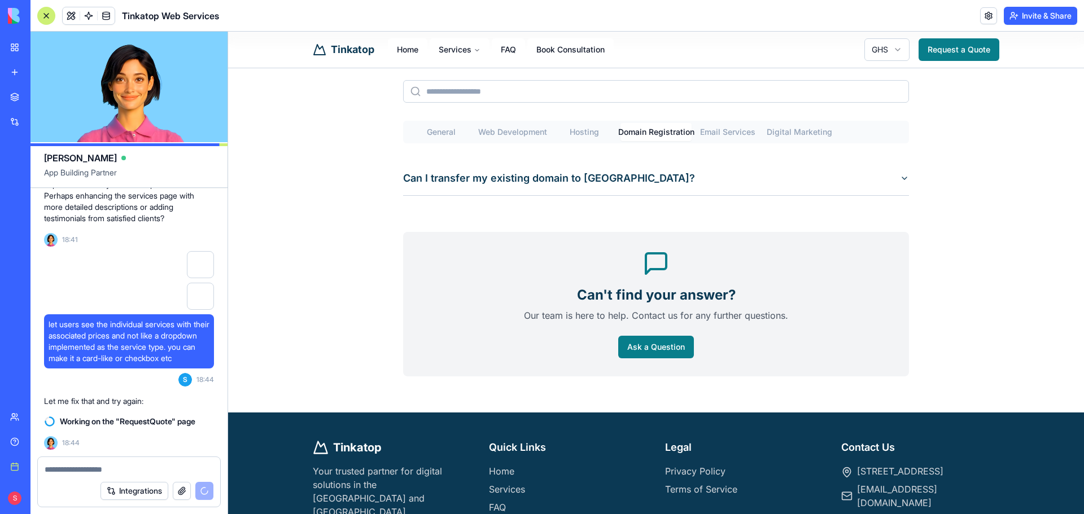
click at [620, 131] on Registration "Domain Registration" at bounding box center [656, 132] width 72 height 18
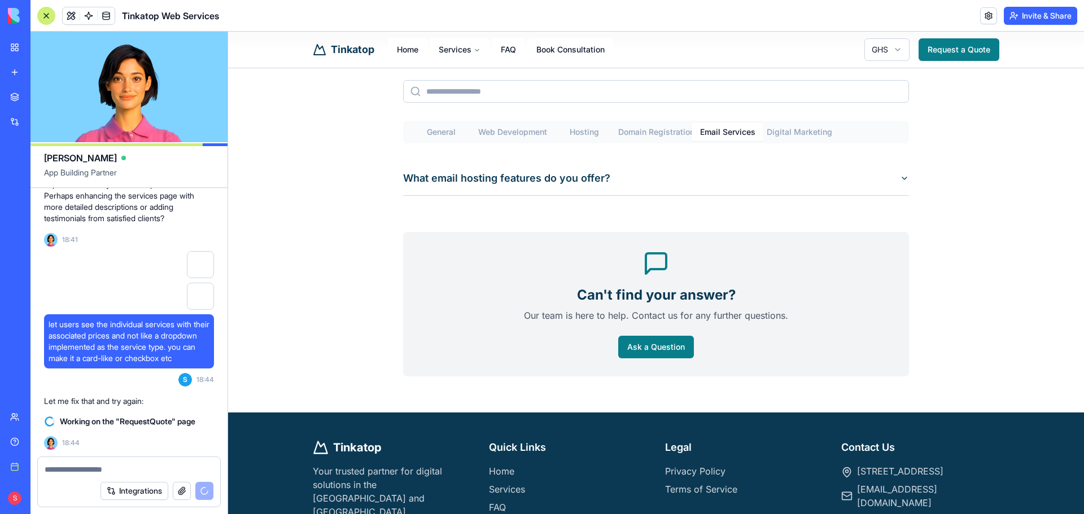
drag, startPoint x: 720, startPoint y: 128, endPoint x: 754, endPoint y: 131, distance: 34.6
click at [720, 128] on Services "Email Services" at bounding box center [727, 132] width 72 height 18
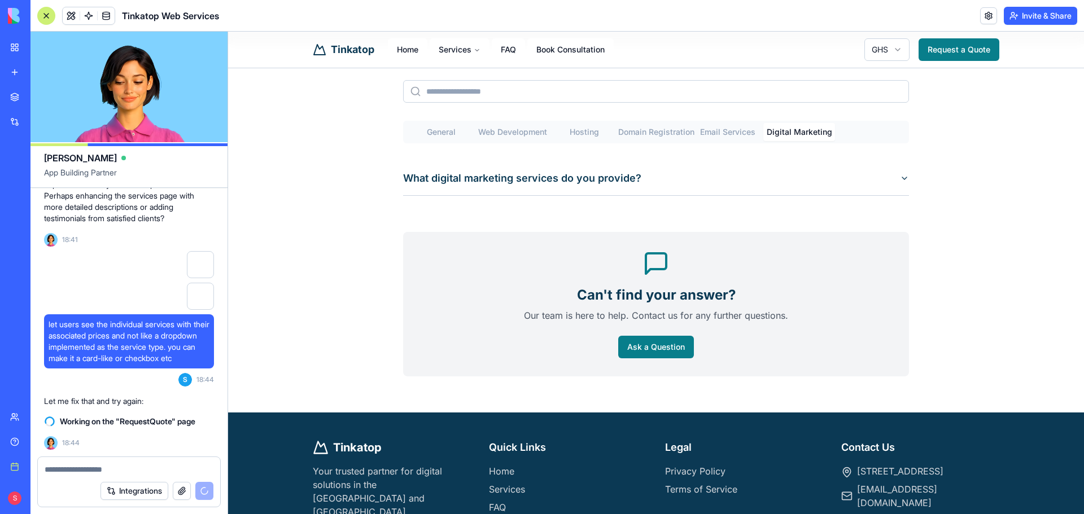
click at [777, 129] on Marketing "Digital Marketing" at bounding box center [799, 132] width 72 height 18
click at [894, 182] on button "What digital marketing services do you provide?" at bounding box center [656, 178] width 506 height 34
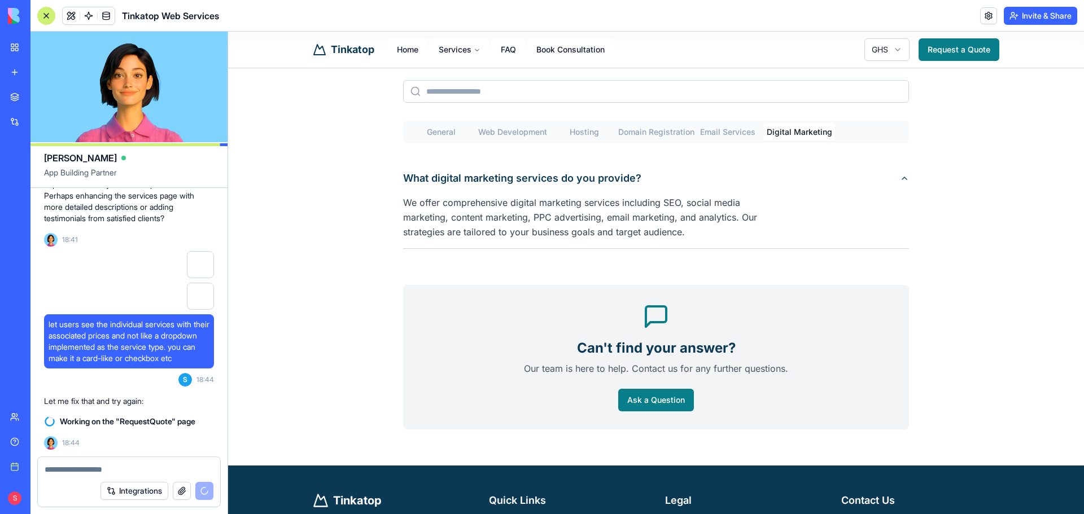
click at [449, 130] on button "General" at bounding box center [441, 132] width 72 height 18
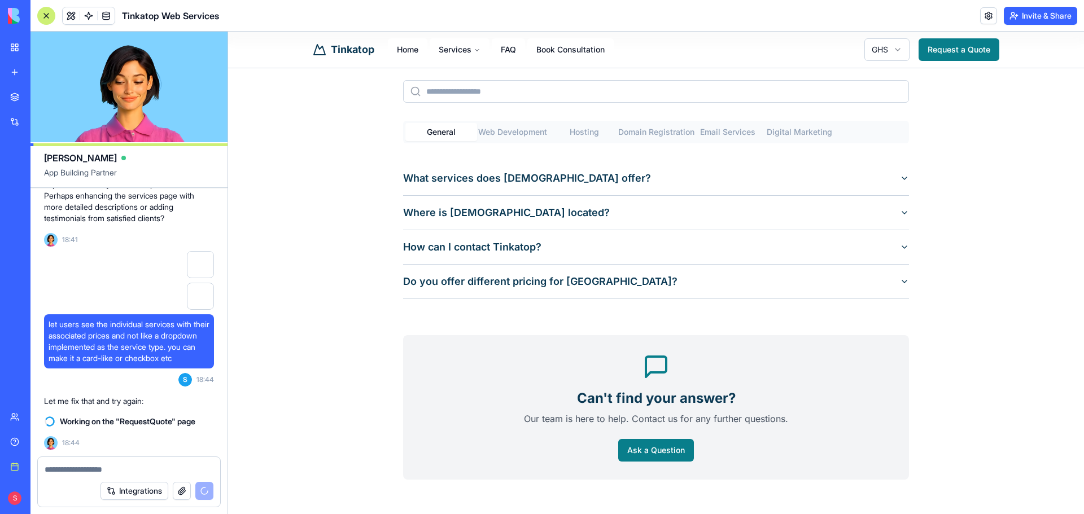
click at [486, 174] on button "What services does Tinkatop offer?" at bounding box center [656, 178] width 506 height 34
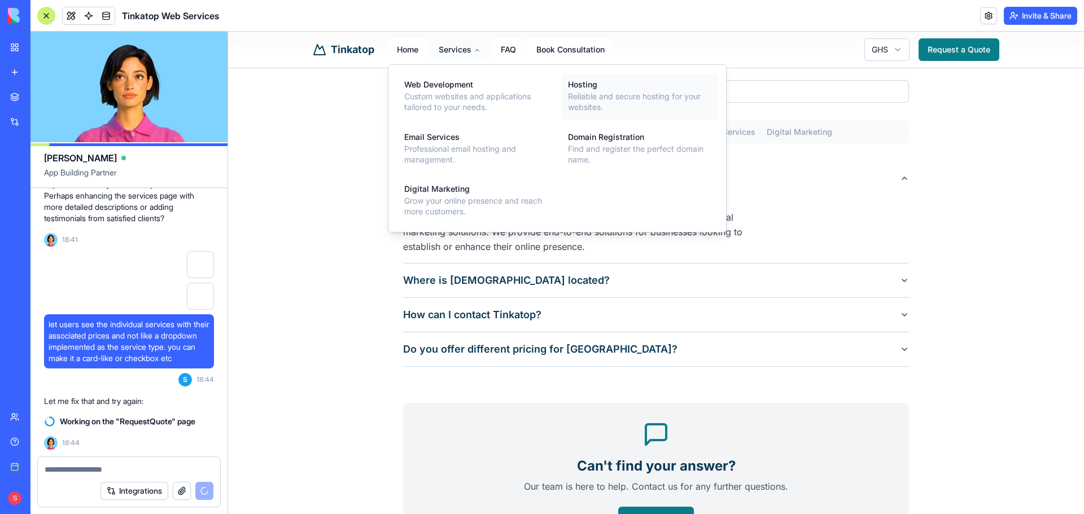
click at [587, 90] on link "Hosting Reliable and secure hosting for your websites." at bounding box center [639, 97] width 157 height 46
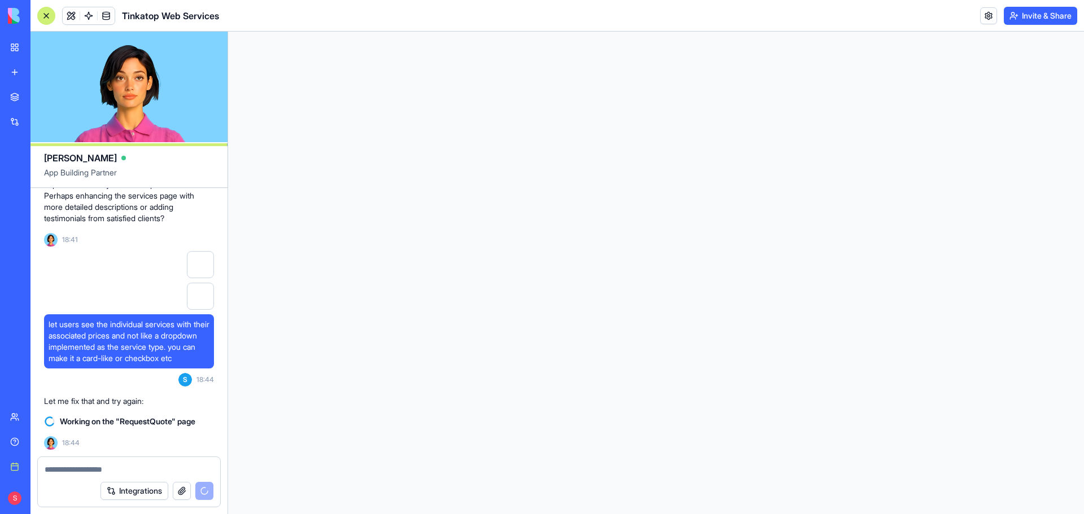
scroll to position [0, 0]
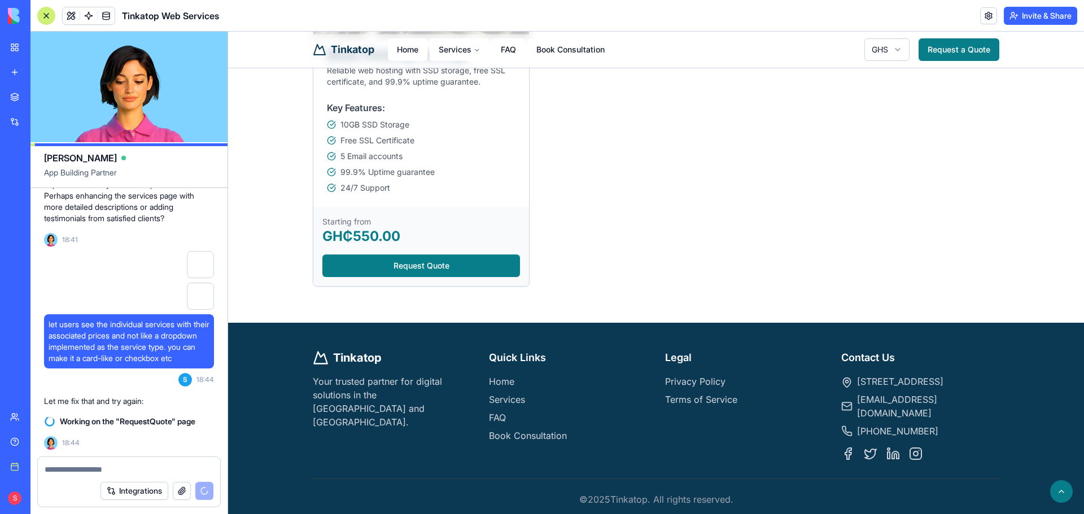
scroll to position [428, 0]
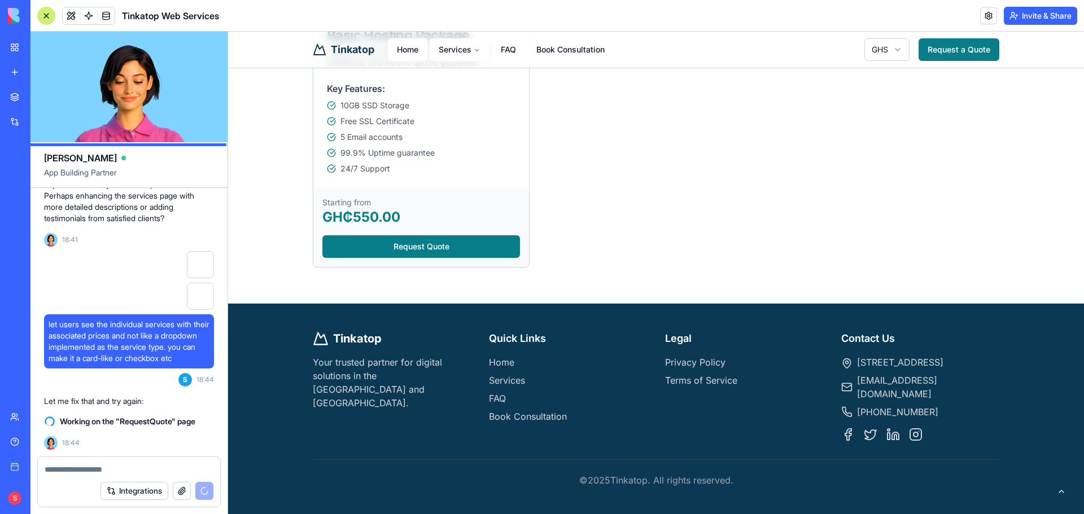
click at [1050, 485] on button at bounding box center [1061, 491] width 23 height 23
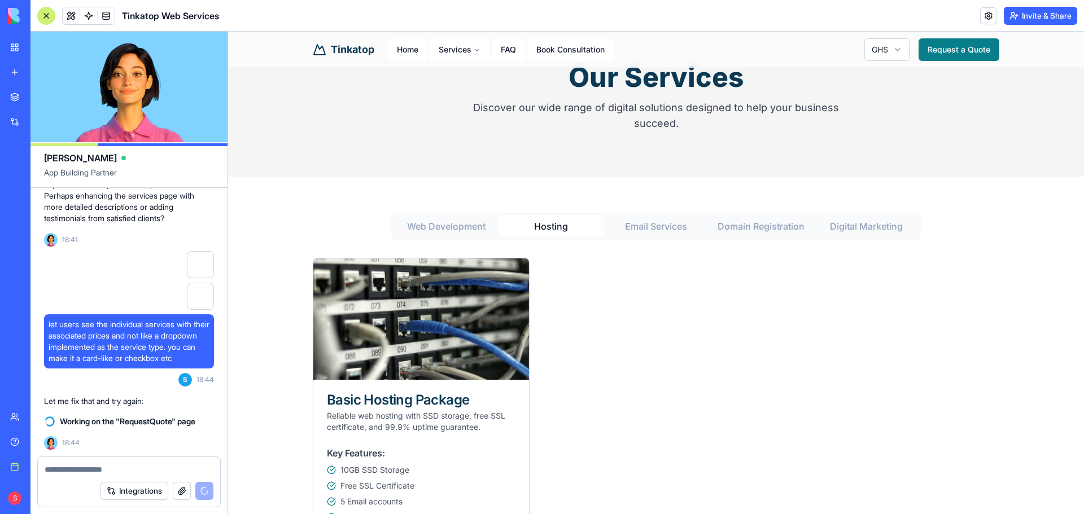
scroll to position [0, 0]
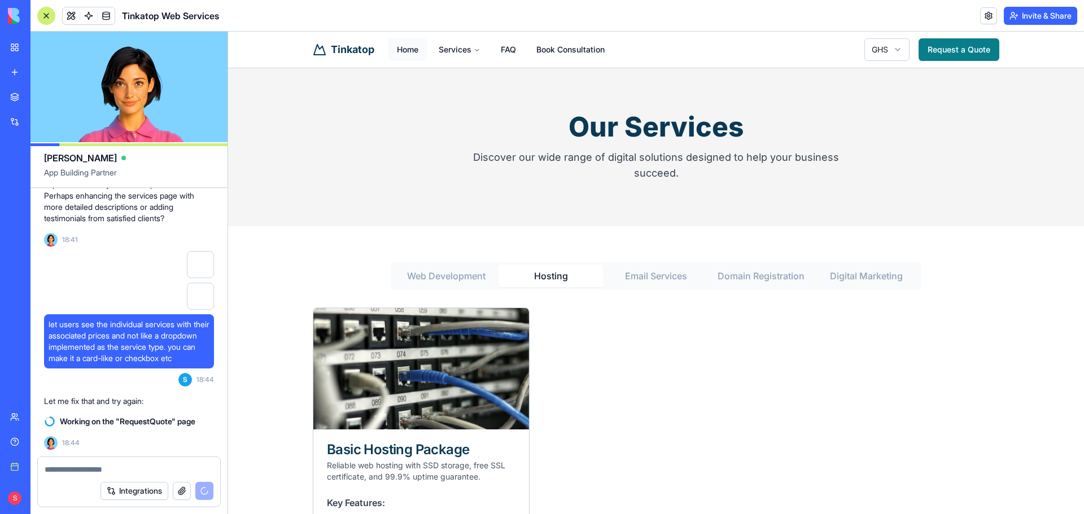
click at [404, 43] on link "Home" at bounding box center [408, 49] width 40 height 23
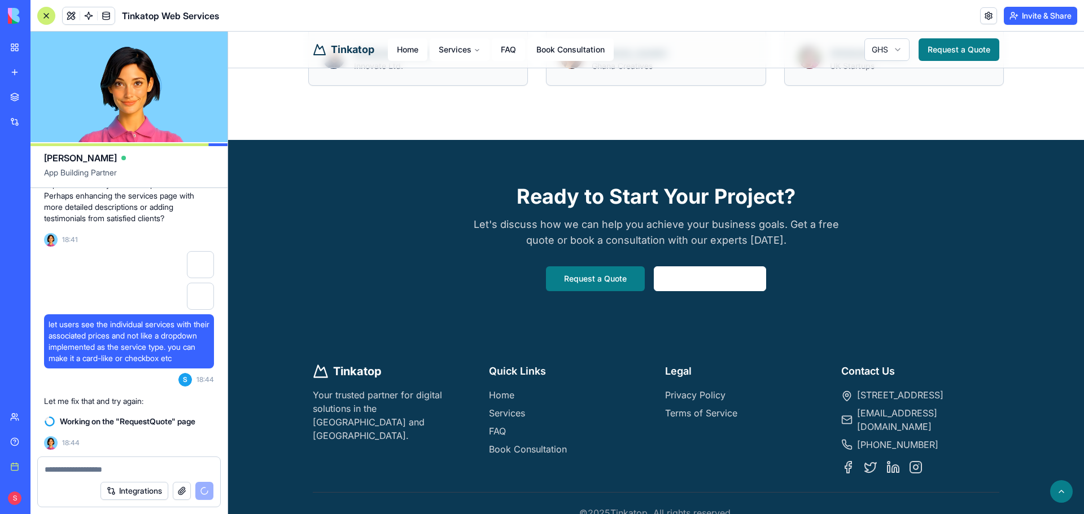
scroll to position [1277, 0]
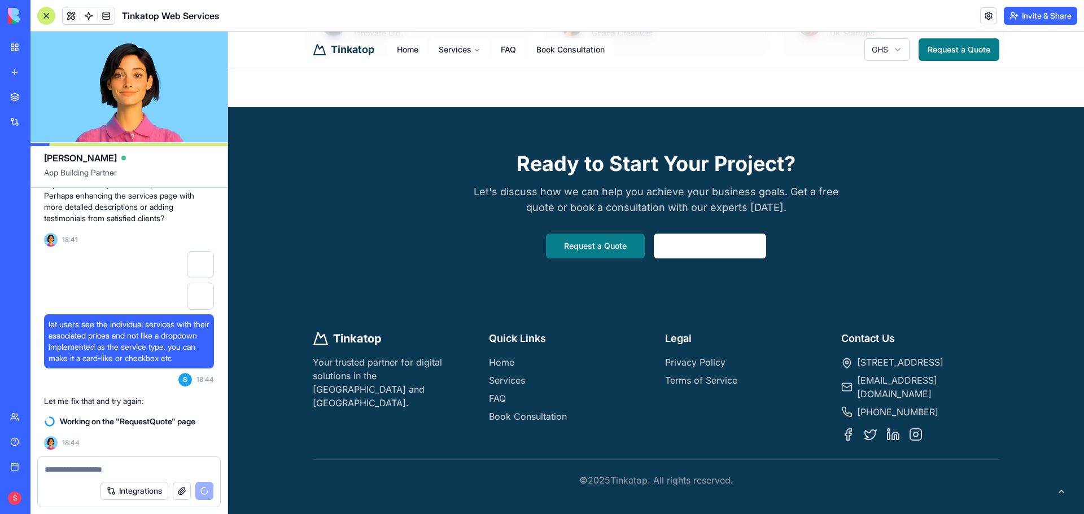
click at [1050, 486] on button at bounding box center [1061, 491] width 23 height 23
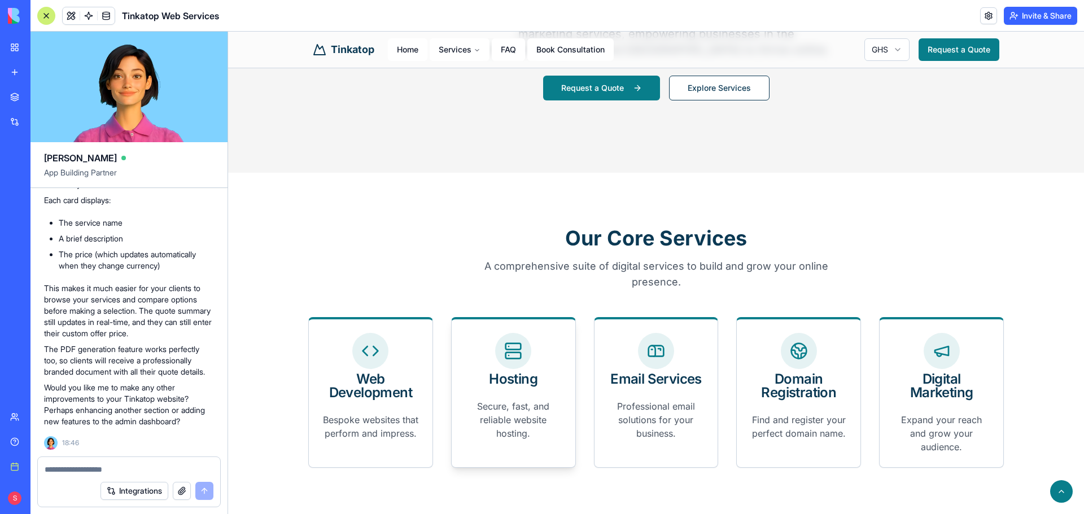
scroll to position [282, 0]
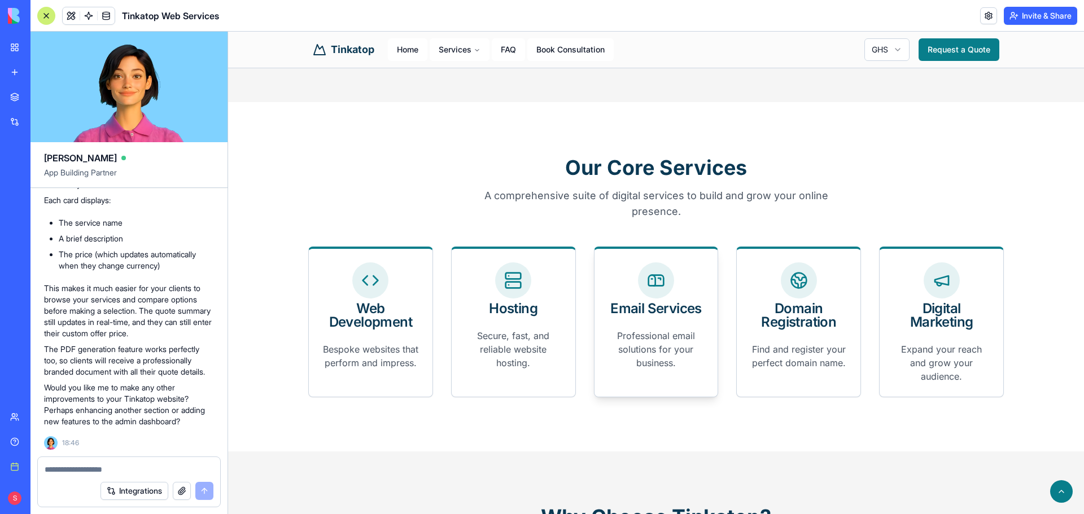
click at [938, 45] on link "Request a Quote" at bounding box center [958, 49] width 81 height 23
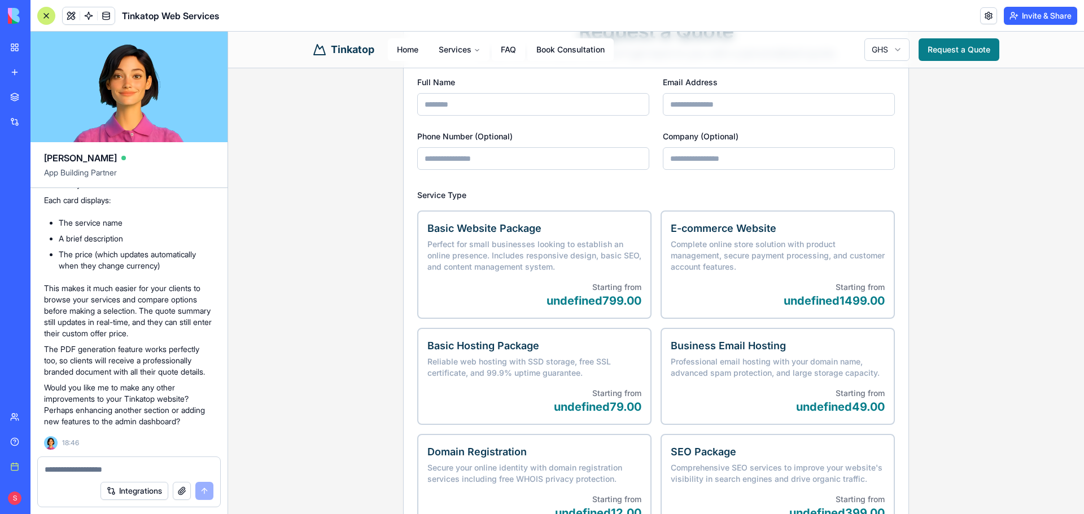
scroll to position [113, 0]
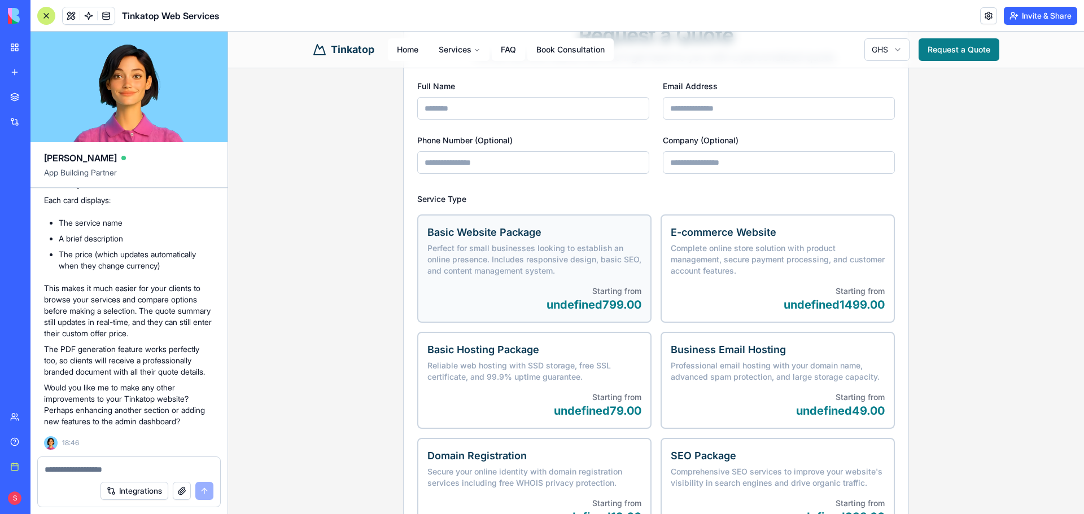
click at [511, 255] on p "Perfect for small businesses looking to establish an online presence. Includes …" at bounding box center [534, 260] width 214 height 34
click at [426, 223] on button "Basic Website Package Perfect for small businesses looking to establish an onli…" at bounding box center [420, 218] width 9 height 9
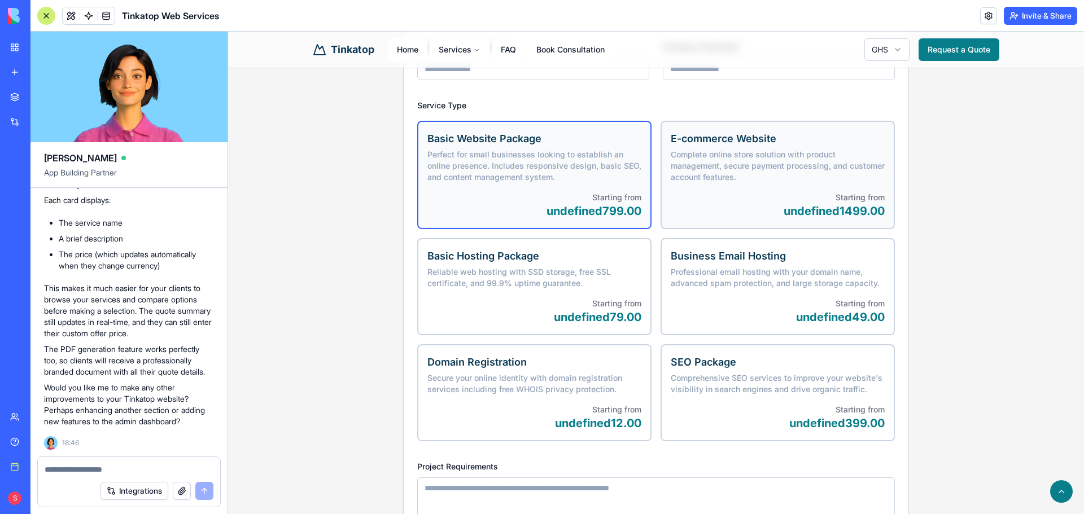
scroll to position [339, 0]
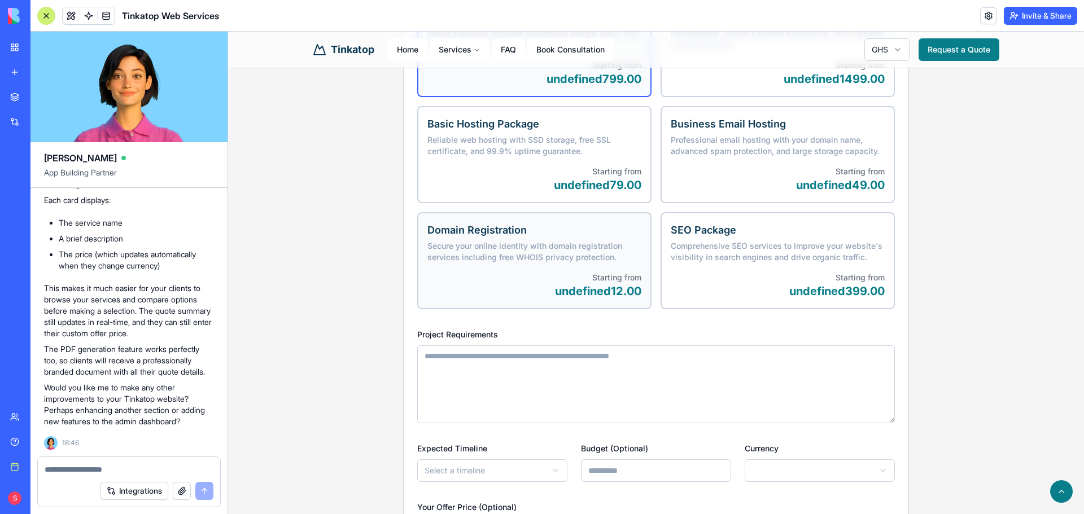
click at [593, 262] on p "Secure your online identity with domain registration services including free WH…" at bounding box center [534, 251] width 214 height 23
click at [426, 221] on button "Domain Registration Secure your online identity with domain registration servic…" at bounding box center [420, 216] width 9 height 9
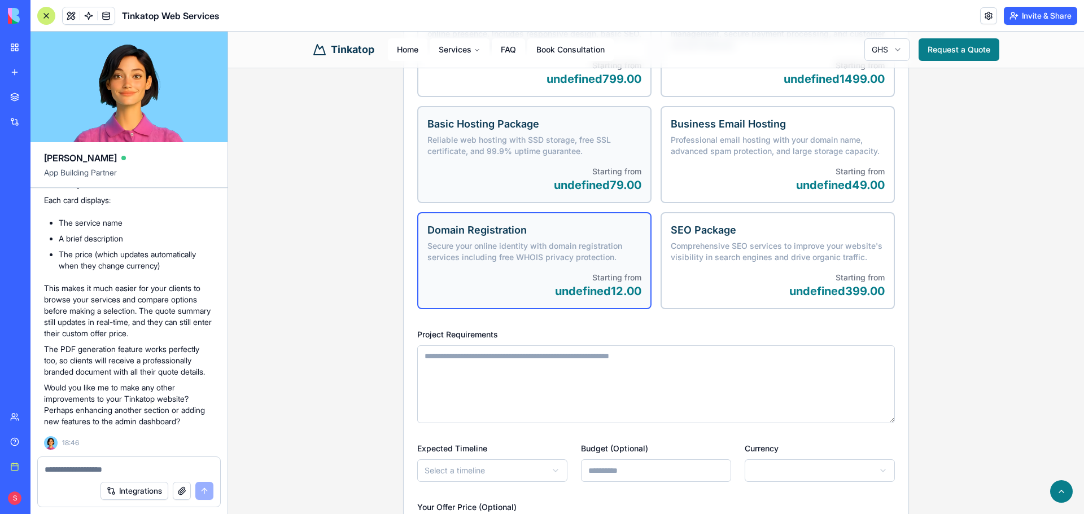
click at [587, 166] on p "Starting from" at bounding box center [534, 171] width 214 height 11
click at [426, 115] on button "Basic Hosting Package Reliable web hosting with SSD storage, free SSL certifica…" at bounding box center [420, 110] width 9 height 9
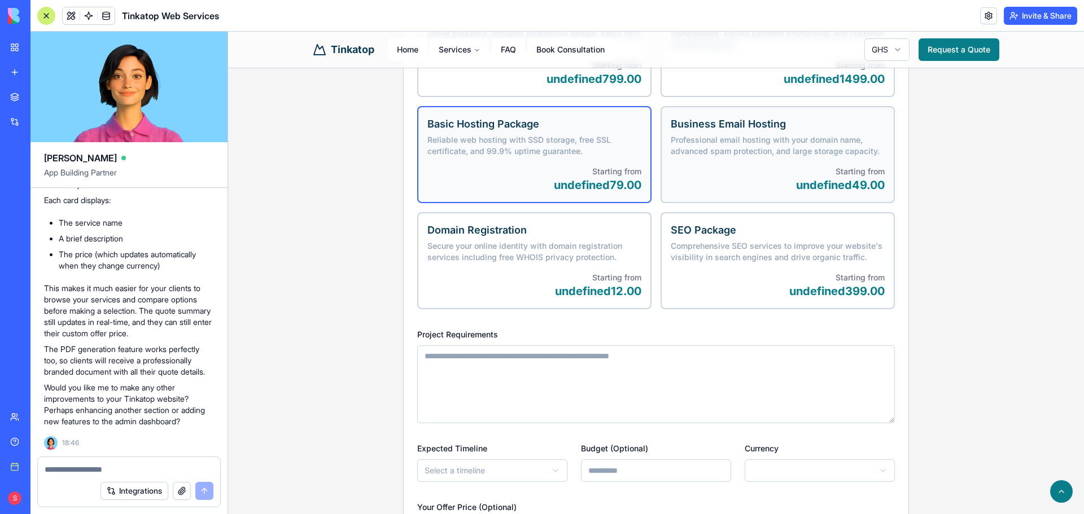
click at [703, 165] on label "Business Email Hosting Professional email hosting with your domain name, advanc…" at bounding box center [777, 154] width 234 height 97
click at [669, 115] on button "Business Email Hosting Professional email hosting with your domain name, advanc…" at bounding box center [664, 110] width 9 height 9
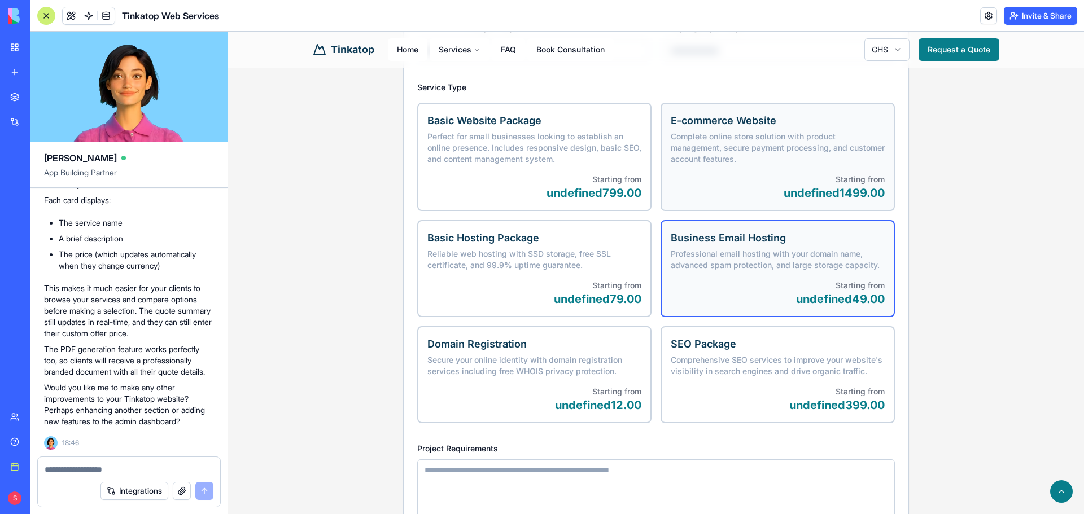
scroll to position [226, 0]
